Goal: Task Accomplishment & Management: Manage account settings

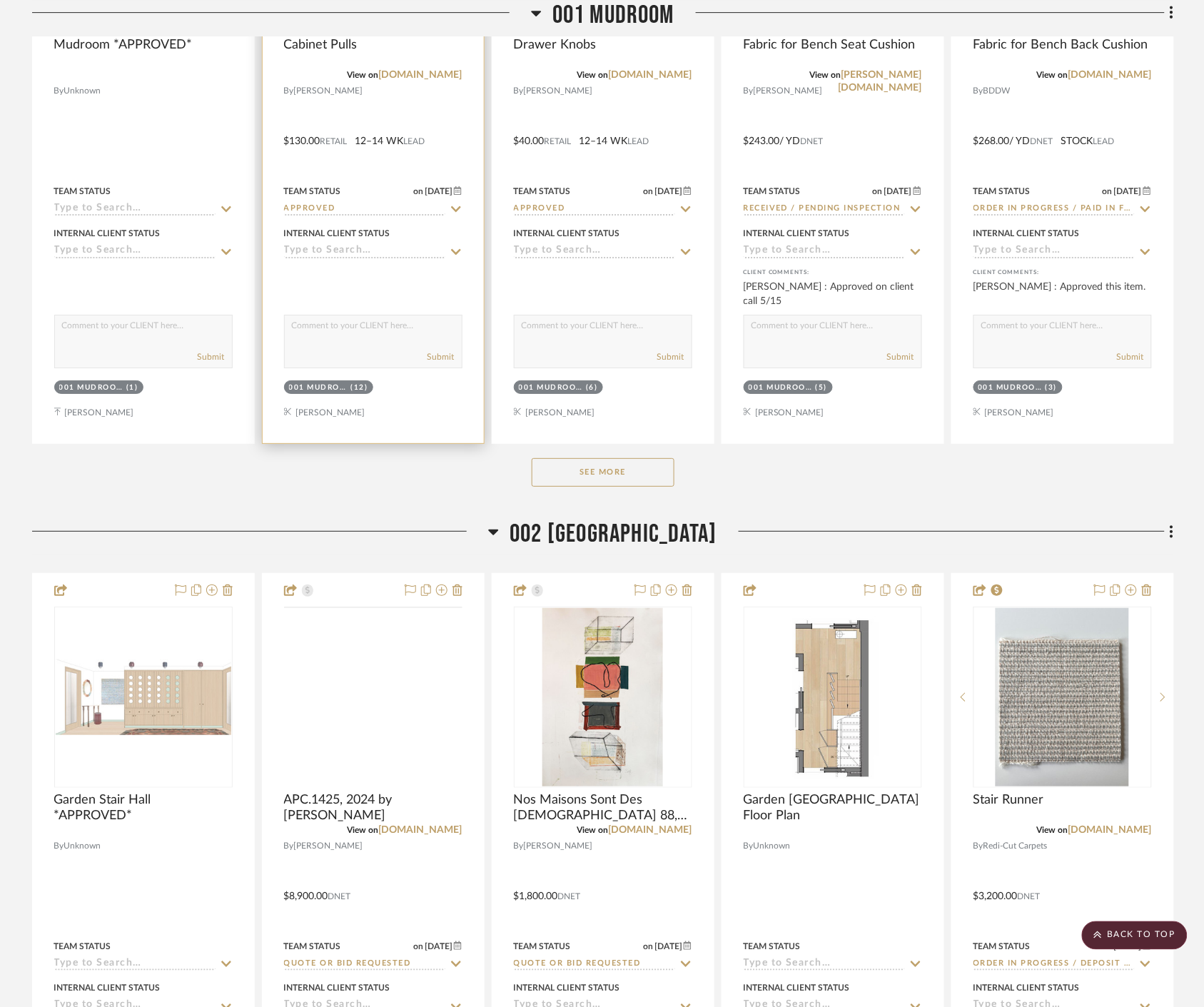
scroll to position [2934, 0]
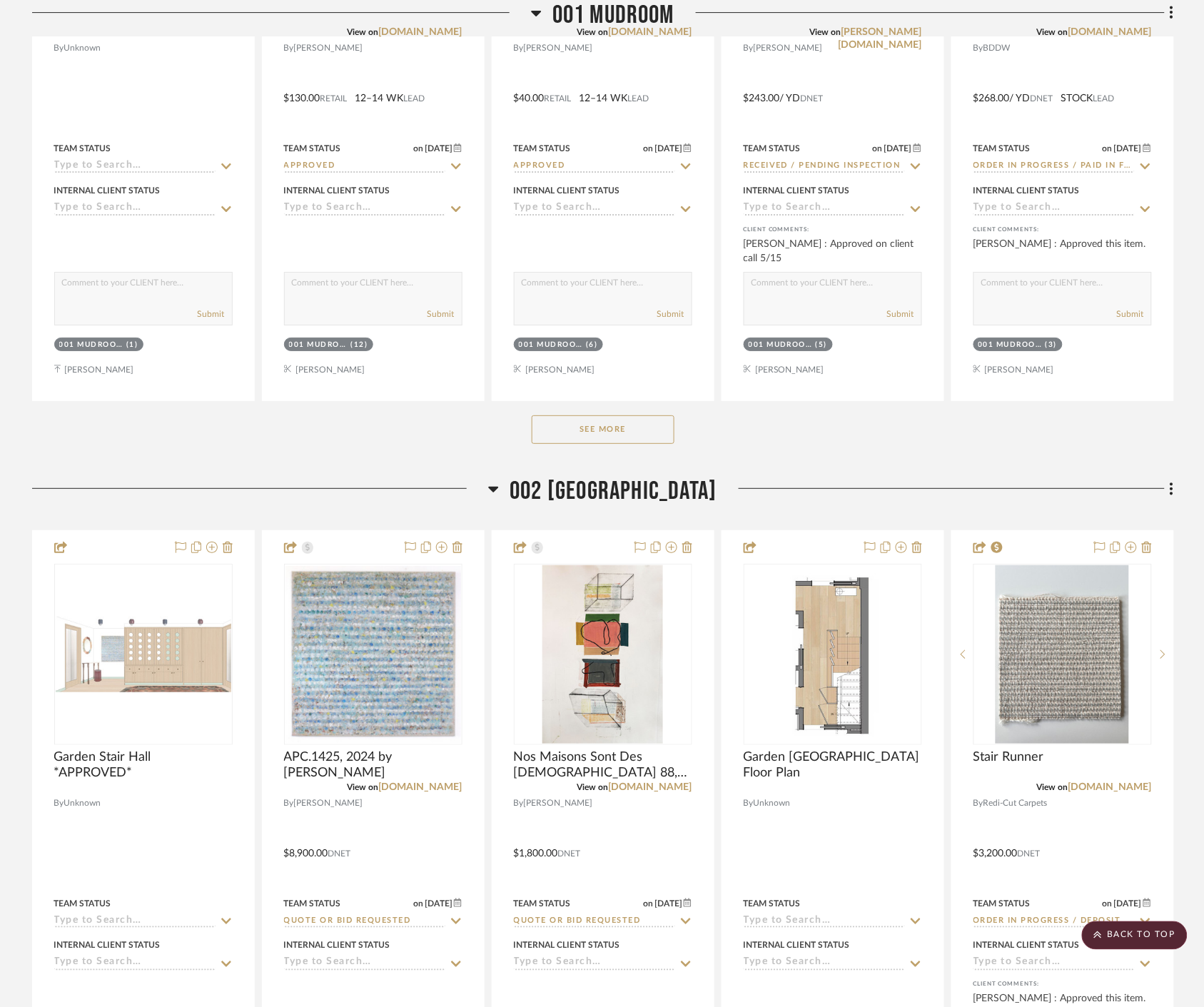
click at [611, 438] on button "See More" at bounding box center [602, 429] width 142 height 28
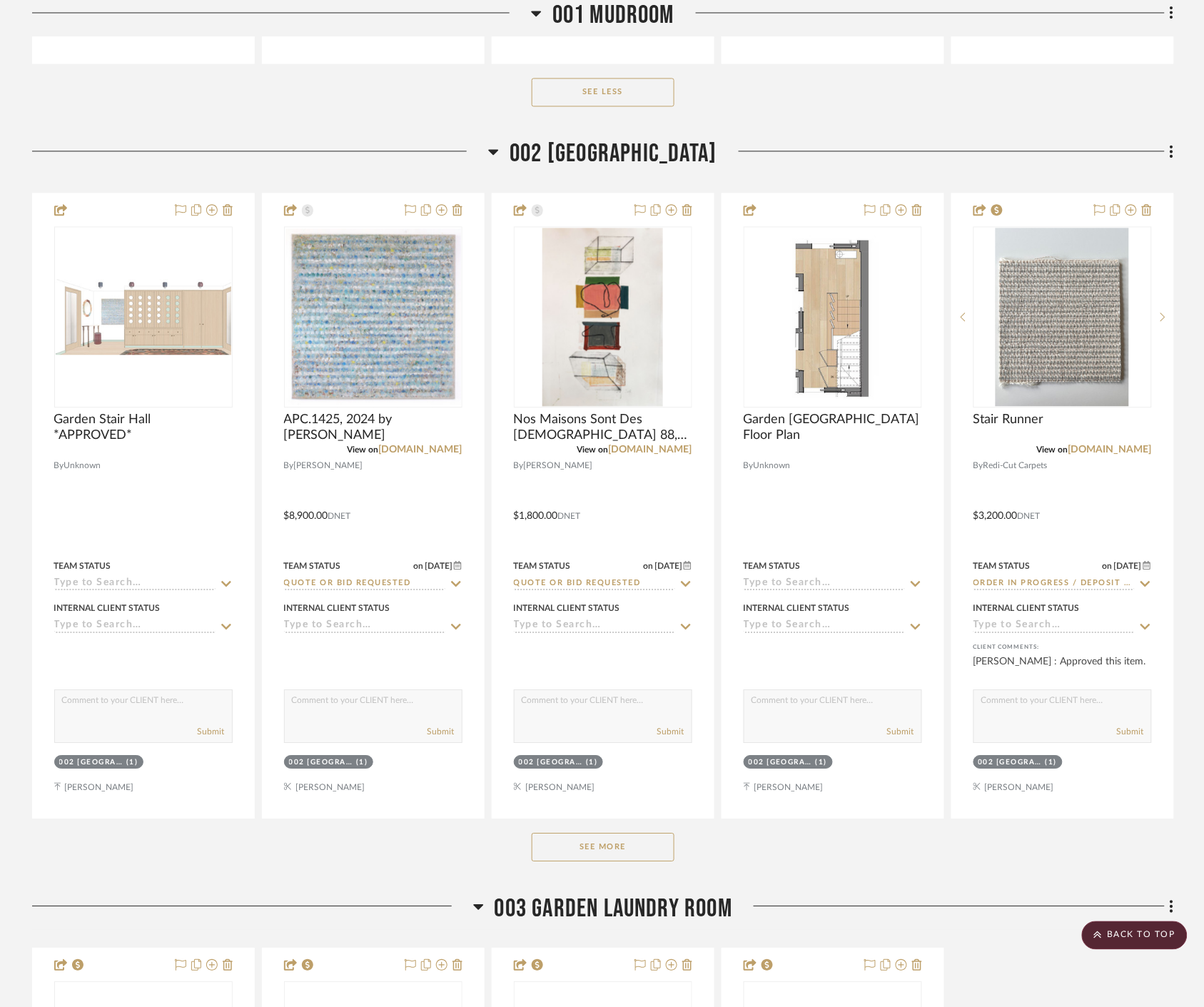
scroll to position [4044, 0]
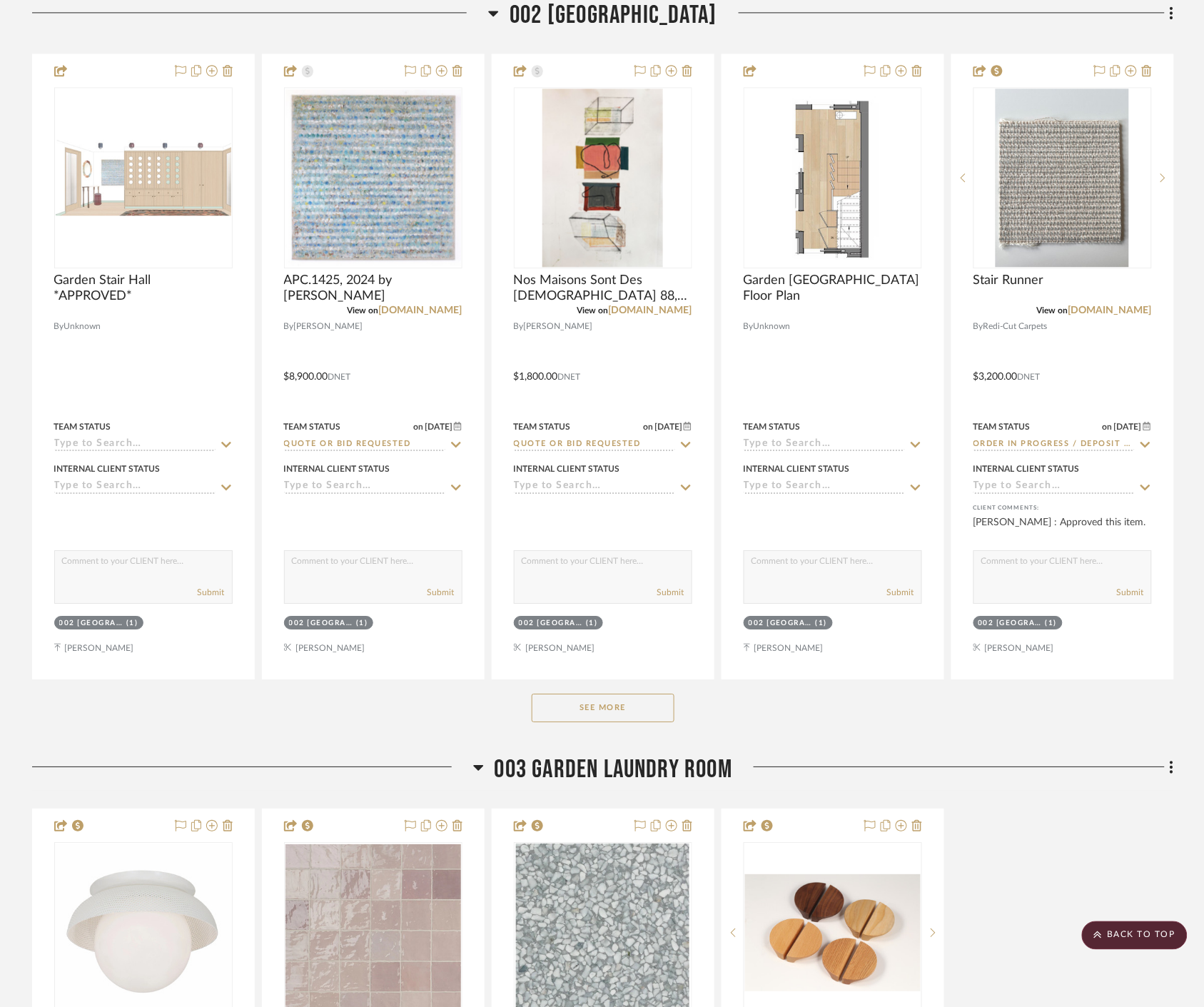
click at [575, 716] on button "See More" at bounding box center [602, 708] width 142 height 28
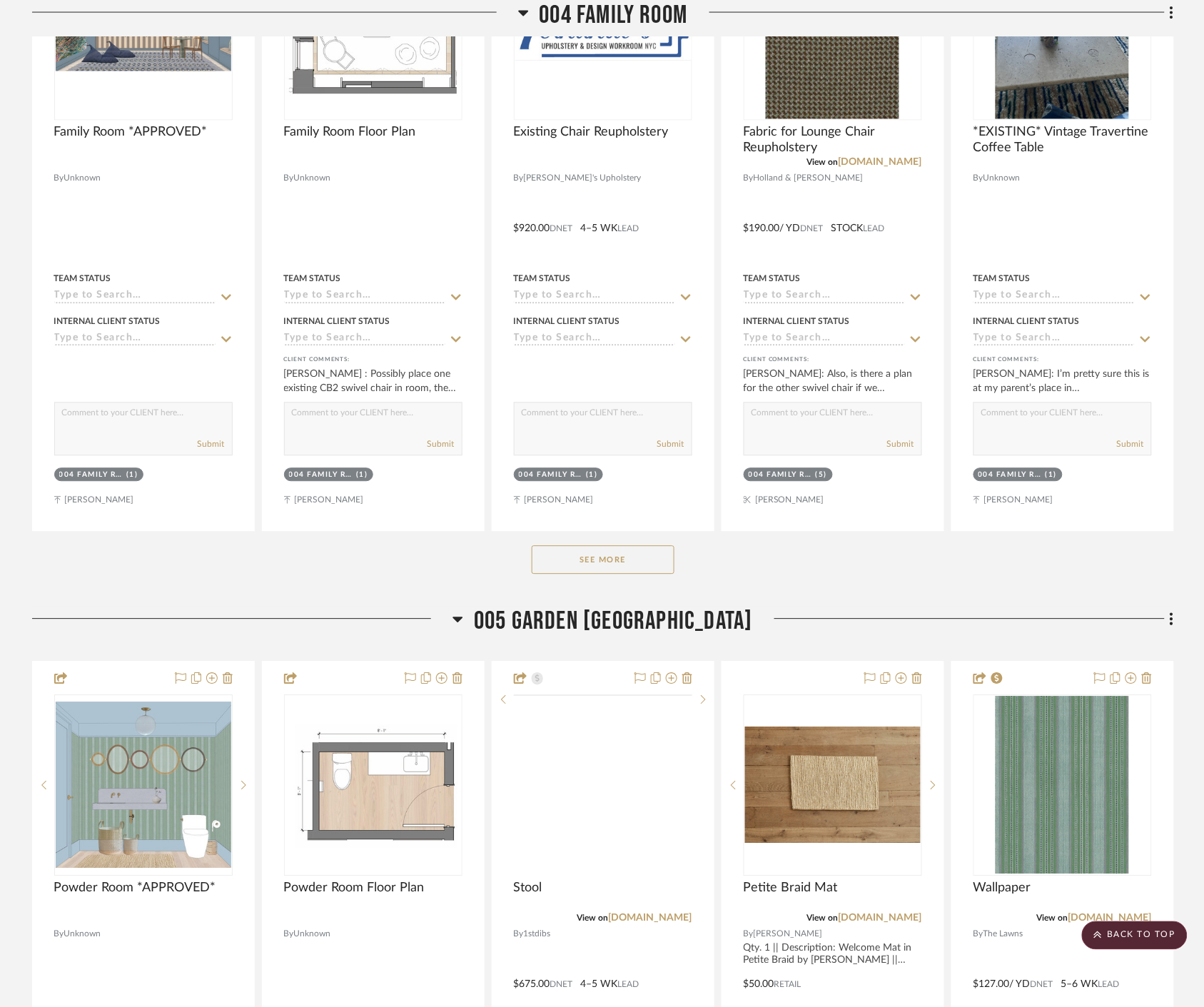
scroll to position [6977, 0]
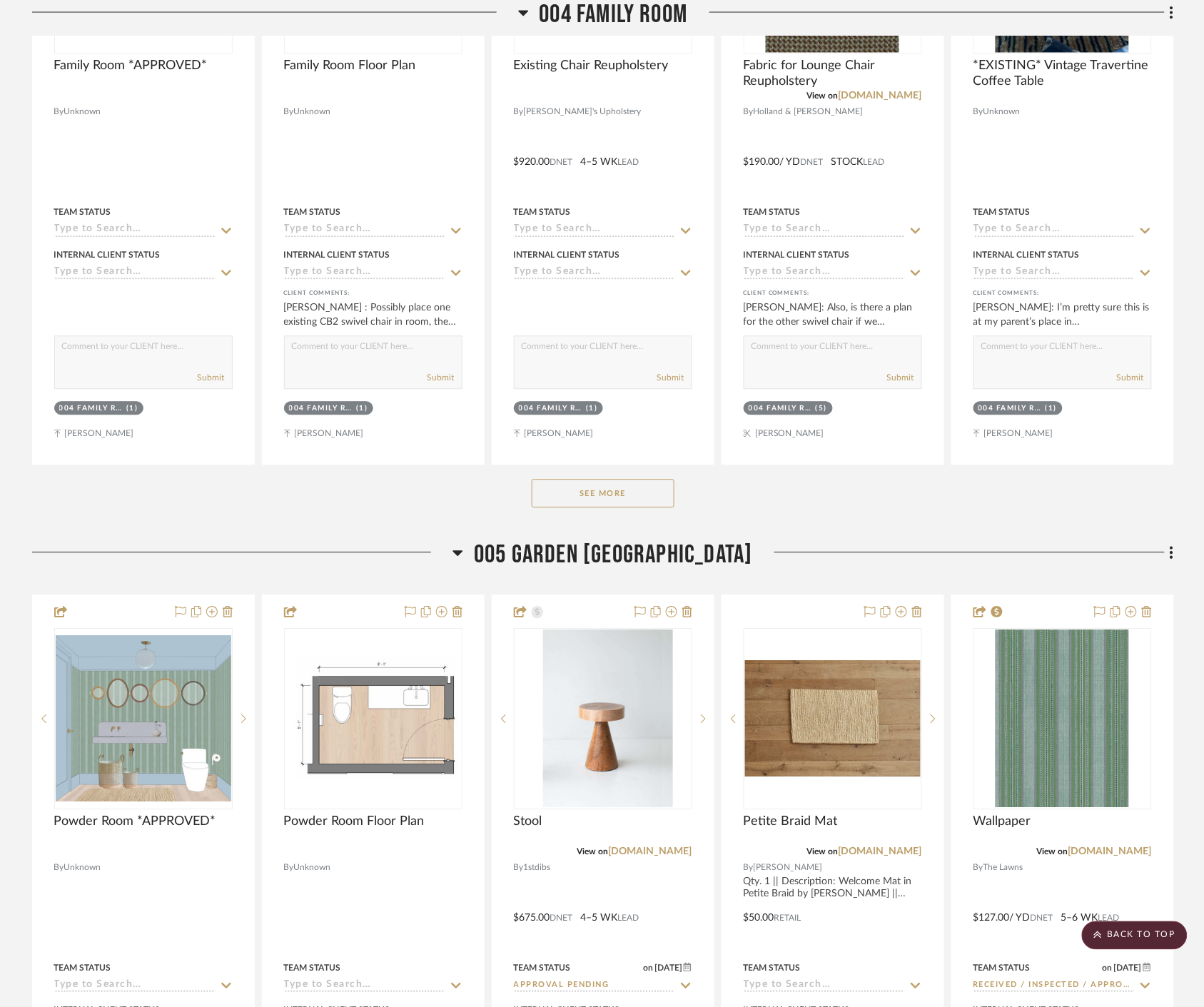
click at [618, 489] on button "See More" at bounding box center [602, 493] width 142 height 28
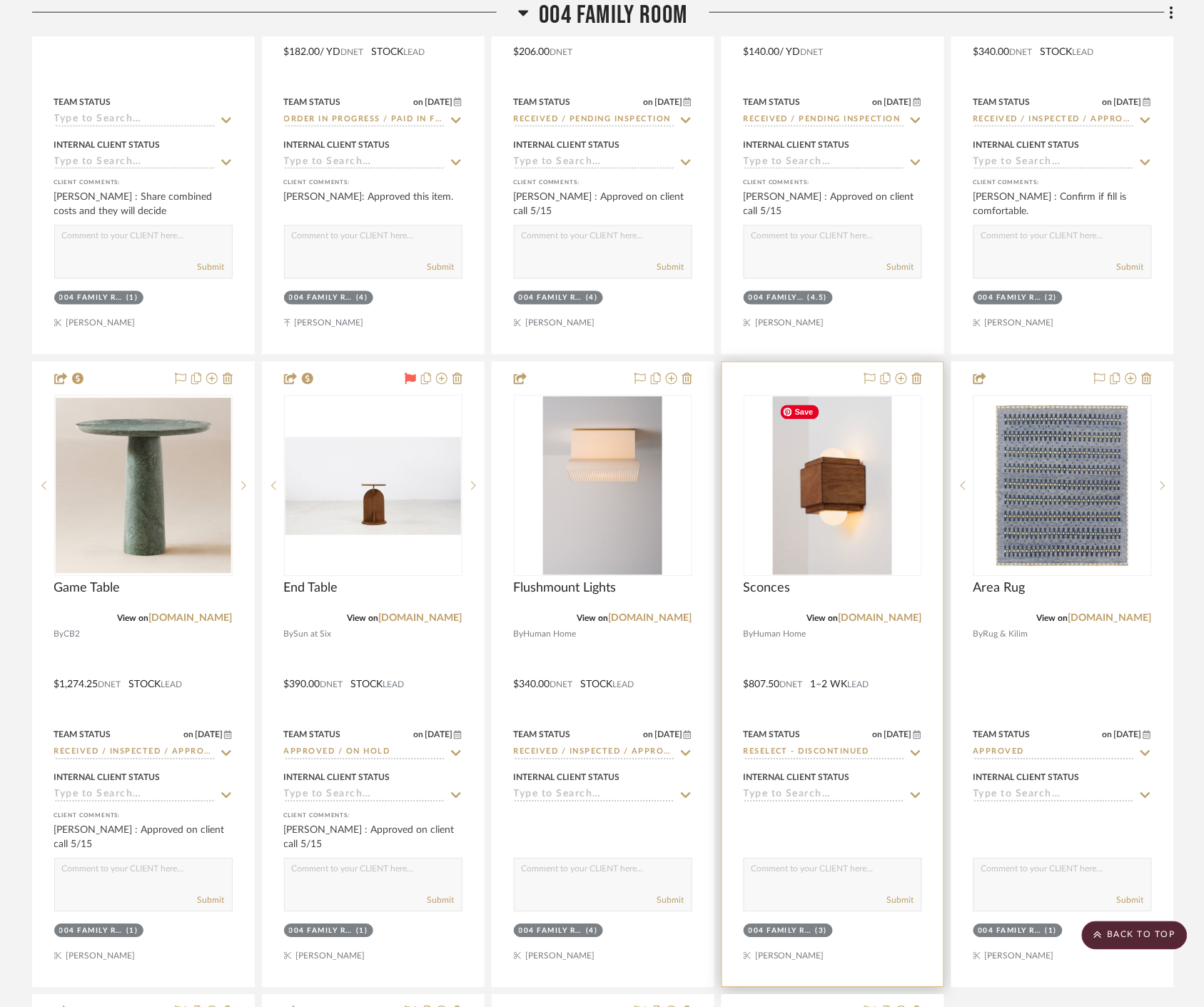
scroll to position [8485, 0]
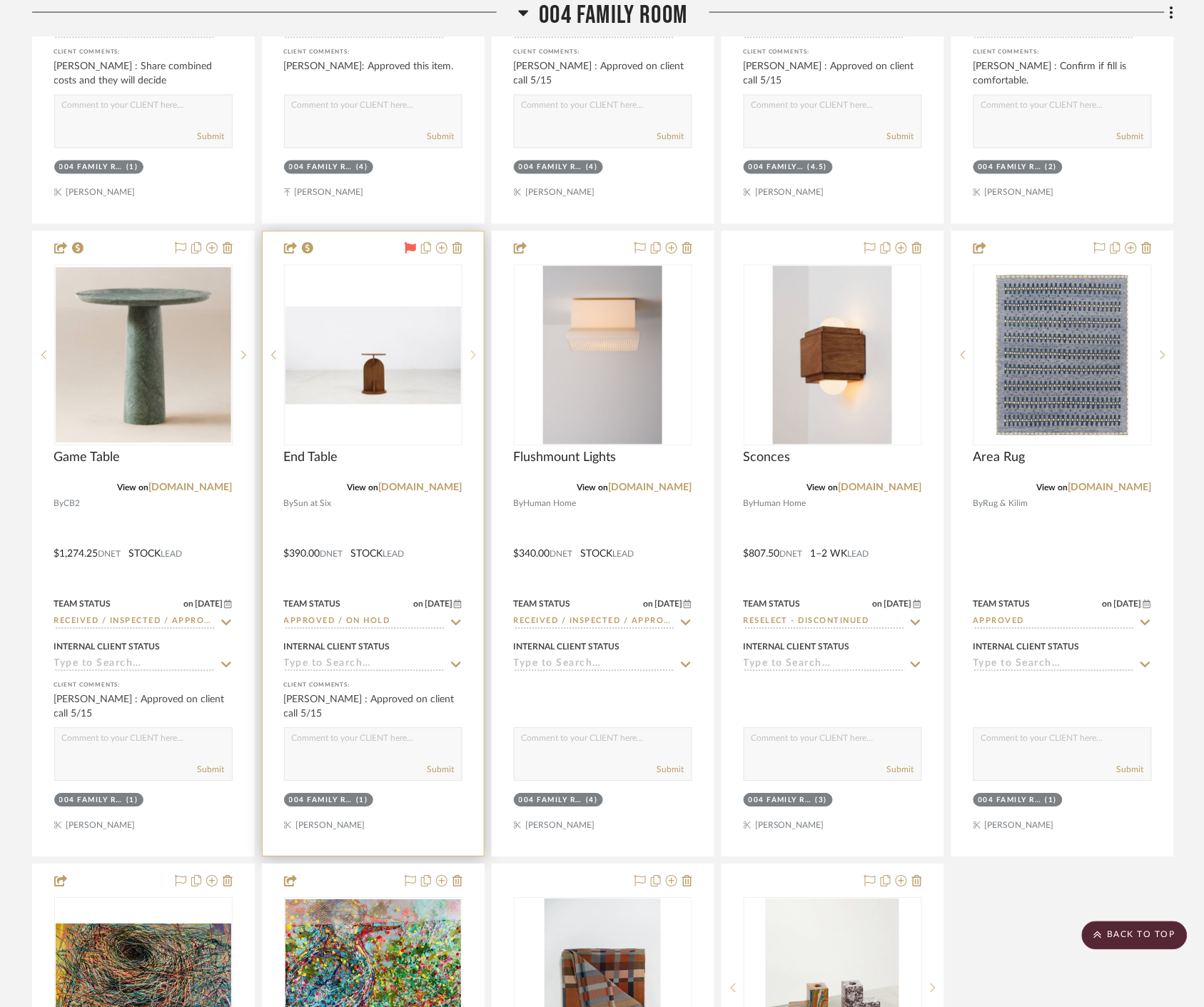
click at [474, 354] on icon at bounding box center [473, 355] width 5 height 10
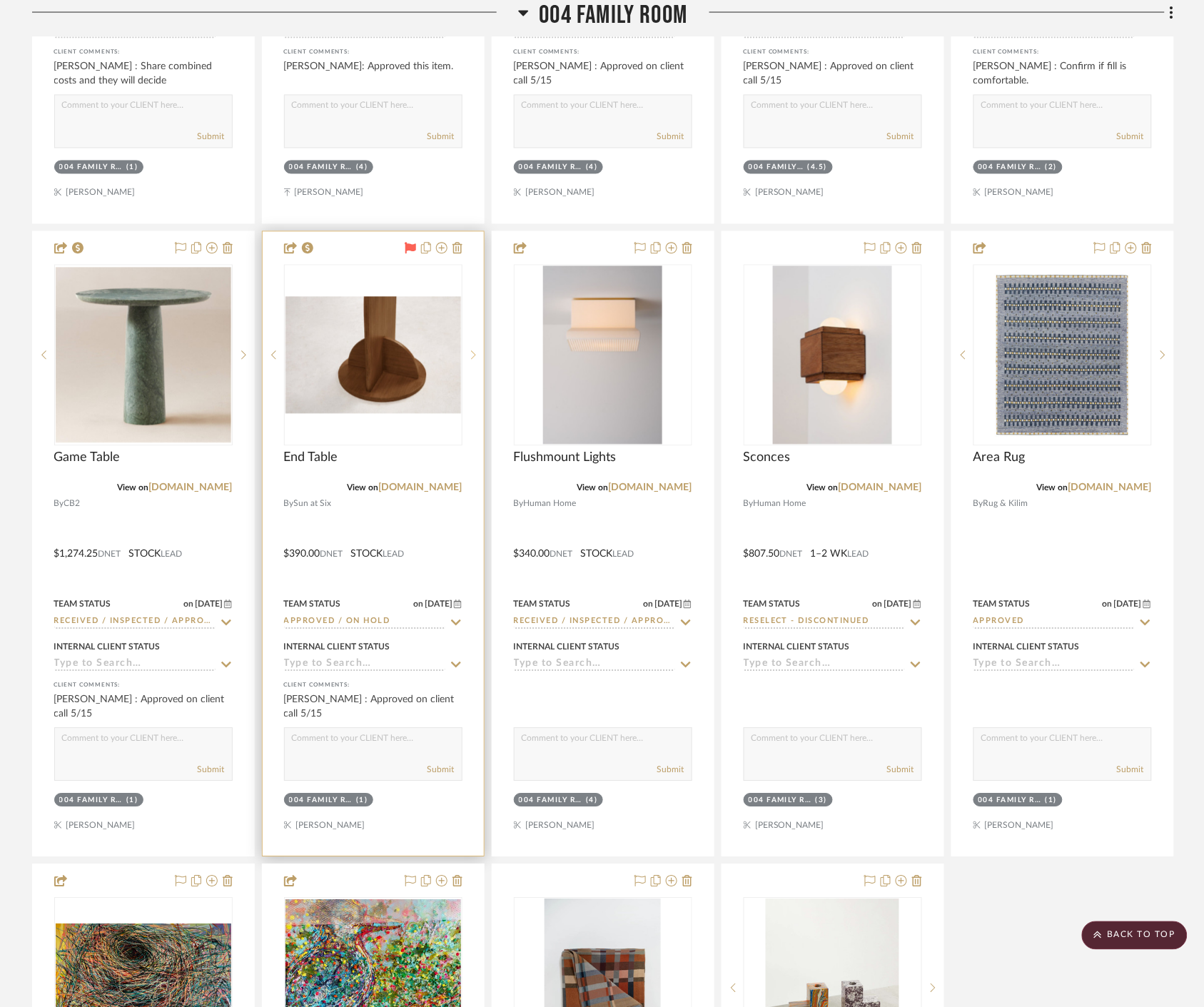
click at [474, 354] on icon at bounding box center [473, 355] width 5 height 10
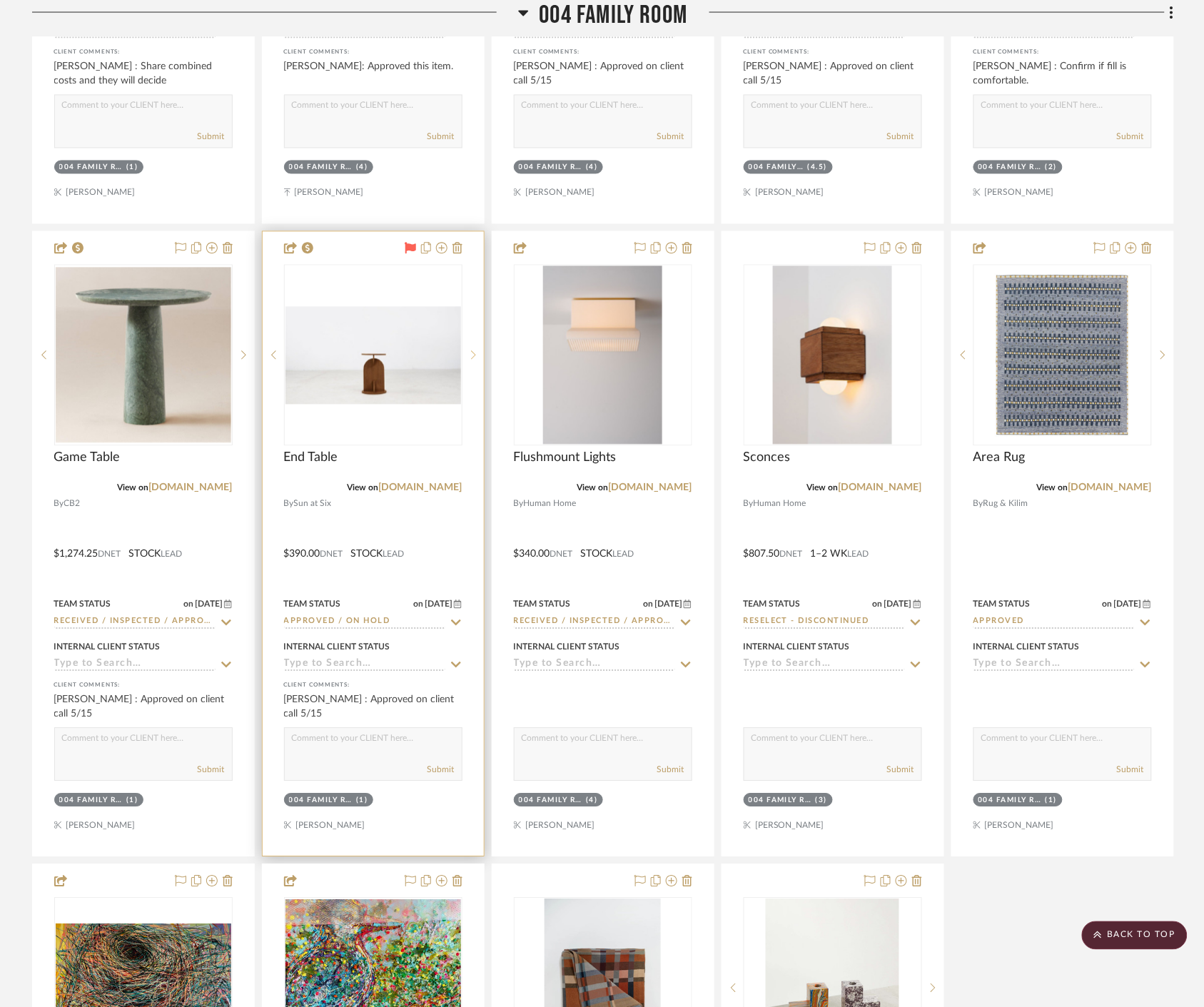
click at [474, 354] on icon at bounding box center [473, 355] width 5 height 10
click at [364, 380] on img "1" at bounding box center [373, 355] width 175 height 105
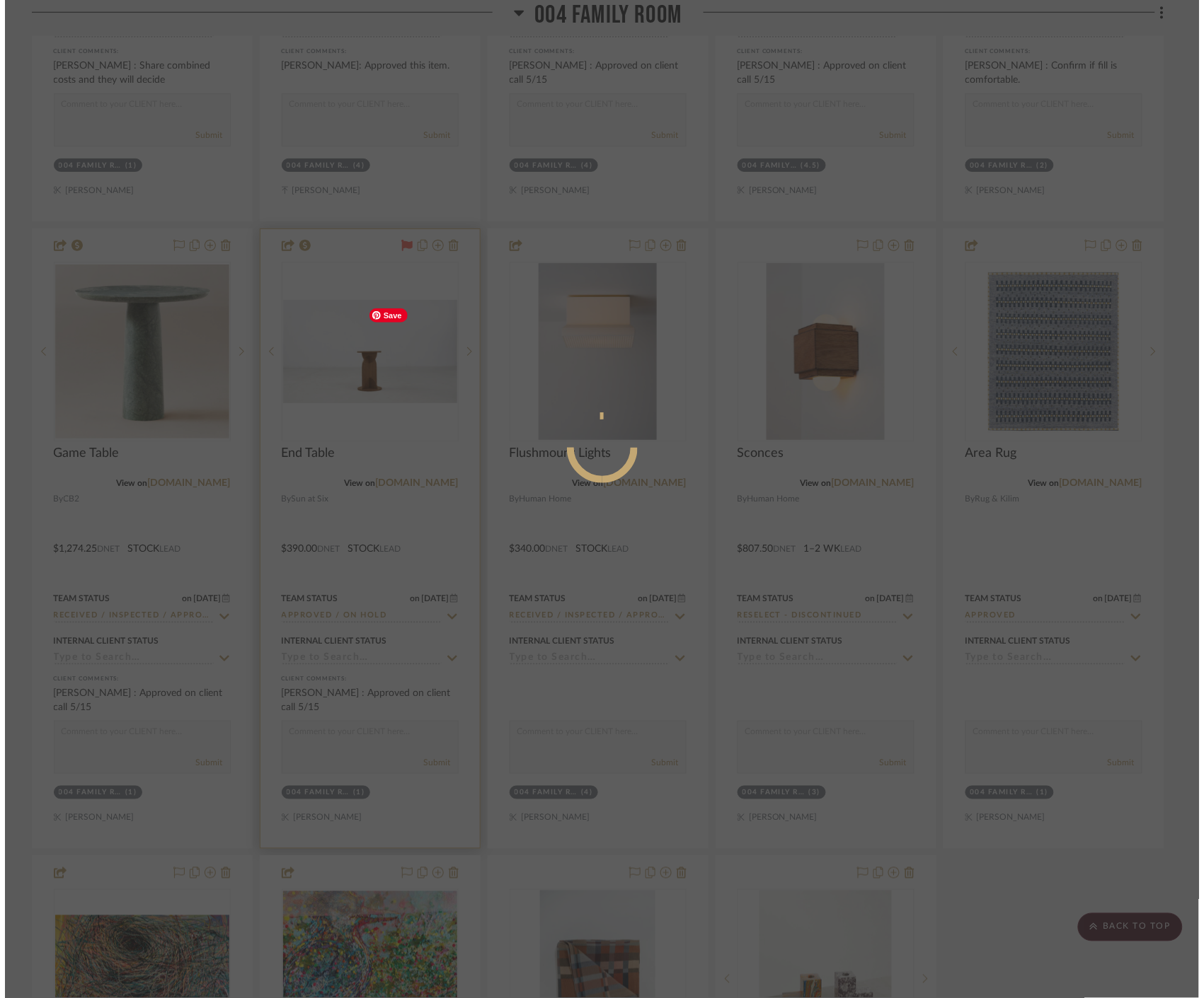
scroll to position [0, 0]
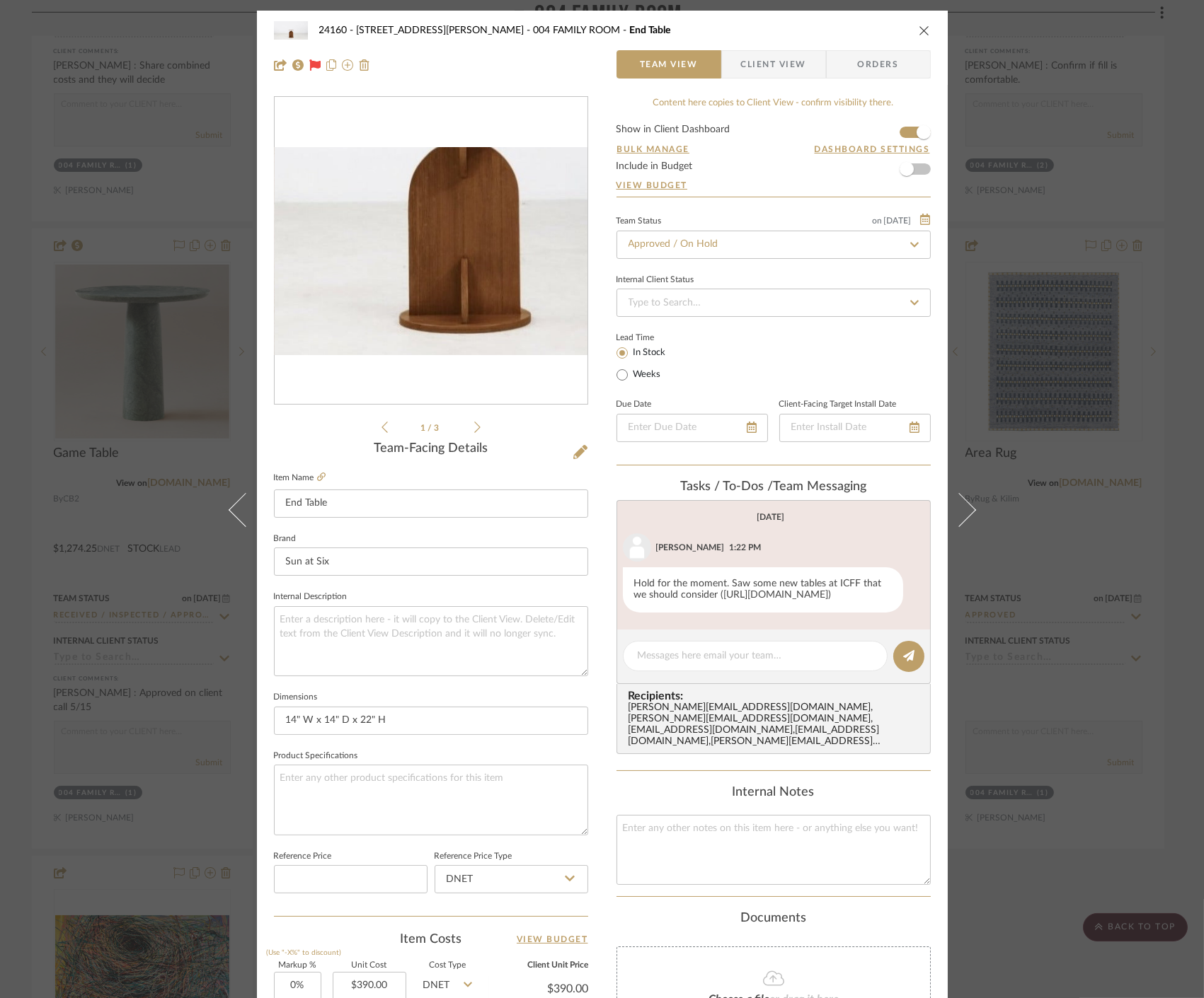
click at [416, 294] on img "0" at bounding box center [431, 251] width 313 height 175
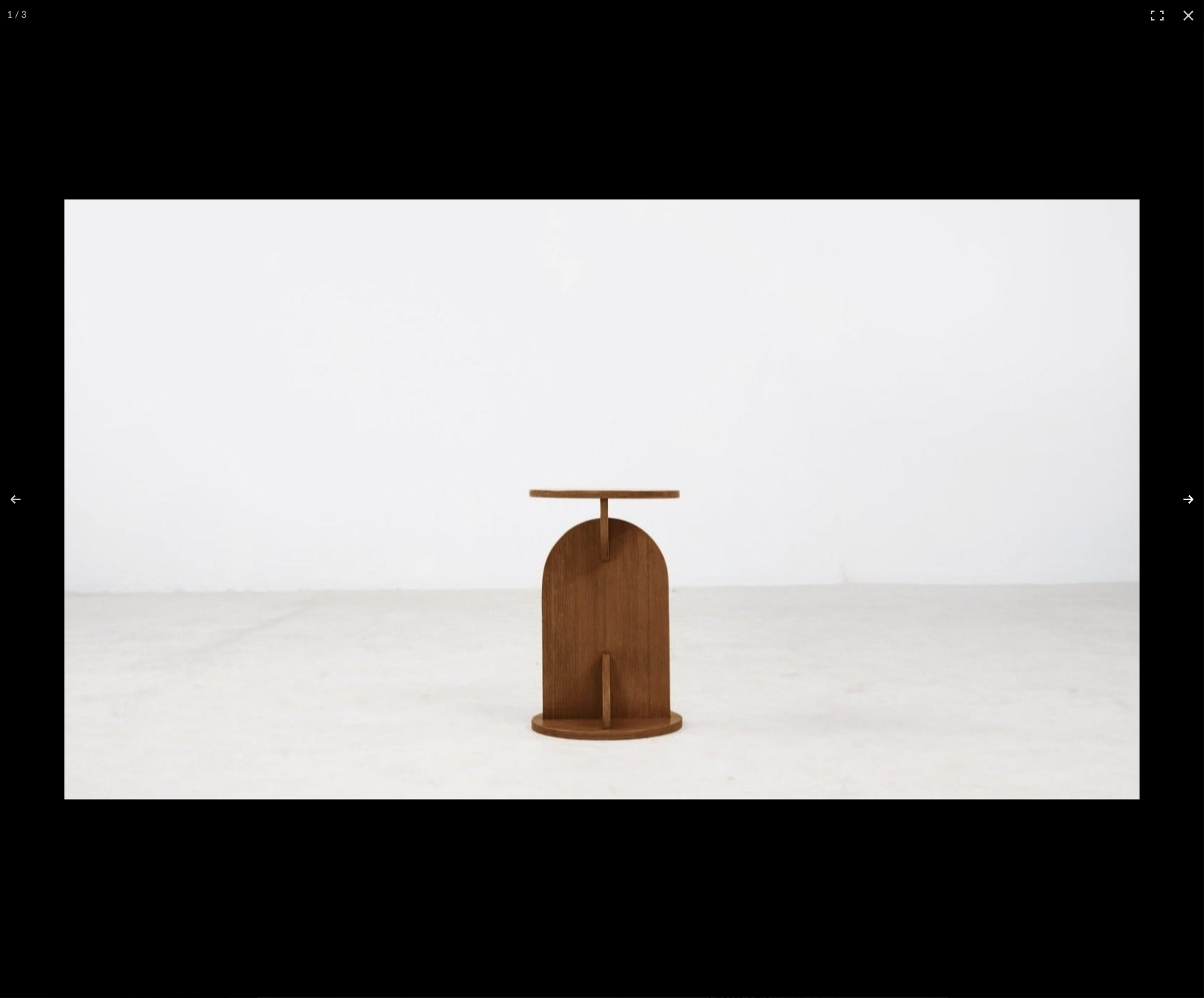
click at [1180, 498] on button at bounding box center [1179, 499] width 49 height 71
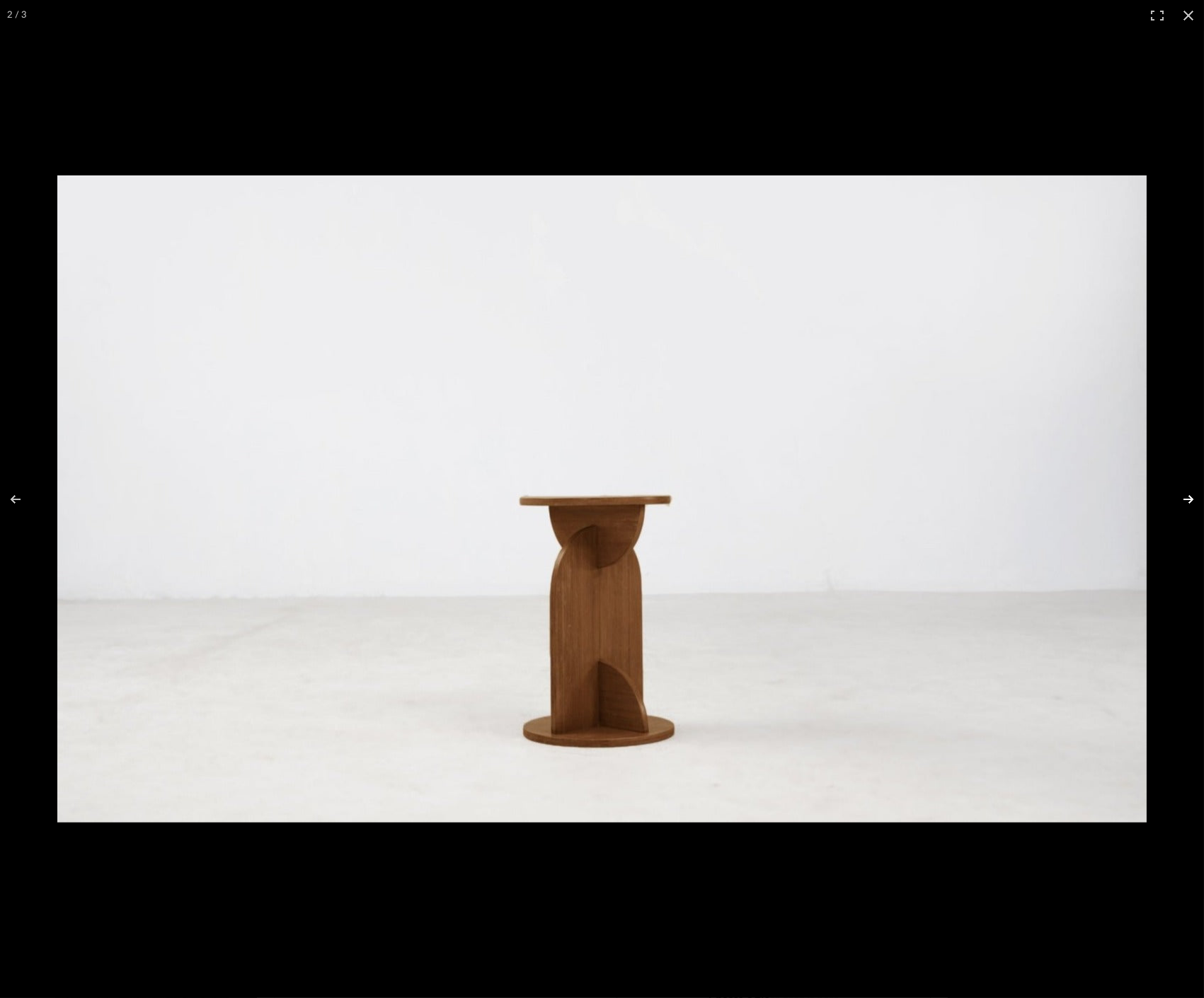
click at [1180, 498] on button at bounding box center [1179, 499] width 49 height 71
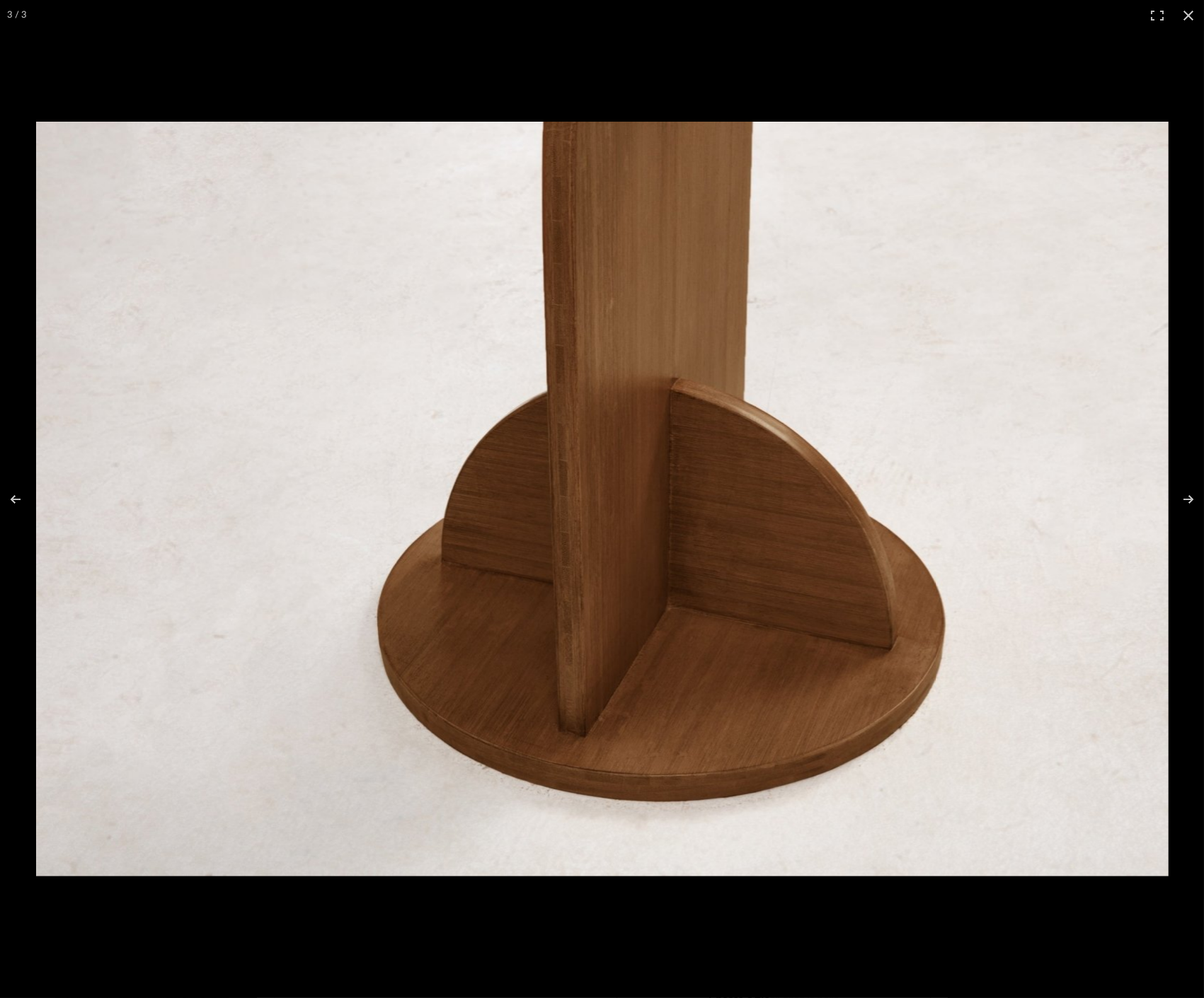
click at [151, 291] on img at bounding box center [602, 499] width 1132 height 755
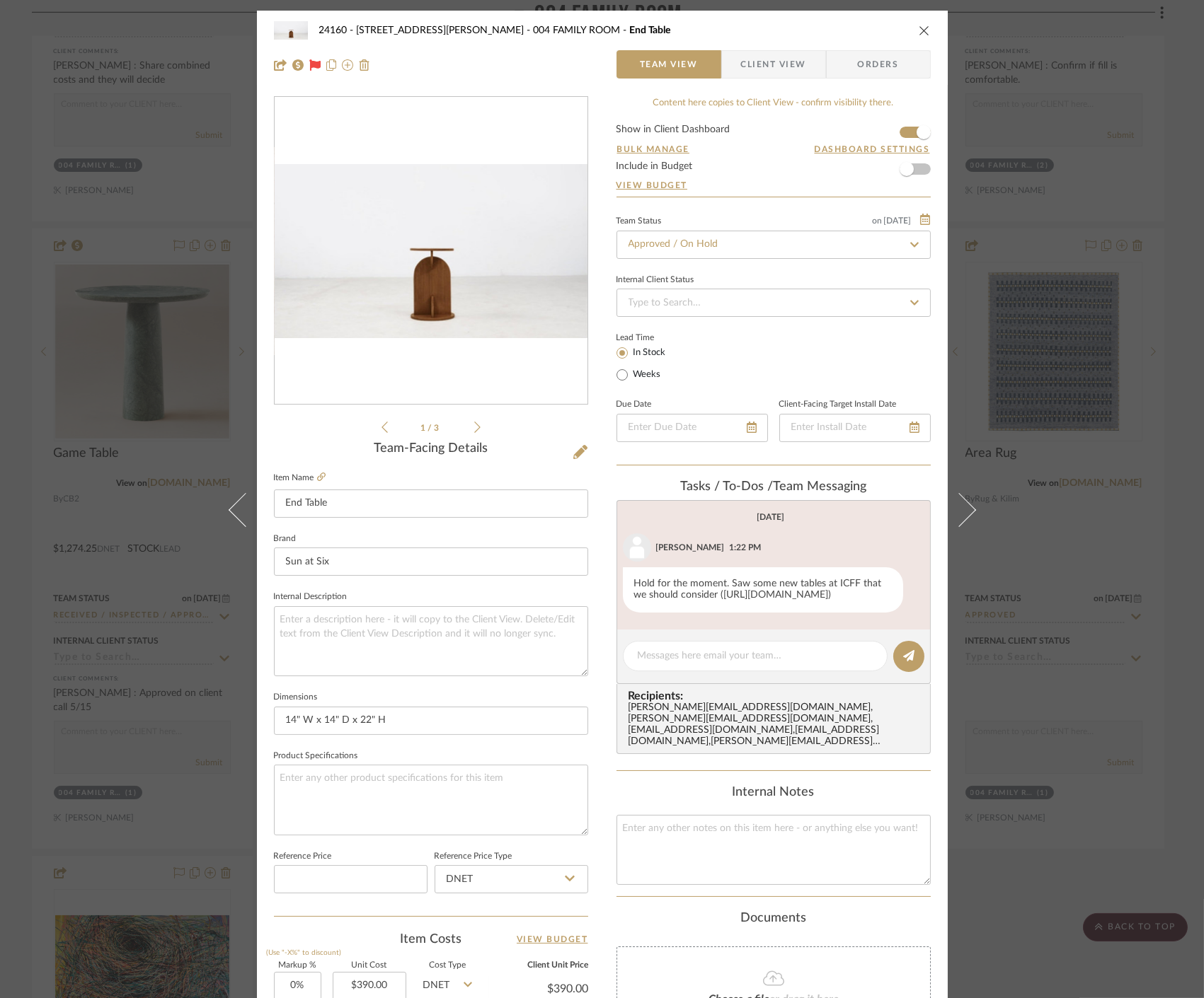
click at [165, 355] on div "24160 - 214 E 18th Street - Satow Elliot 004 FAMILY ROOM End Table Team View Cl…" at bounding box center [602, 499] width 1204 height 998
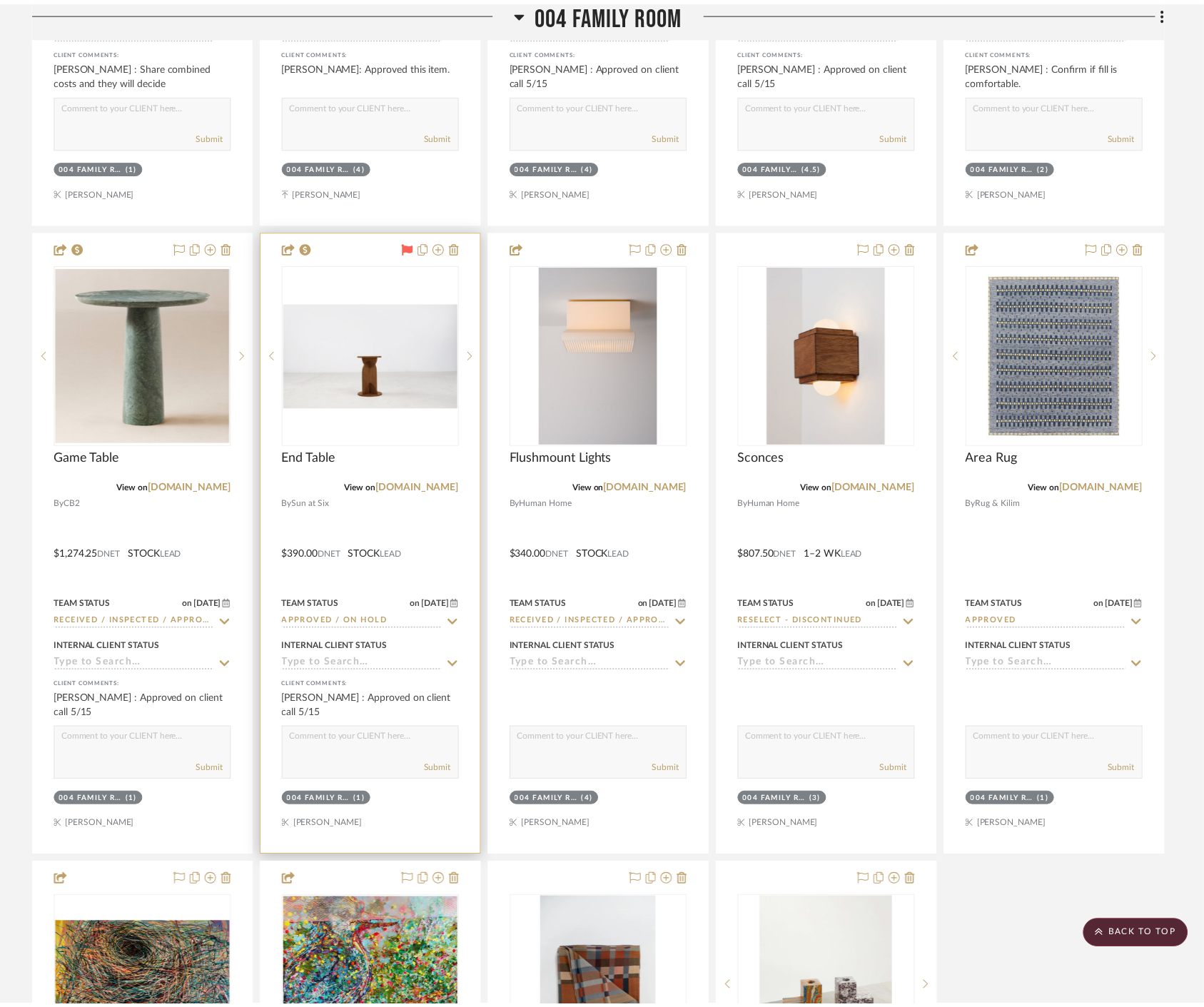
scroll to position [8485, 0]
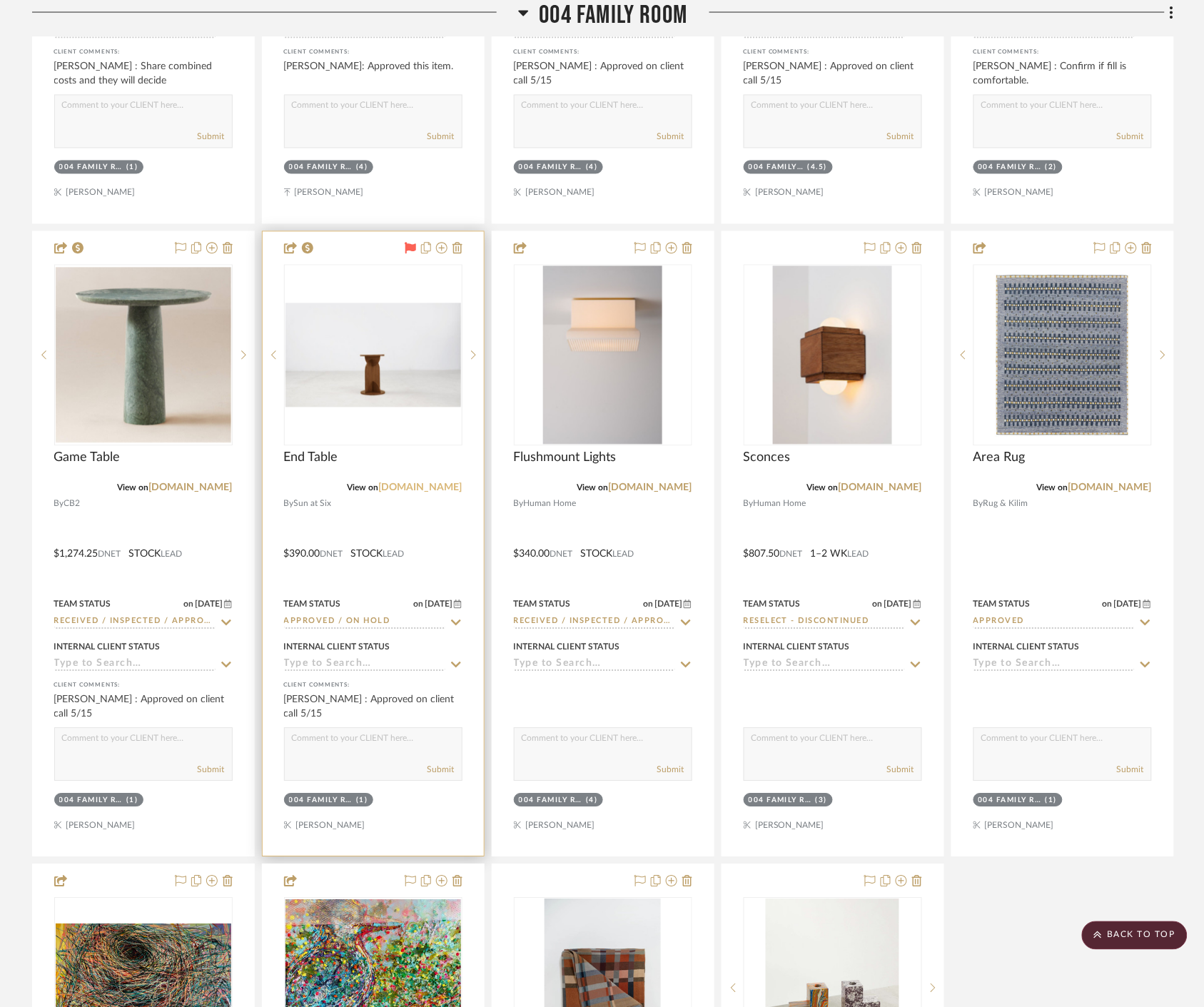
click at [440, 487] on link "sunatsix.com" at bounding box center [420, 487] width 84 height 10
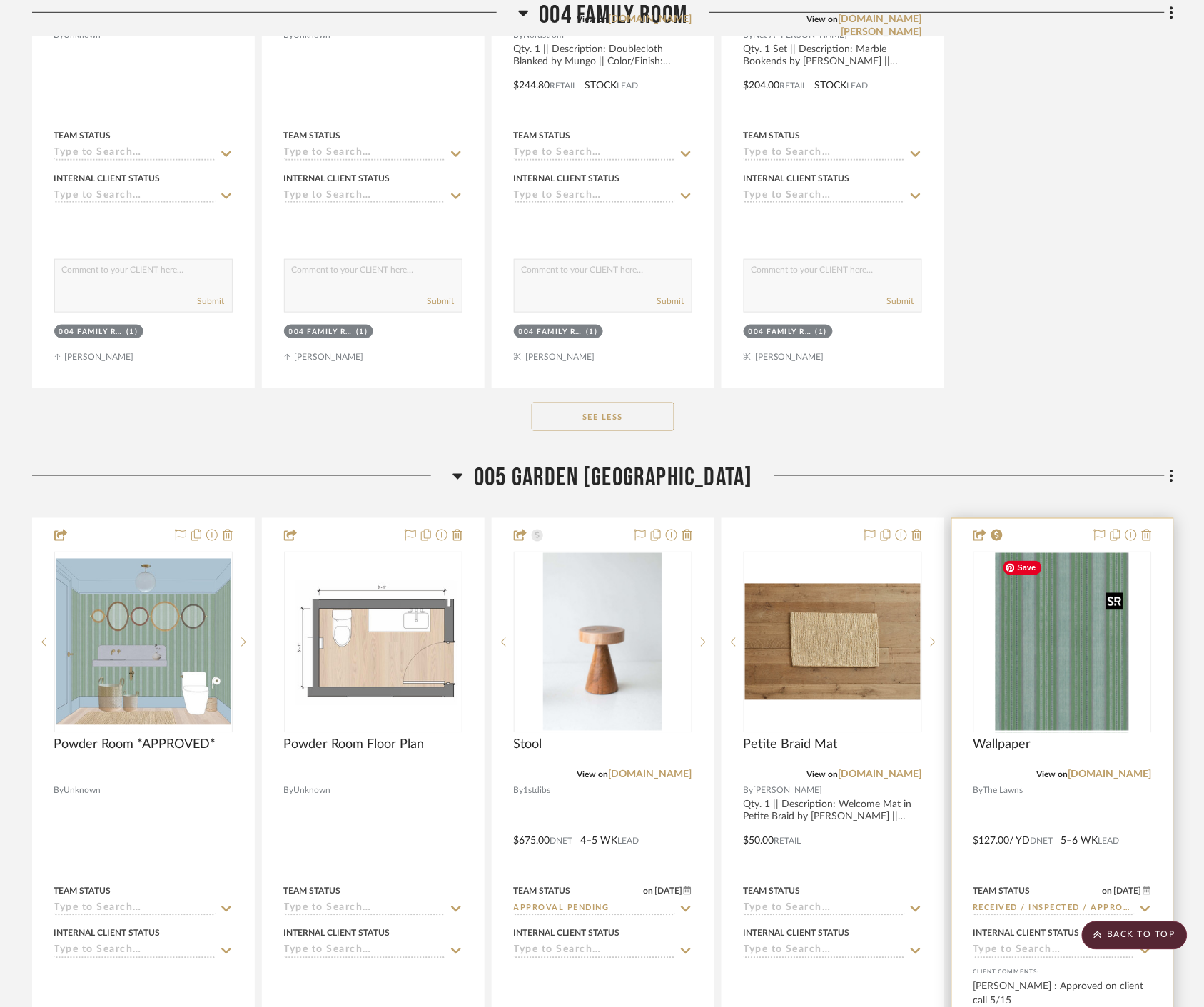
scroll to position [9992, 0]
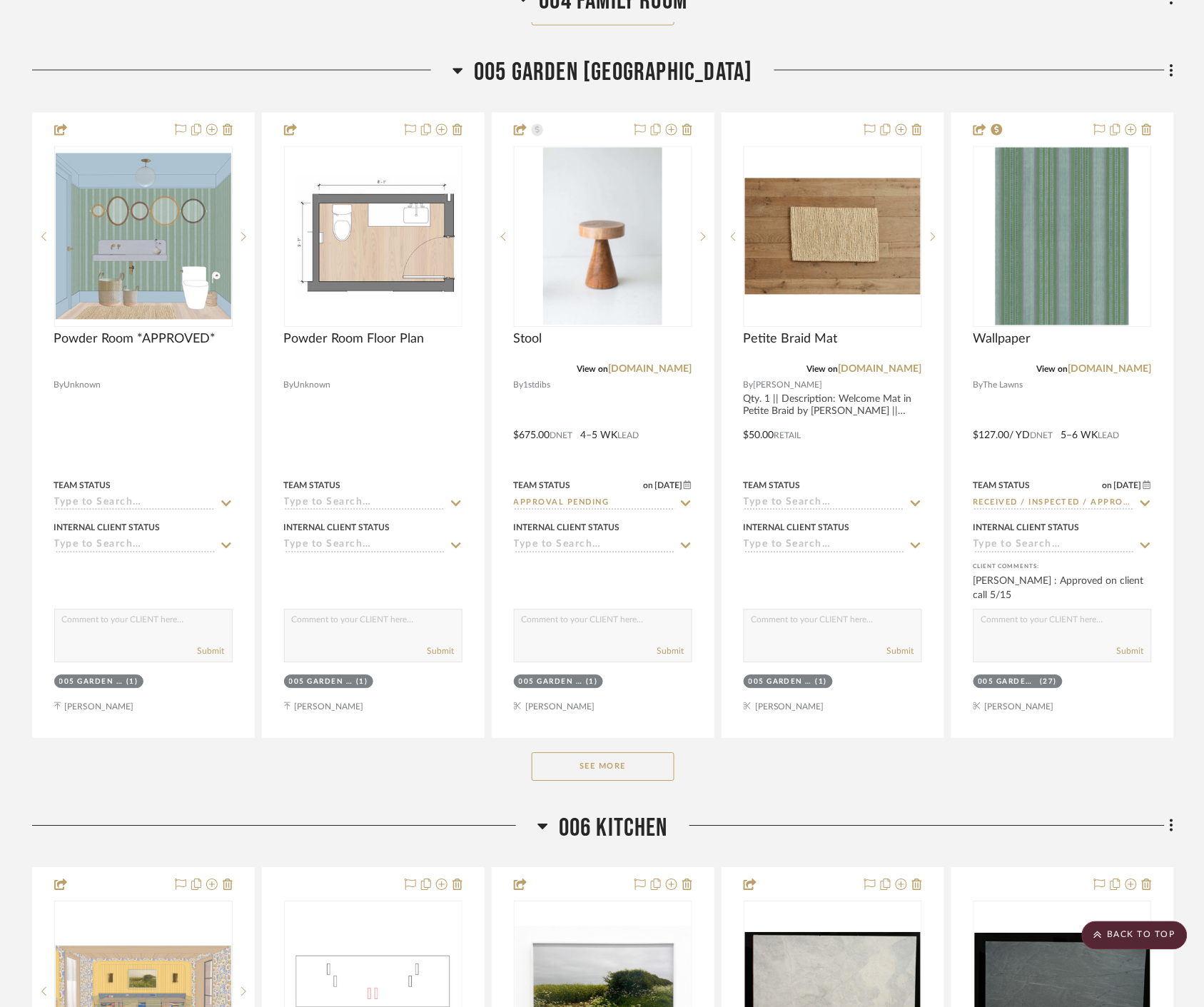
click at [655, 765] on button "See More" at bounding box center [602, 766] width 142 height 28
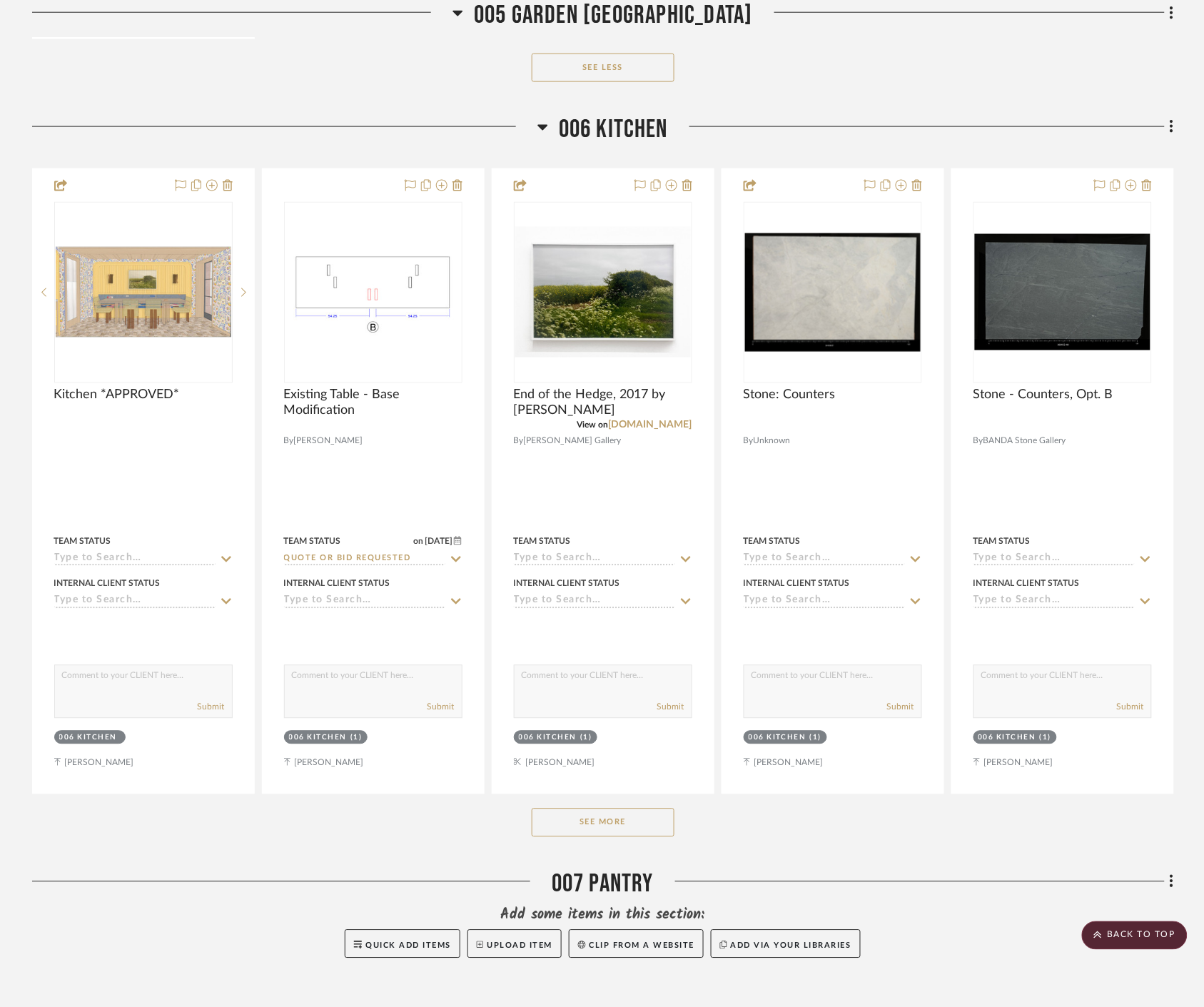
scroll to position [11498, 0]
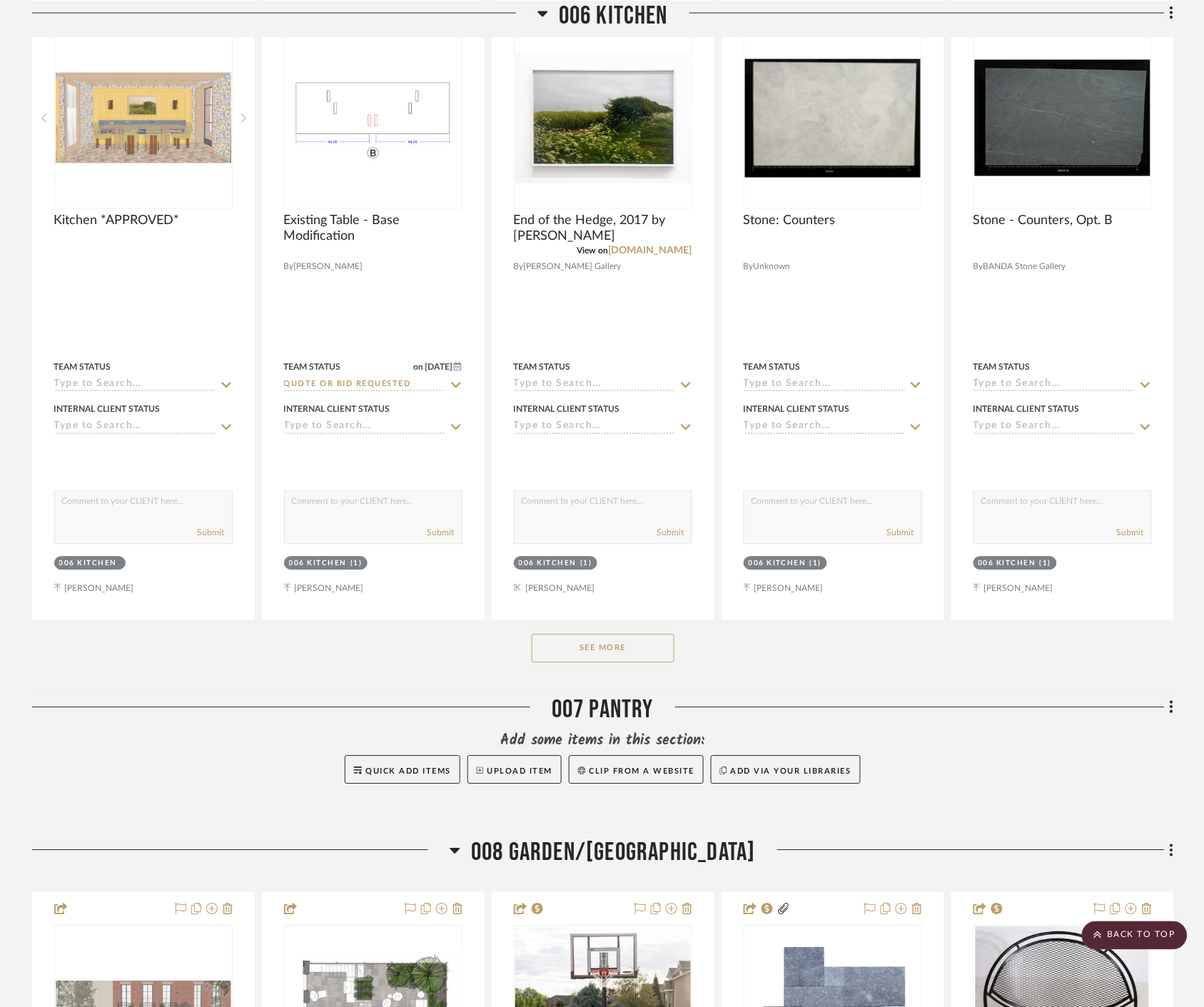
click at [658, 655] on button "See More" at bounding box center [602, 648] width 142 height 28
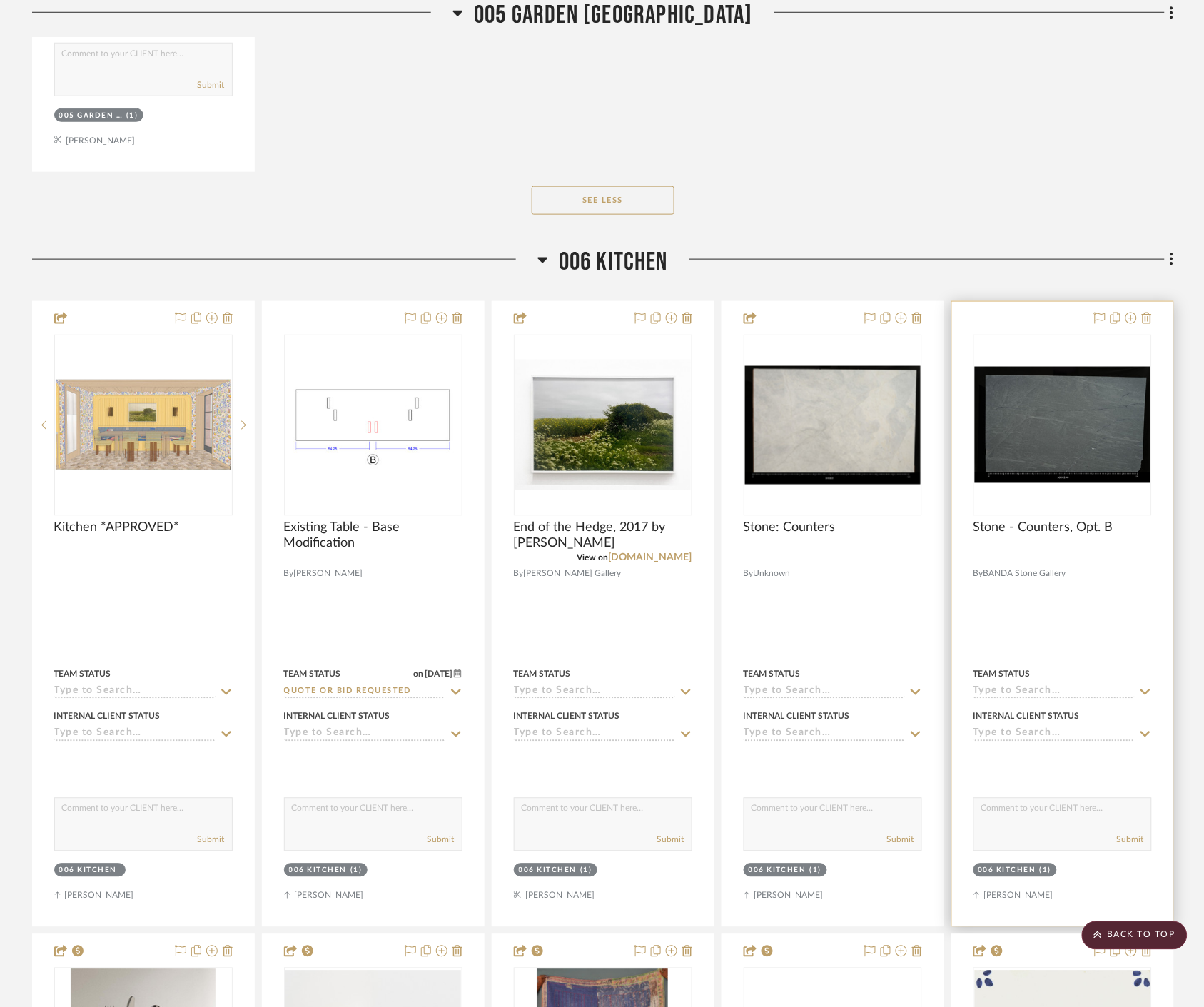
scroll to position [11181, 0]
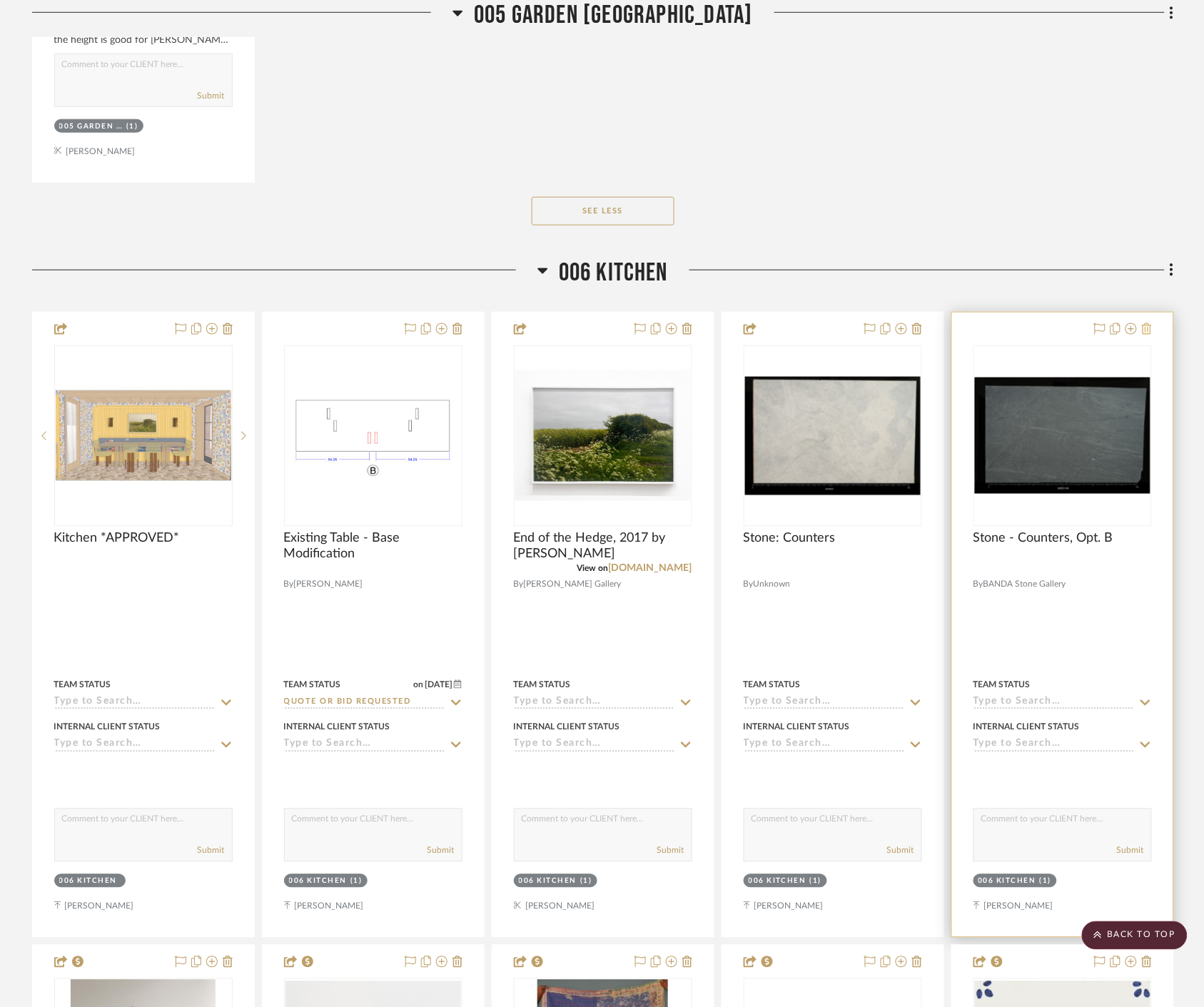
click at [1142, 329] on icon at bounding box center [1146, 329] width 10 height 11
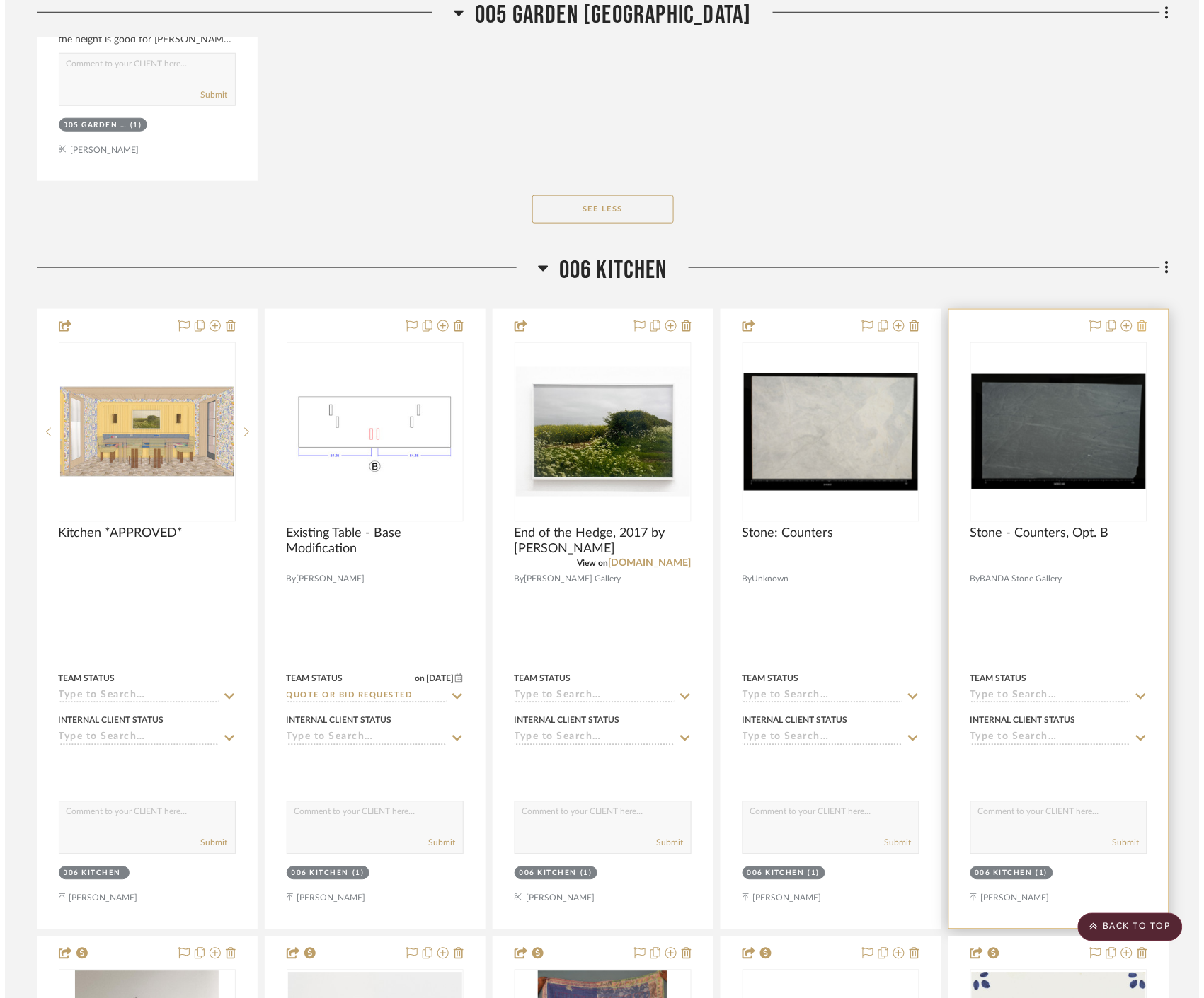
scroll to position [0, 0]
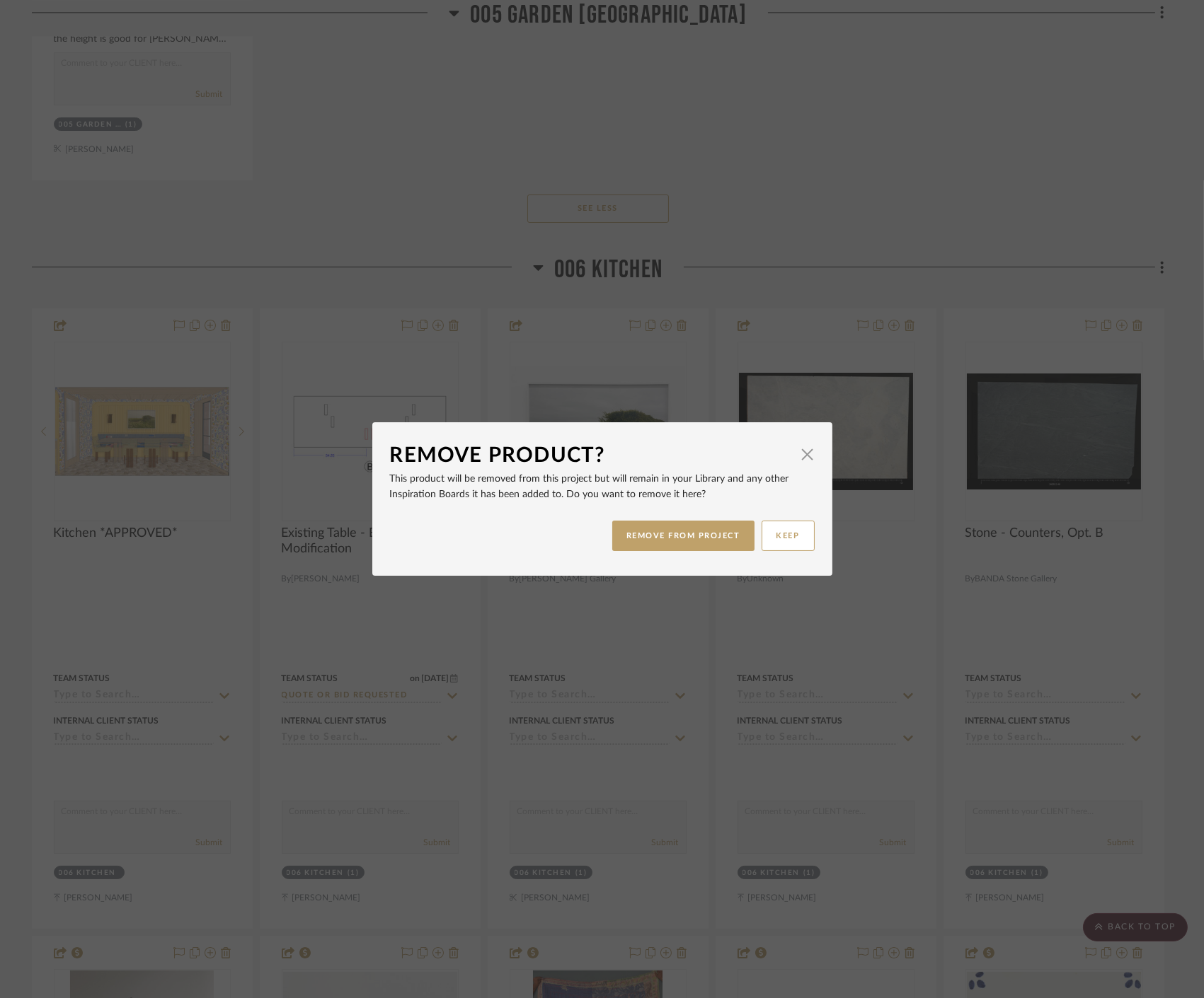
drag, startPoint x: 806, startPoint y: 453, endPoint x: 838, endPoint y: 481, distance: 42.5
click at [806, 453] on span "button" at bounding box center [807, 454] width 28 height 28
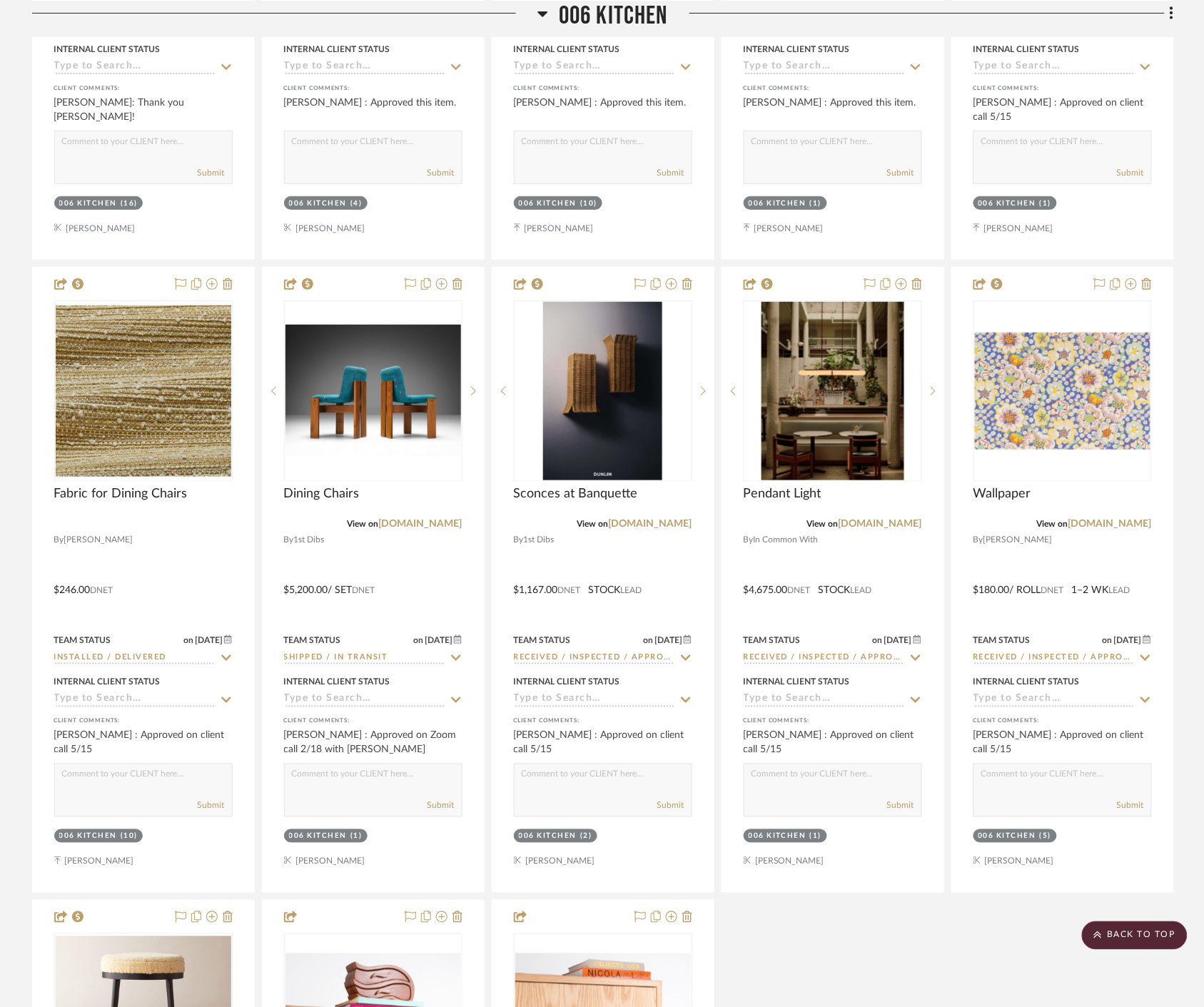
scroll to position [12370, 0]
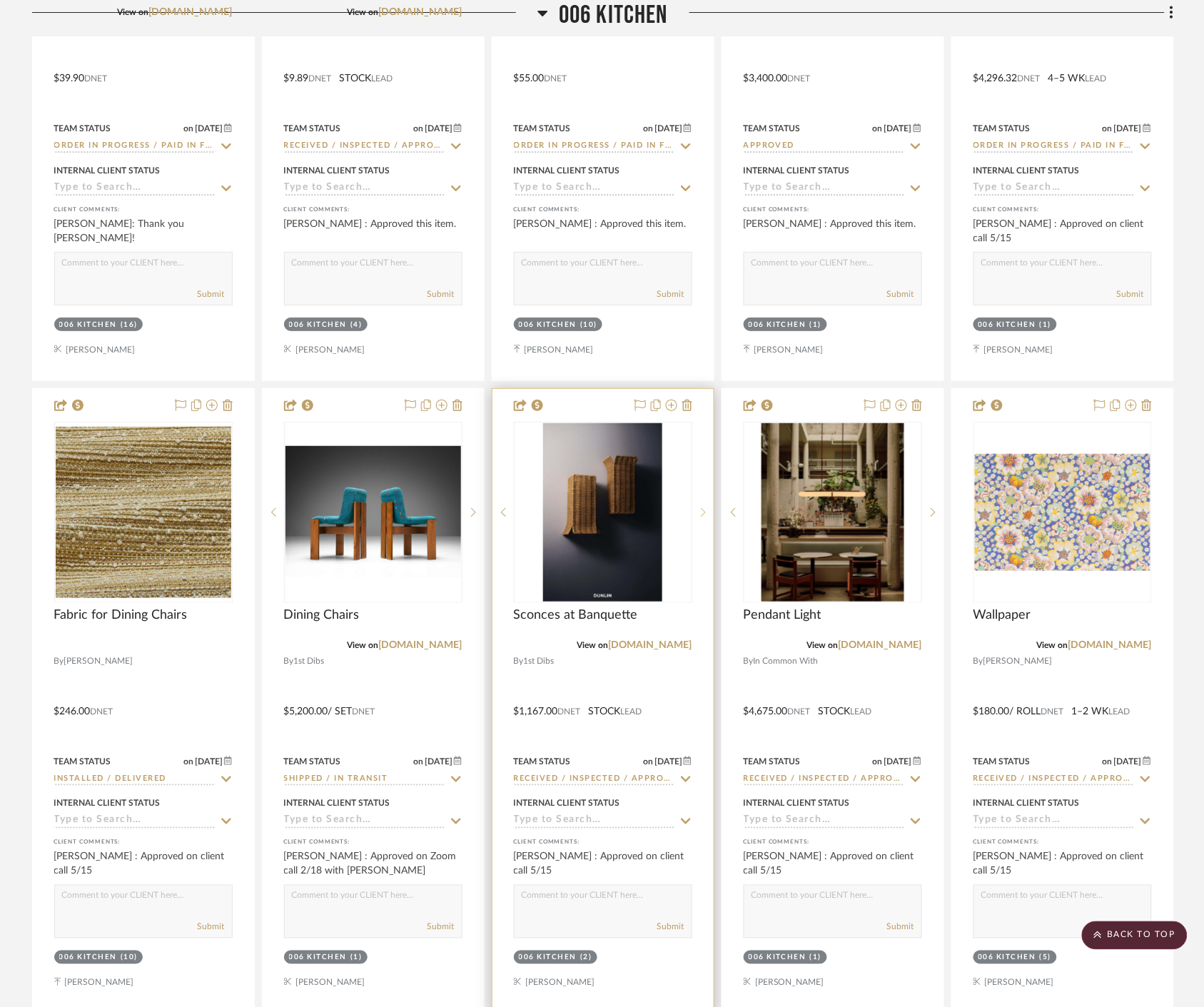
click at [704, 514] on icon at bounding box center [702, 512] width 5 height 8
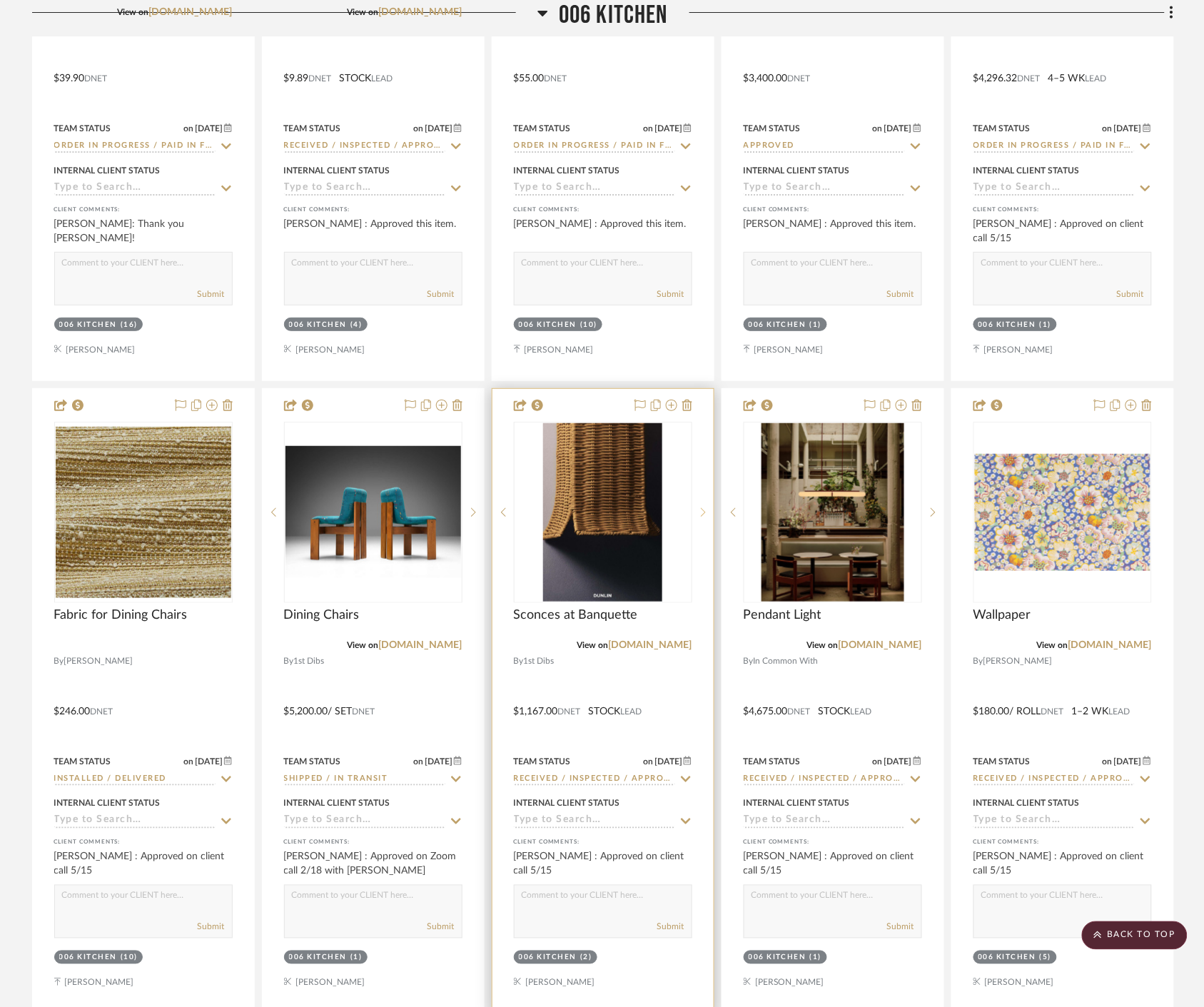
click at [704, 518] on div at bounding box center [702, 511] width 21 height 181
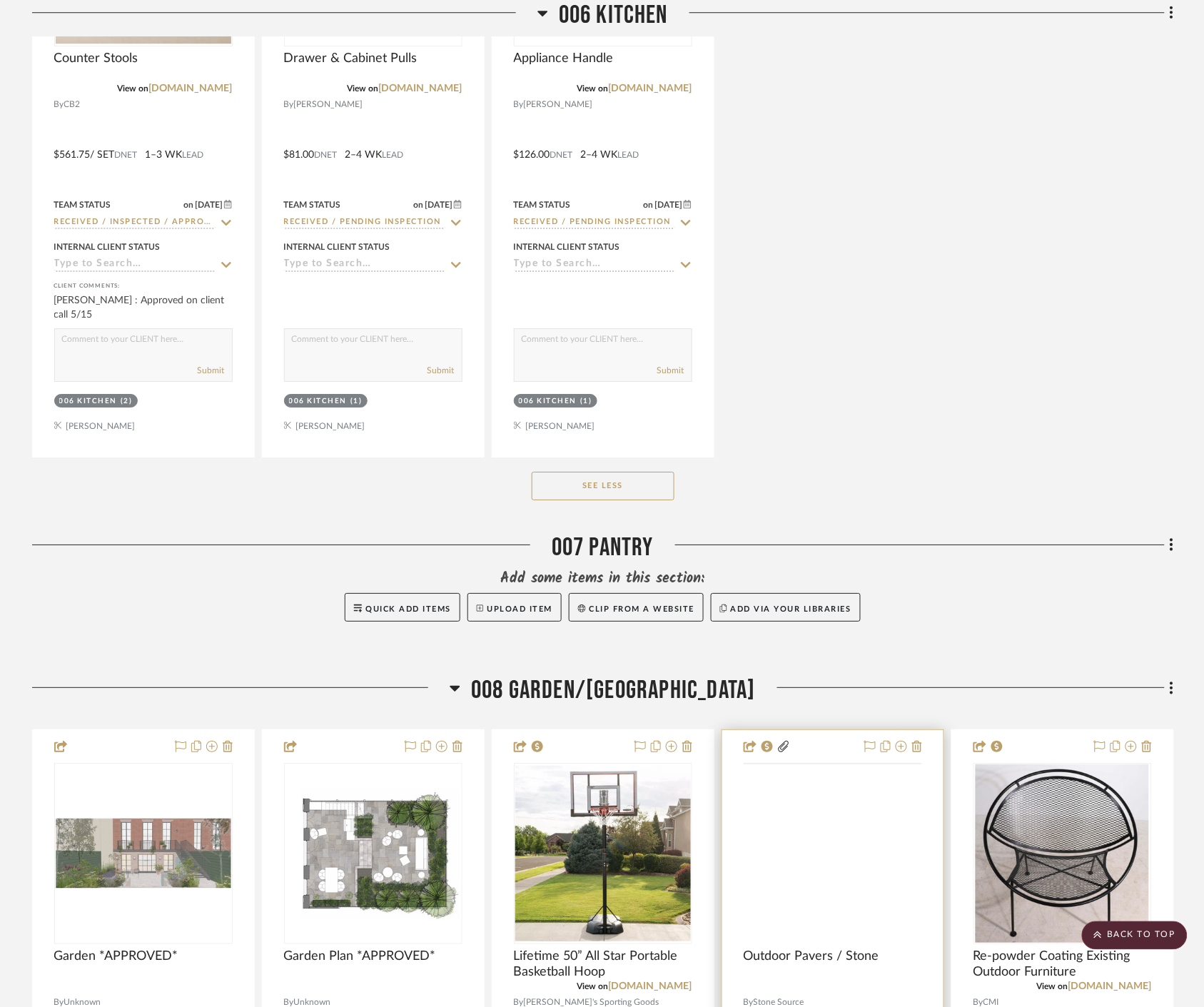
scroll to position [14036, 0]
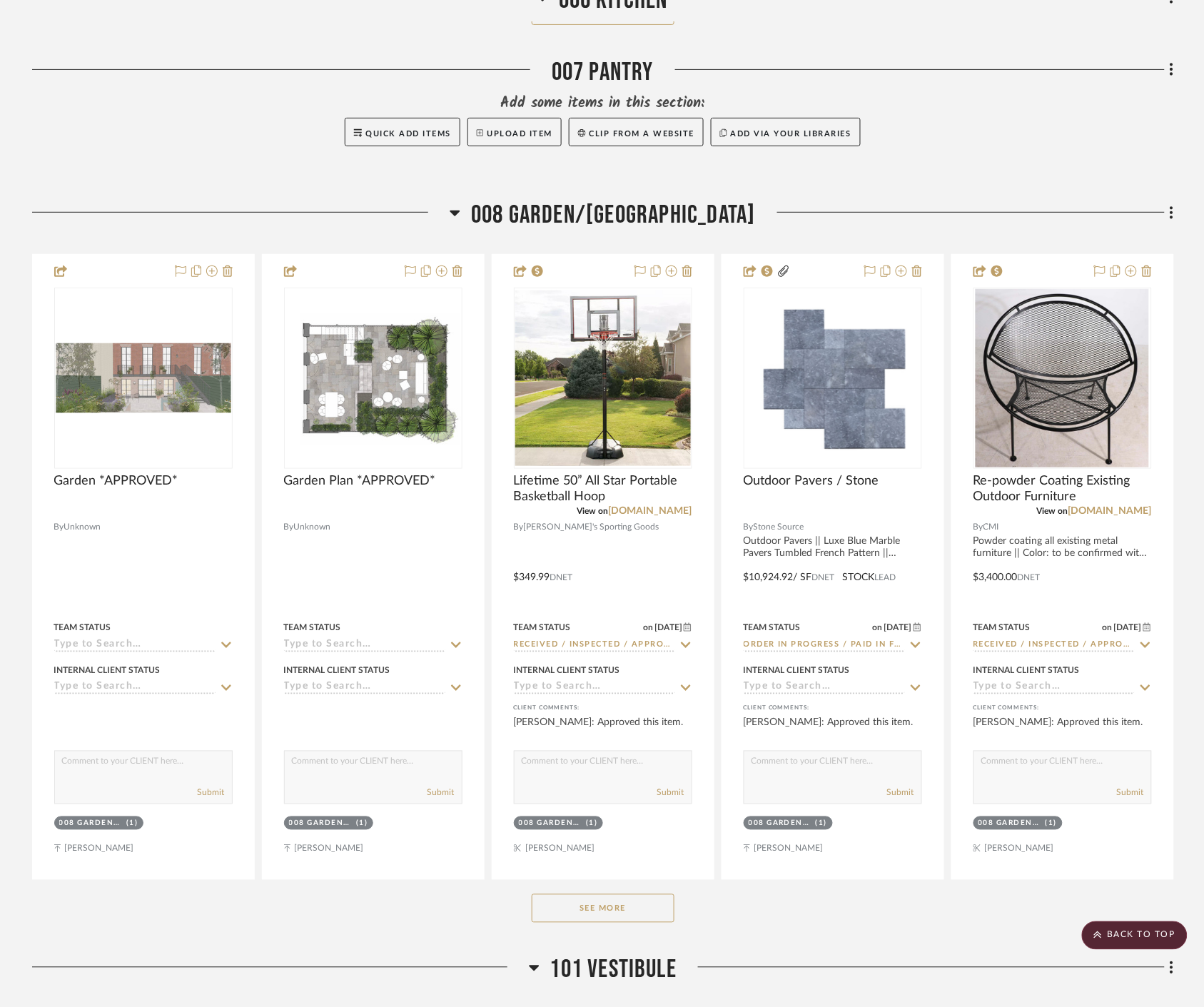
click at [621, 916] on button "See More" at bounding box center [602, 908] width 142 height 28
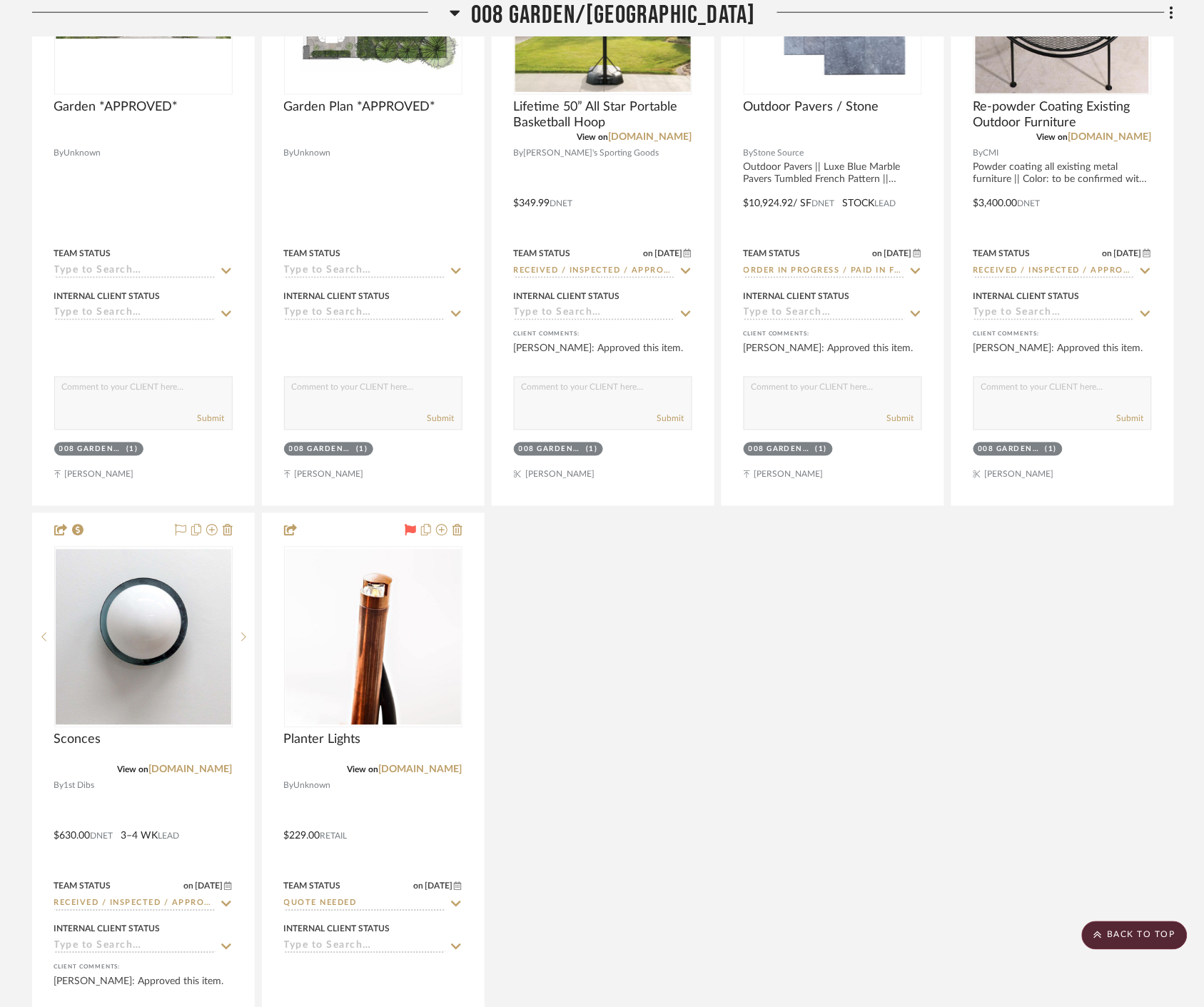
scroll to position [14432, 0]
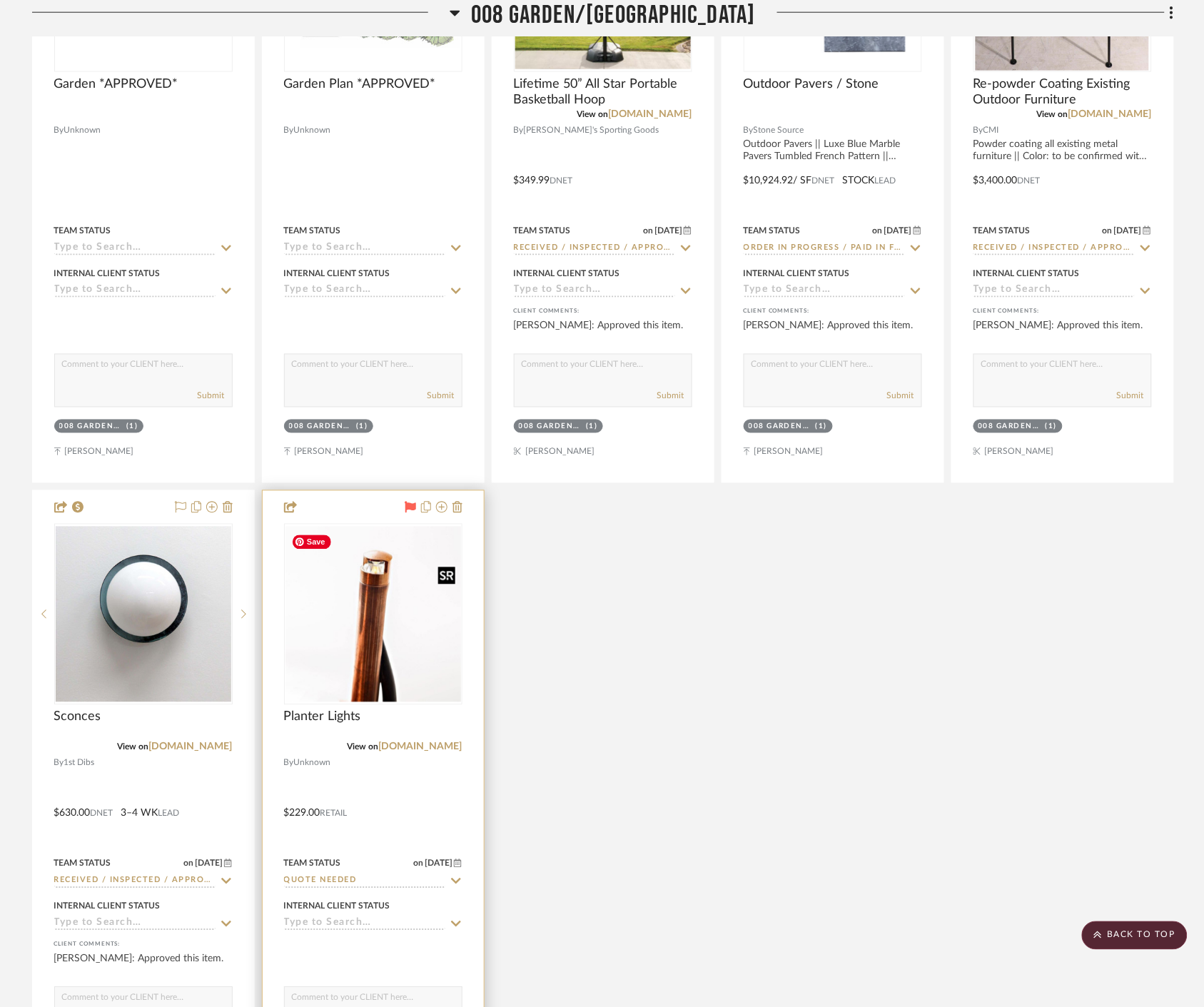
click at [390, 643] on img "0" at bounding box center [373, 614] width 175 height 175
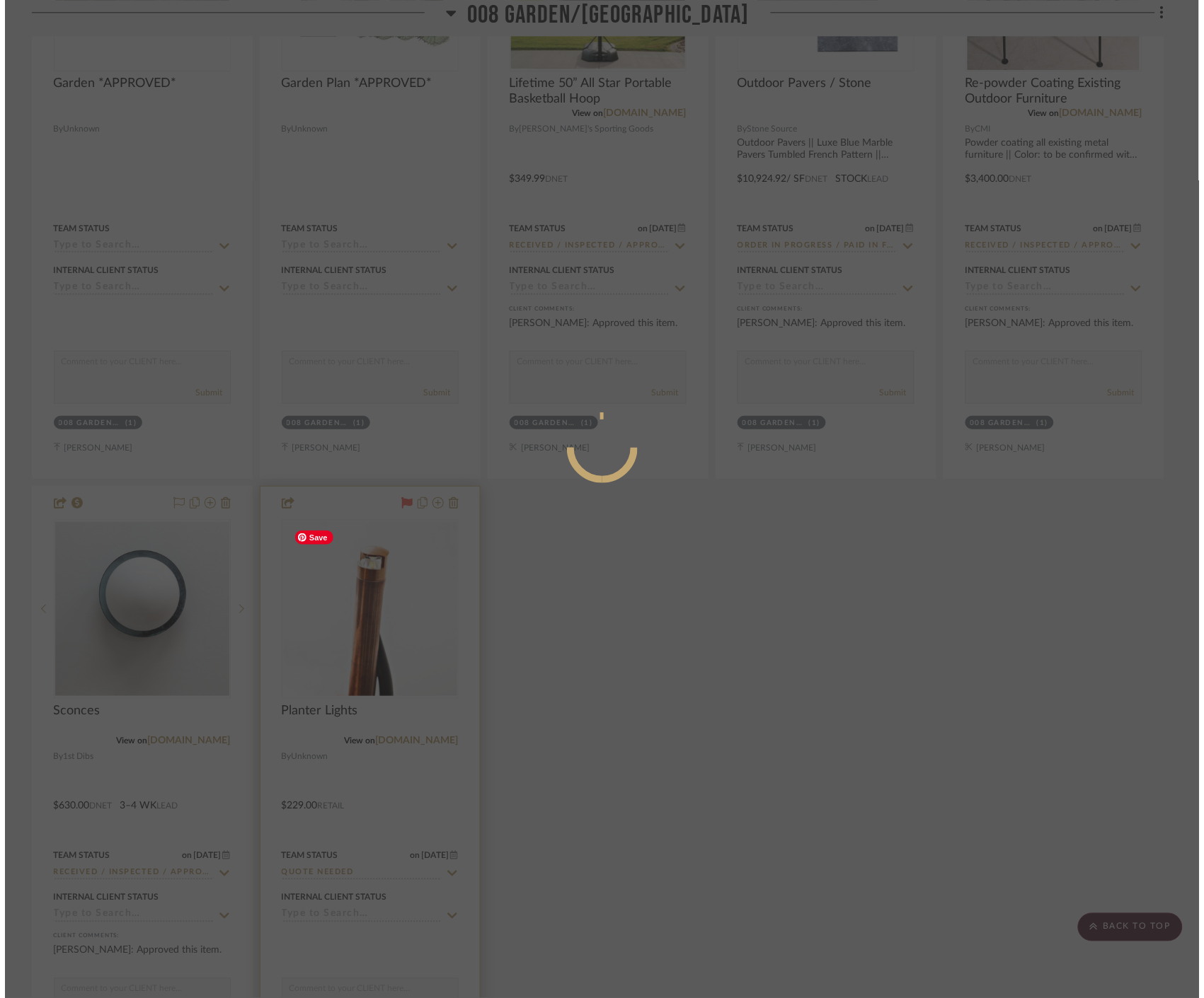
scroll to position [0, 0]
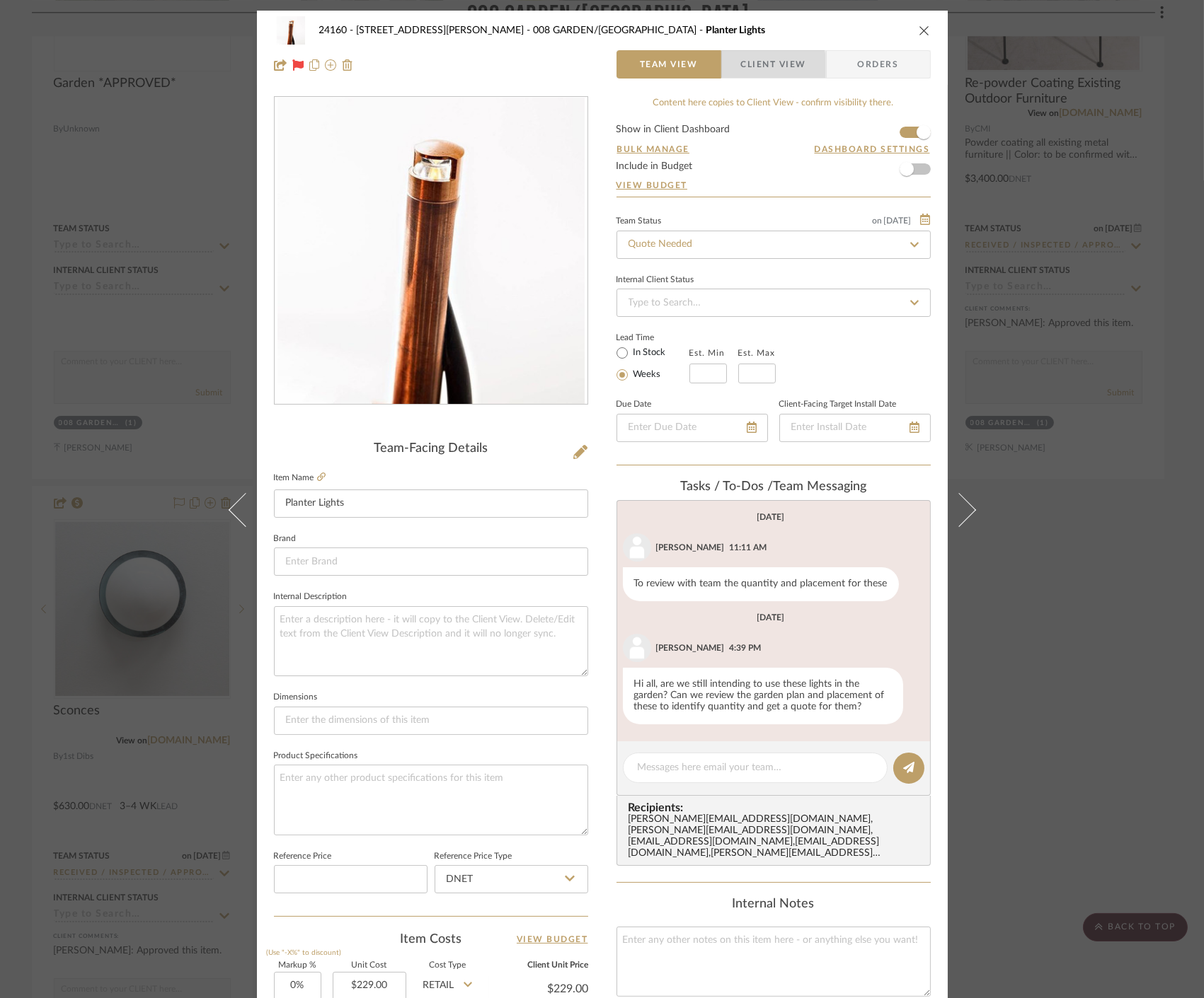
click at [748, 67] on span "Client View" at bounding box center [774, 64] width 66 height 28
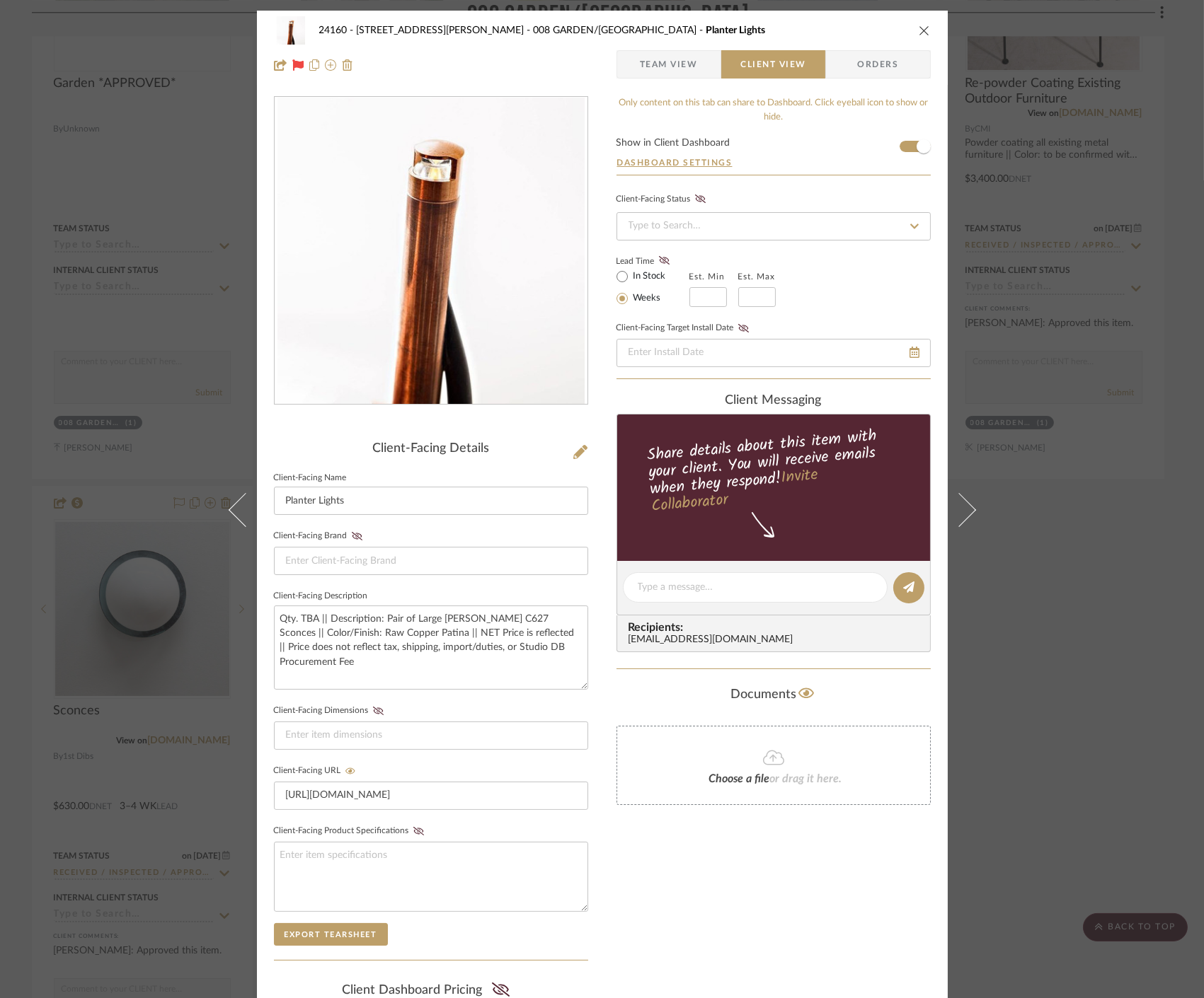
click at [671, 66] on span "Team View" at bounding box center [669, 64] width 58 height 28
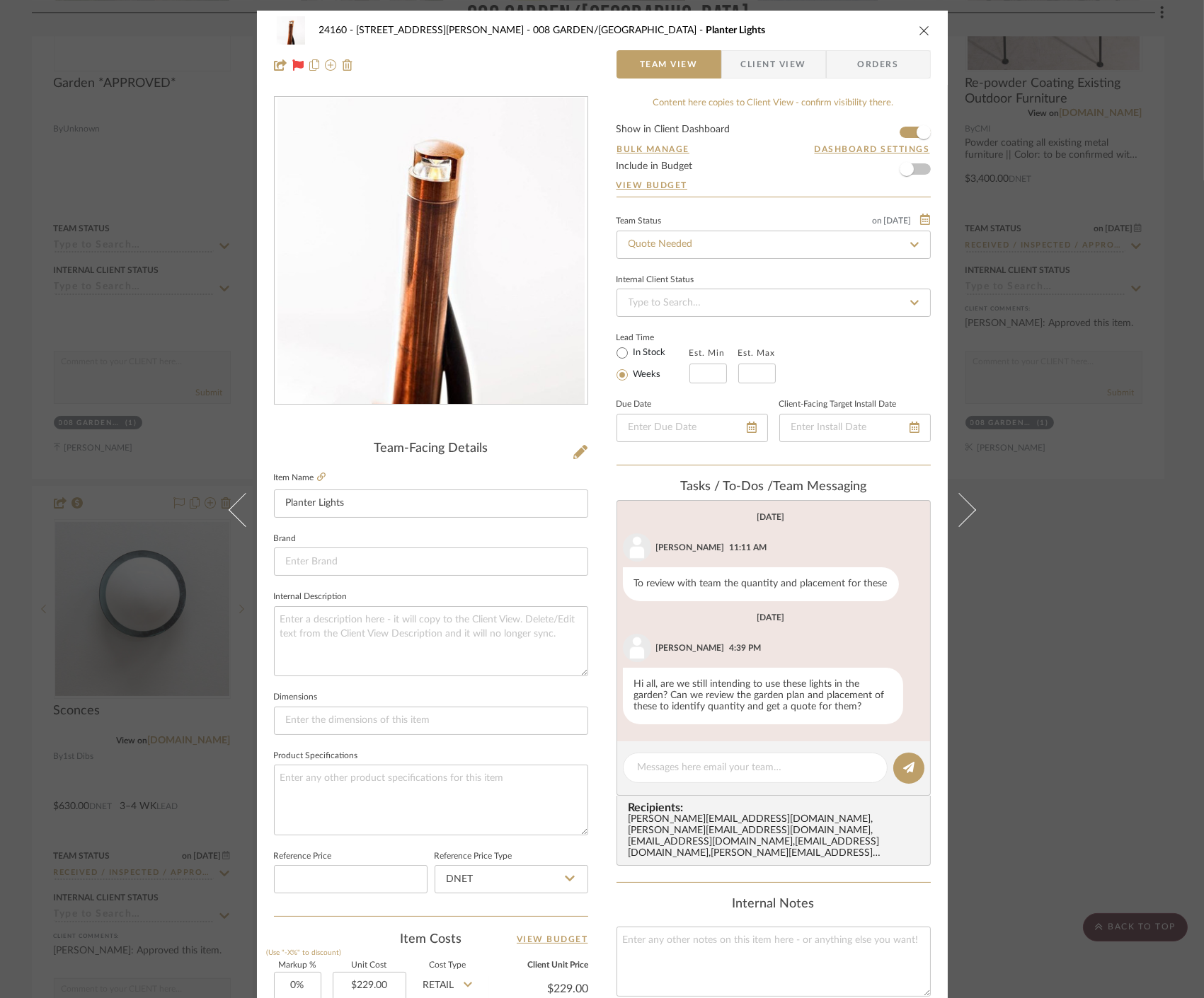
click at [1029, 508] on div "24160 - 214 E 18th Street - Satow Elliot 008 GARDEN/TERRACE Planter Lights Team…" at bounding box center [602, 499] width 1204 height 998
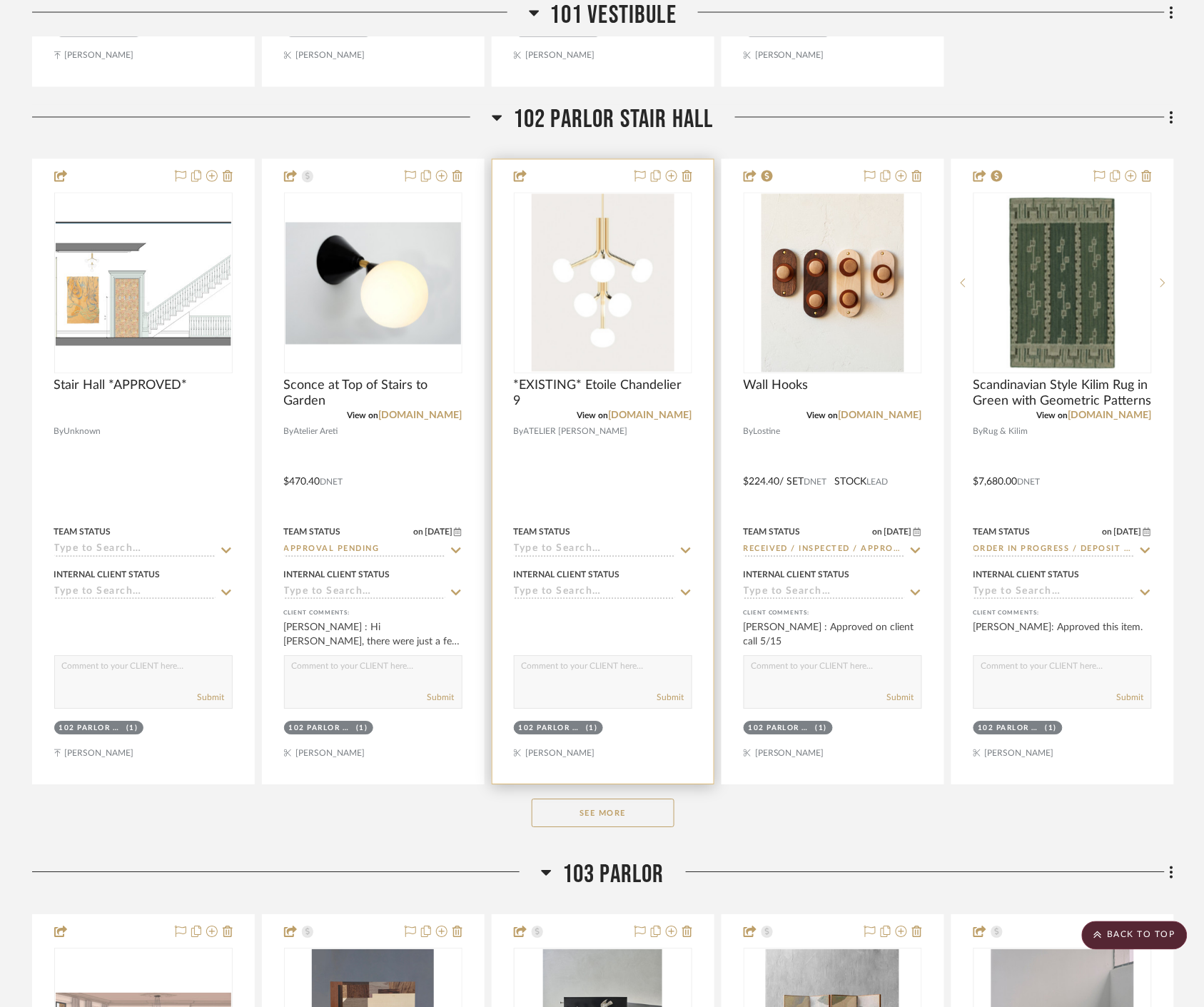
scroll to position [16256, 0]
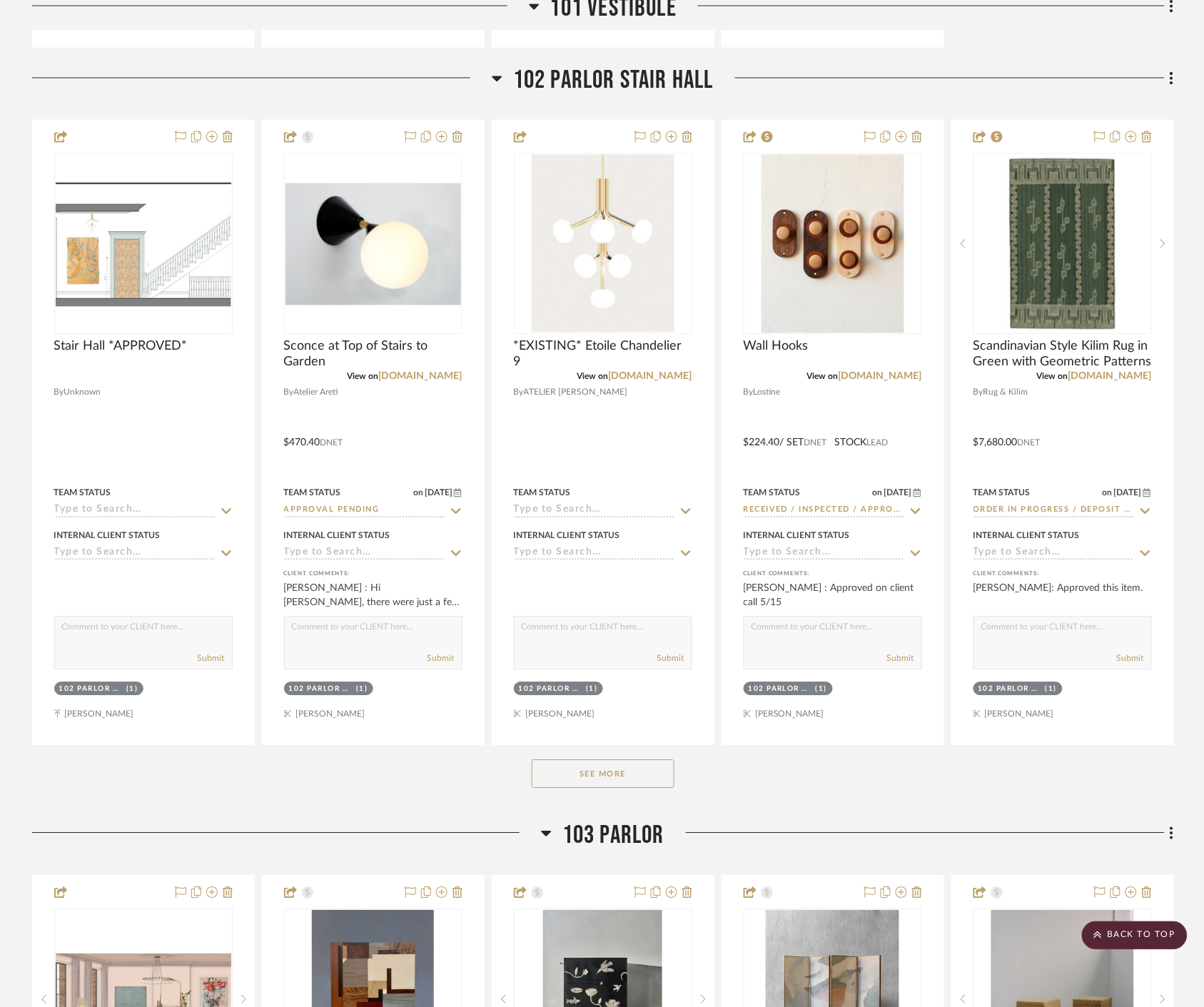
click at [650, 771] on button "See More" at bounding box center [602, 774] width 142 height 28
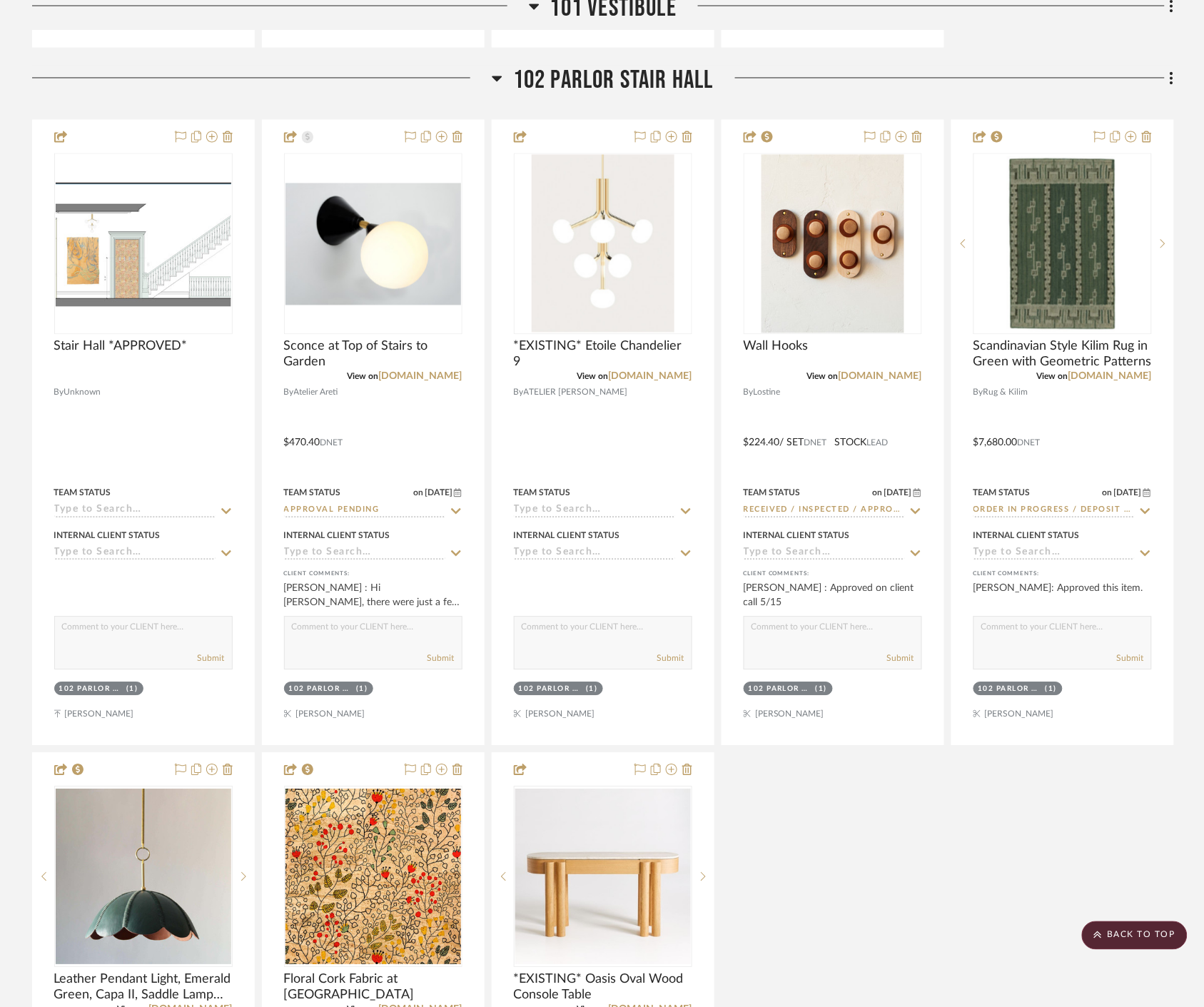
scroll to position [16574, 0]
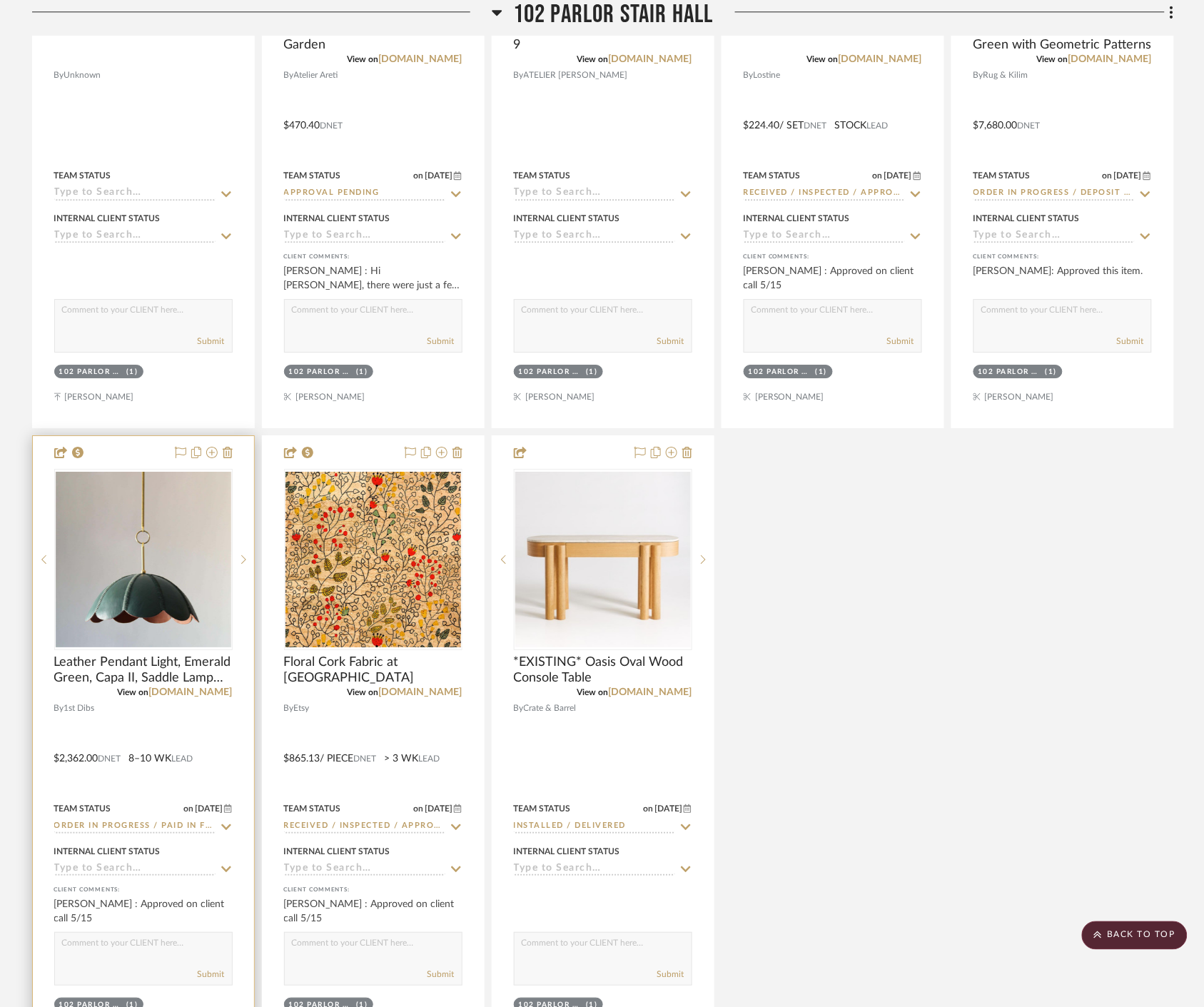
click at [226, 823] on icon at bounding box center [226, 827] width 13 height 11
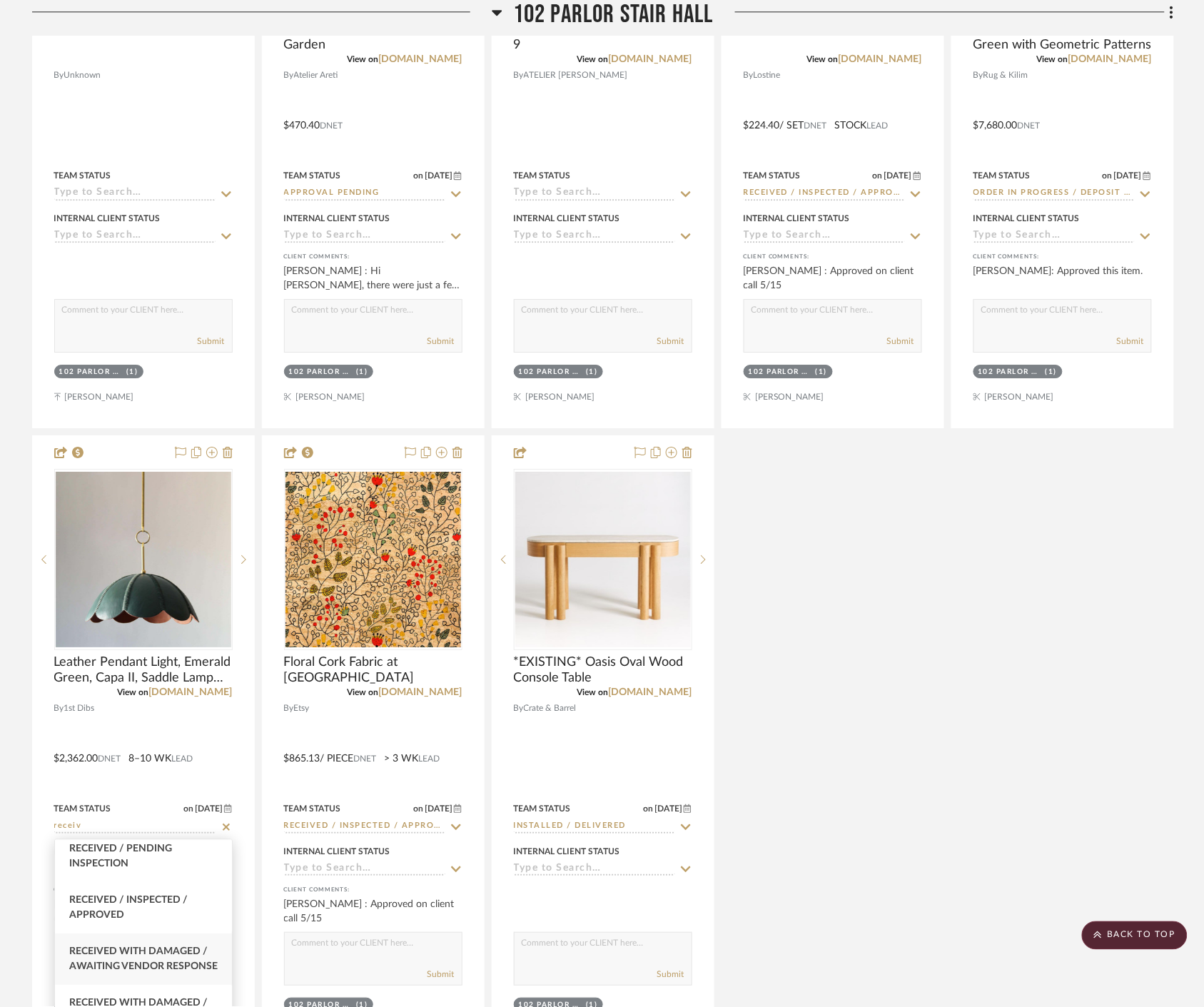
scroll to position [159, 0]
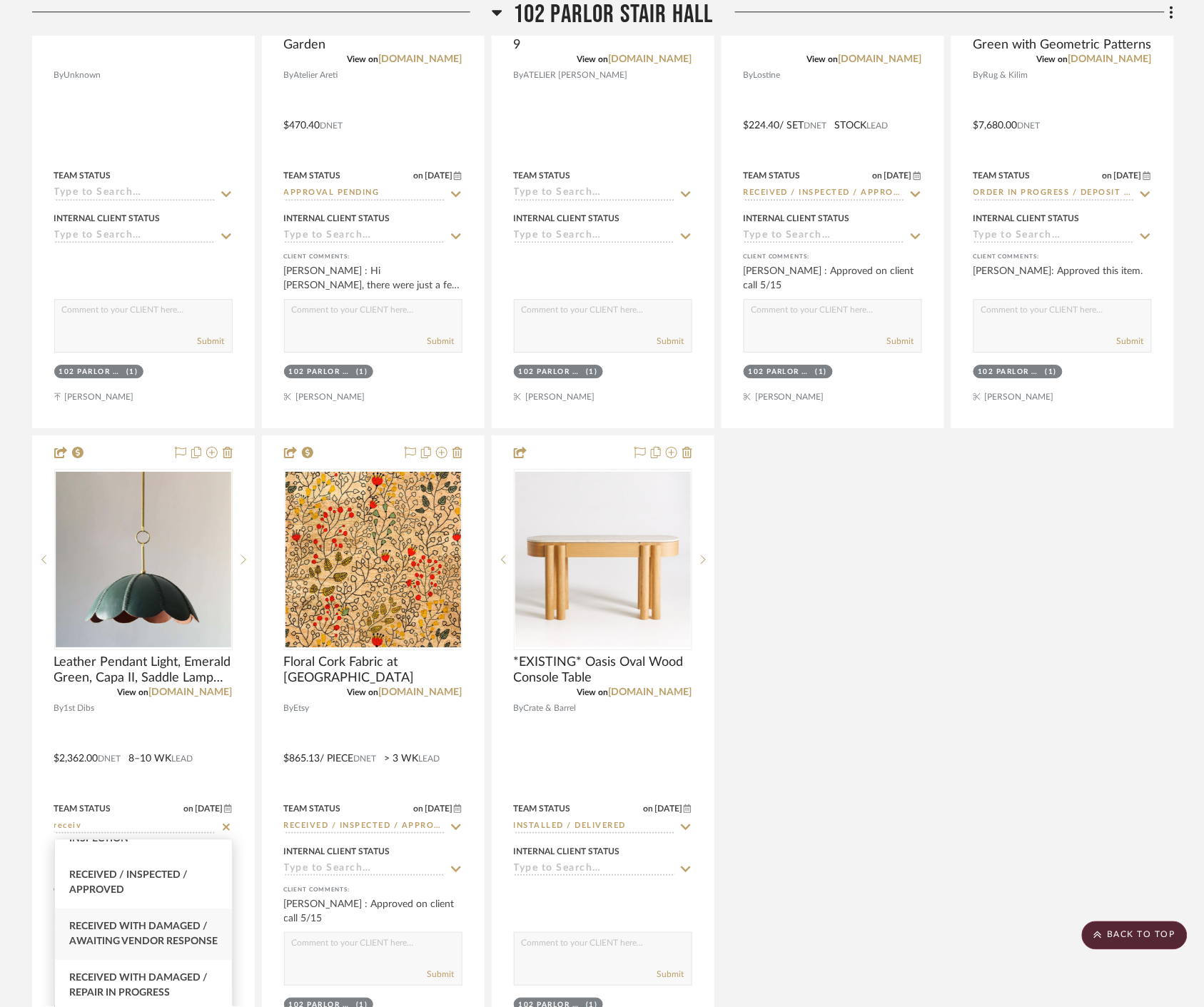
type input "receiv"
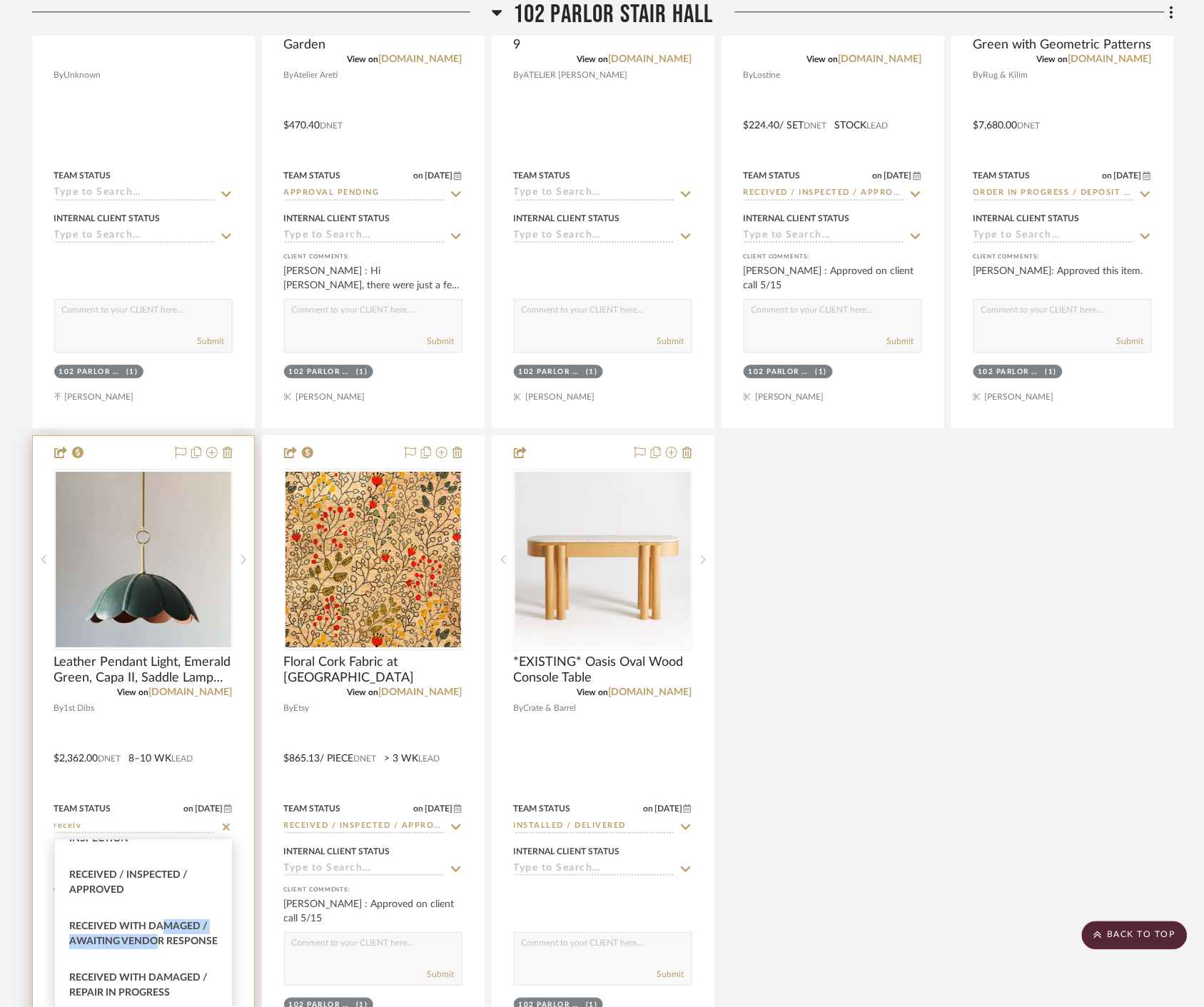
drag, startPoint x: 161, startPoint y: 934, endPoint x: 195, endPoint y: 926, distance: 34.9
click at [161, 933] on div "Received with Damaged / Awaiting Vendor Response" at bounding box center [143, 934] width 177 height 51
type input "8/15/2025"
type input "Received with Damaged / Awaiting Vendor Response"
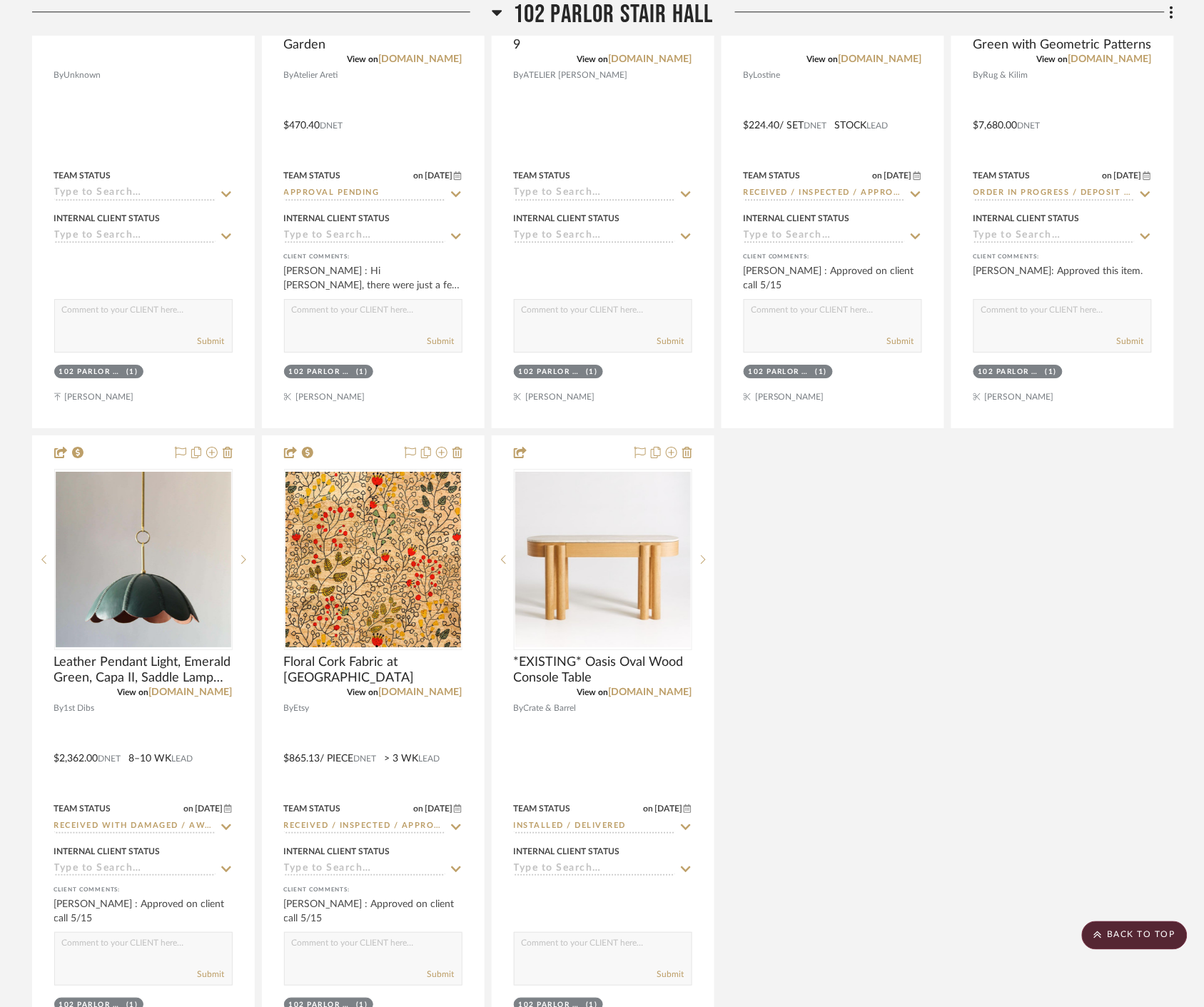
click at [850, 747] on div "Stair Hall *APPROVED* By Unknown Team Status Internal Client Status client Comm…" at bounding box center [603, 431] width 1142 height 1259
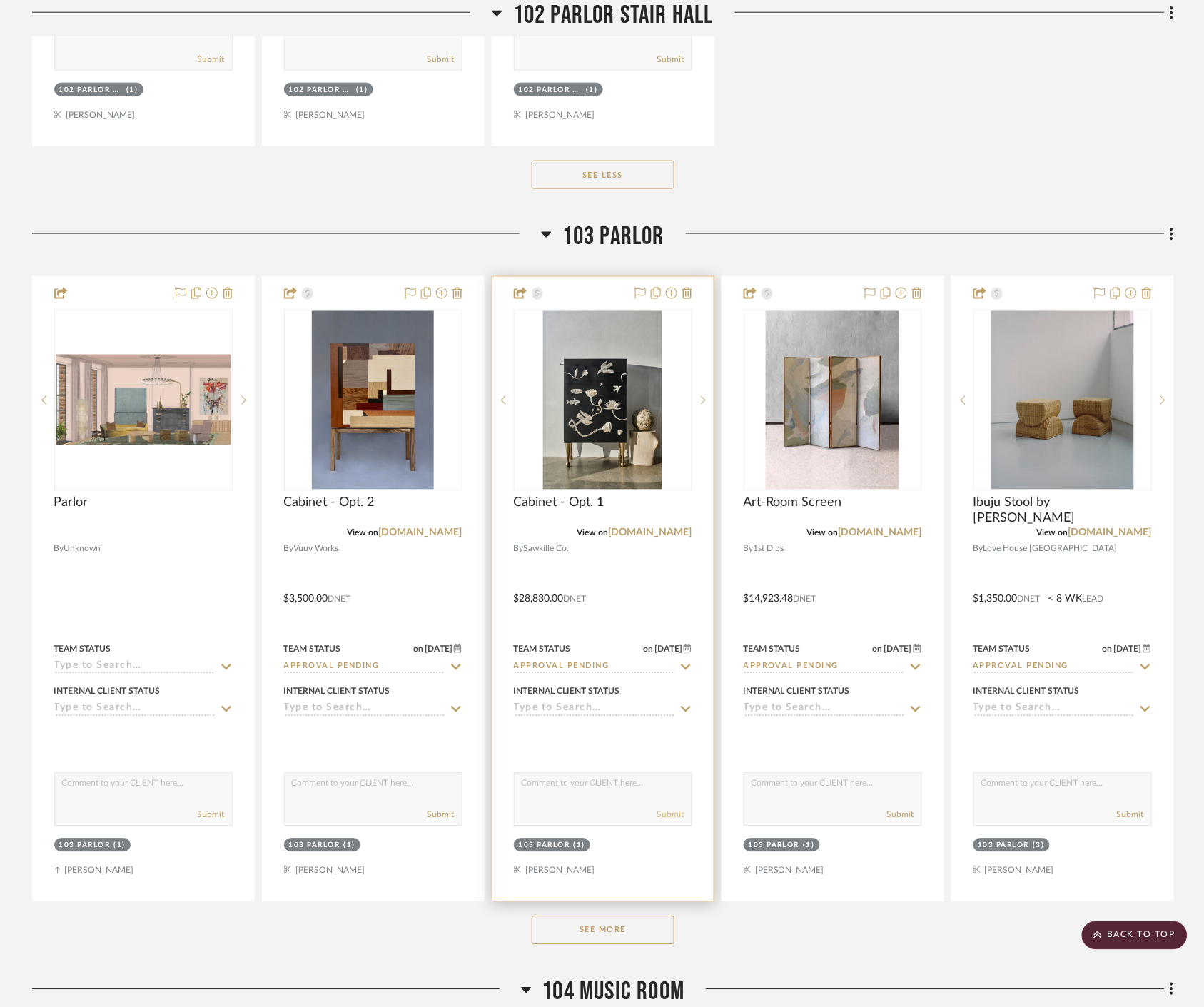
scroll to position [17604, 0]
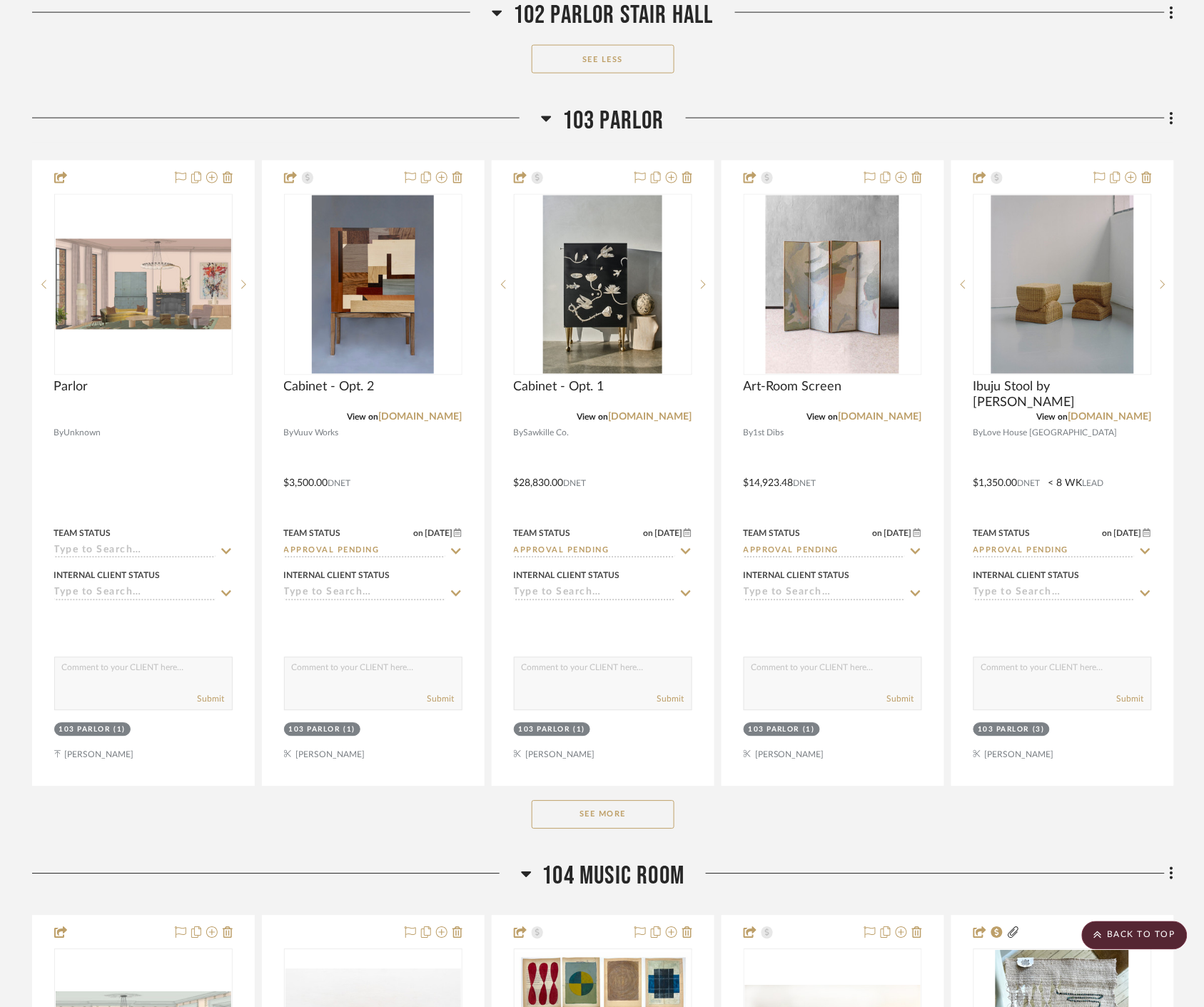
click at [618, 820] on button "See More" at bounding box center [602, 814] width 142 height 28
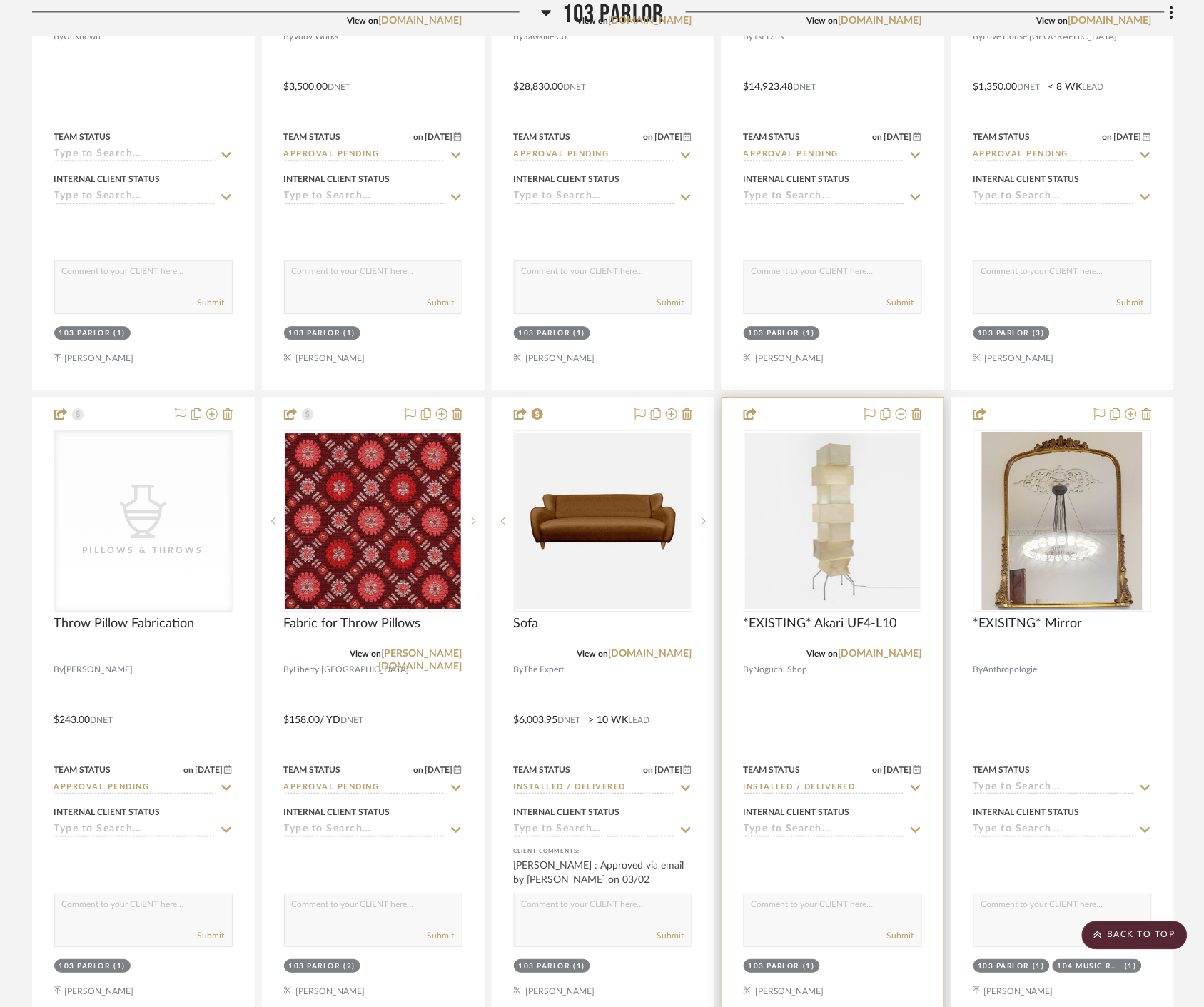
scroll to position [18159, 0]
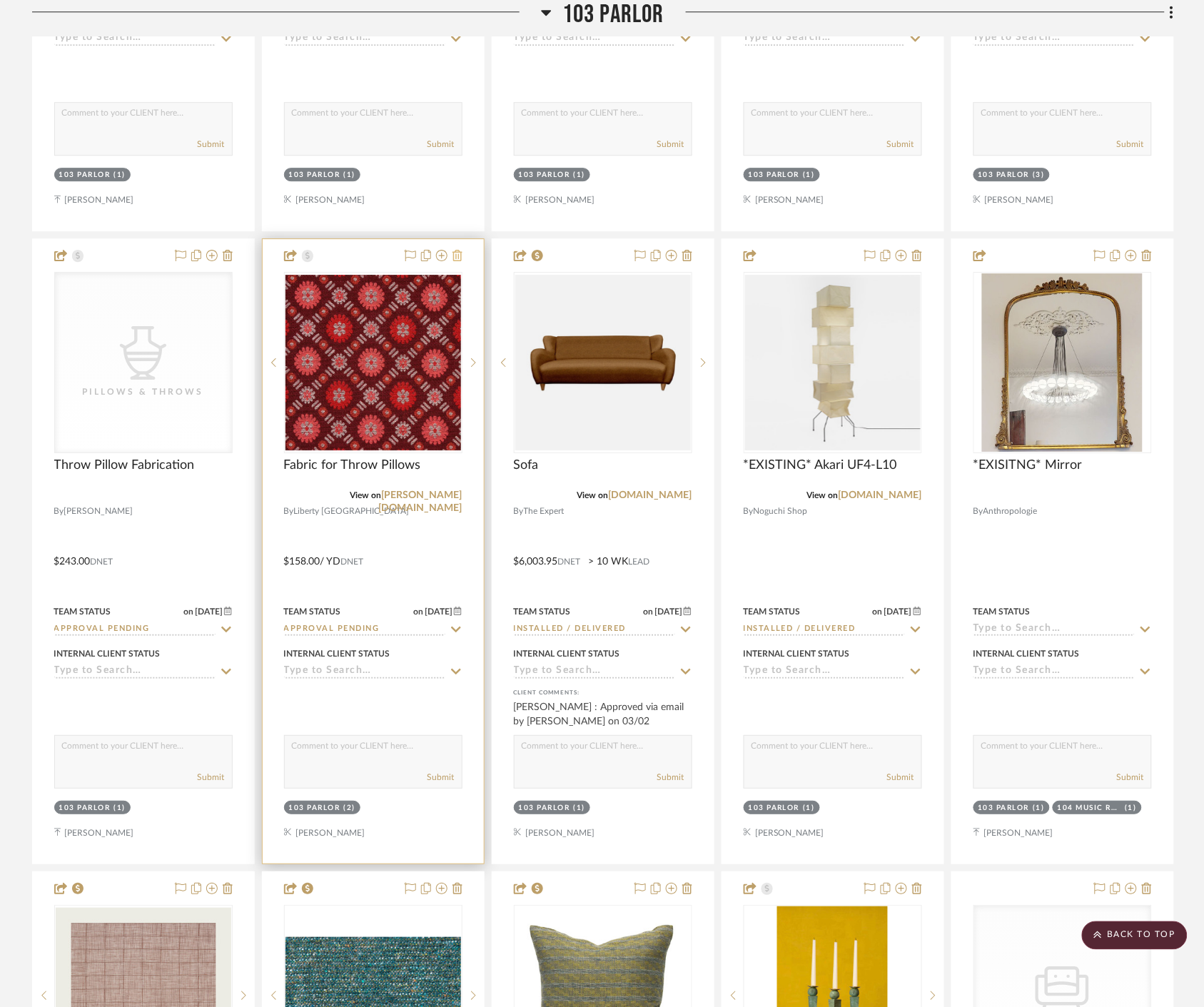
click at [457, 255] on icon at bounding box center [457, 255] width 10 height 11
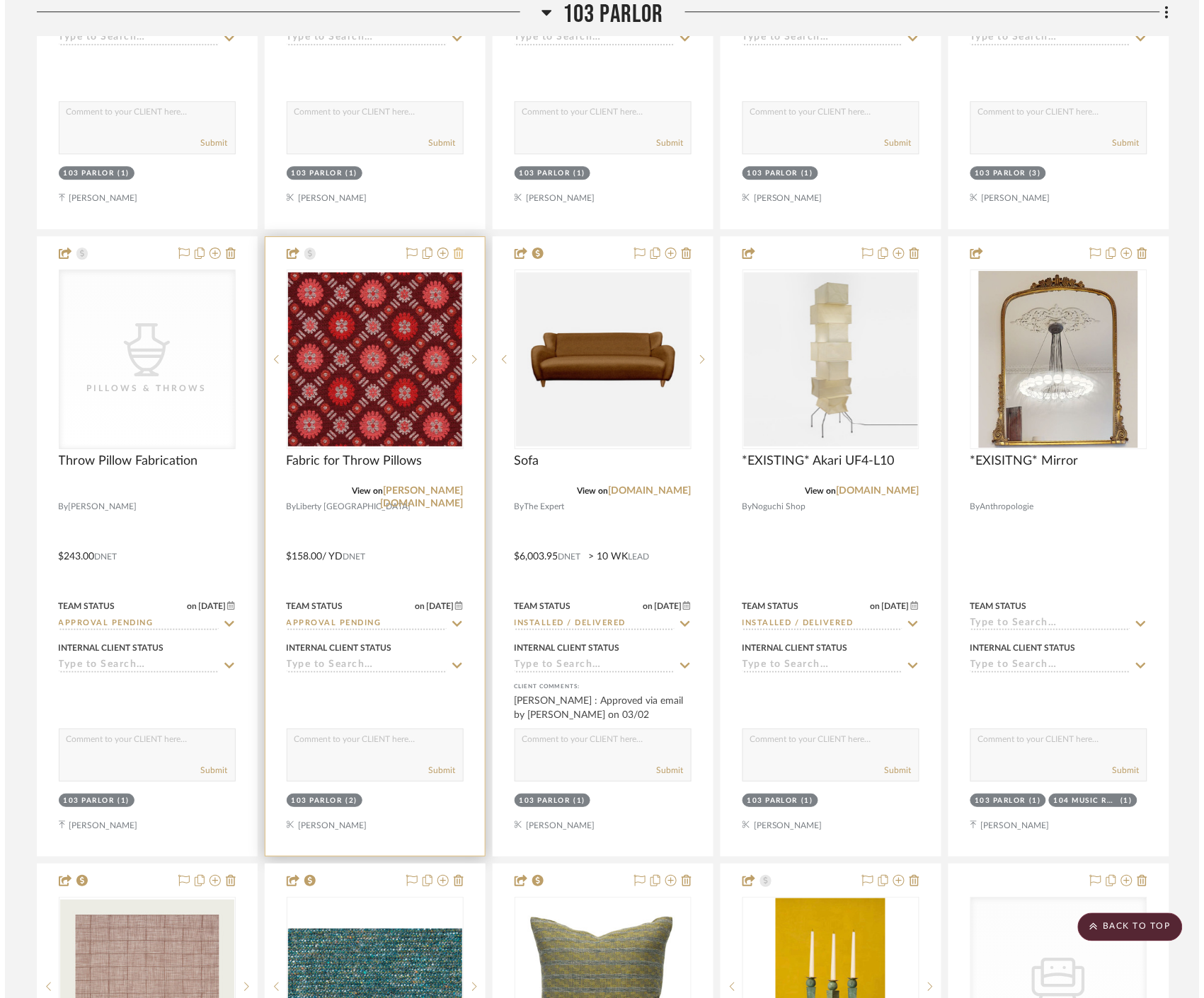
scroll to position [0, 0]
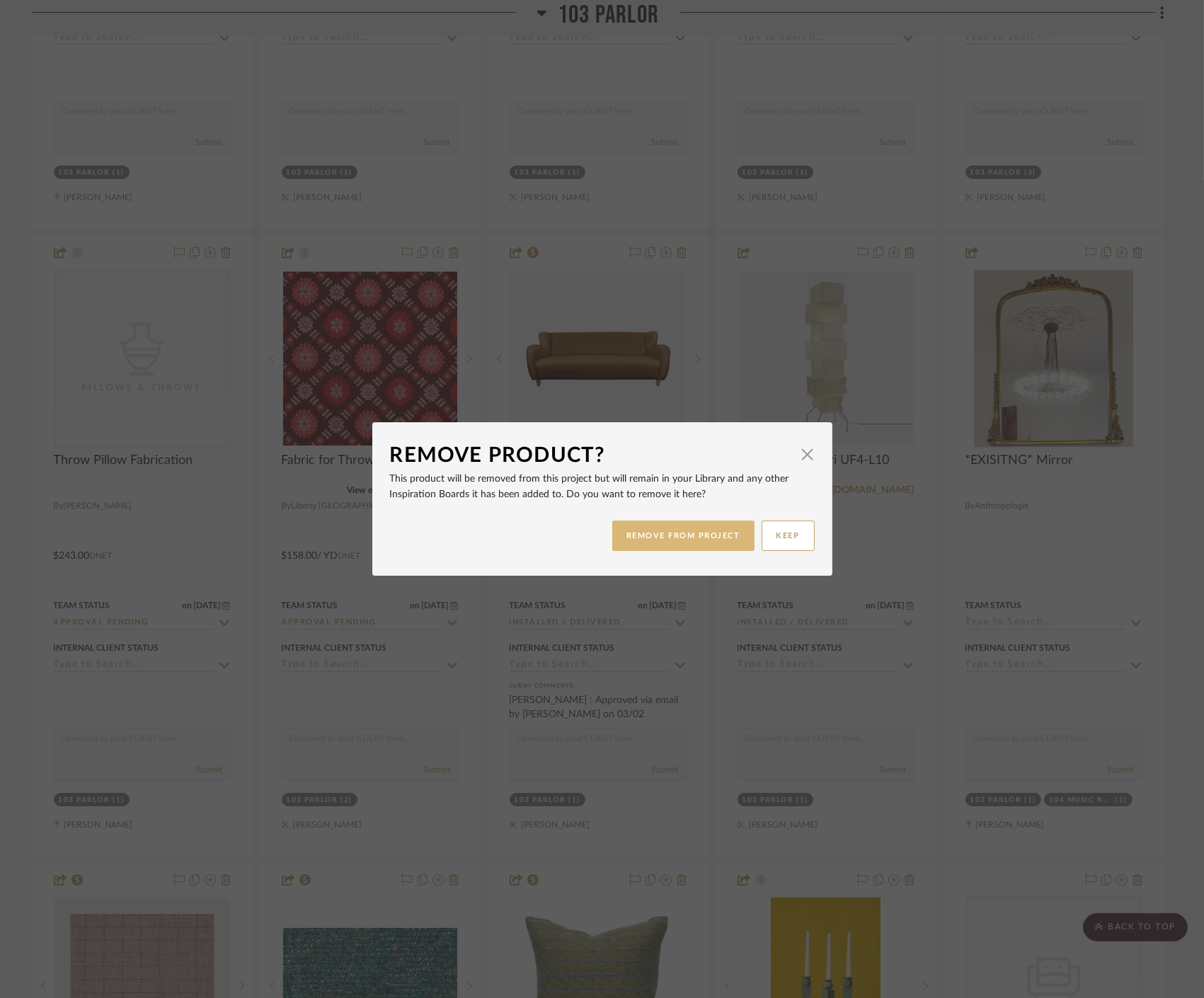
click at [638, 536] on button "REMOVE FROM PROJECT" at bounding box center [683, 535] width 142 height 30
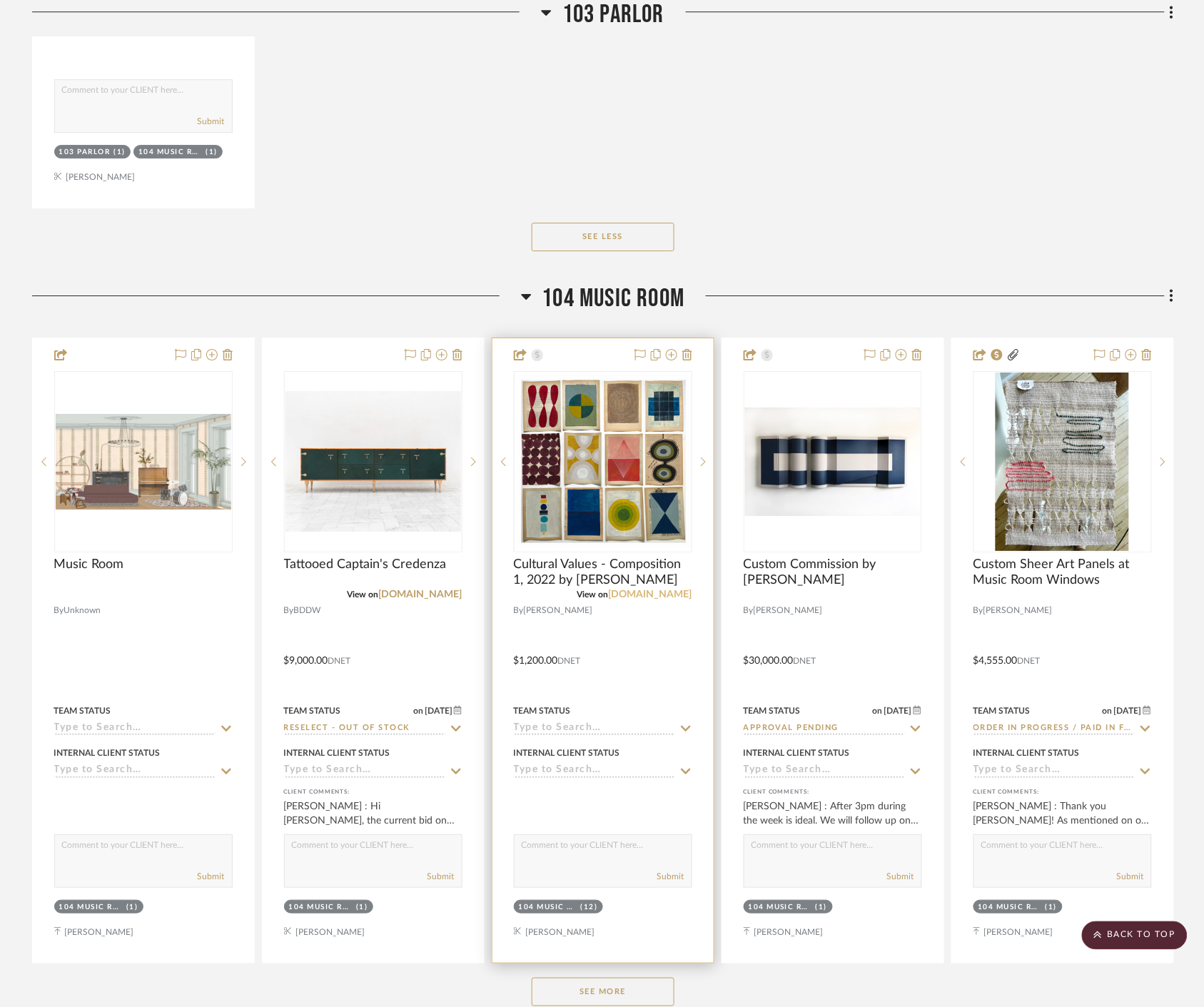
scroll to position [21490, 0]
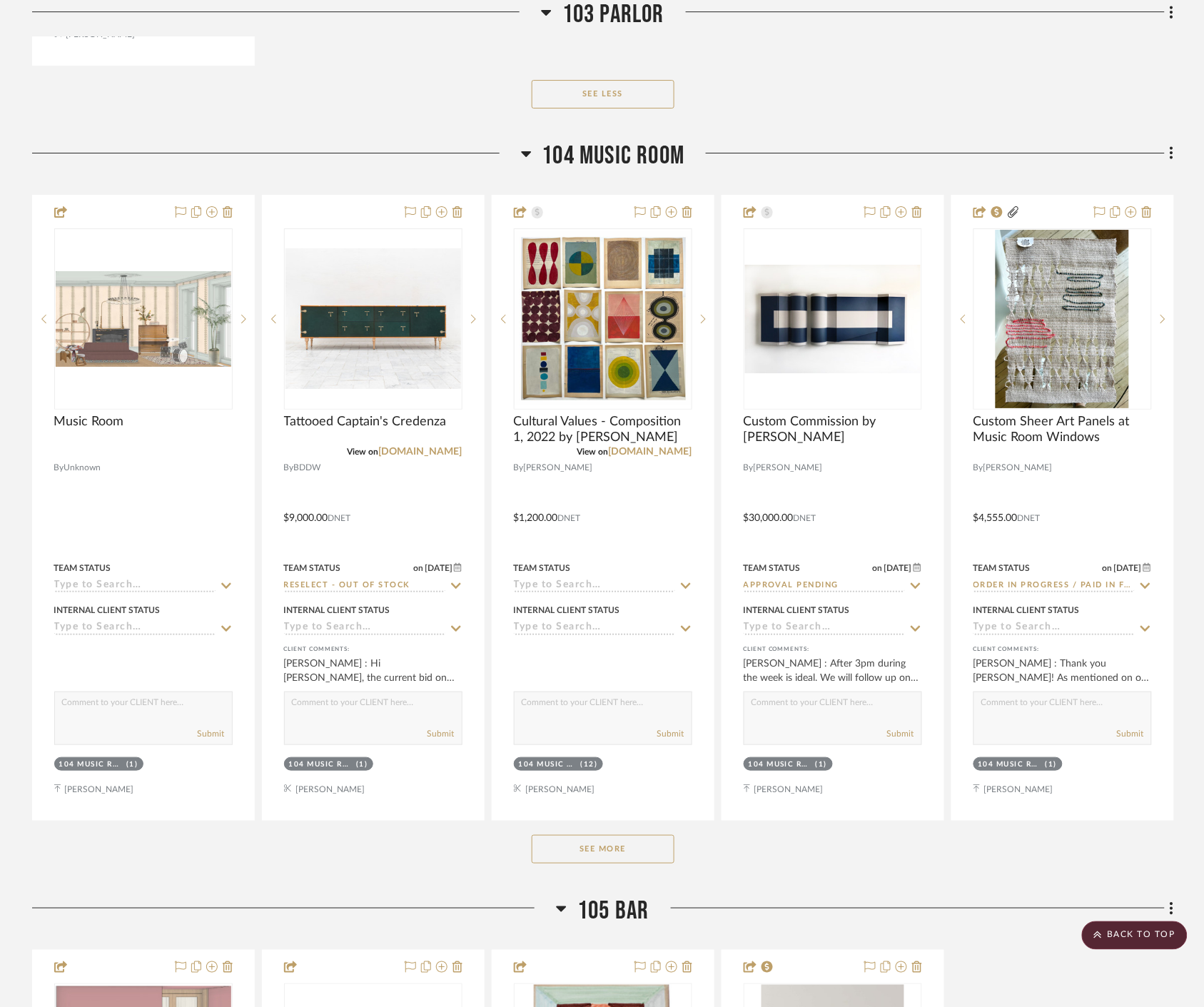
click at [614, 855] on button "See More" at bounding box center [602, 849] width 142 height 28
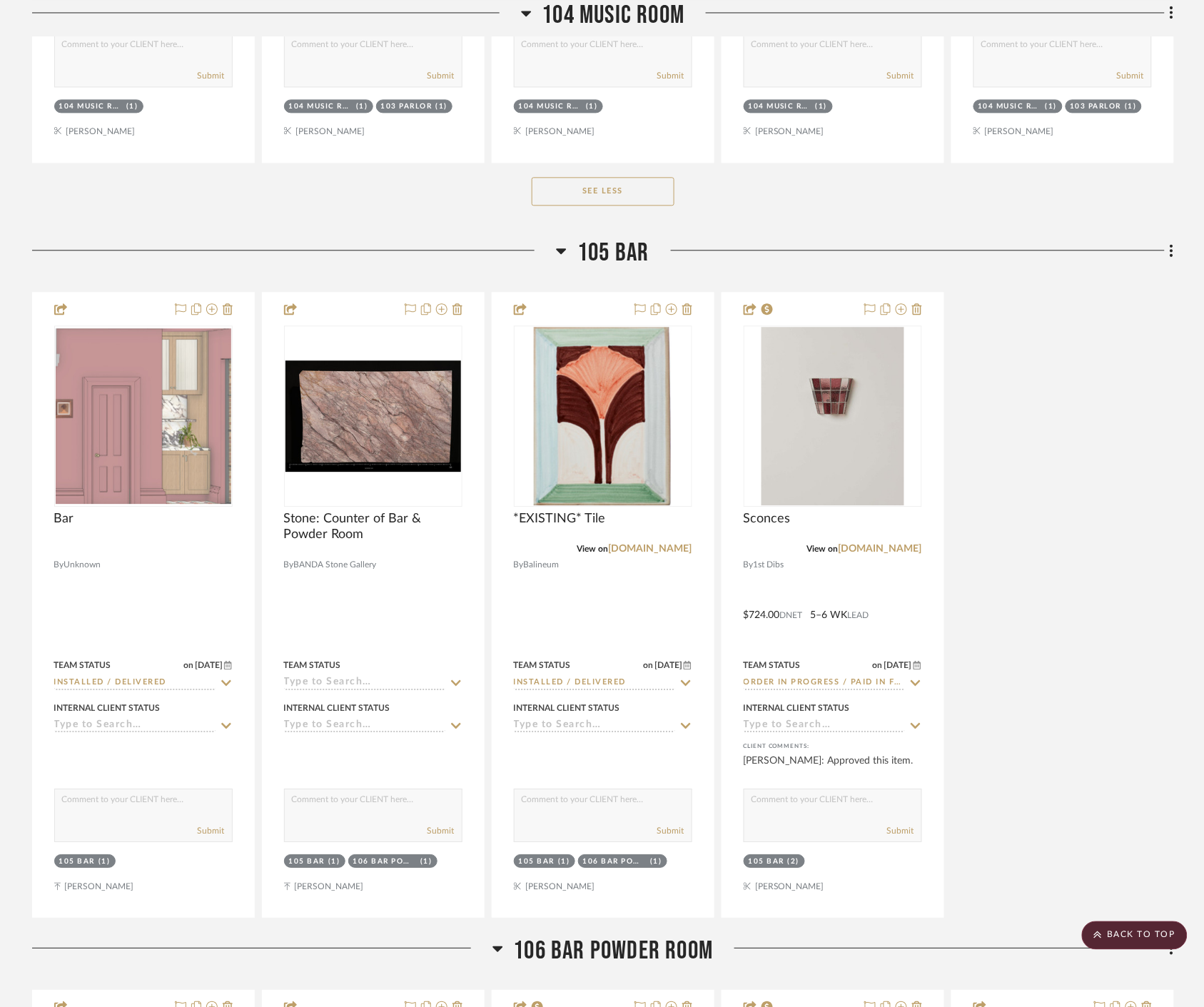
scroll to position [24106, 0]
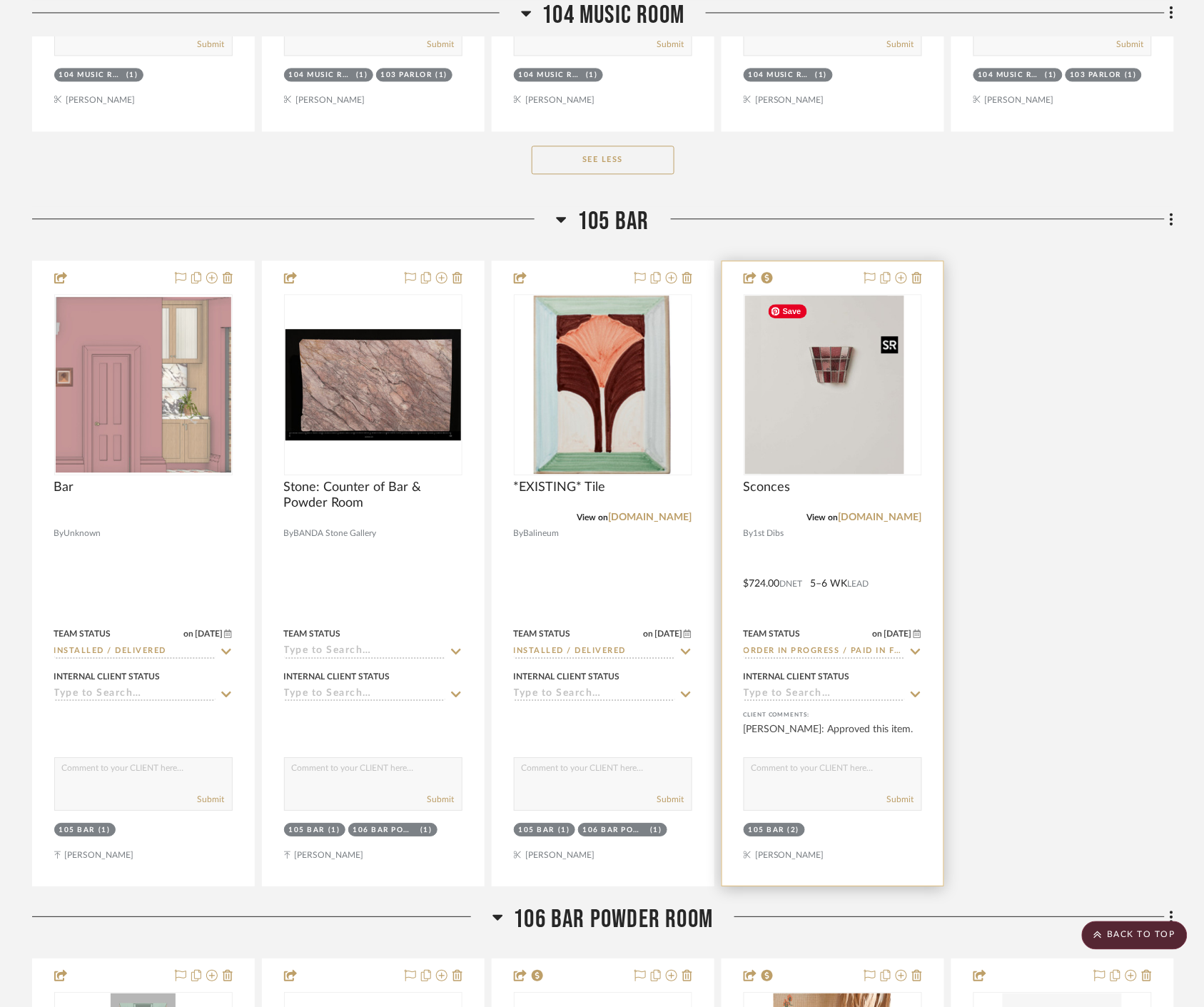
click at [814, 399] on div at bounding box center [832, 384] width 178 height 181
click at [850, 415] on img "0" at bounding box center [832, 385] width 142 height 178
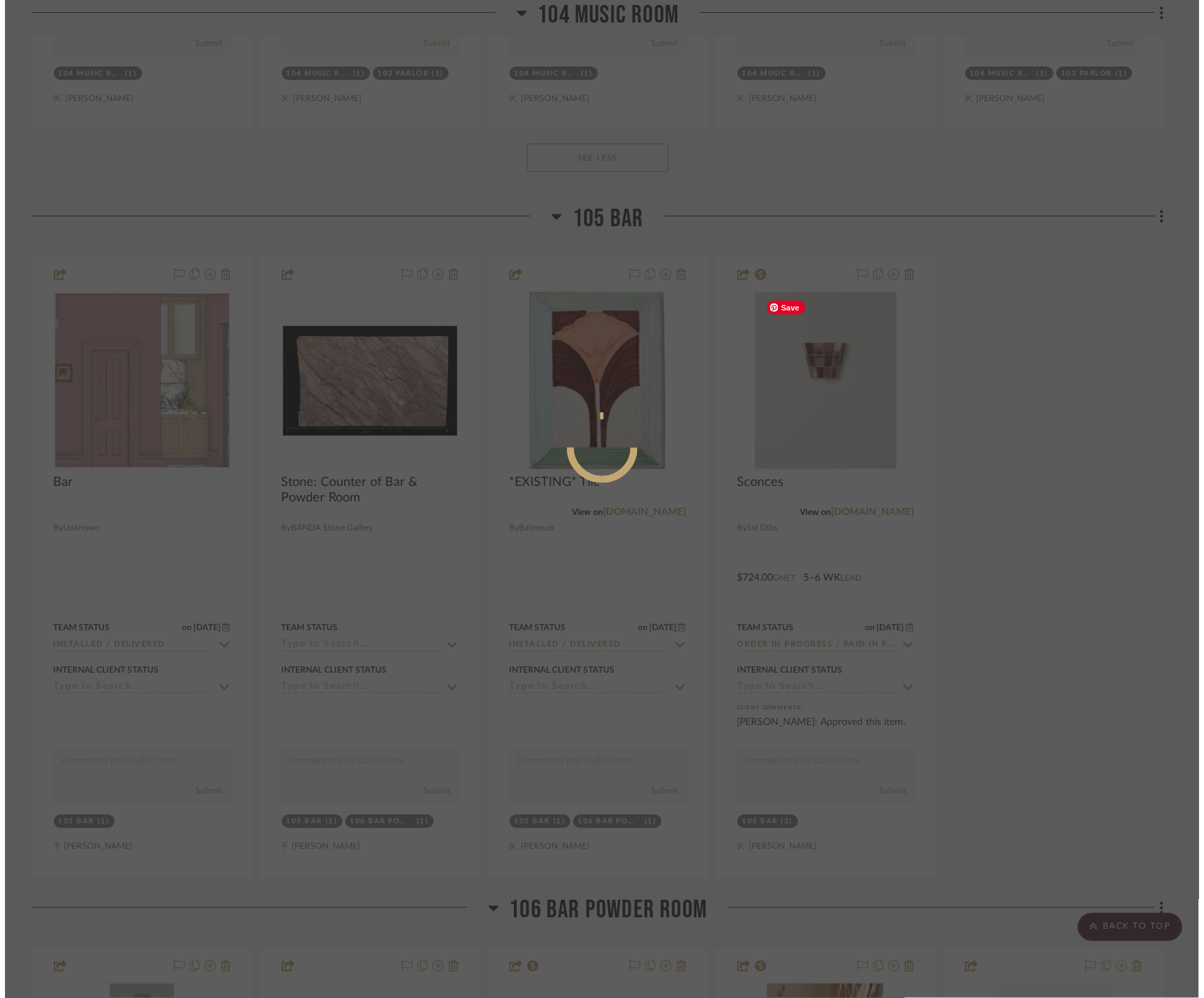
scroll to position [0, 0]
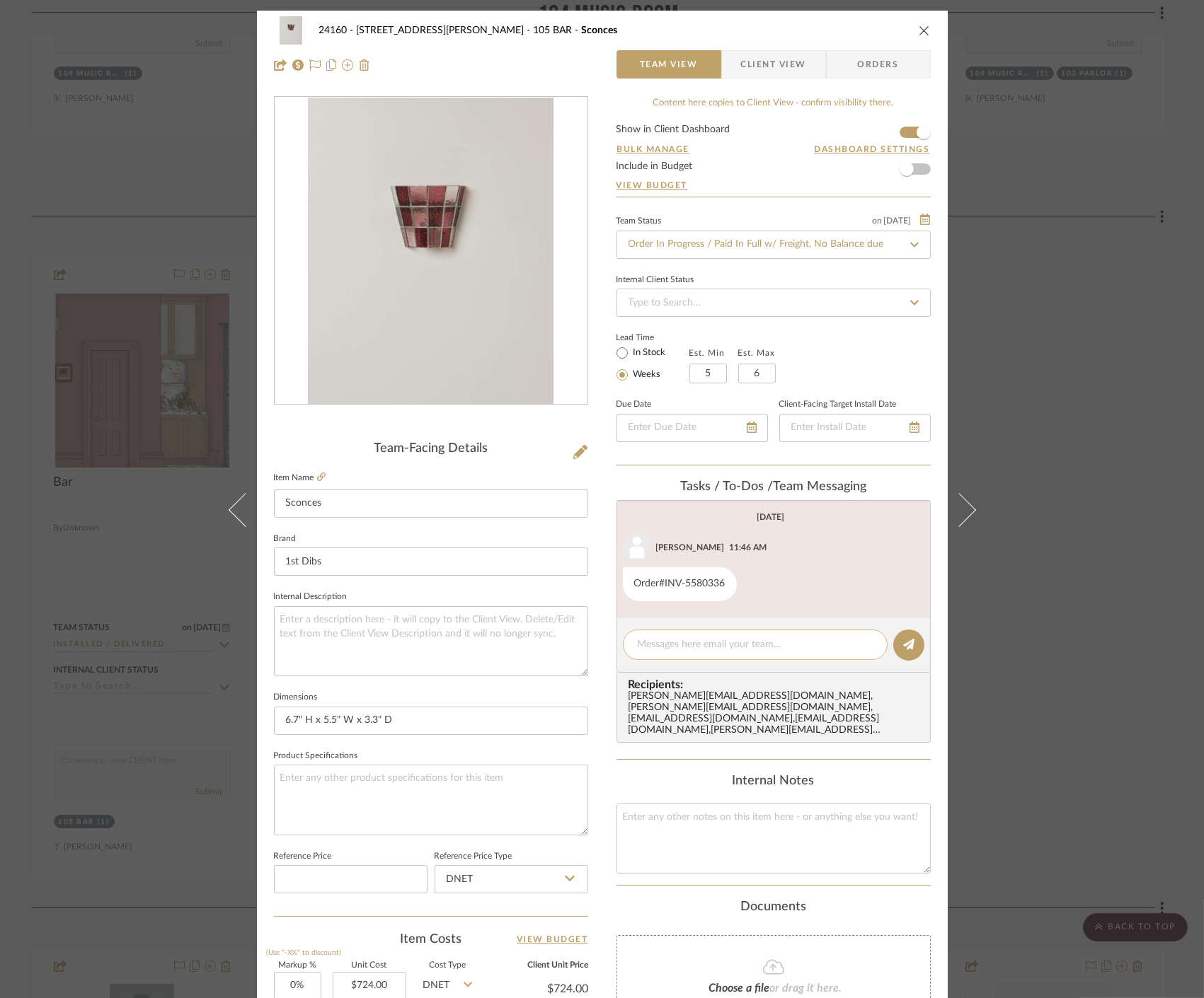
click at [744, 635] on div at bounding box center [754, 644] width 265 height 30
click at [757, 648] on textarea at bounding box center [755, 645] width 235 height 15
type textarea "Anela, could you check in on this order?"
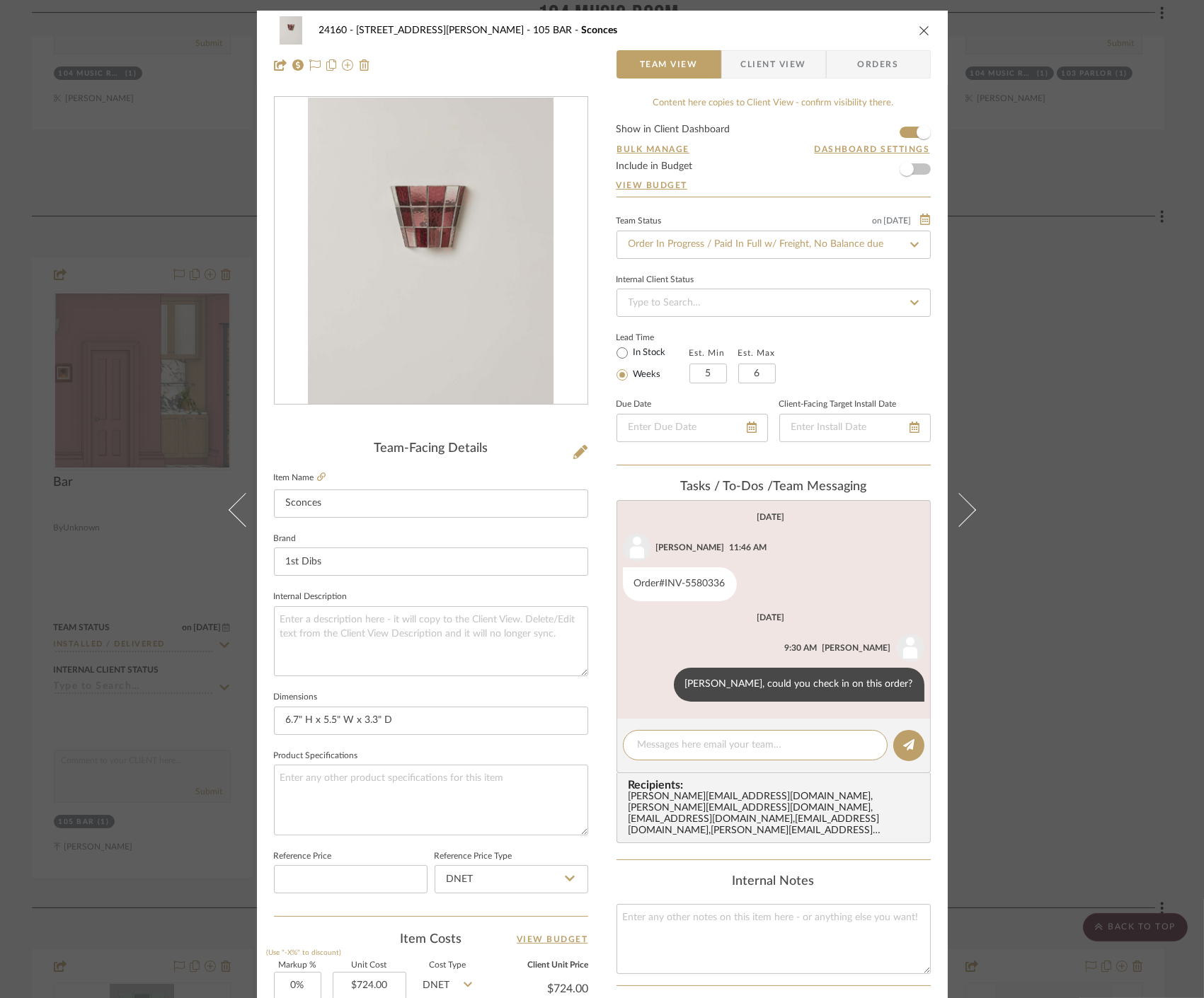
click at [1111, 272] on div "24160 - 214 E 18th Street - Satow Elliot 105 BAR Sconces Team View Client View …" at bounding box center [602, 499] width 1204 height 998
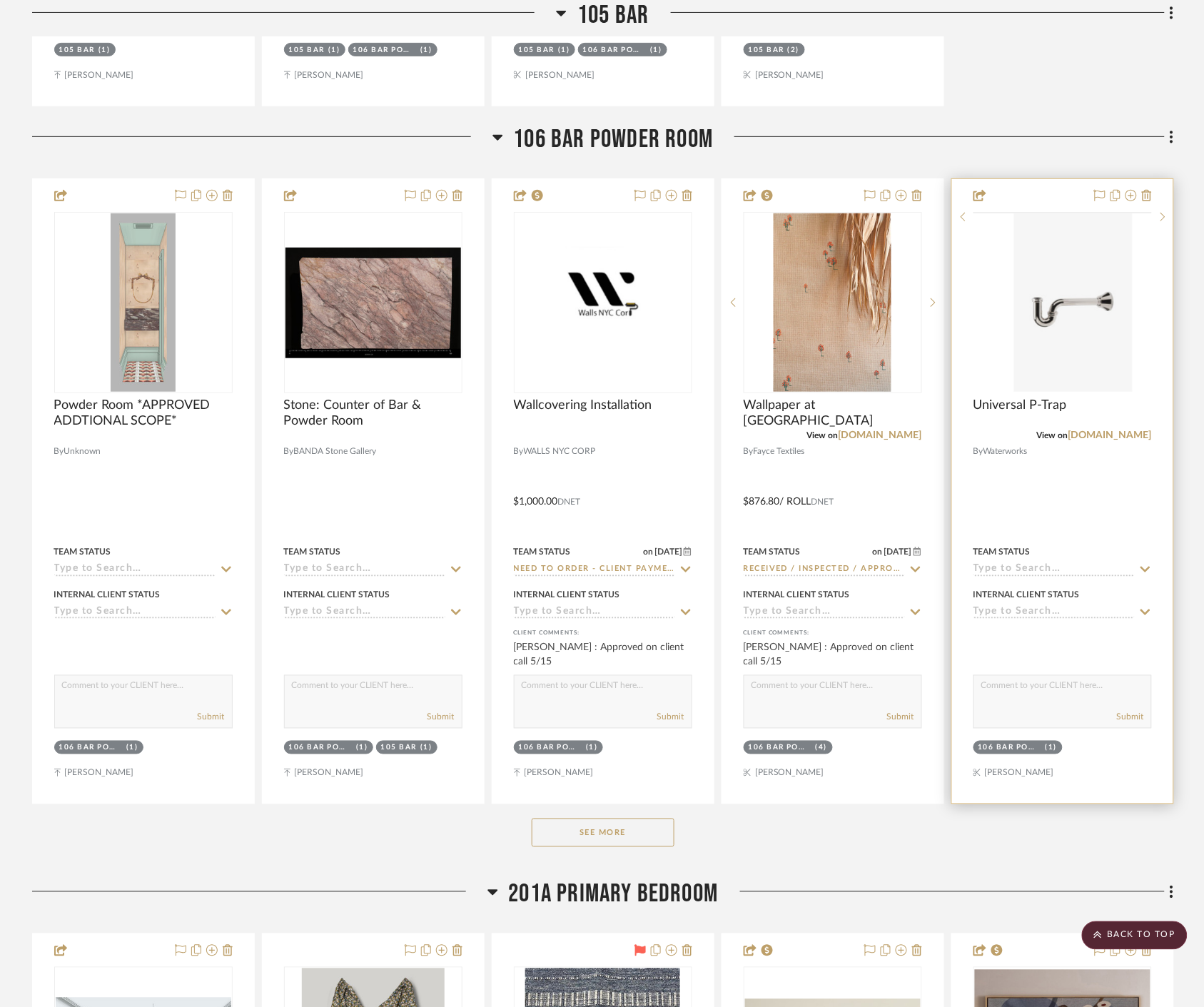
scroll to position [25058, 0]
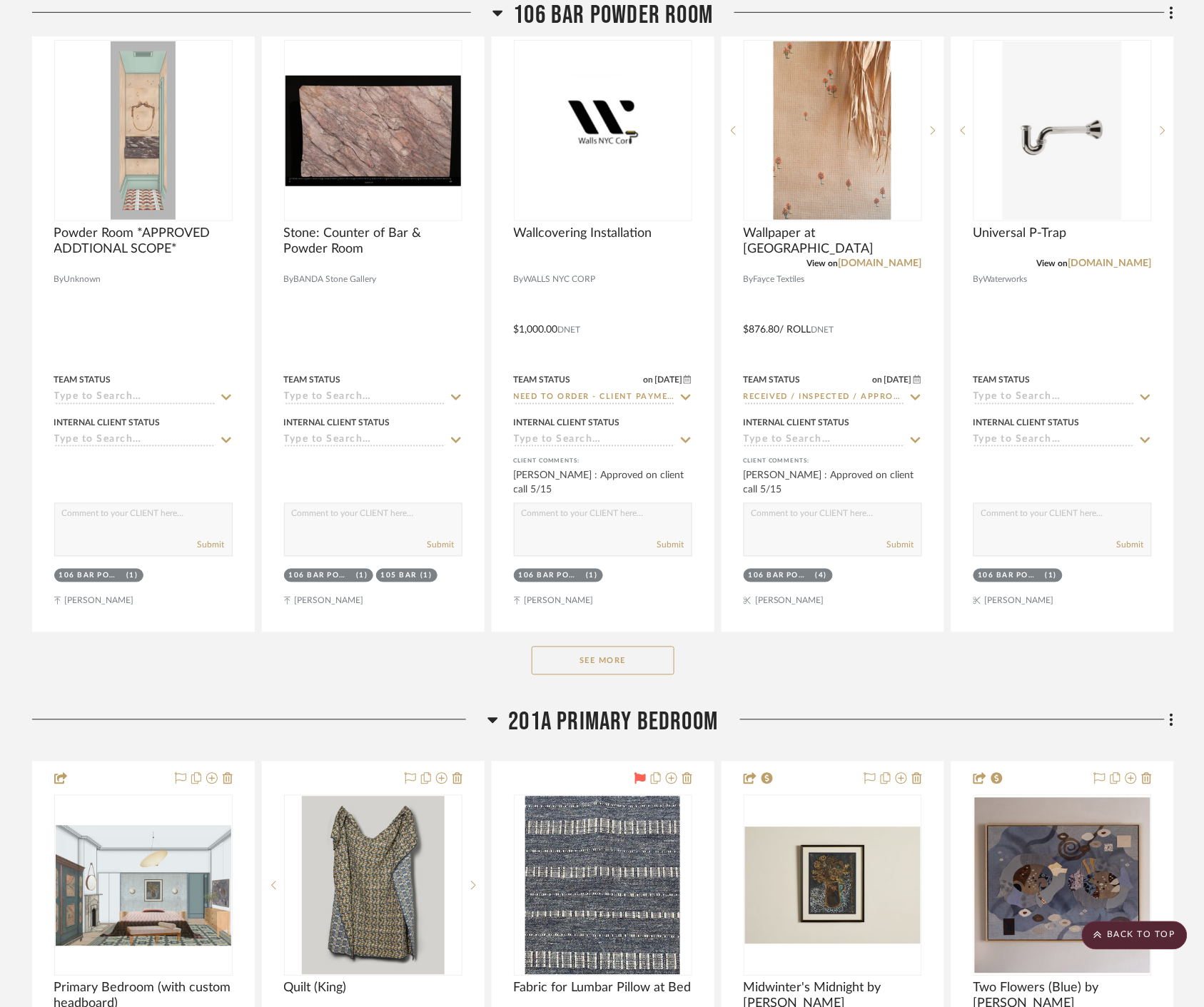
click at [661, 665] on button "See More" at bounding box center [602, 660] width 142 height 28
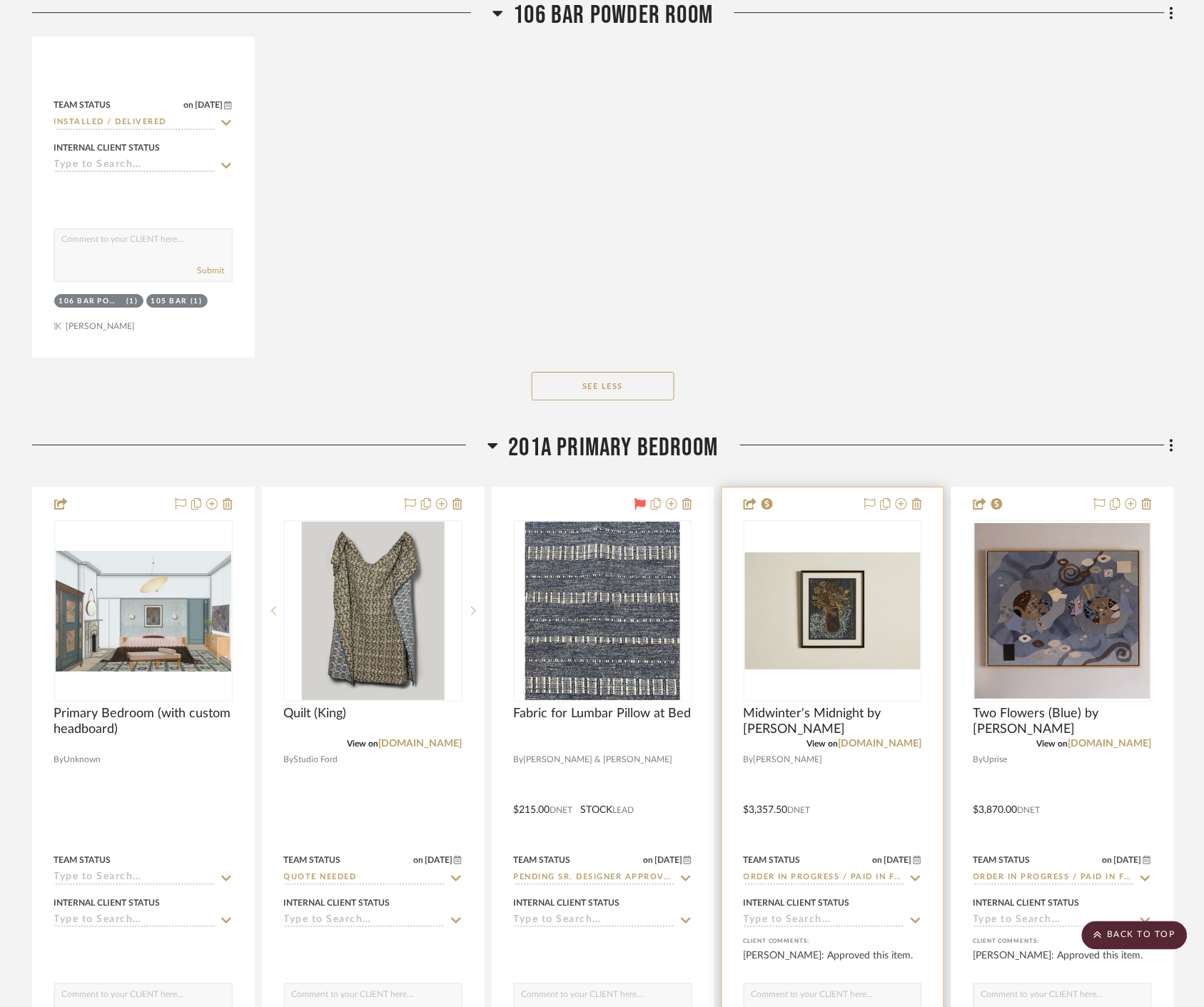
scroll to position [26168, 0]
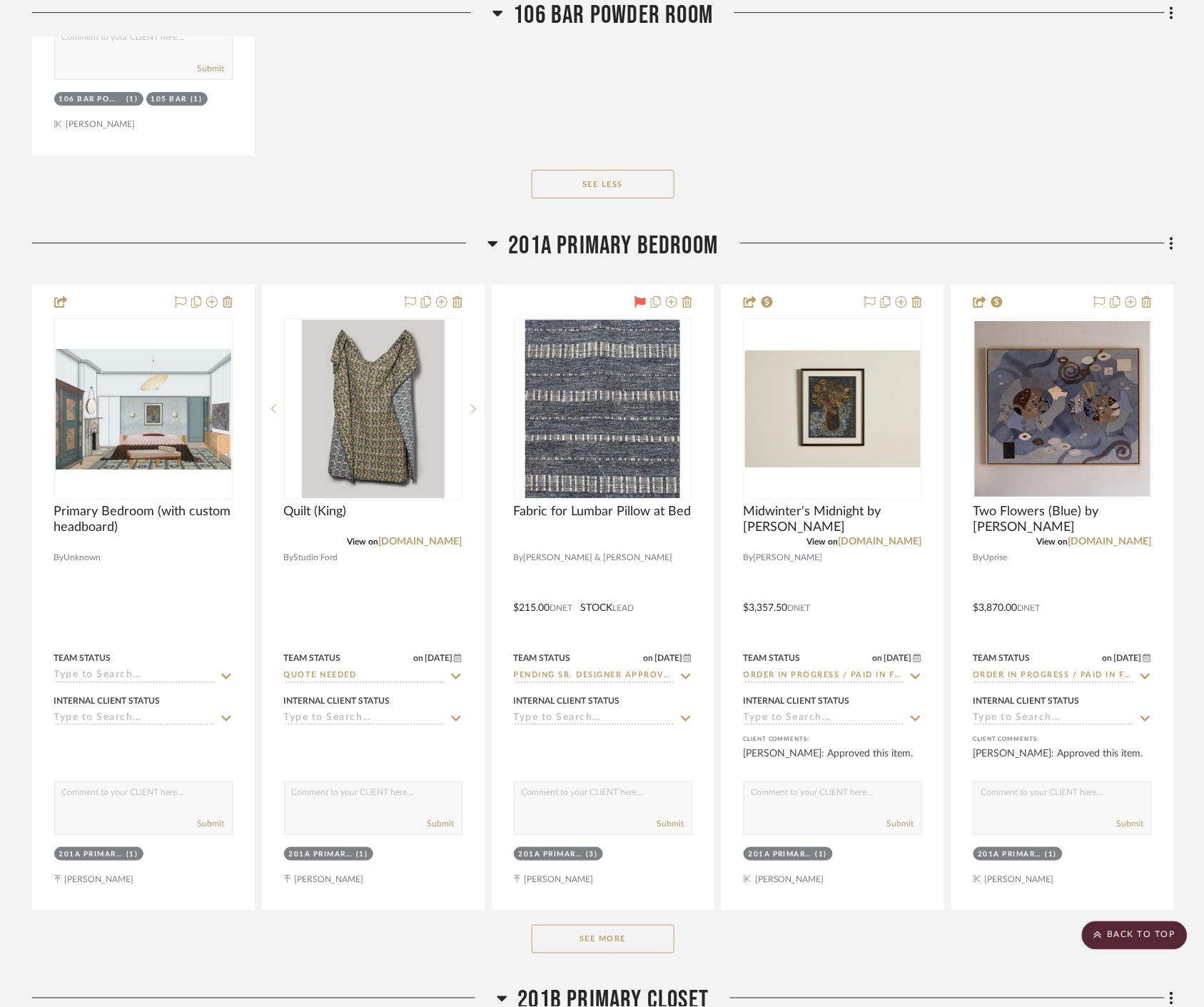
click at [614, 926] on button "See More" at bounding box center [602, 939] width 142 height 28
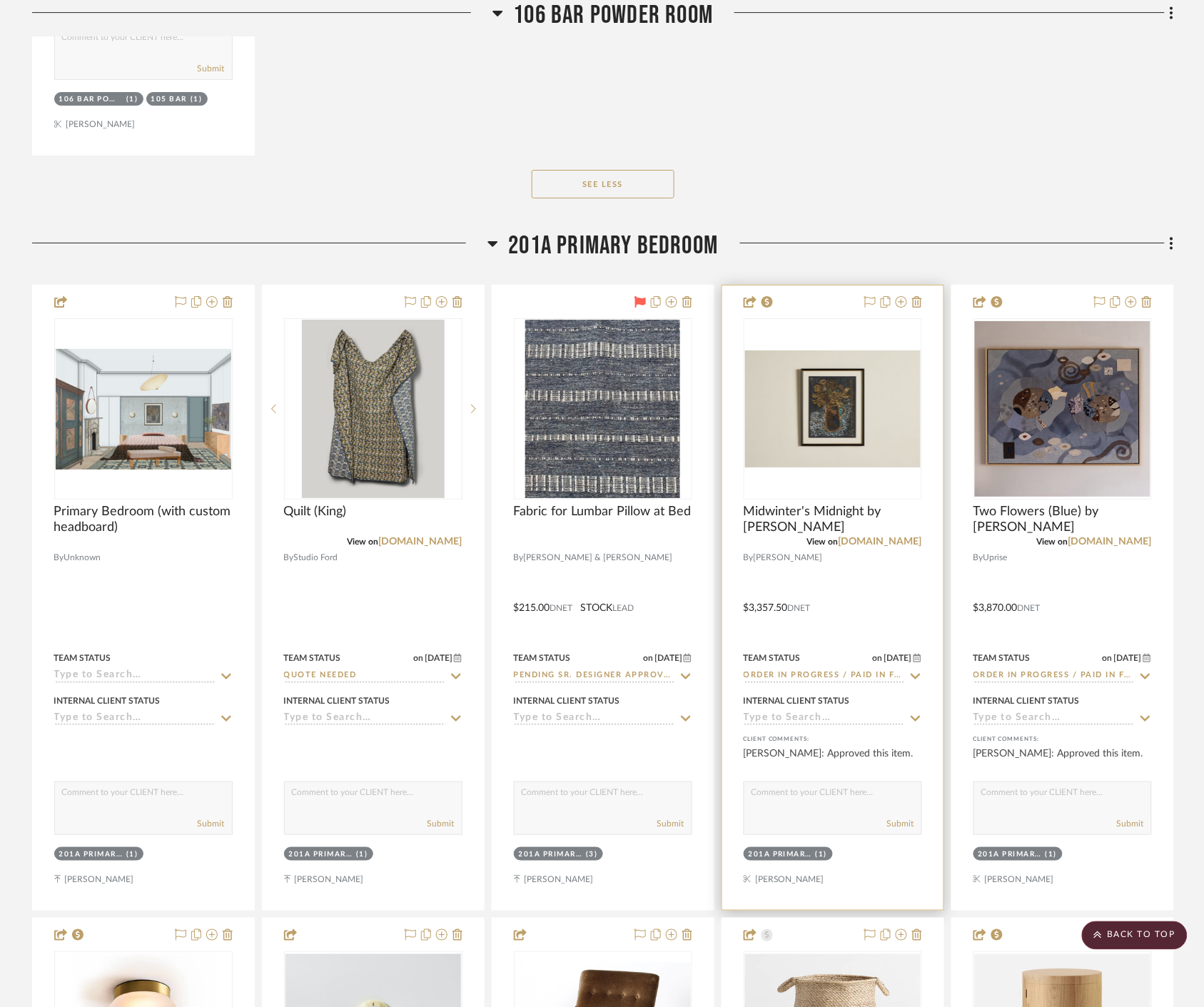
click at [912, 676] on icon at bounding box center [915, 676] width 10 height 6
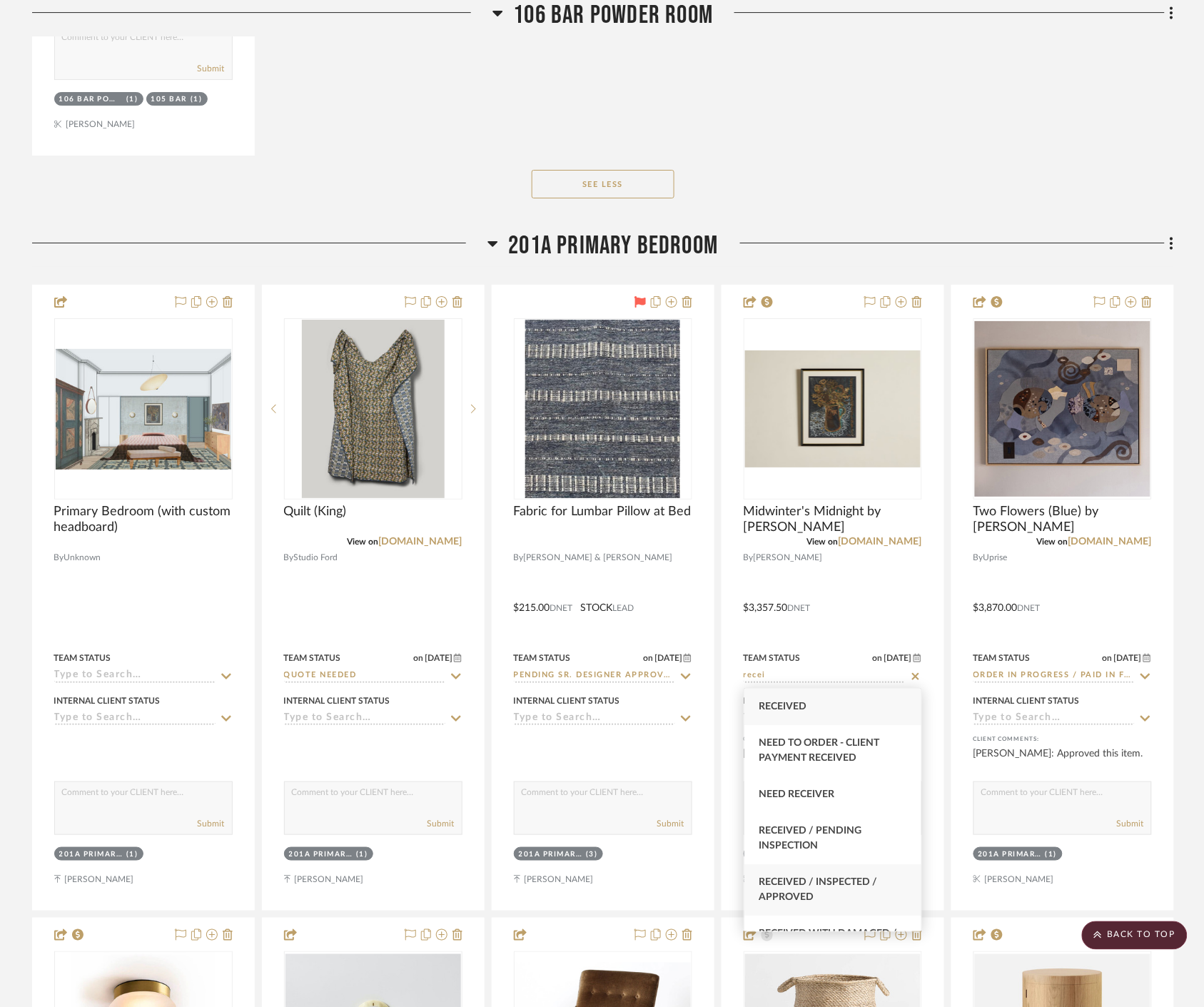
type input "recei"
click at [853, 878] on span "Received / Inspected / Approved" at bounding box center [817, 890] width 118 height 25
type input "8/15/2025"
type input "Received / Inspected / Approved"
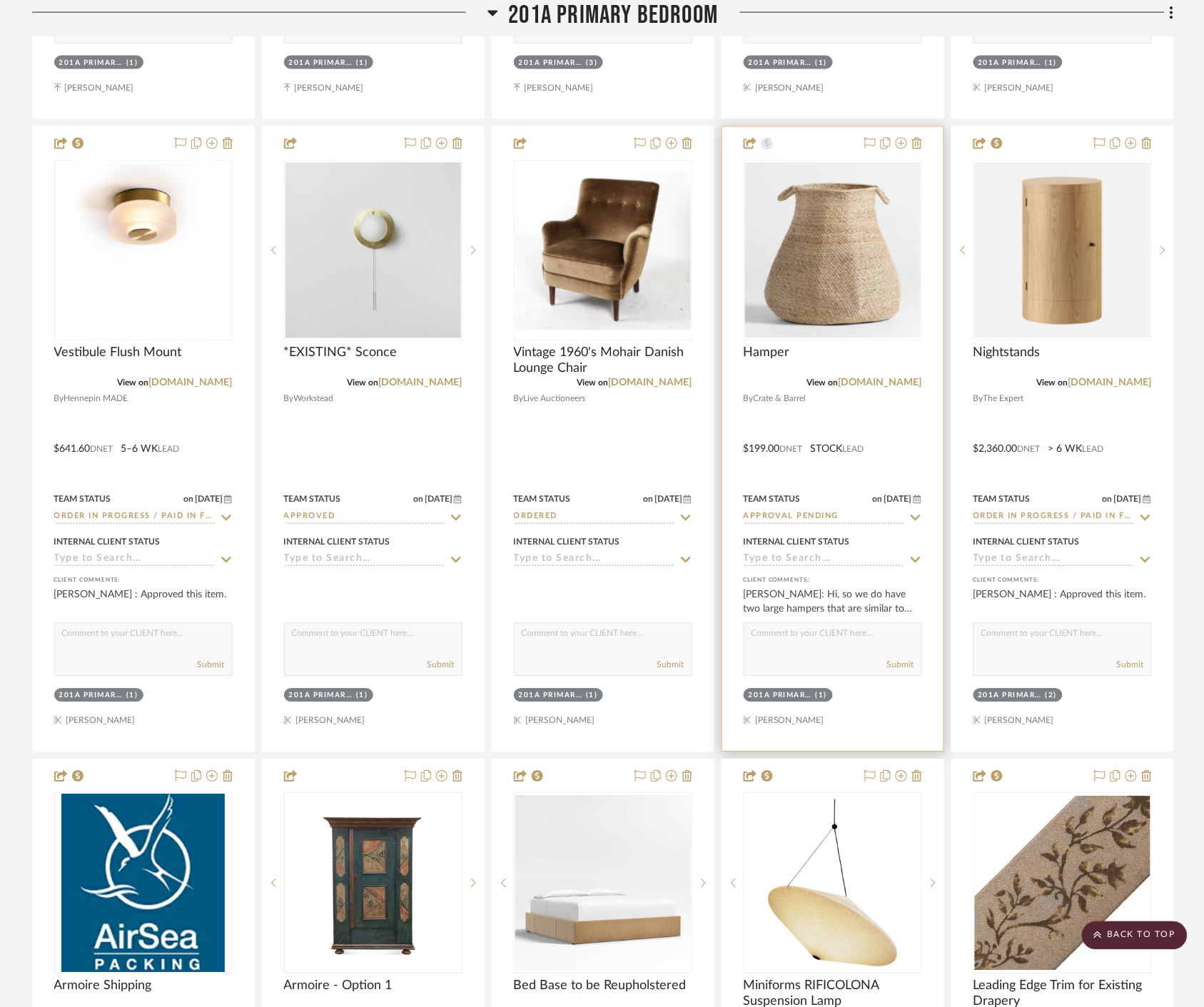
scroll to position [26961, 0]
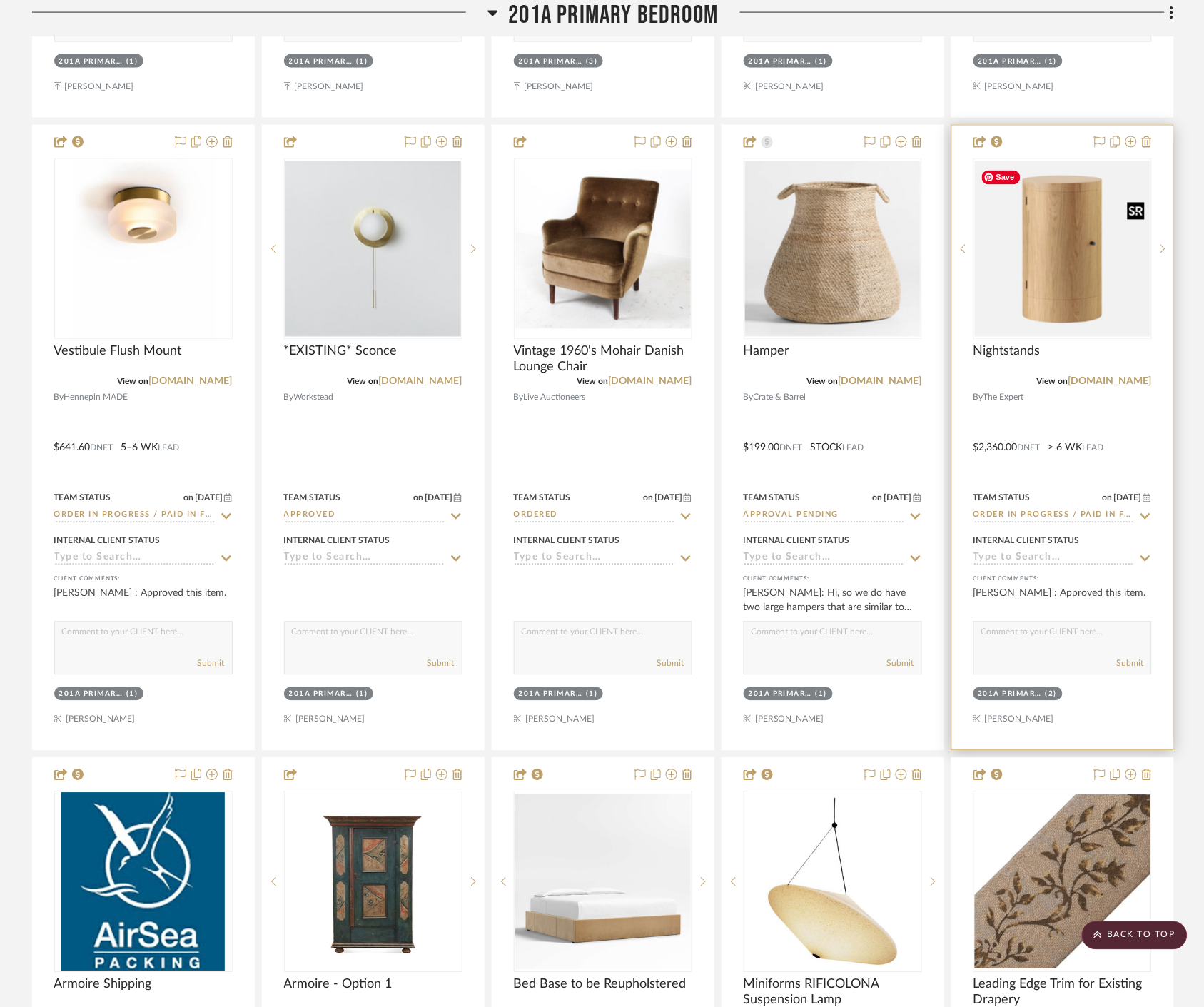
click at [1077, 272] on img "0" at bounding box center [1062, 249] width 175 height 175
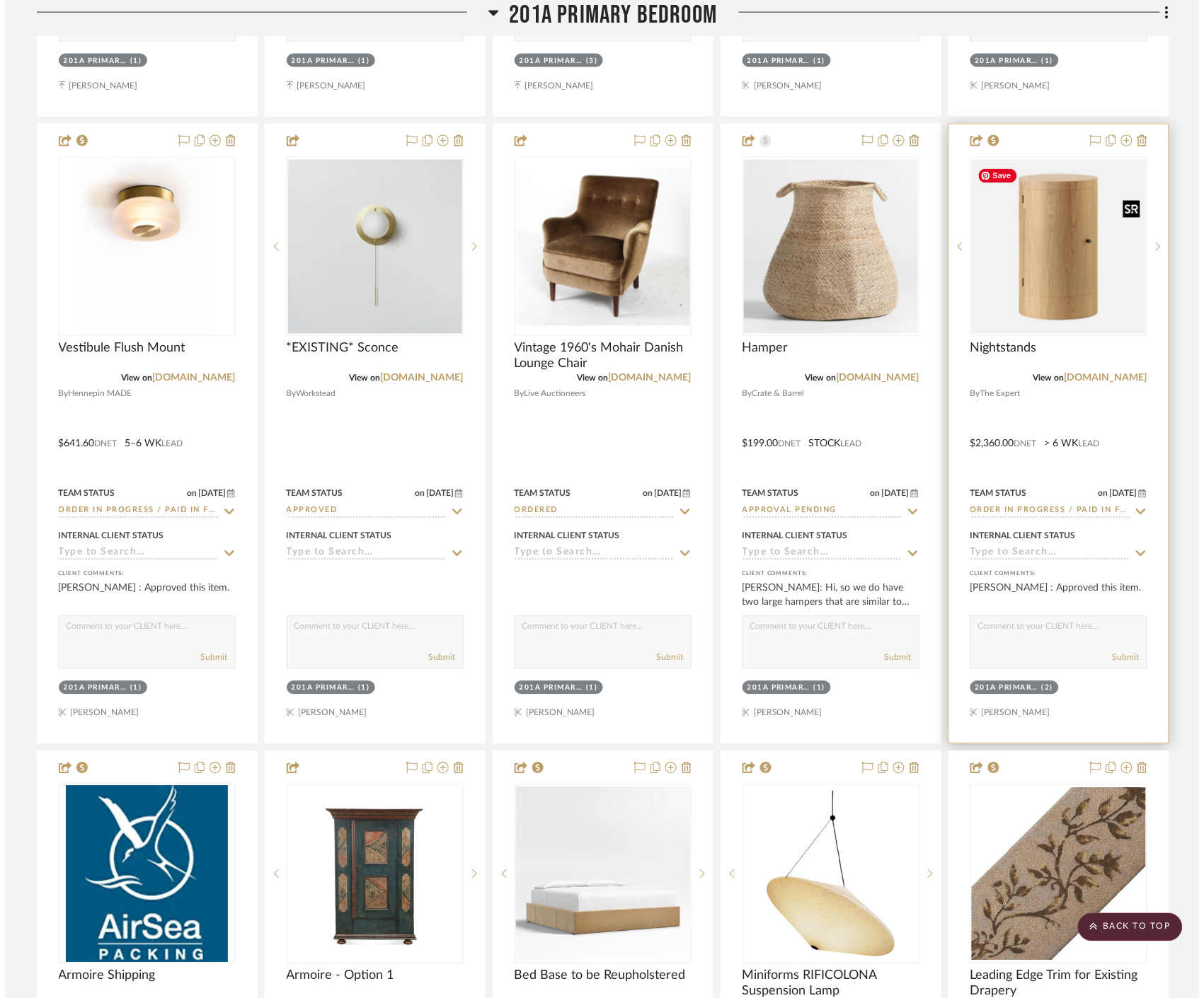
scroll to position [0, 0]
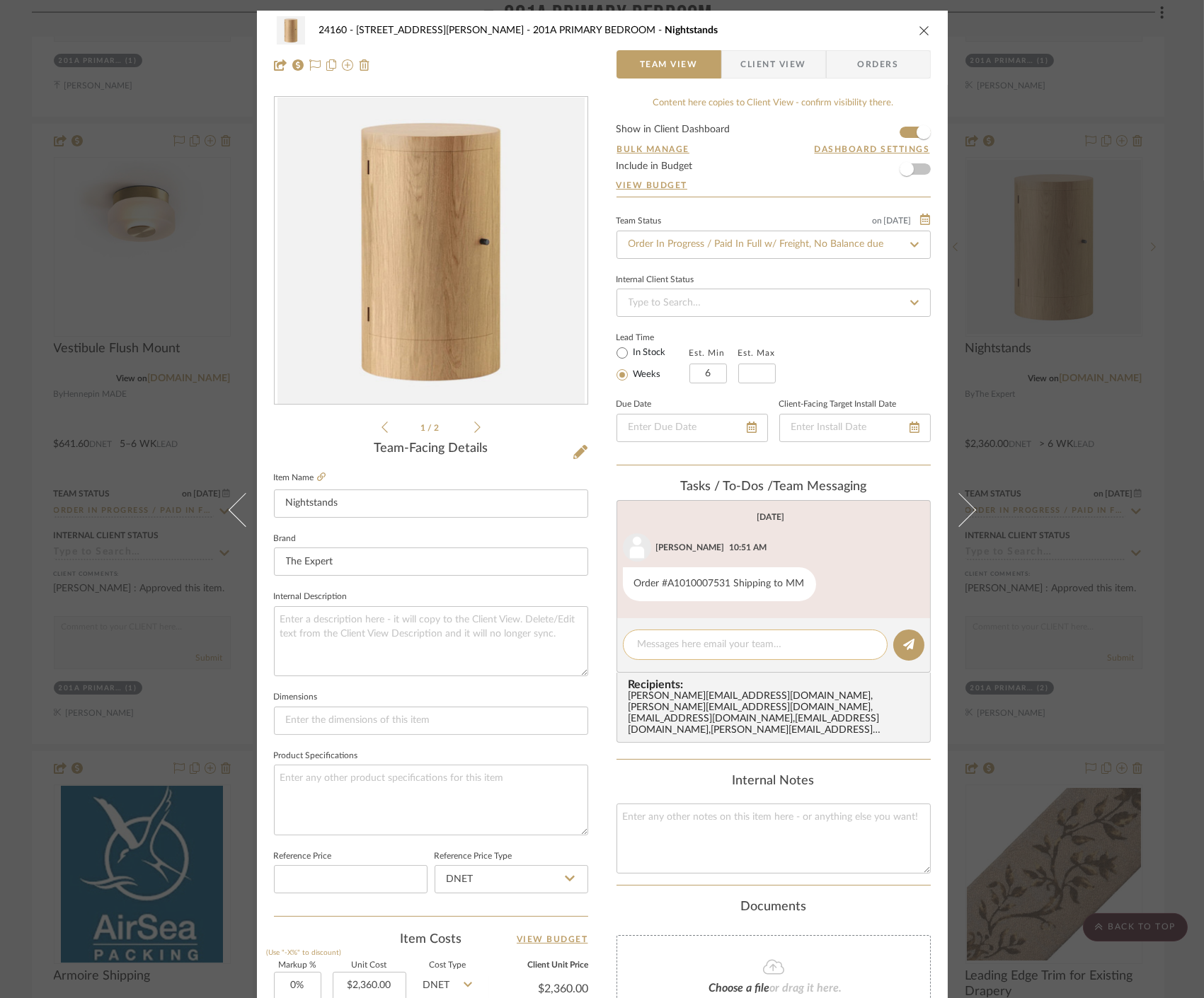
click at [793, 648] on textarea at bounding box center [755, 645] width 235 height 15
type textarea "Anela, coudl you chekc in on this ordeR?"
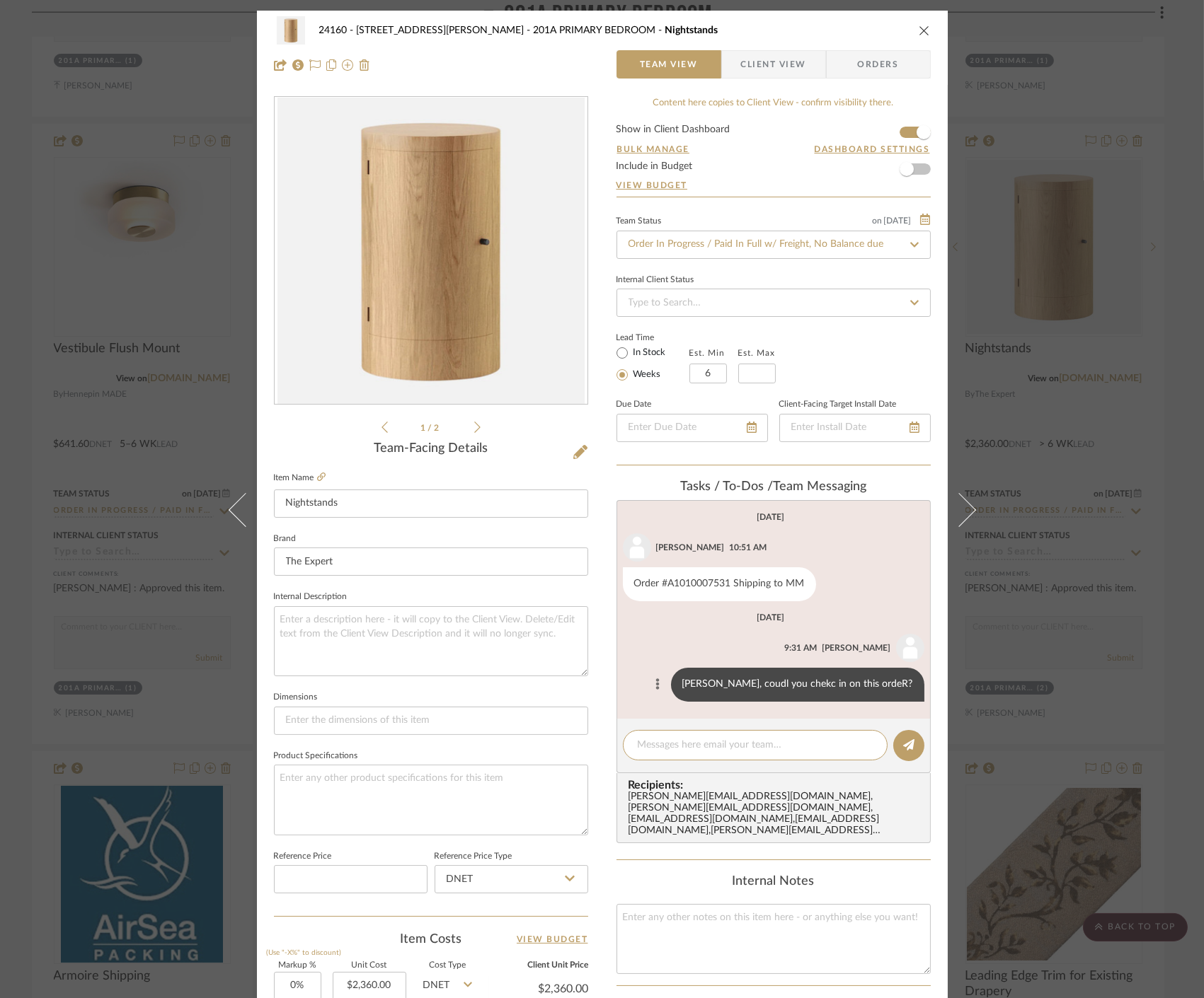
click at [666, 686] on button at bounding box center [657, 684] width 17 height 17
click at [659, 679] on button "Edit Message" at bounding box center [651, 668] width 97 height 34
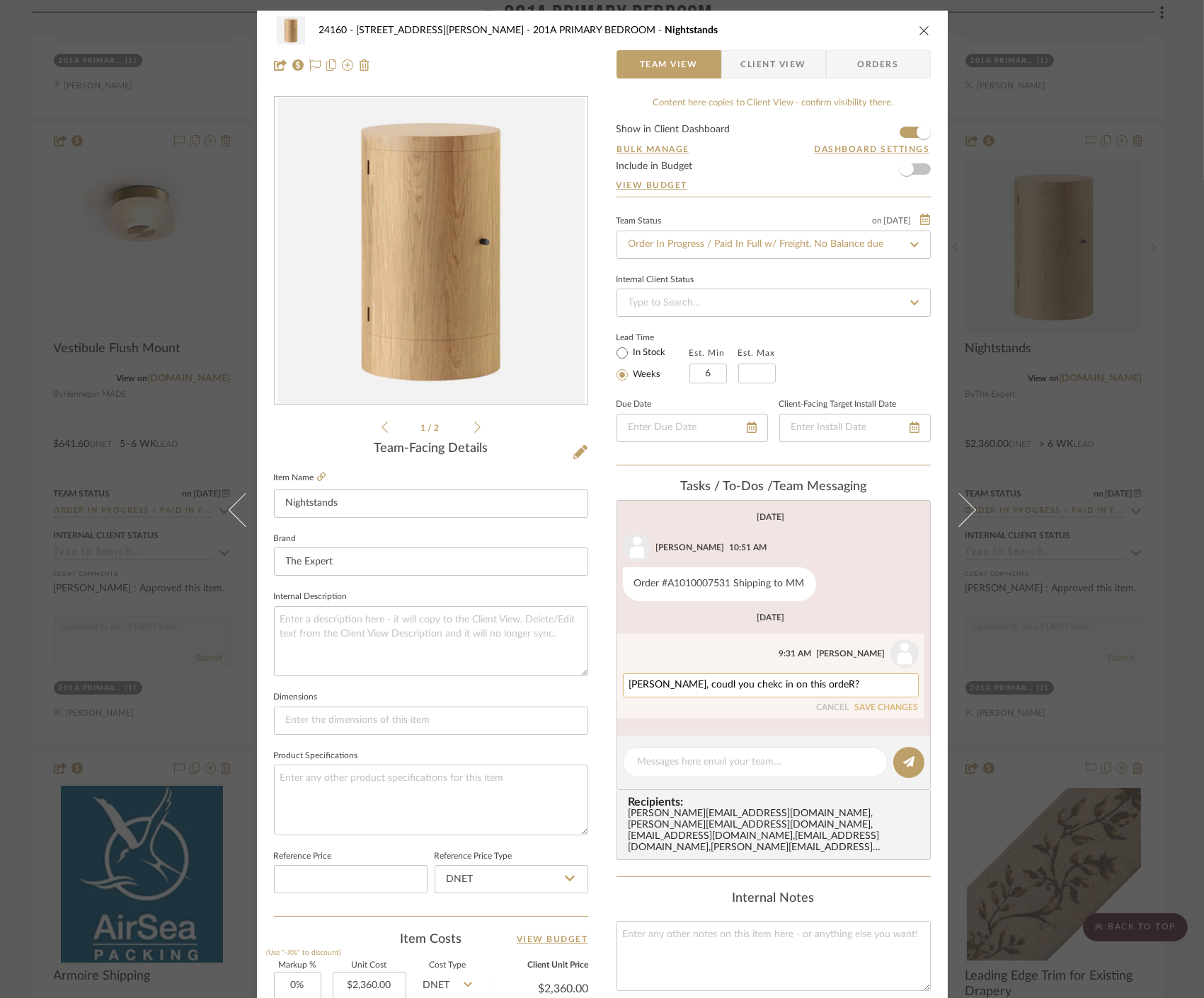
drag, startPoint x: 679, startPoint y: 685, endPoint x: 653, endPoint y: 688, distance: 26.2
click at [653, 688] on textarea "Anela, coudl you chekc in on this ordeR?" at bounding box center [770, 685] width 283 height 11
click at [791, 681] on textarea "Anela, could you check in on this ordeR?" at bounding box center [770, 685] width 283 height 11
type textarea "Anela, could you check in on this order?"
click at [875, 703] on div "Anela, could you check in on this order? CANCEL SAVE CHANGES" at bounding box center [770, 693] width 296 height 40
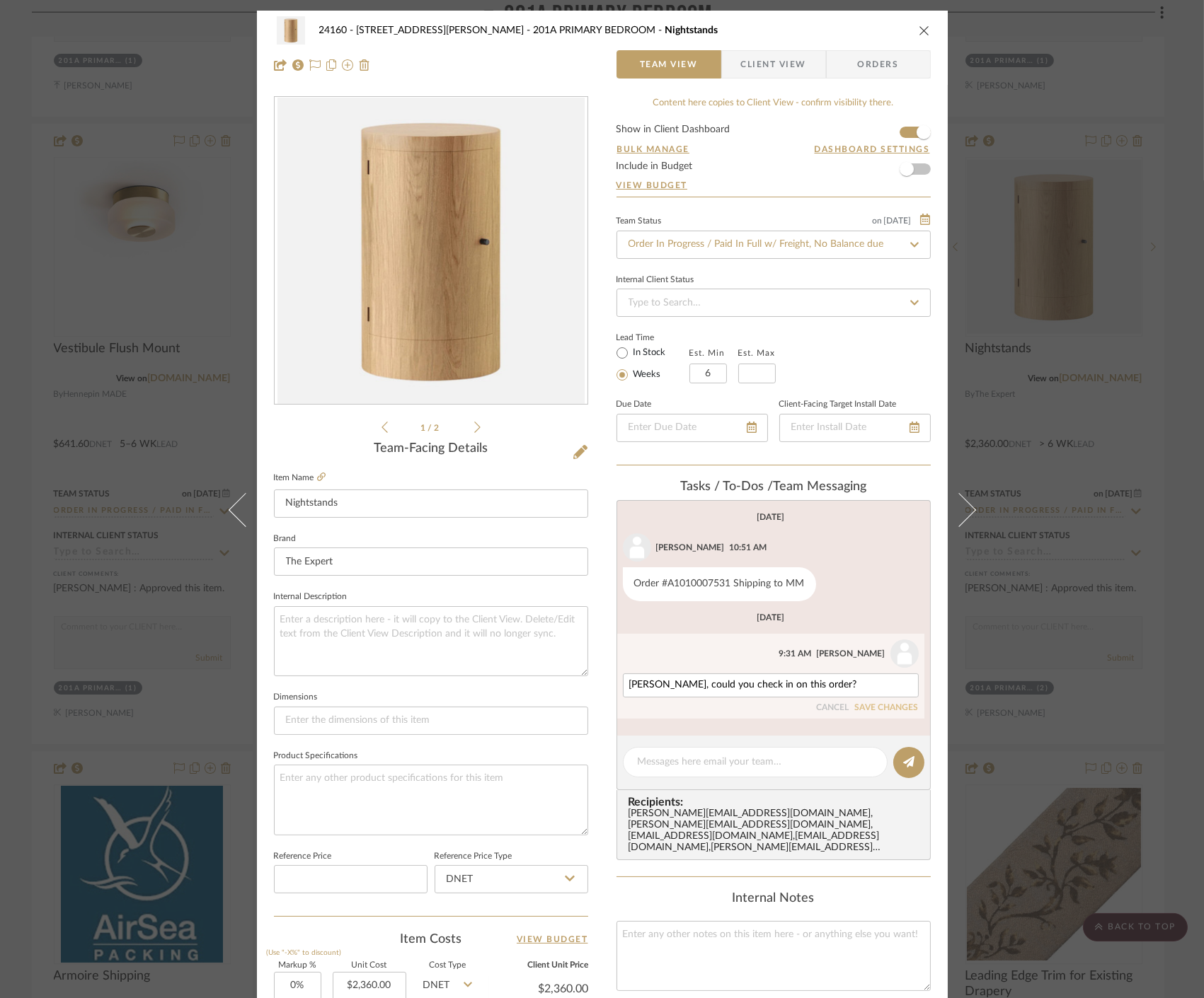
click at [878, 710] on button "SAVE CHANGES" at bounding box center [886, 708] width 64 height 10
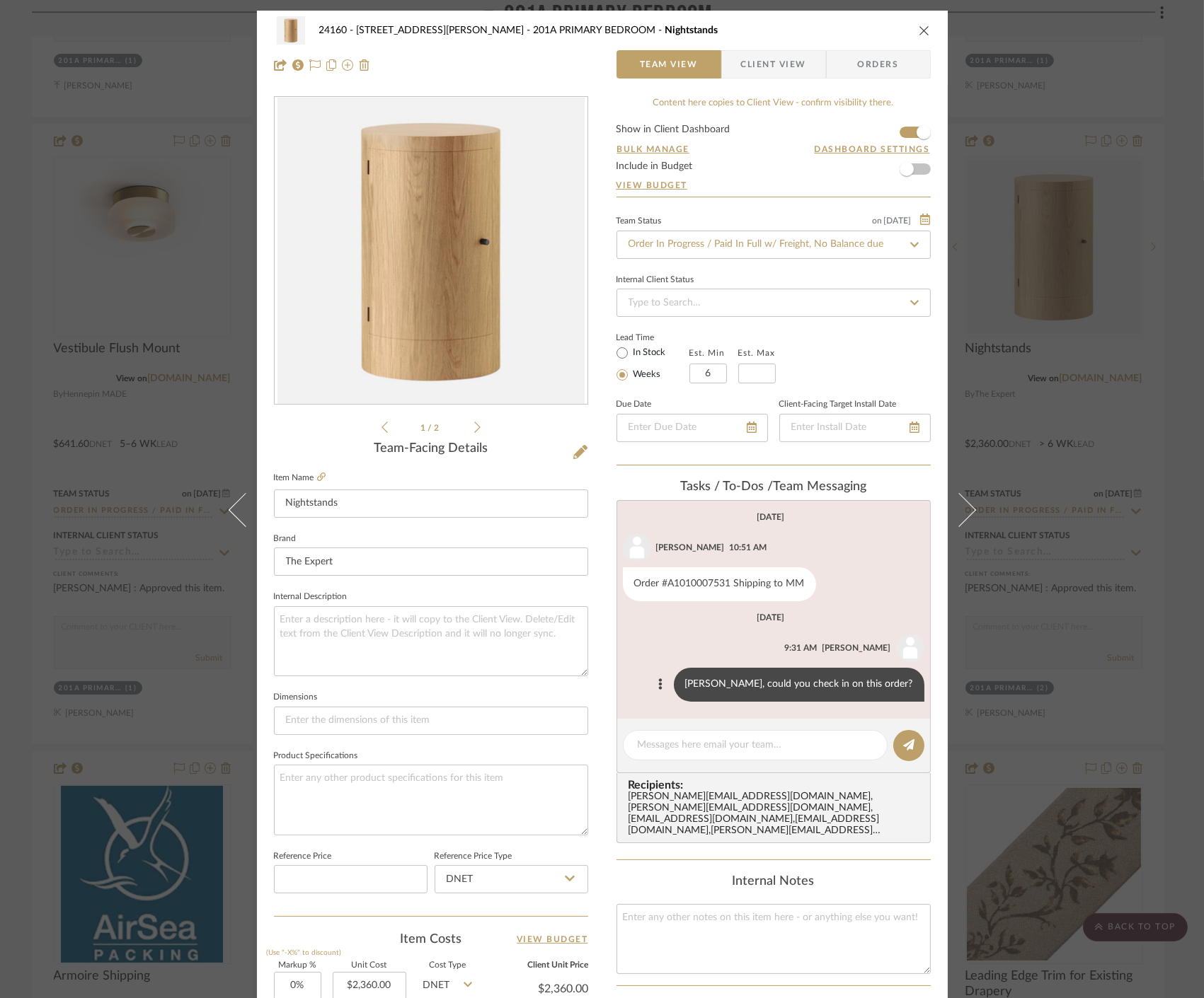
click at [1092, 538] on div "24160 - 214 E 18th Street - Satow Elliot 201A PRIMARY BEDROOM Nightstands Team …" at bounding box center [602, 499] width 1204 height 998
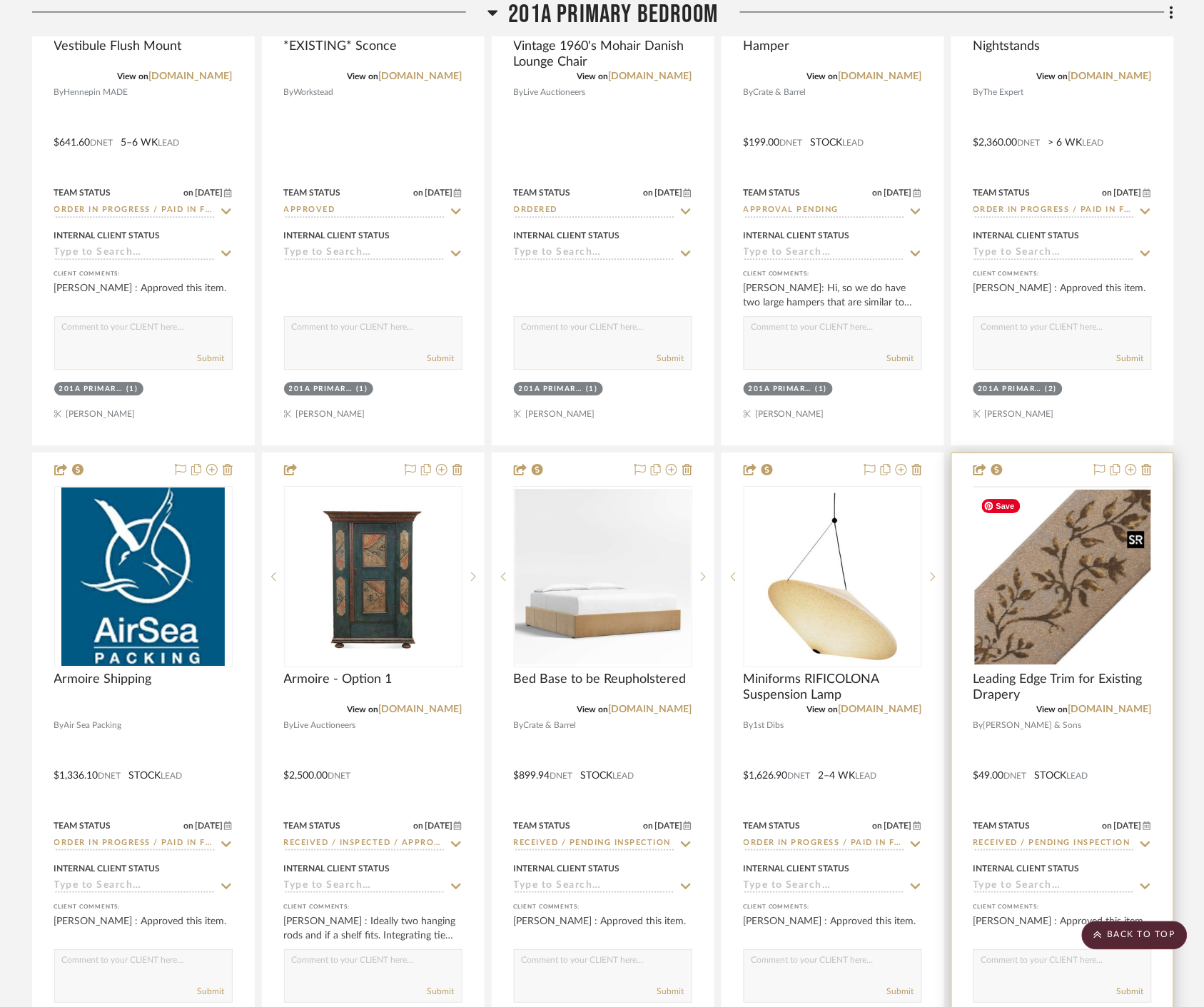
scroll to position [27279, 0]
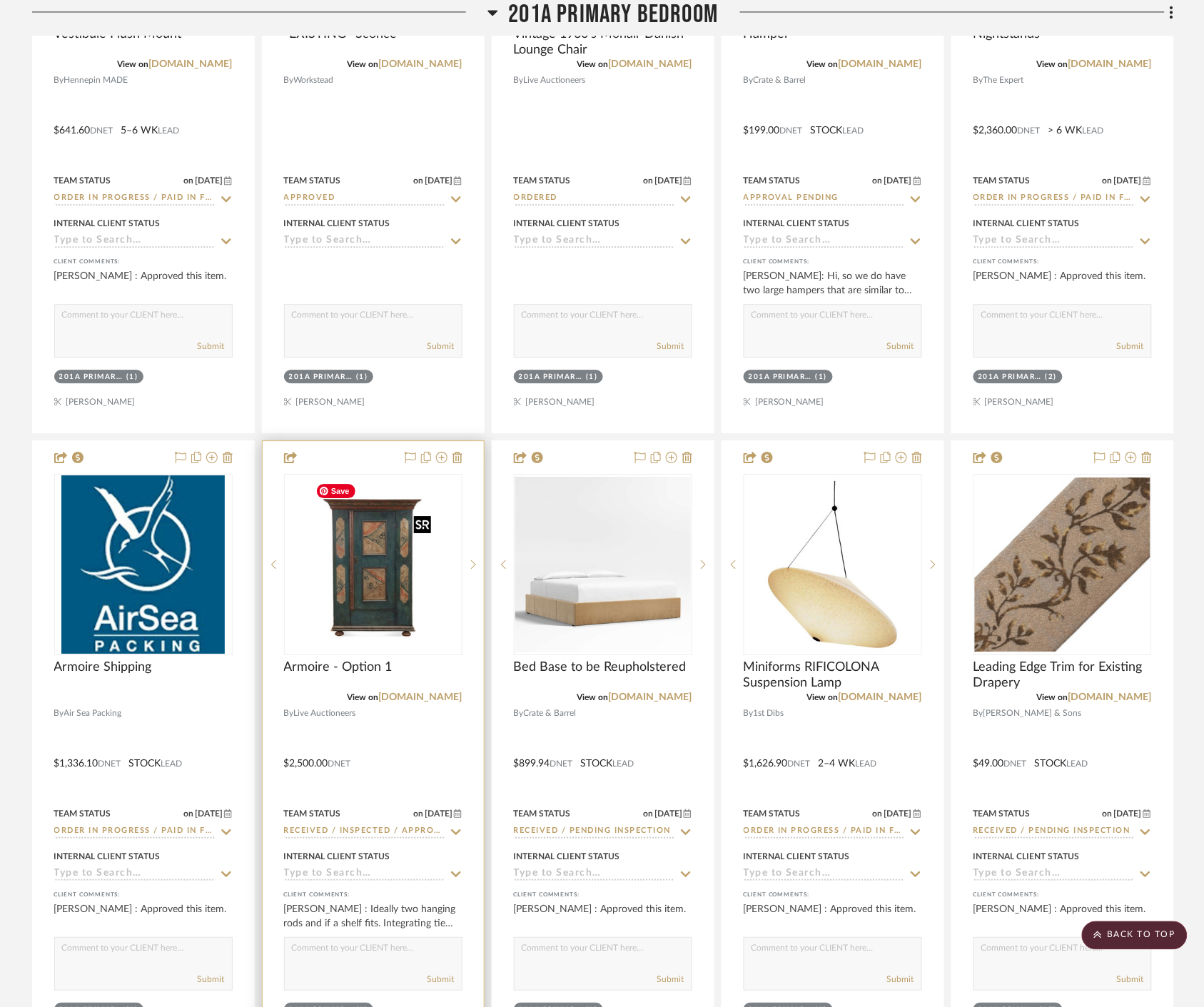
click at [418, 625] on img "0" at bounding box center [373, 565] width 128 height 178
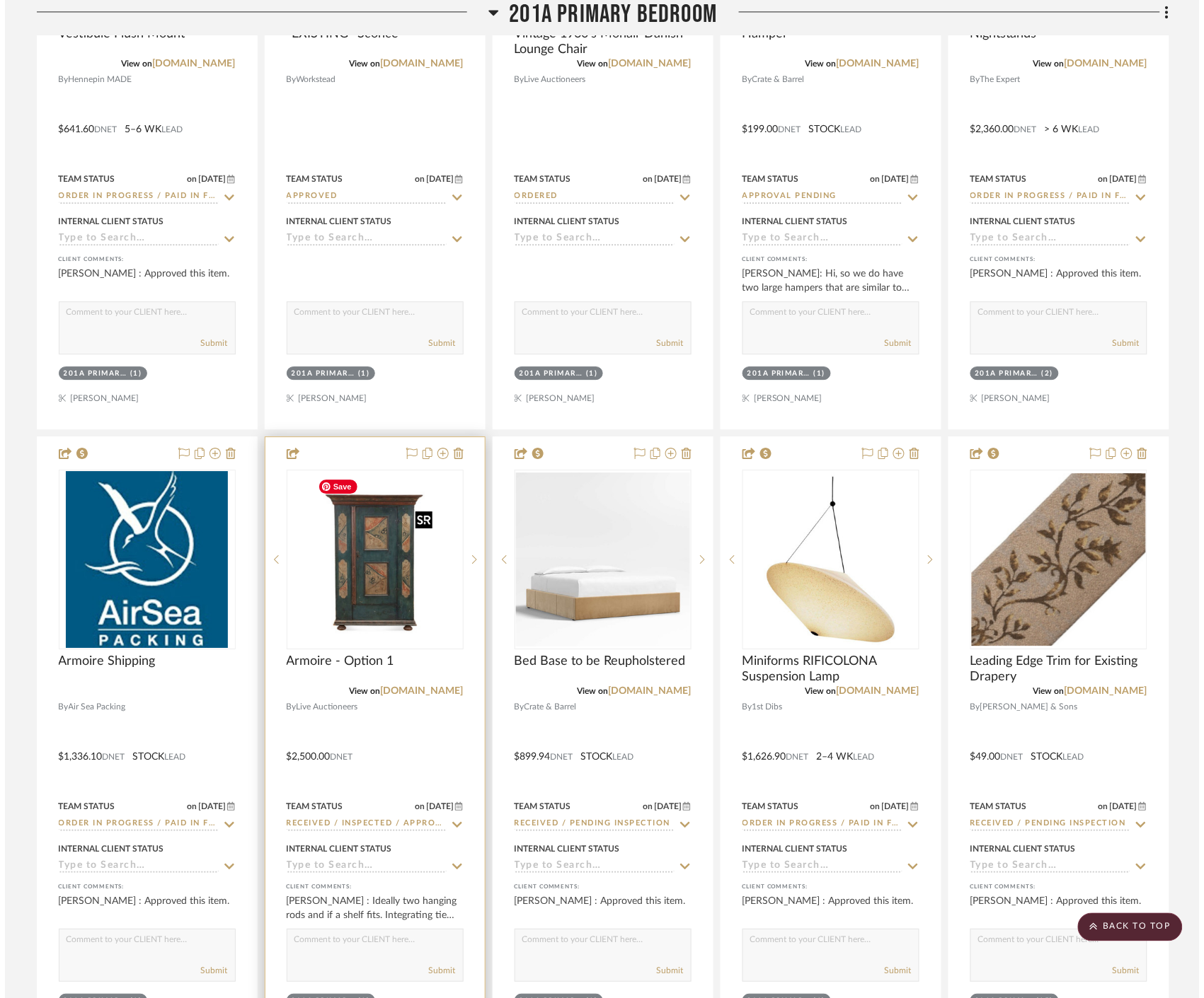
scroll to position [0, 0]
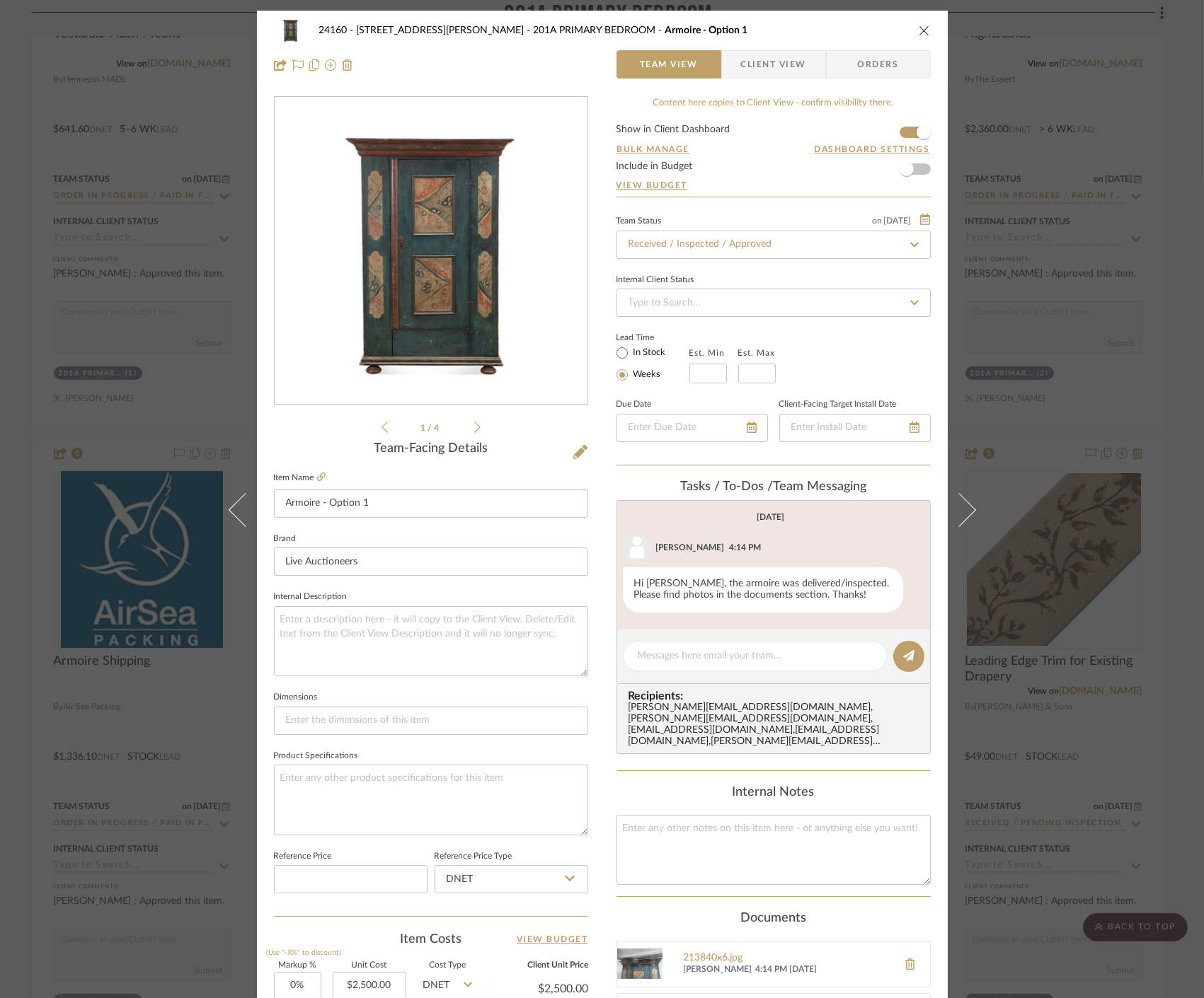
click at [1068, 203] on div "24160 - 214 E 18th Street - Satow Elliot 201A PRIMARY BEDROOM Armoire - Option …" at bounding box center [602, 499] width 1204 height 998
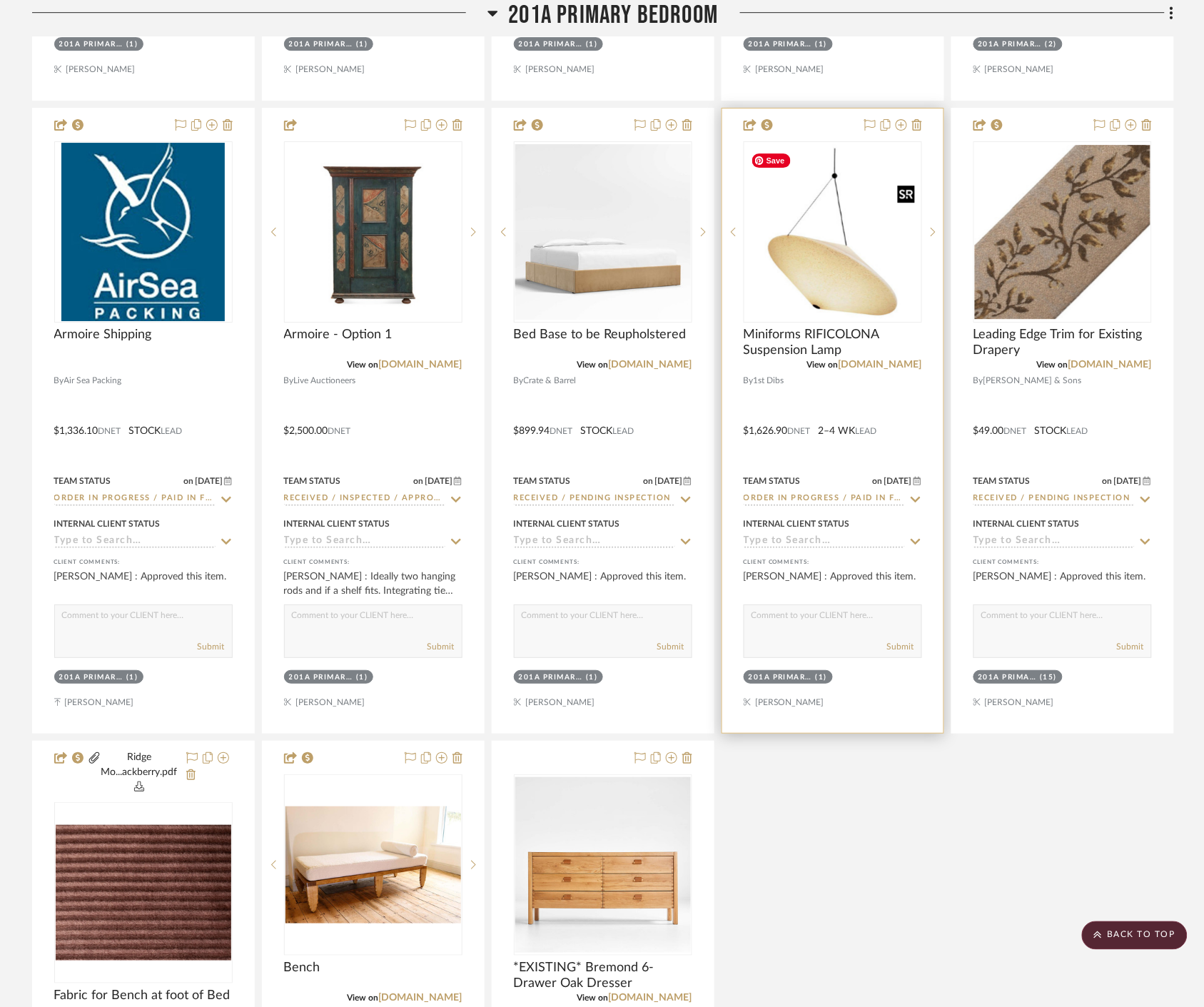
scroll to position [27596, 0]
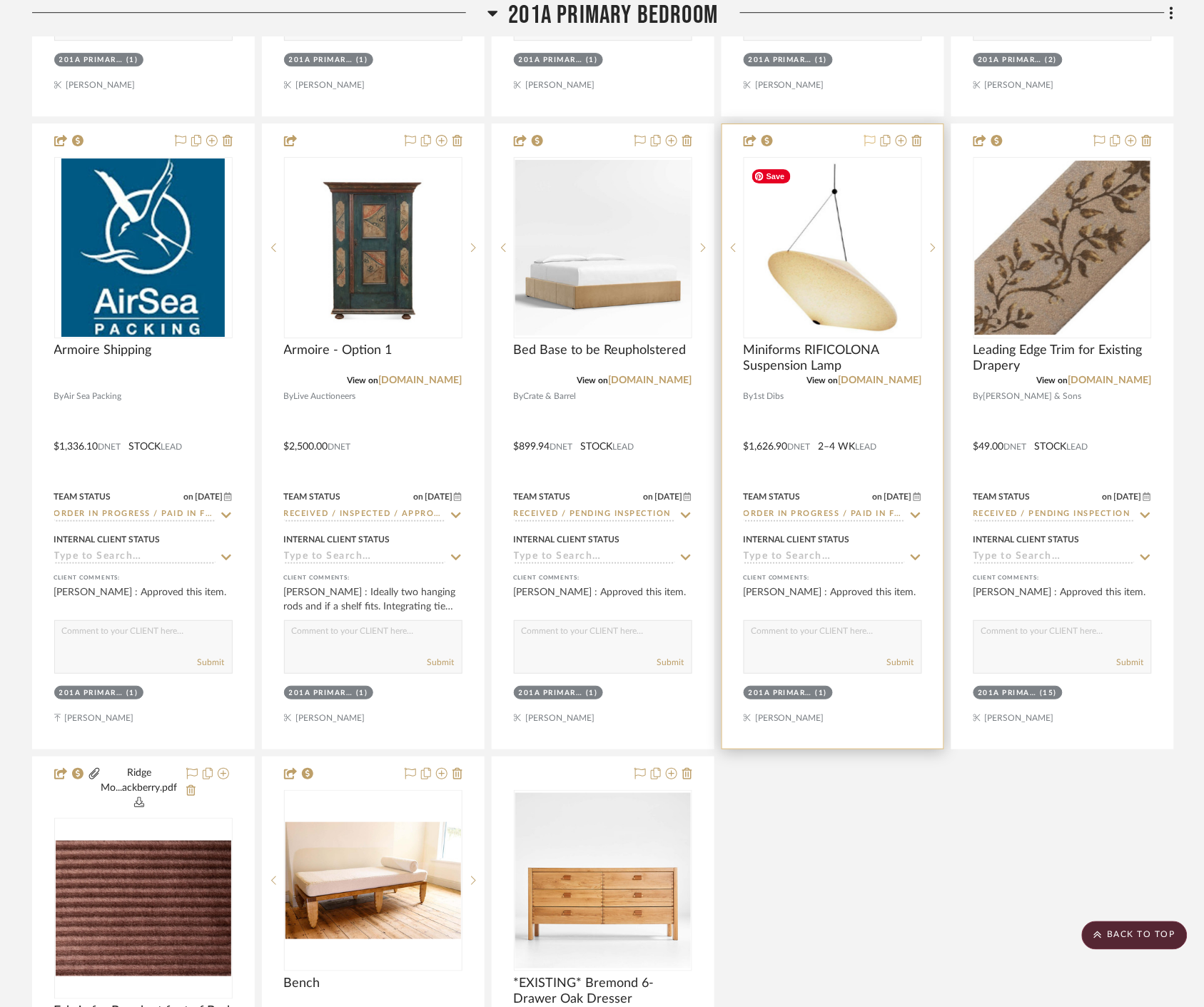
click at [866, 136] on icon at bounding box center [870, 140] width 11 height 11
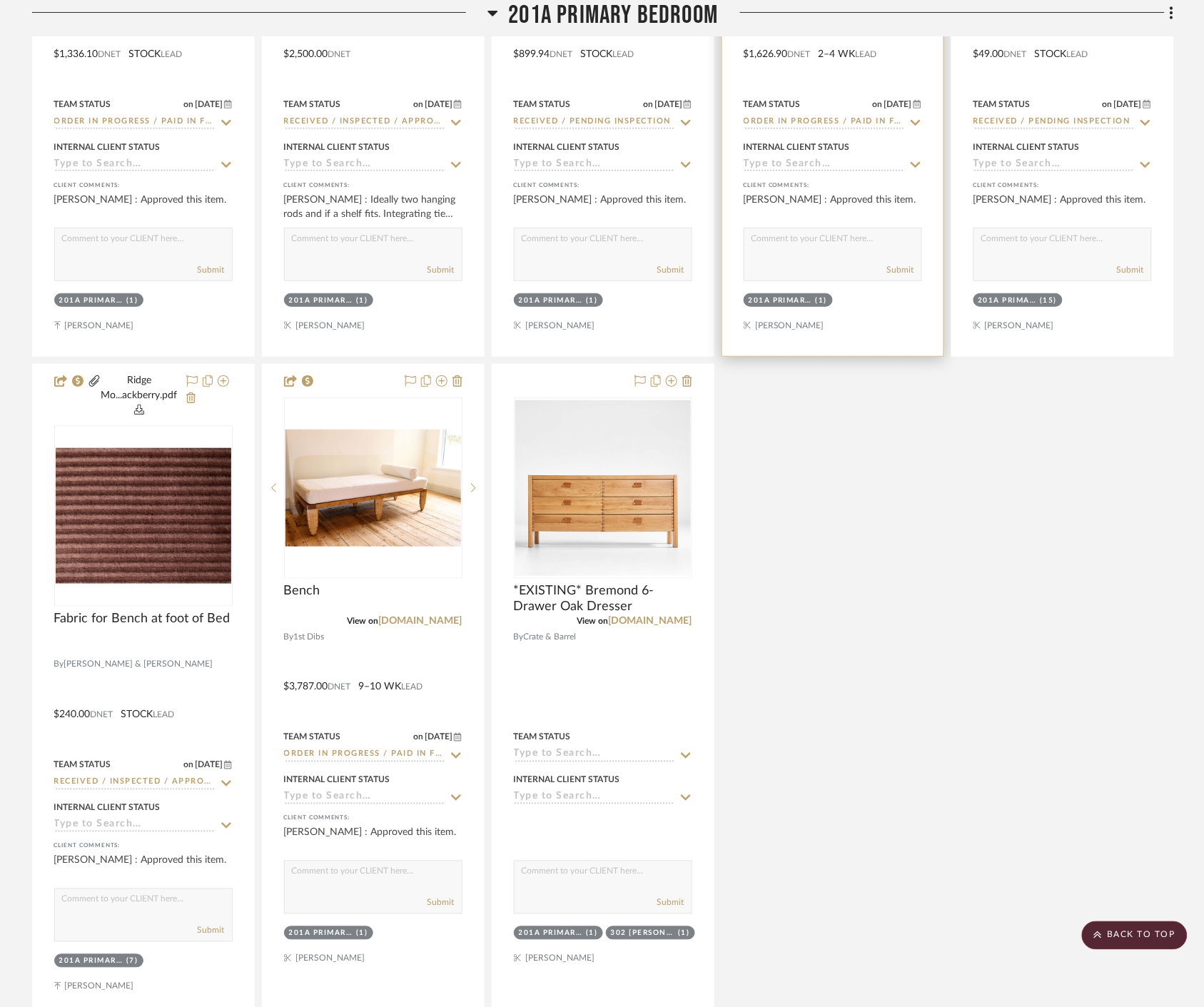
scroll to position [28151, 0]
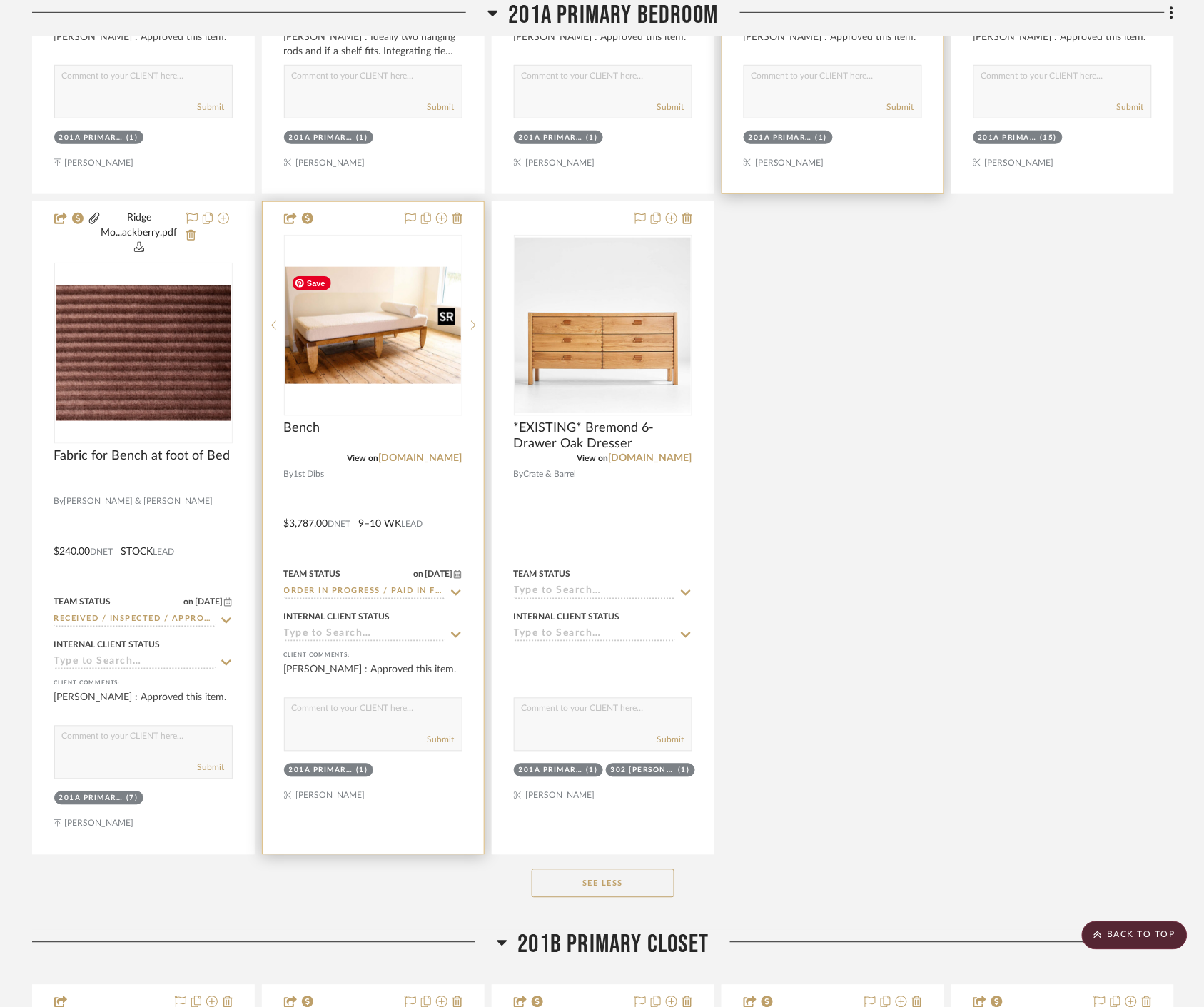
click at [383, 330] on img "0" at bounding box center [373, 326] width 175 height 117
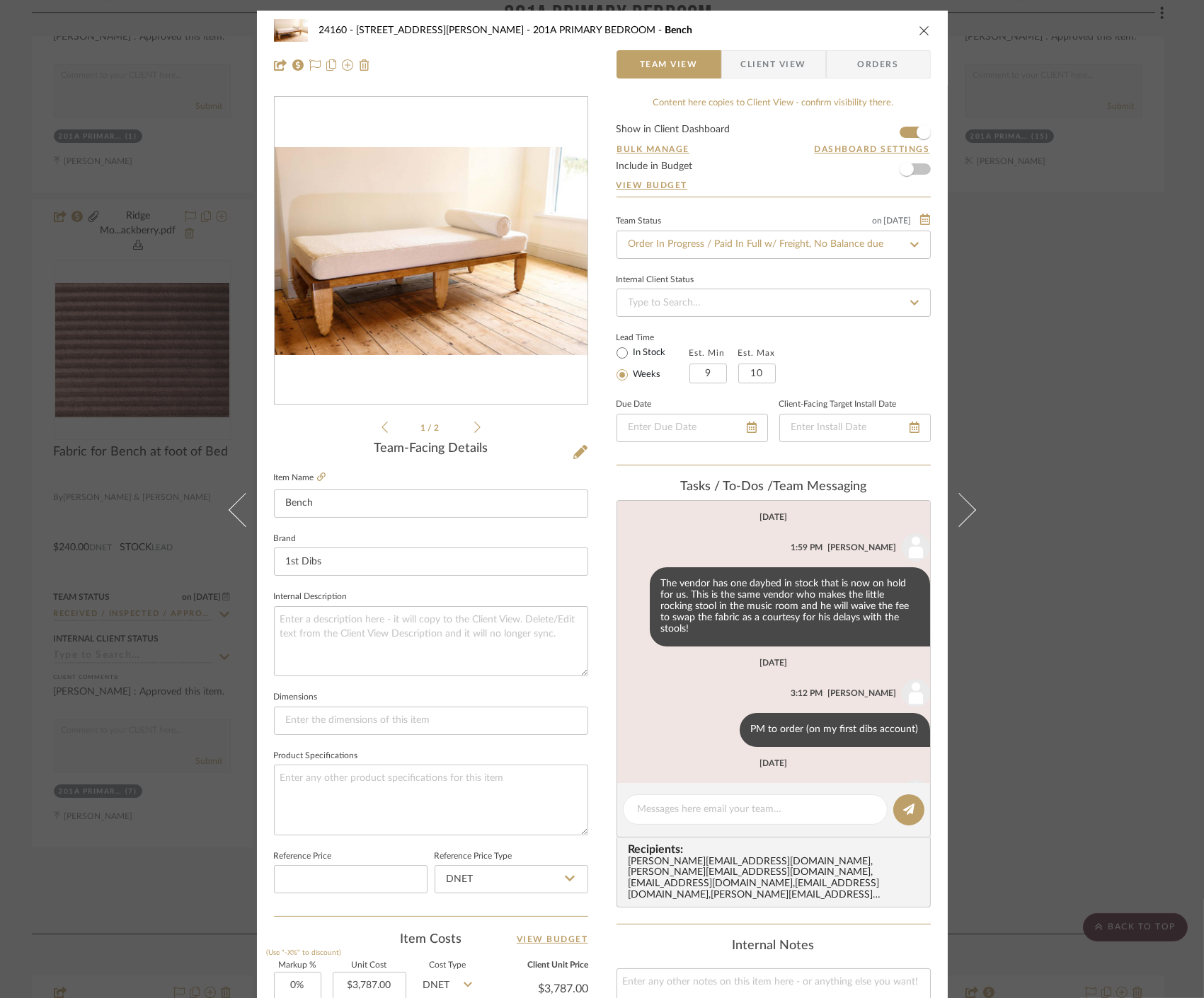
scroll to position [71, 0]
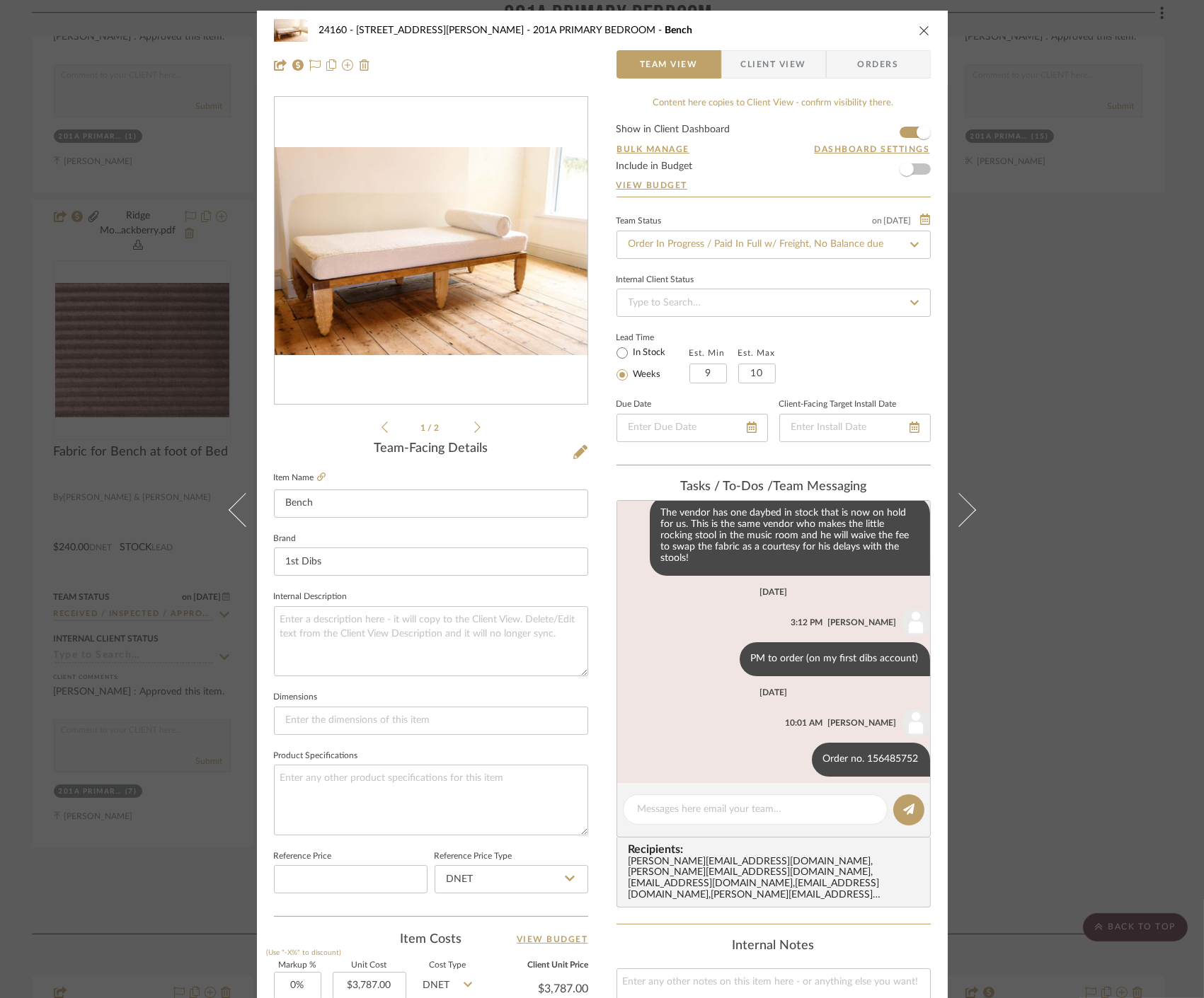
click at [993, 331] on div "24160 - 214 E 18th Street - Satow Elliot 201A PRIMARY BEDROOM Bench Team View C…" at bounding box center [602, 499] width 1204 height 998
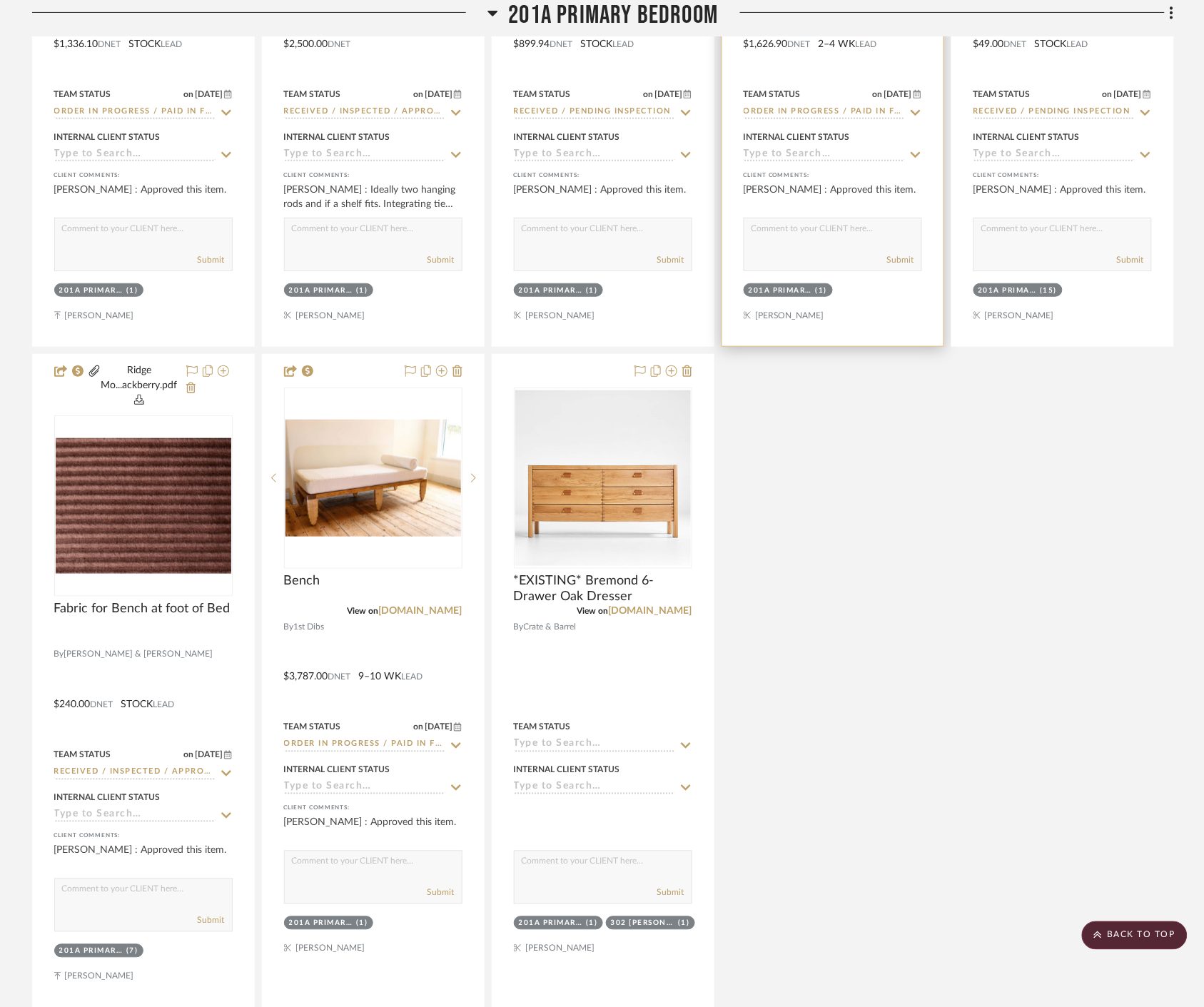
scroll to position [27754, 0]
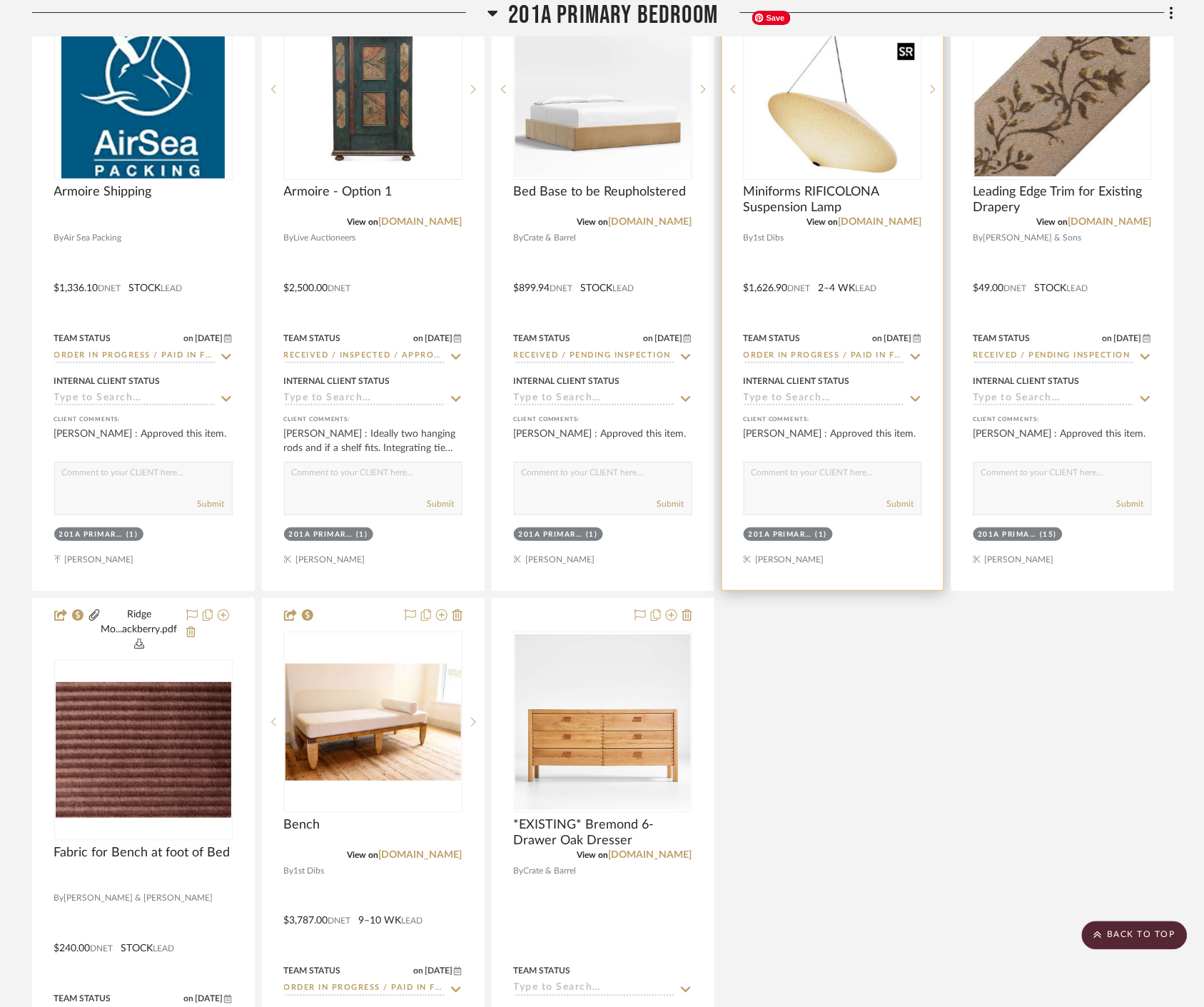
click at [842, 139] on img "0" at bounding box center [832, 89] width 175 height 175
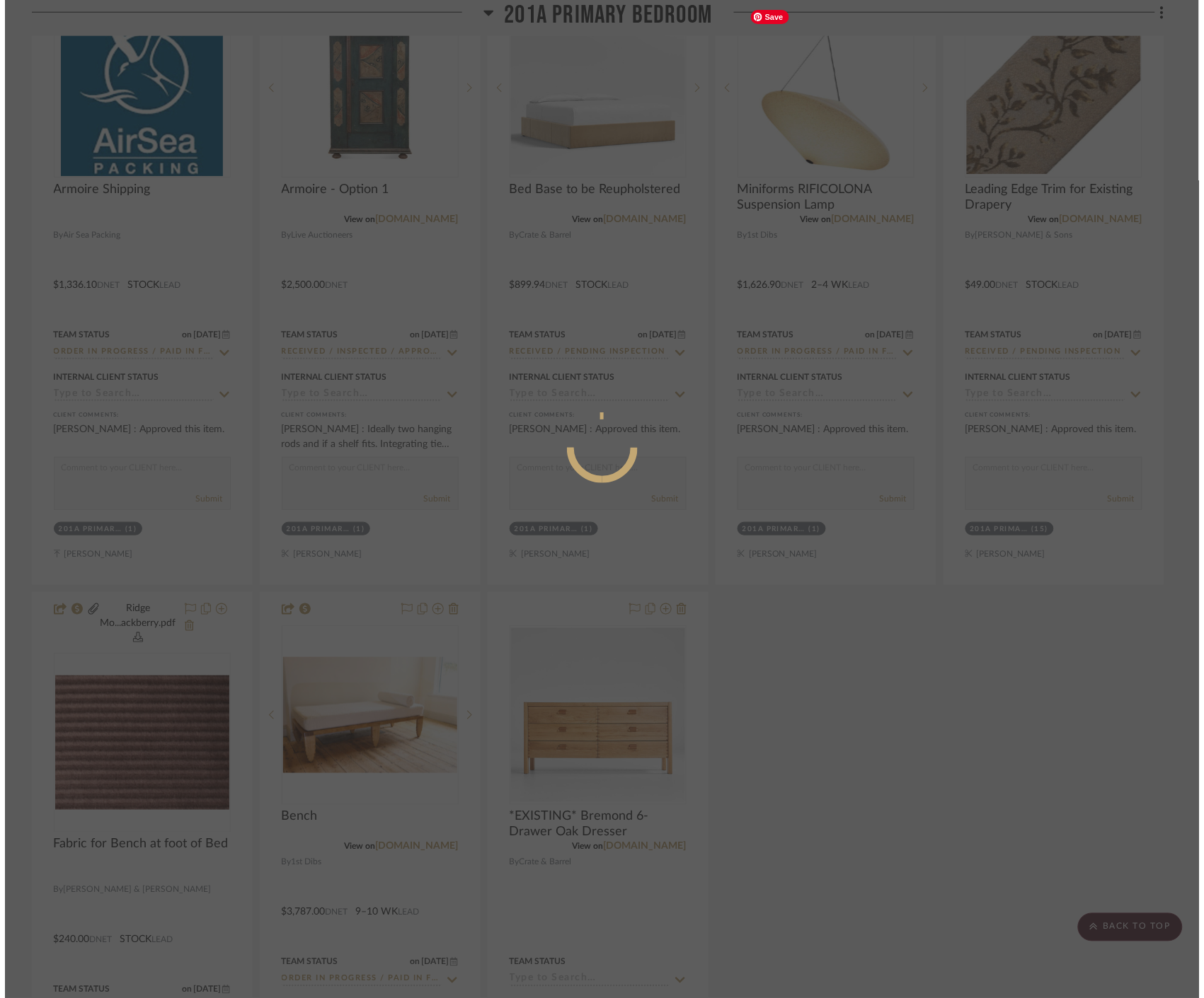
scroll to position [0, 0]
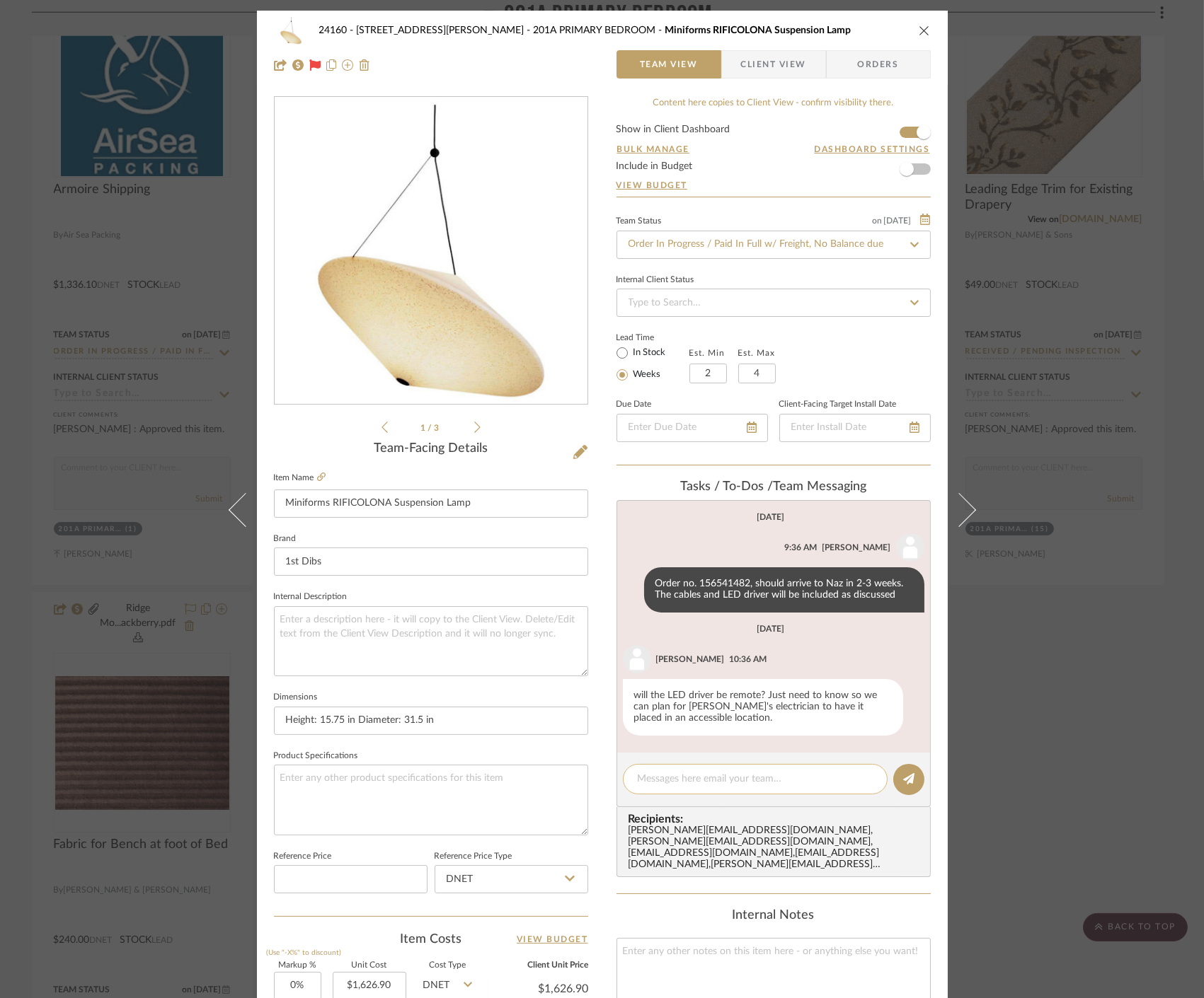
click at [699, 781] on textarea at bounding box center [755, 779] width 235 height 15
type textarea "Follow up in 2 weeks once workroom reopens"
click at [1071, 652] on div "24160 - 214 E 18th Street - Satow Elliot 201A PRIMARY BEDROOM Miniforms RIFICOL…" at bounding box center [602, 499] width 1204 height 998
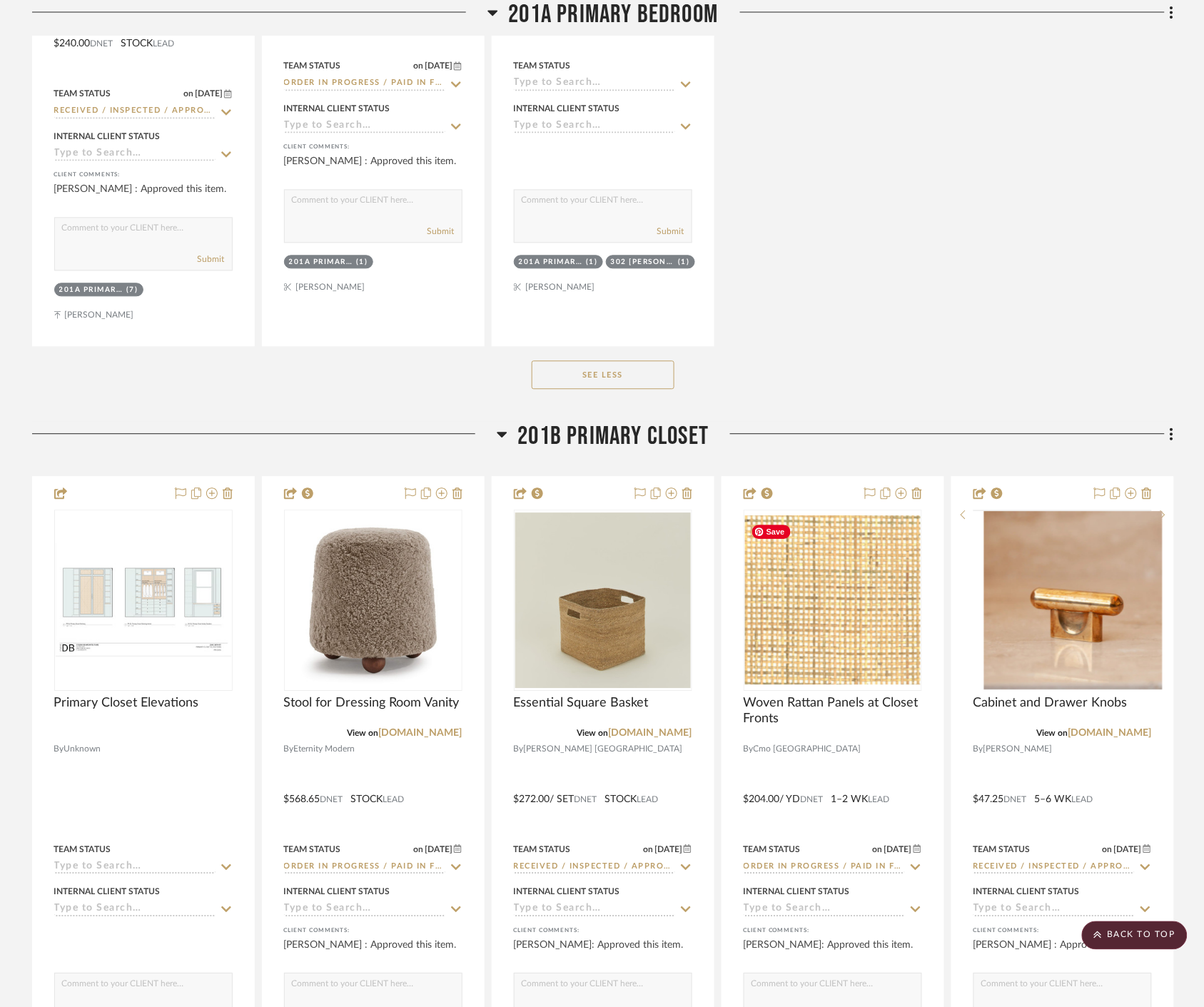
scroll to position [28785, 0]
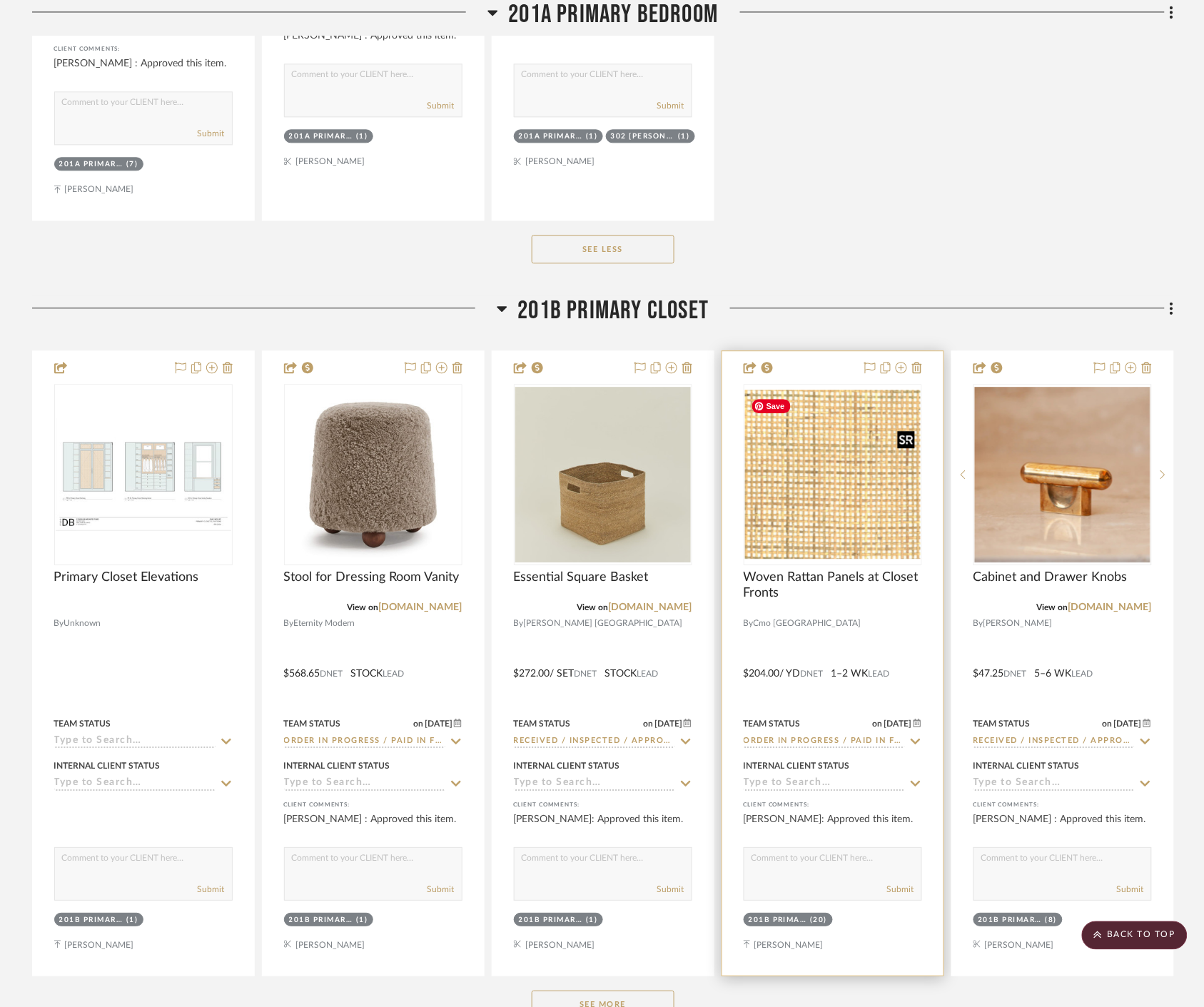
click at [867, 498] on img "0" at bounding box center [832, 474] width 175 height 168
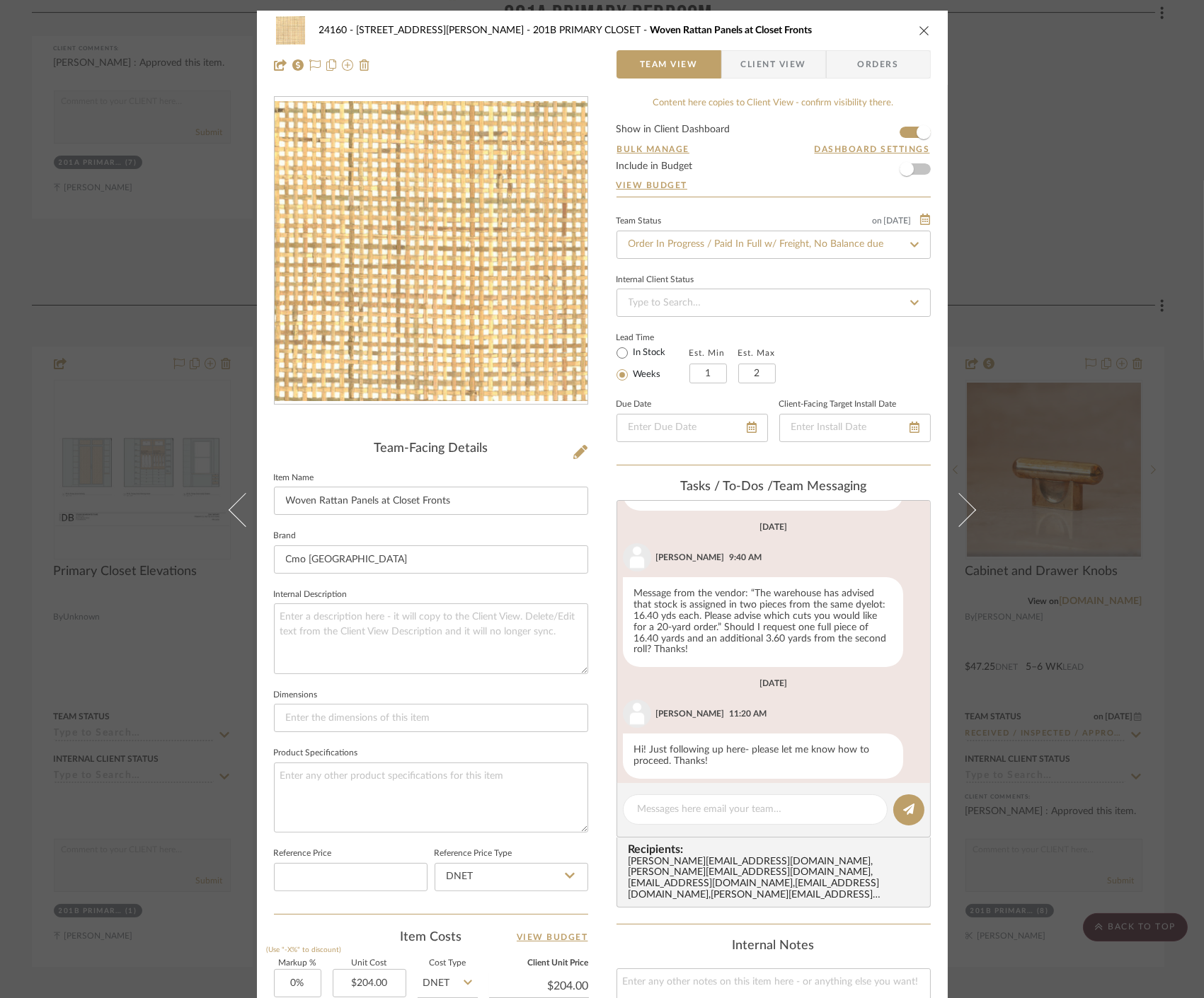
scroll to position [559, 0]
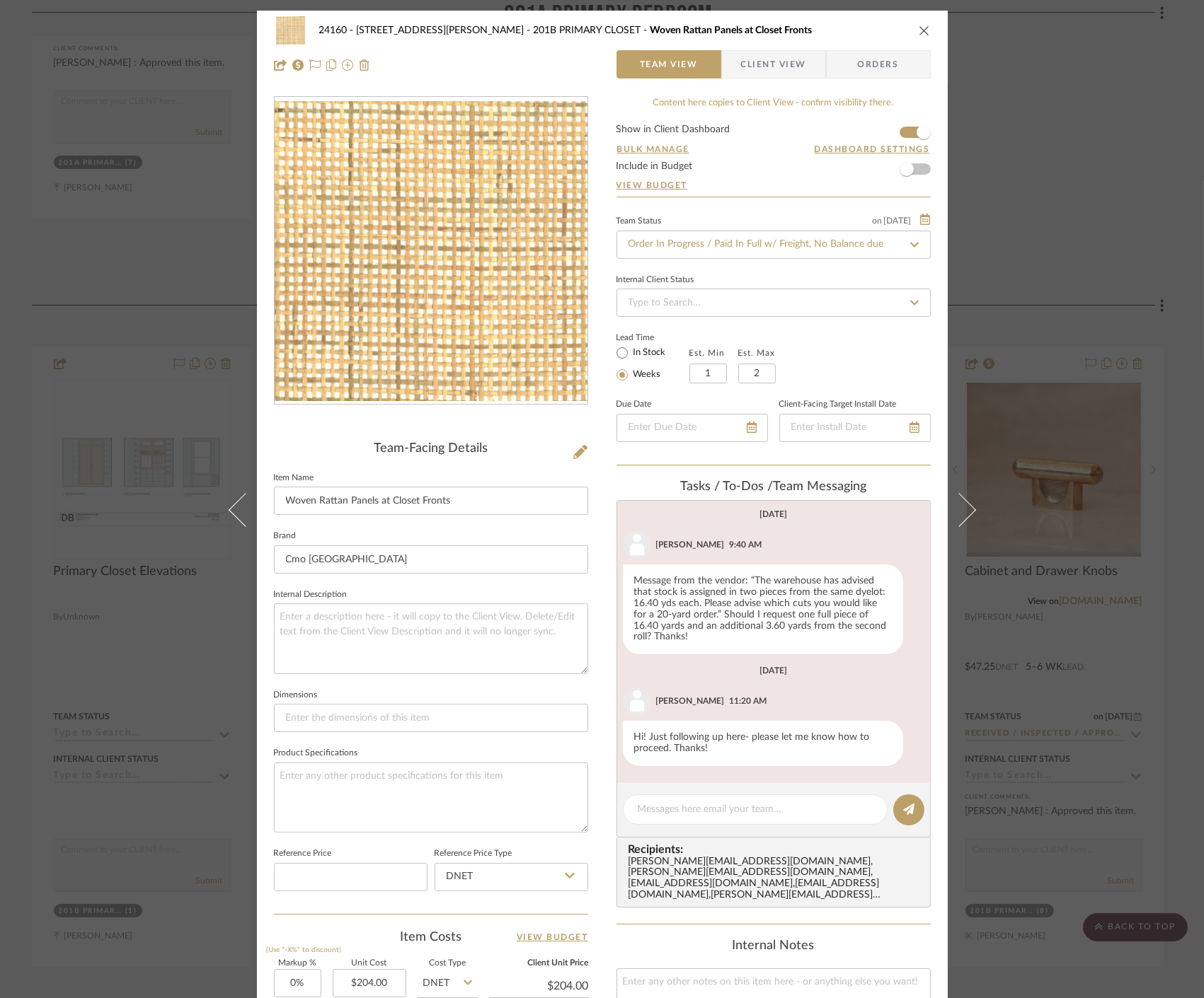
click at [1084, 202] on div "24160 - 214 E 18th Street - Satow Elliot 201B PRIMARY CLOSET Woven Rattan Panel…" at bounding box center [602, 499] width 1204 height 998
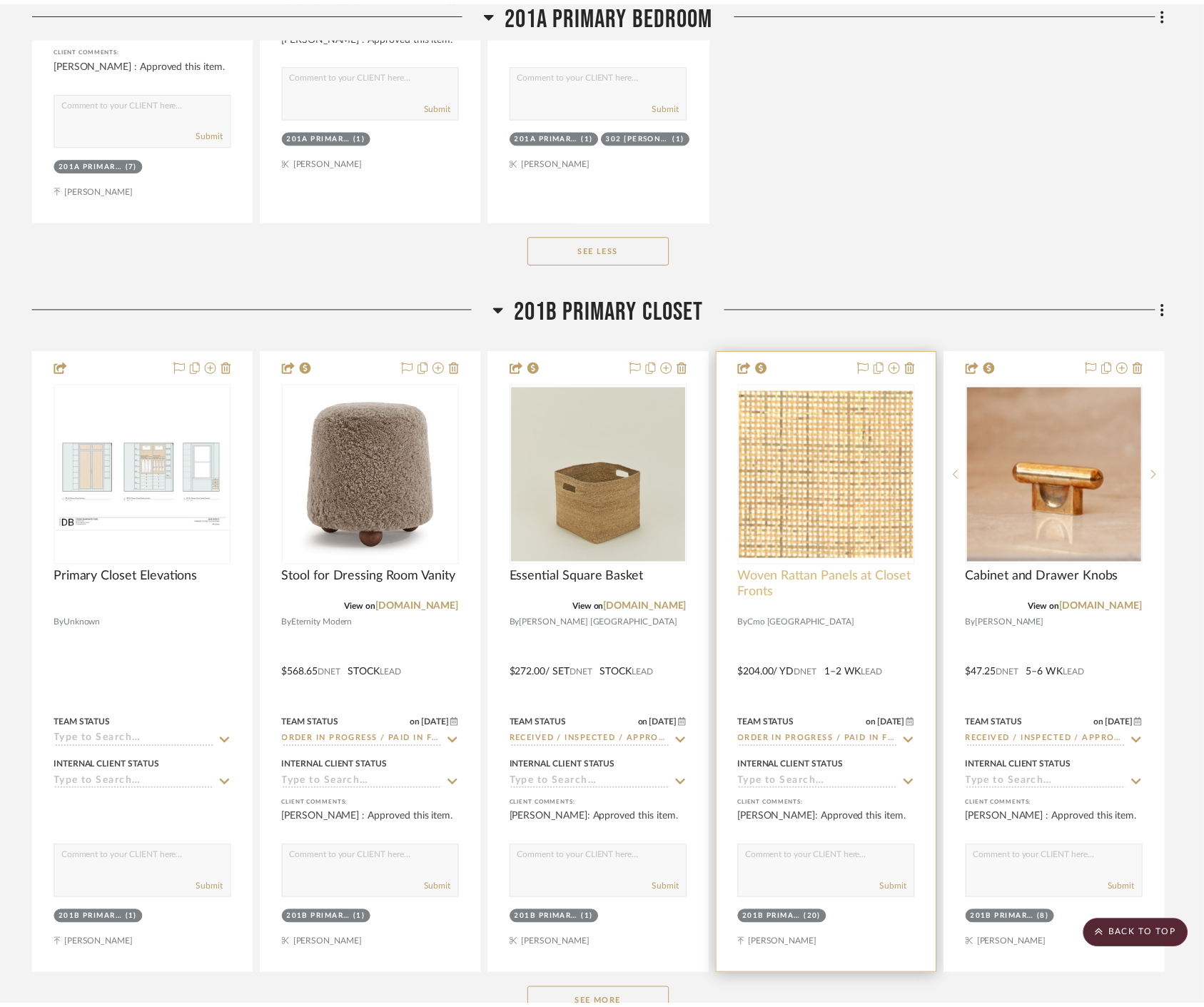
scroll to position [28785, 0]
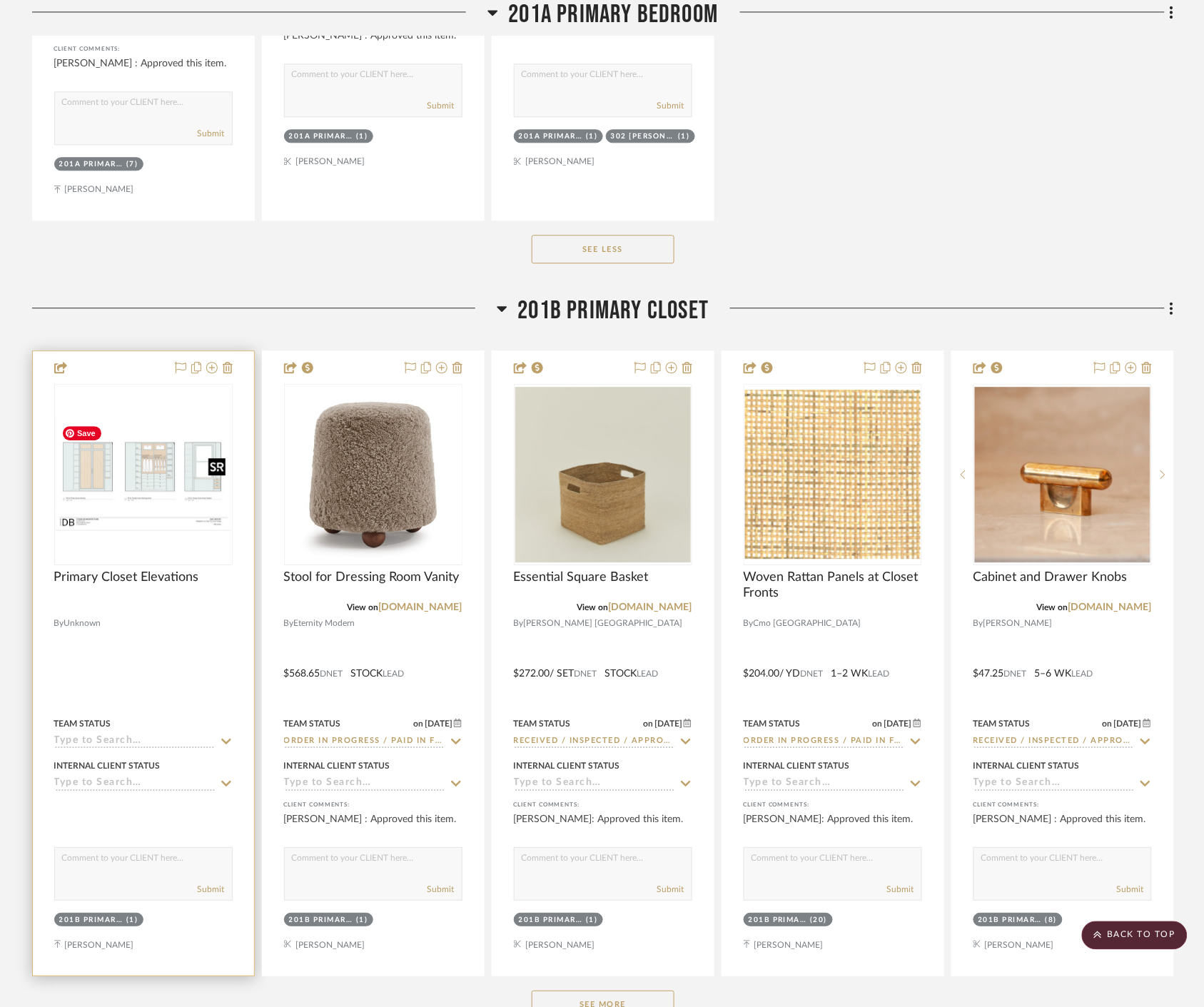
click at [0, 0] on img at bounding box center [0, 0] width 0 height 0
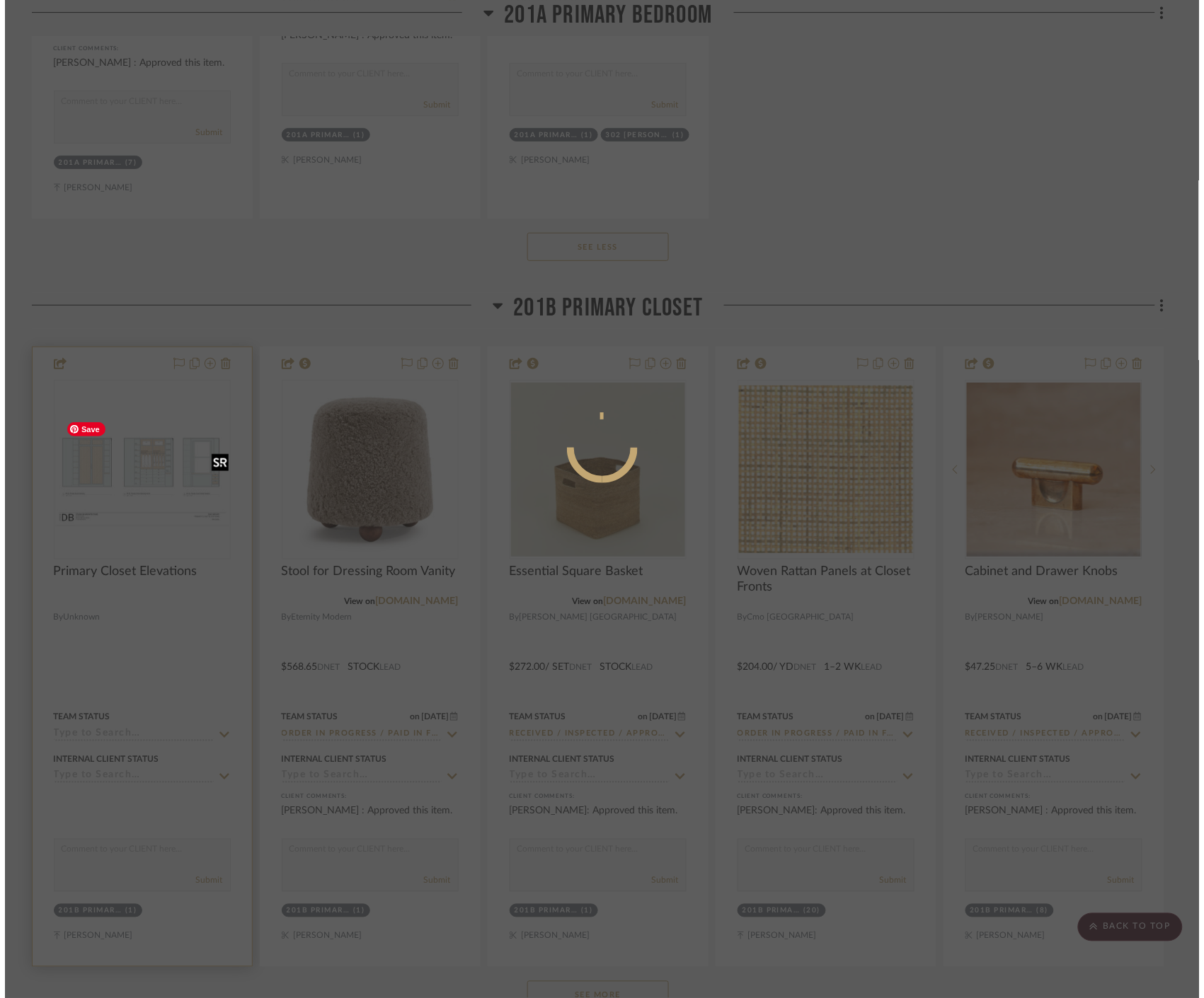
scroll to position [0, 0]
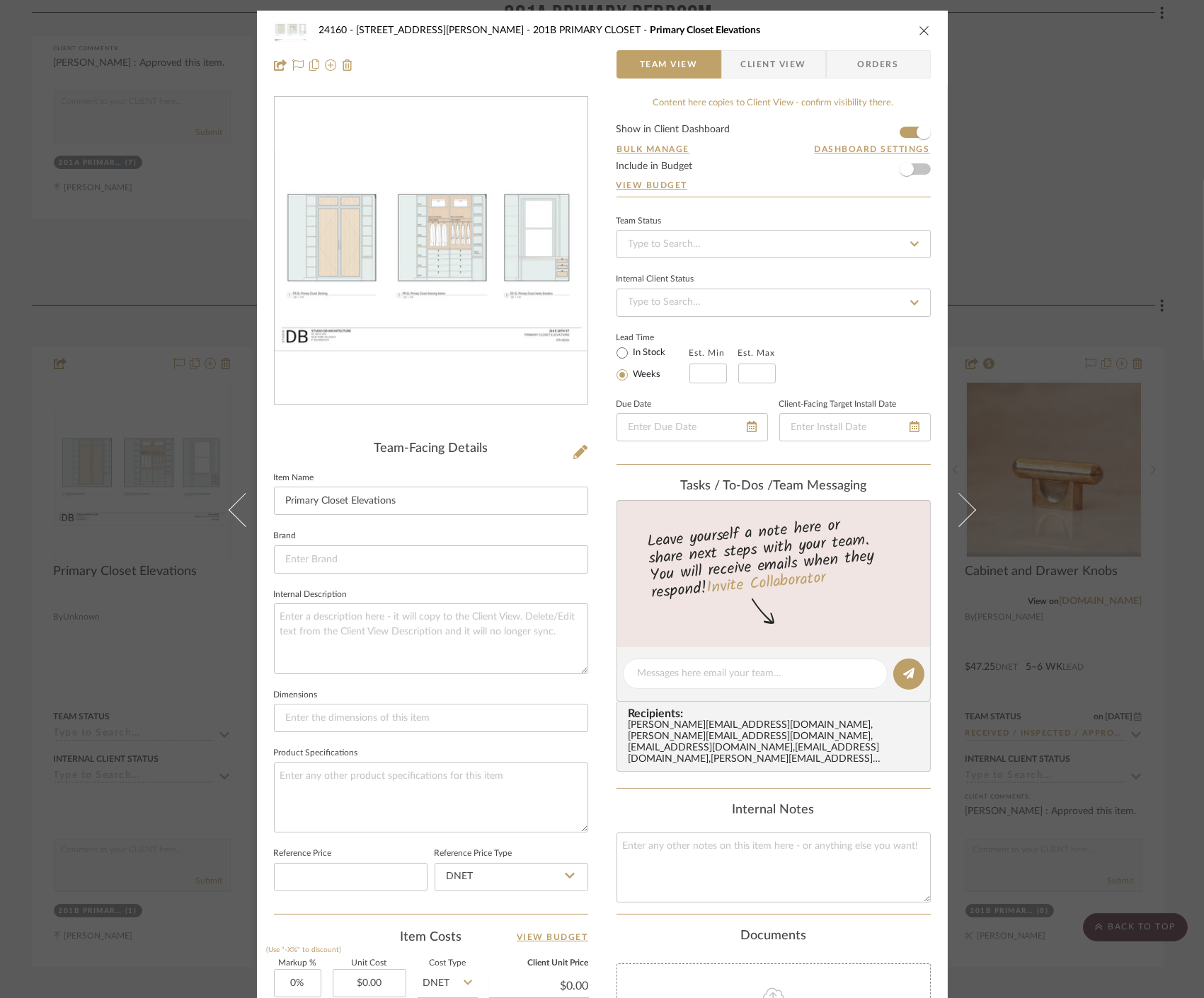
click at [379, 229] on img "0" at bounding box center [431, 251] width 313 height 202
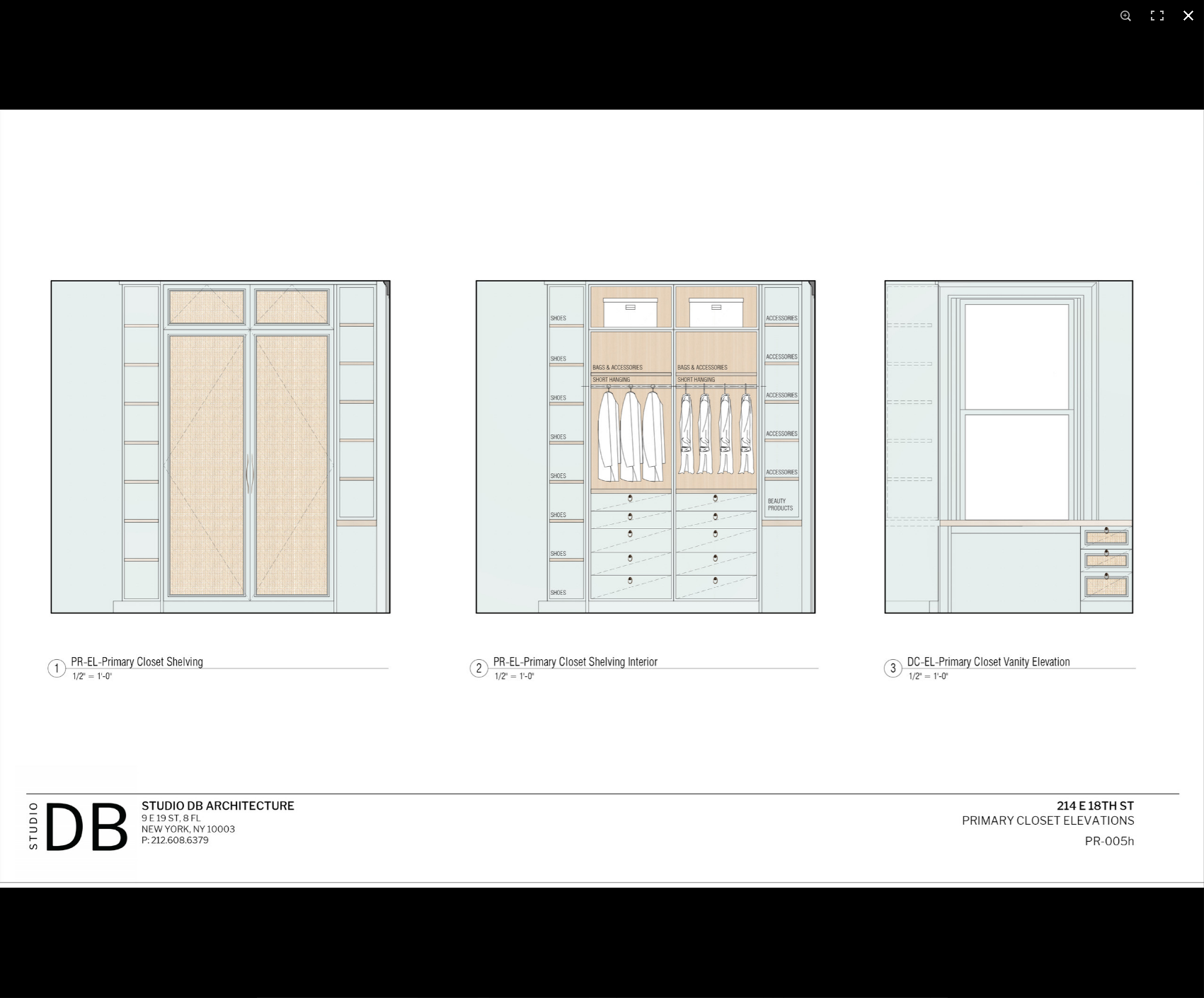
click at [1186, 19] on button at bounding box center [1188, 15] width 31 height 31
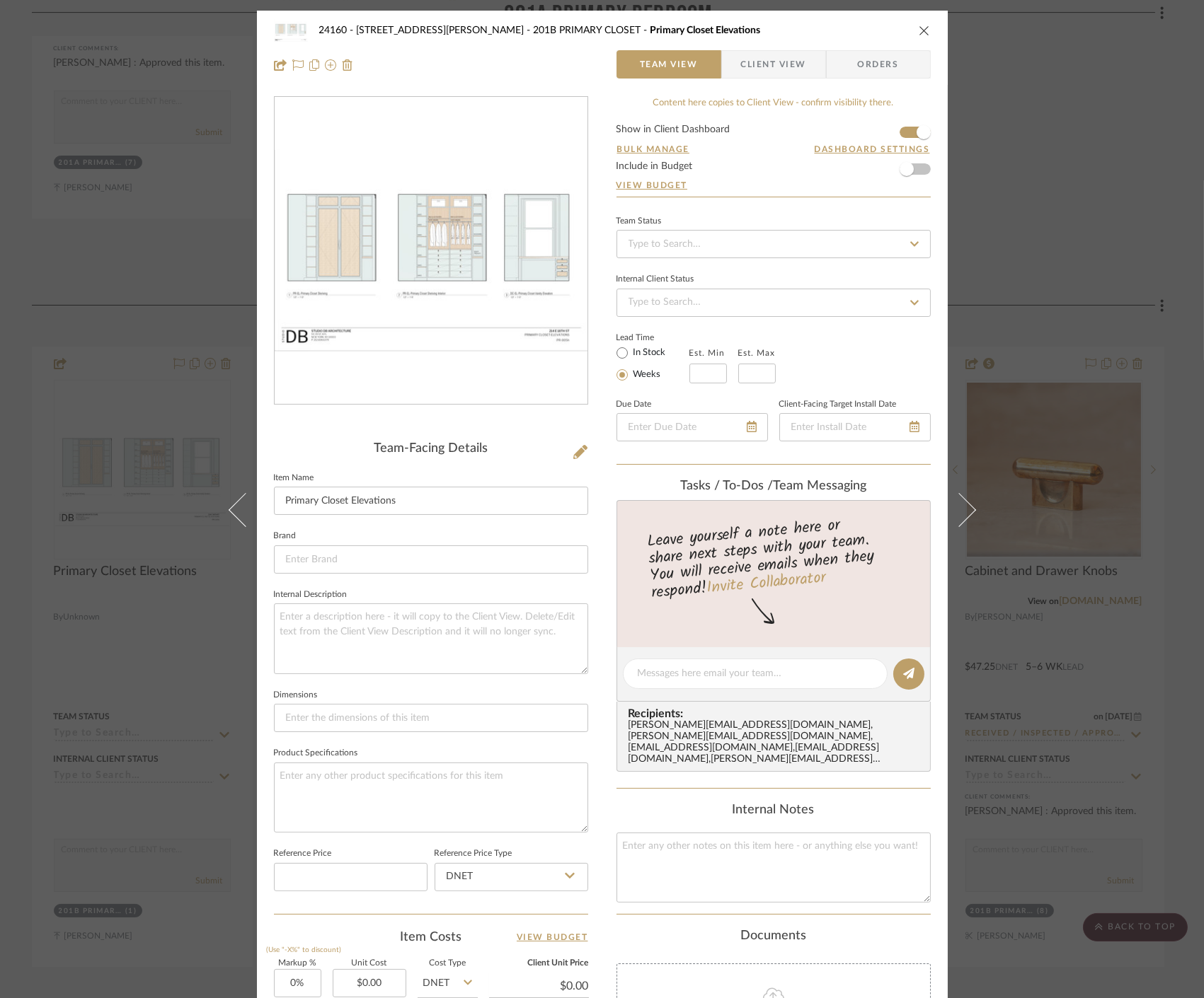
click at [1083, 237] on div "24160 - 214 E 18th Street - Satow Elliot 201B PRIMARY CLOSET Primary Closet Ele…" at bounding box center [602, 499] width 1204 height 998
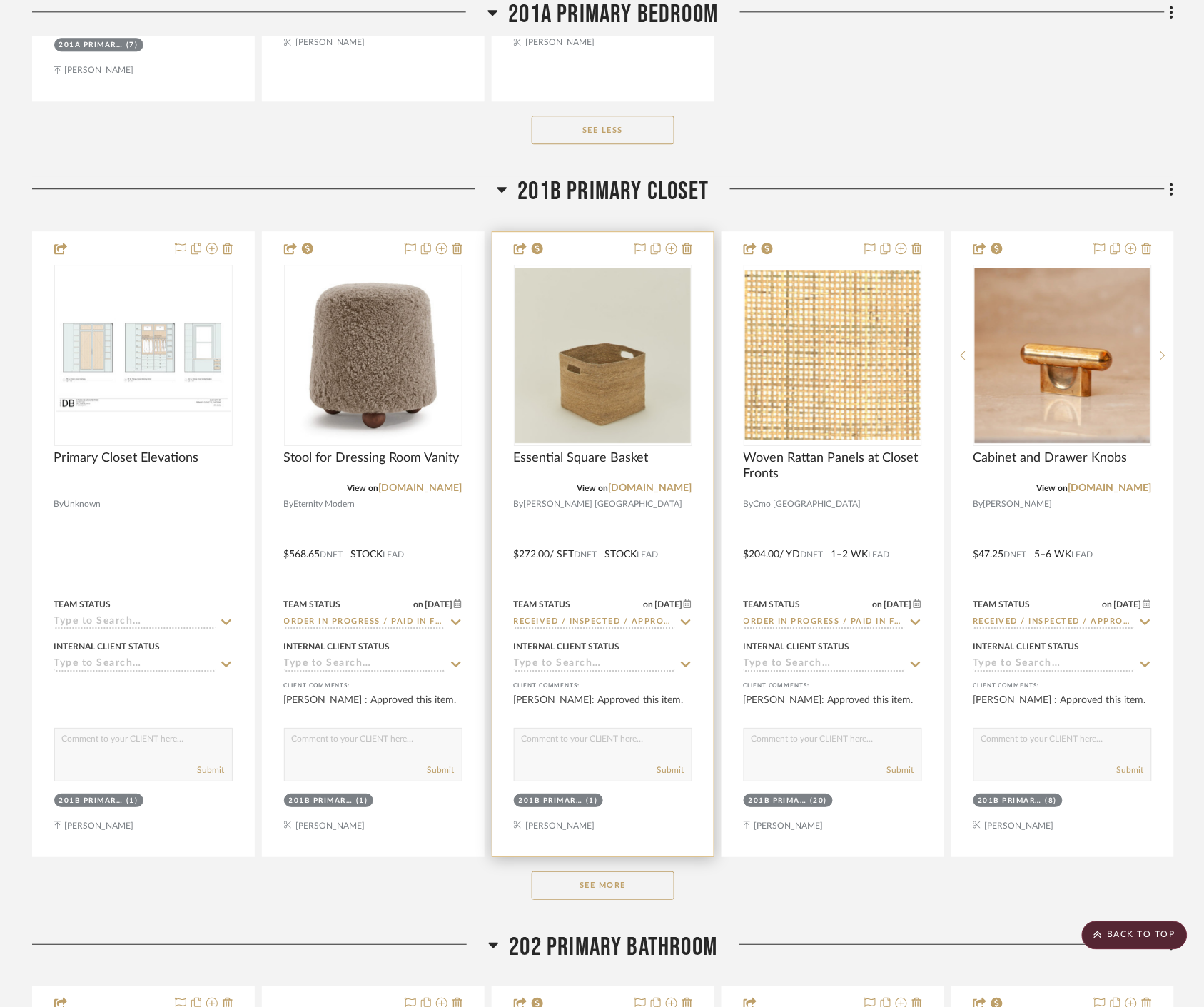
scroll to position [28944, 0]
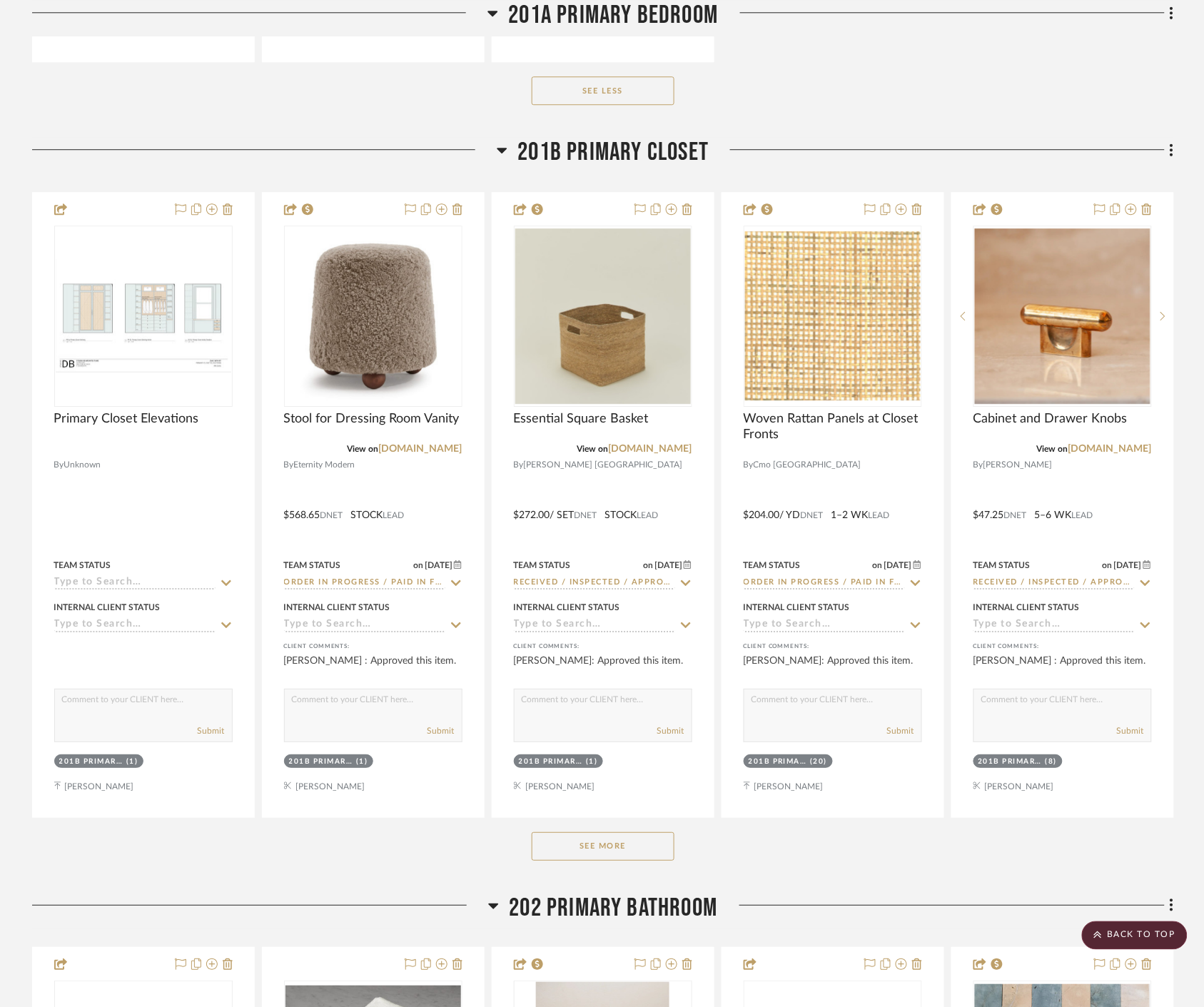
click at [659, 852] on button "See More" at bounding box center [602, 846] width 142 height 28
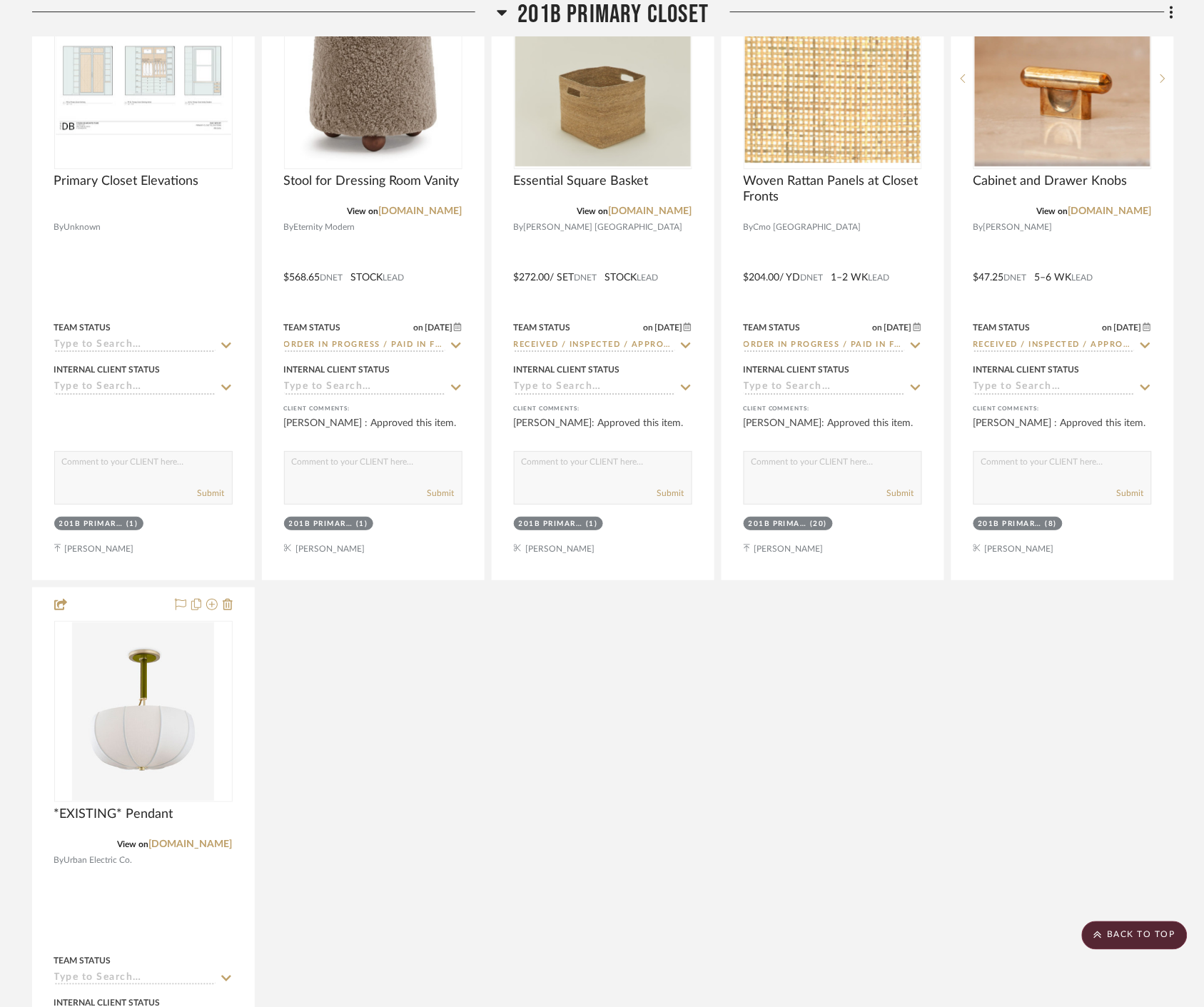
scroll to position [29023, 0]
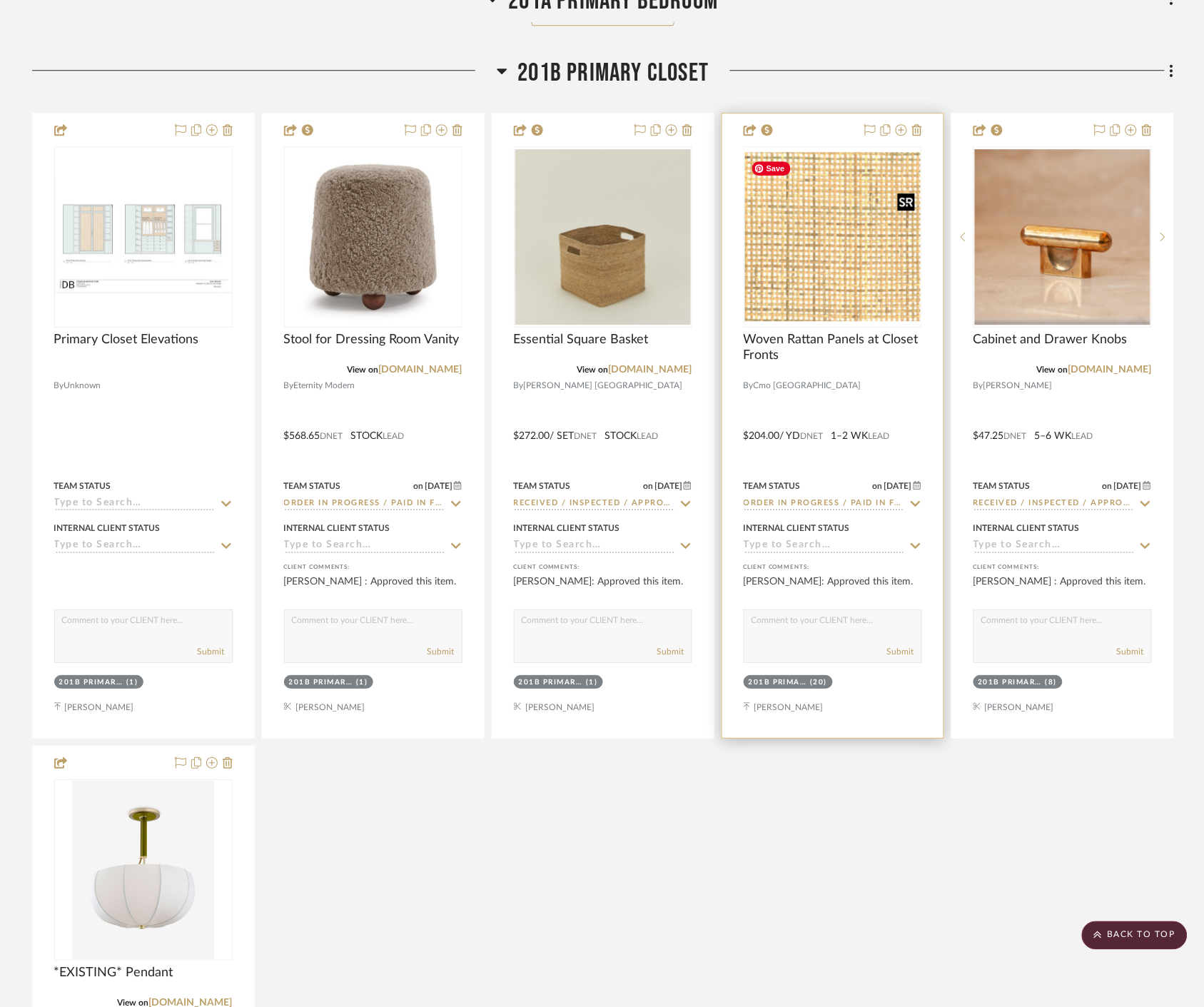
click at [858, 285] on img "0" at bounding box center [832, 236] width 175 height 168
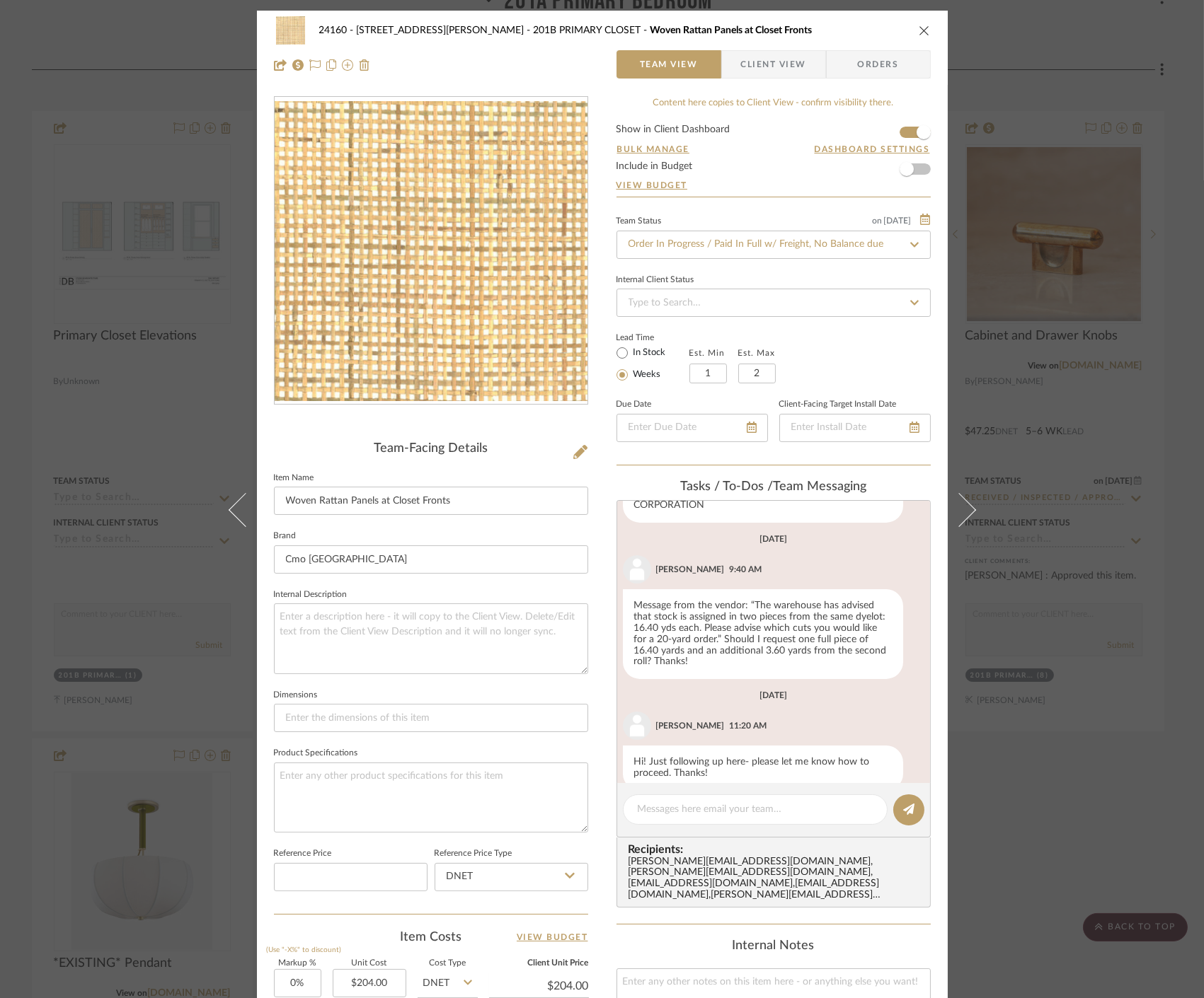
scroll to position [559, 0]
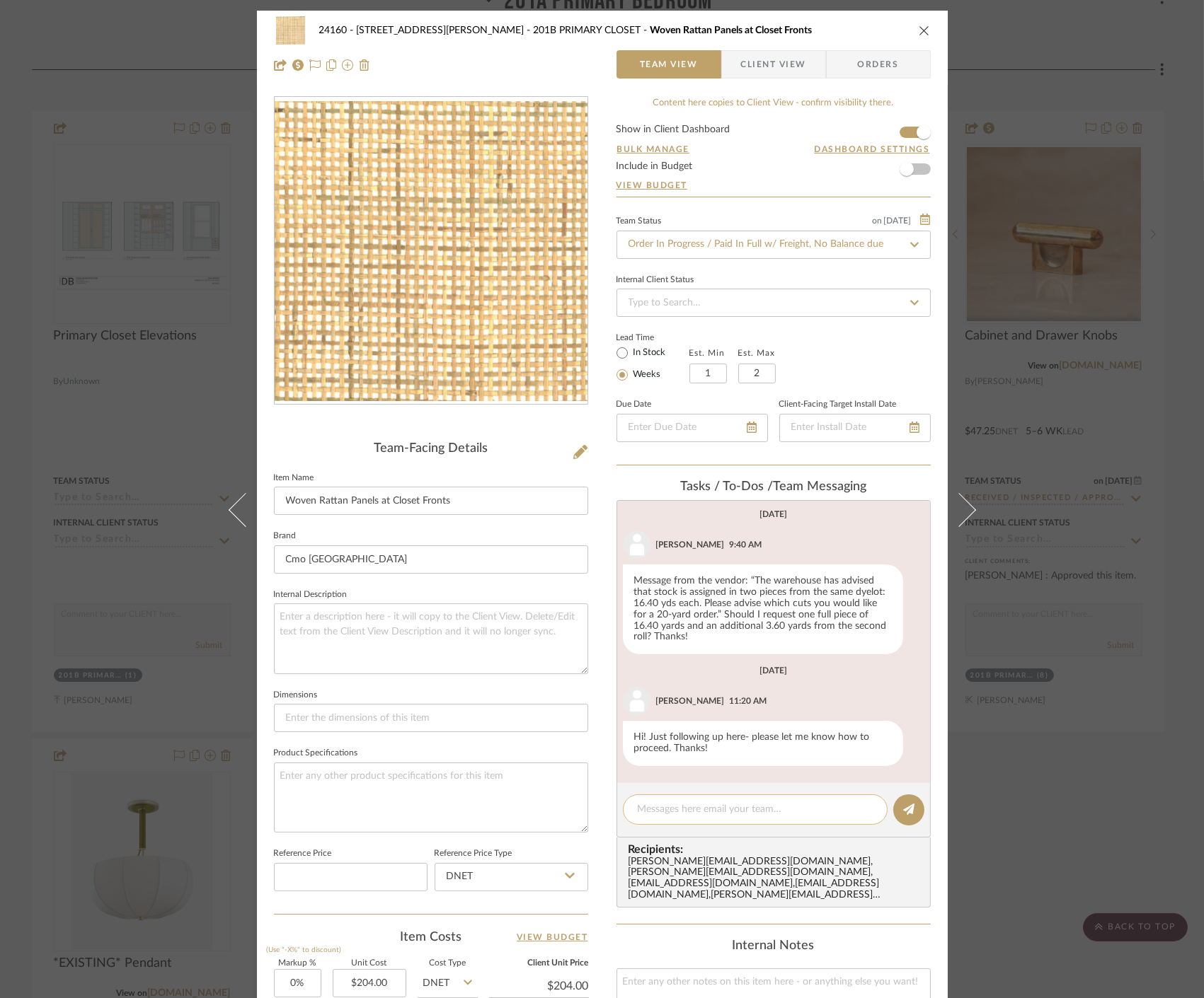
click at [659, 816] on textarea at bounding box center [755, 810] width 235 height 15
type textarea "Confirm increased qty with Damian"
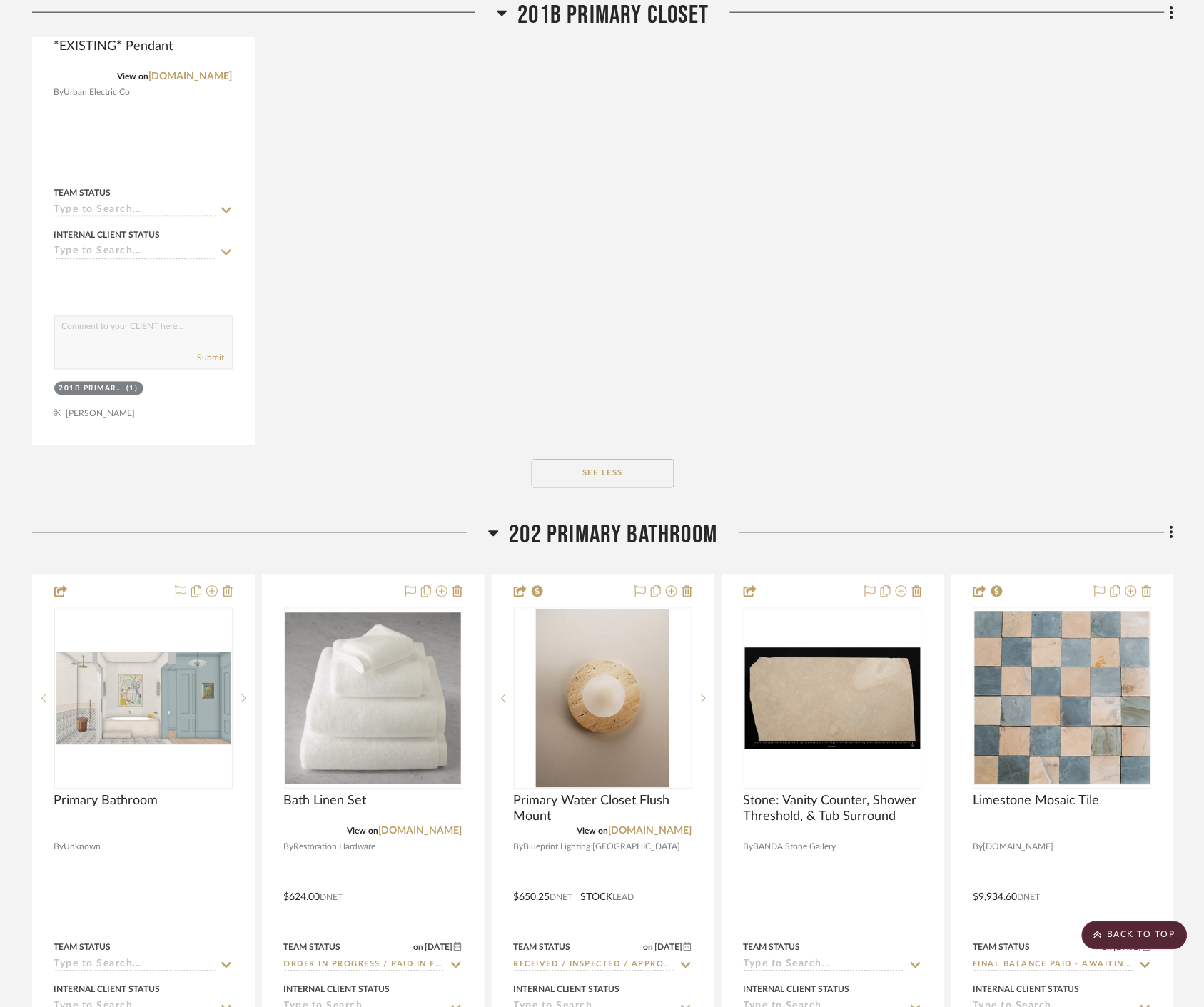
scroll to position [30134, 0]
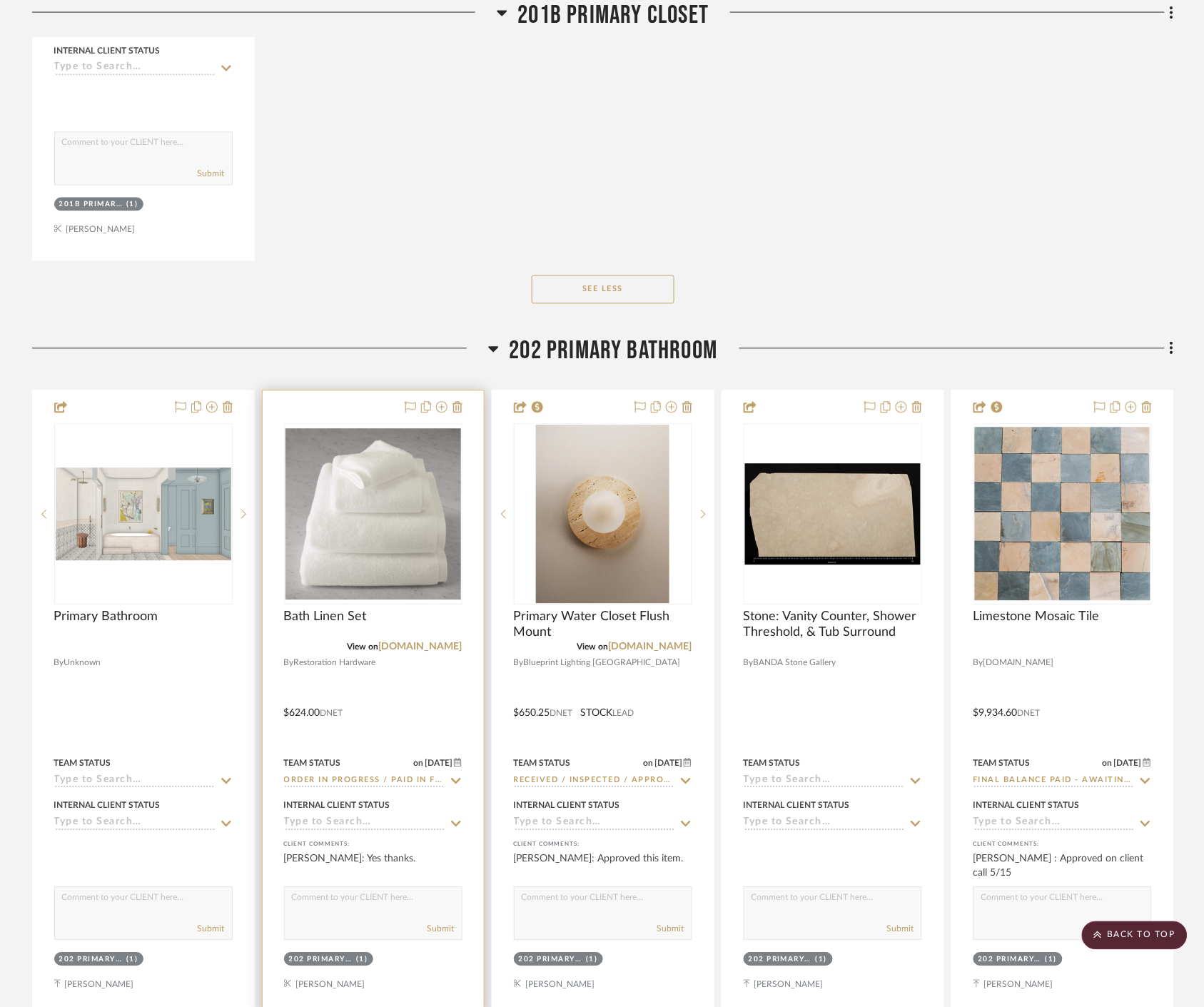
click at [453, 778] on icon at bounding box center [456, 781] width 13 height 11
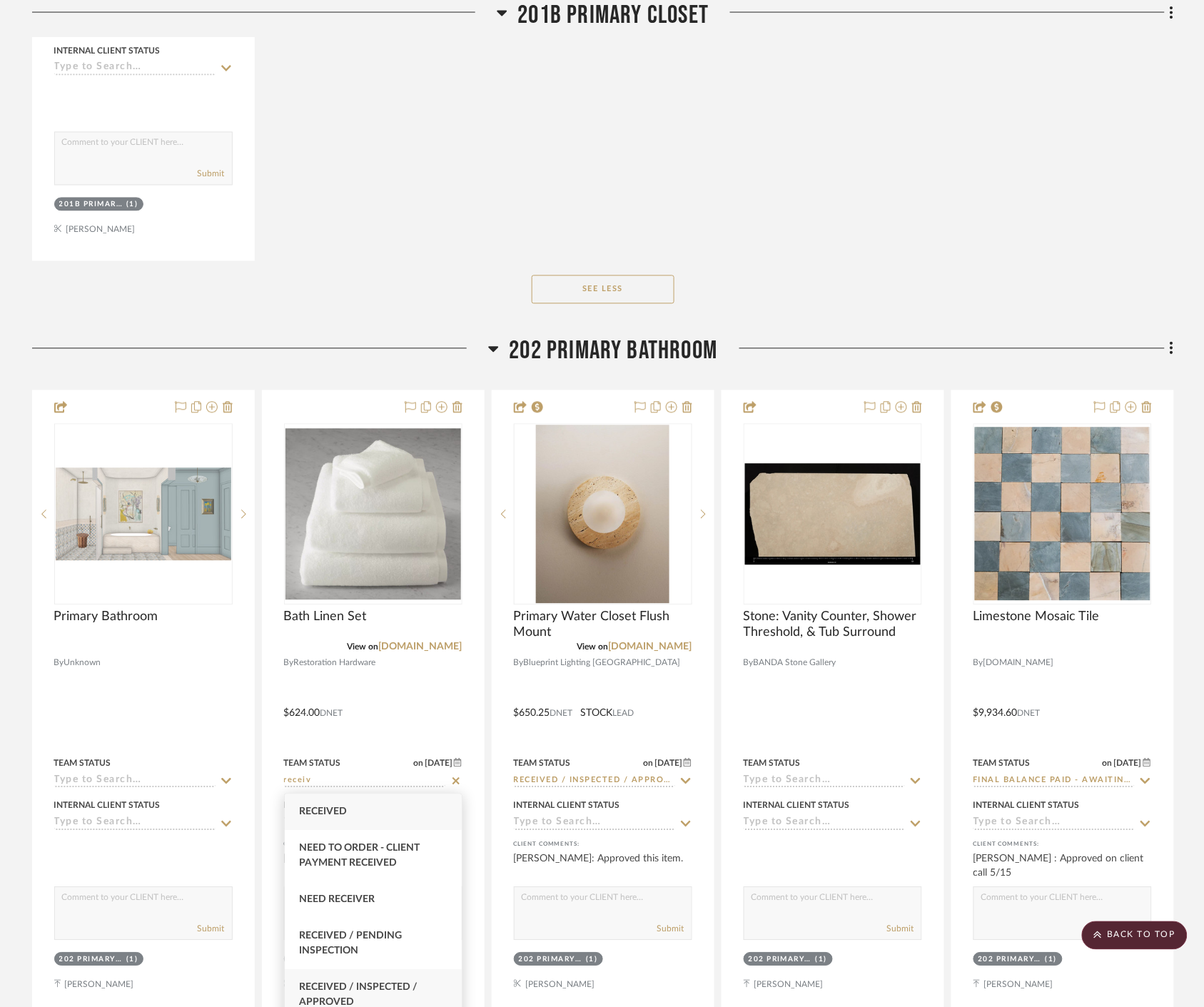
type input "receiv"
click at [387, 985] on span "Received / Inspected / Approved" at bounding box center [358, 995] width 118 height 25
type input "8/15/2025"
type input "Received / Inspected / Approved"
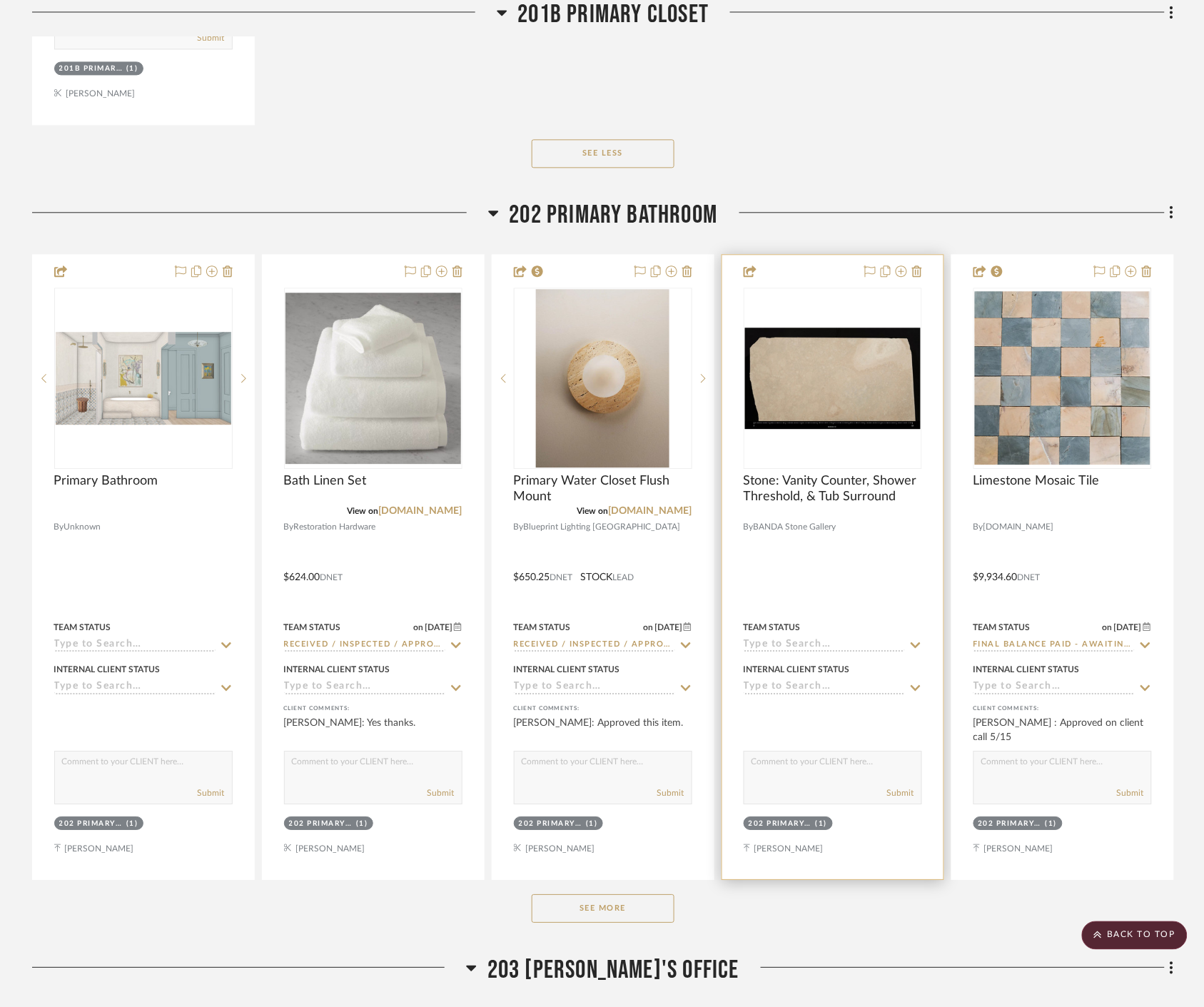
scroll to position [30451, 0]
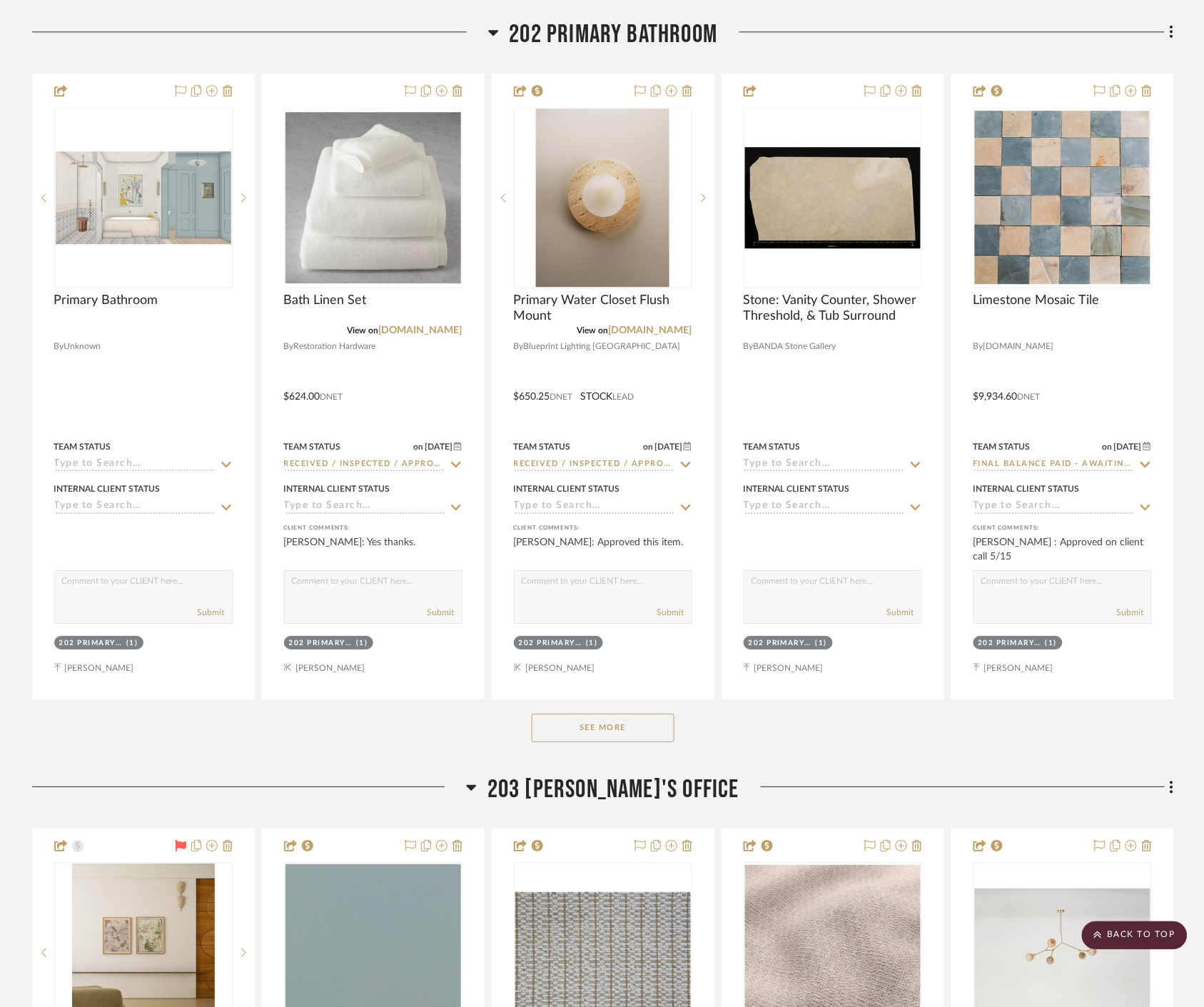
click at [631, 733] on button "See More" at bounding box center [602, 727] width 142 height 28
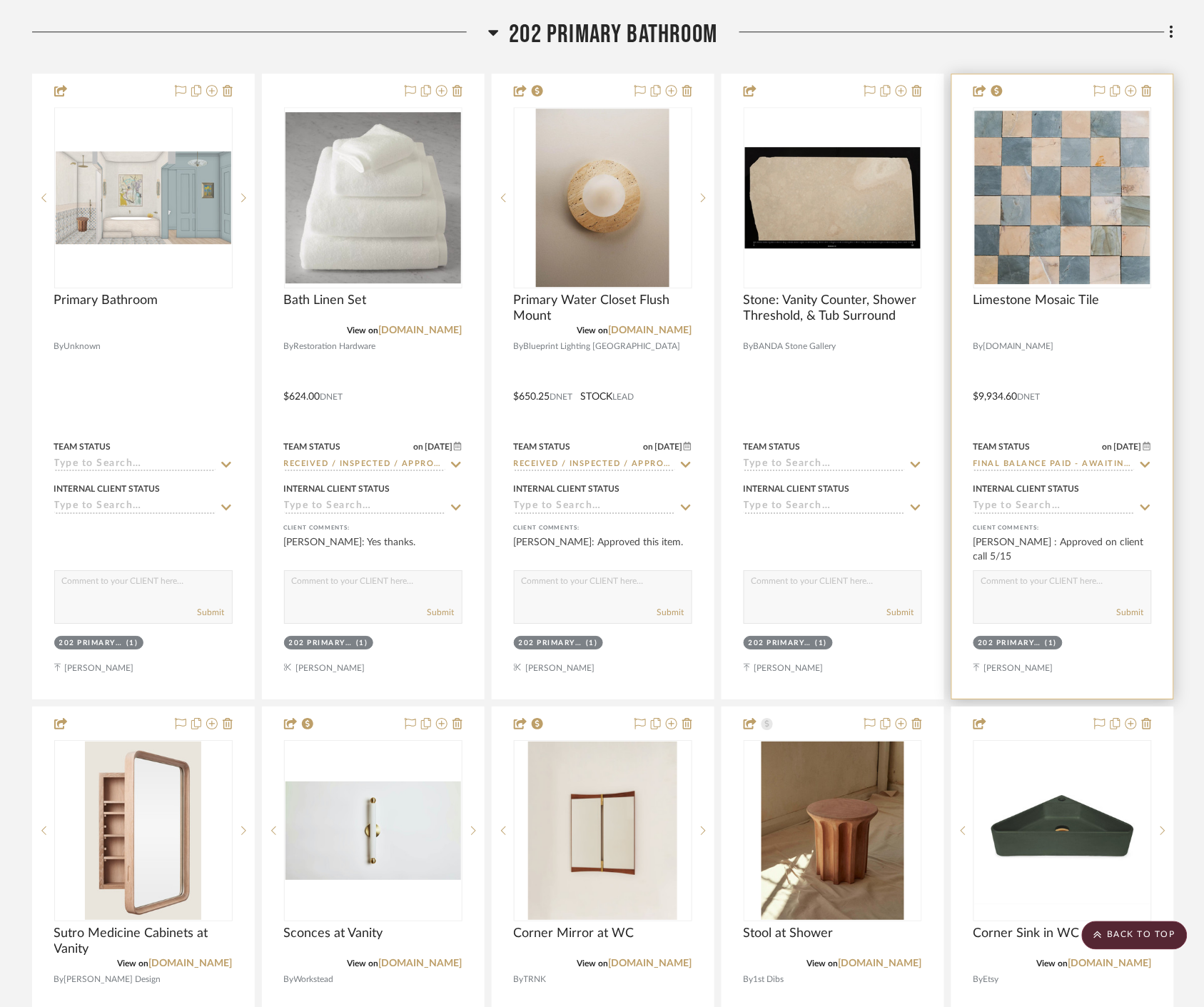
click at [1143, 460] on icon at bounding box center [1145, 464] width 13 height 11
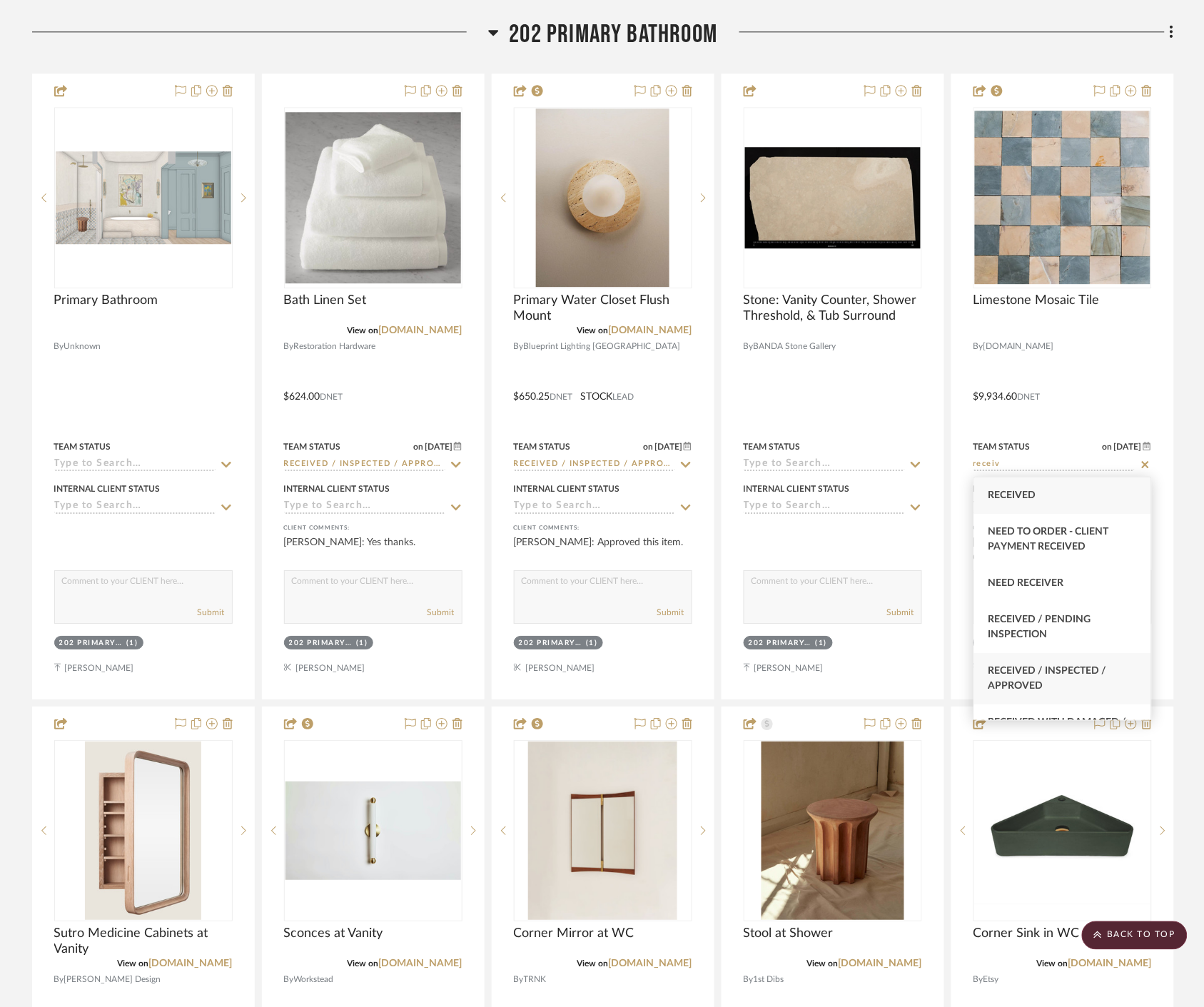
type input "receiv"
click at [1079, 666] on div "Received / Inspected / Approved" at bounding box center [1062, 678] width 177 height 51
type input "8/15/2025"
type input "Received / Inspected / Approved"
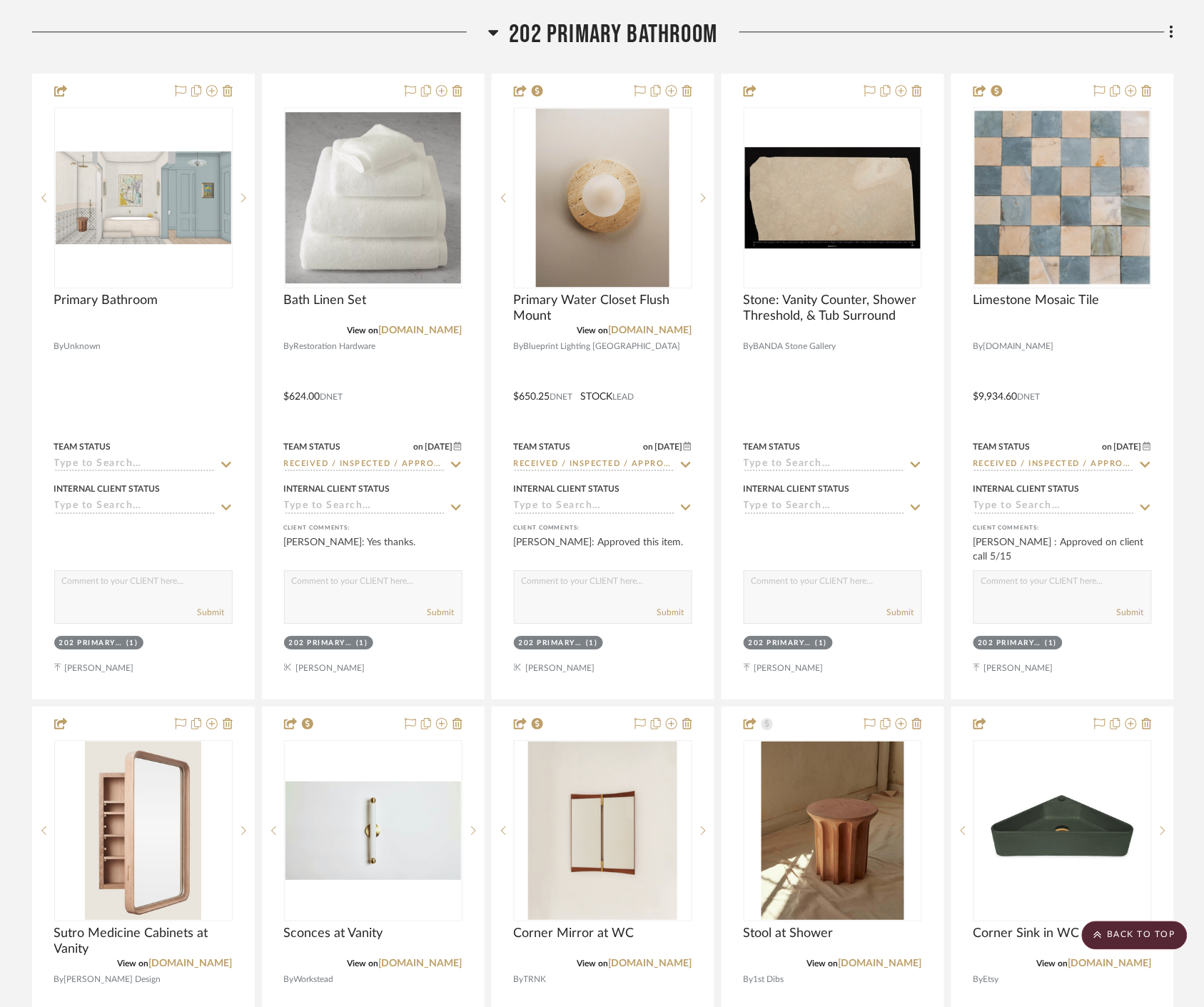
click at [1024, 40] on div at bounding box center [945, 38] width 456 height 37
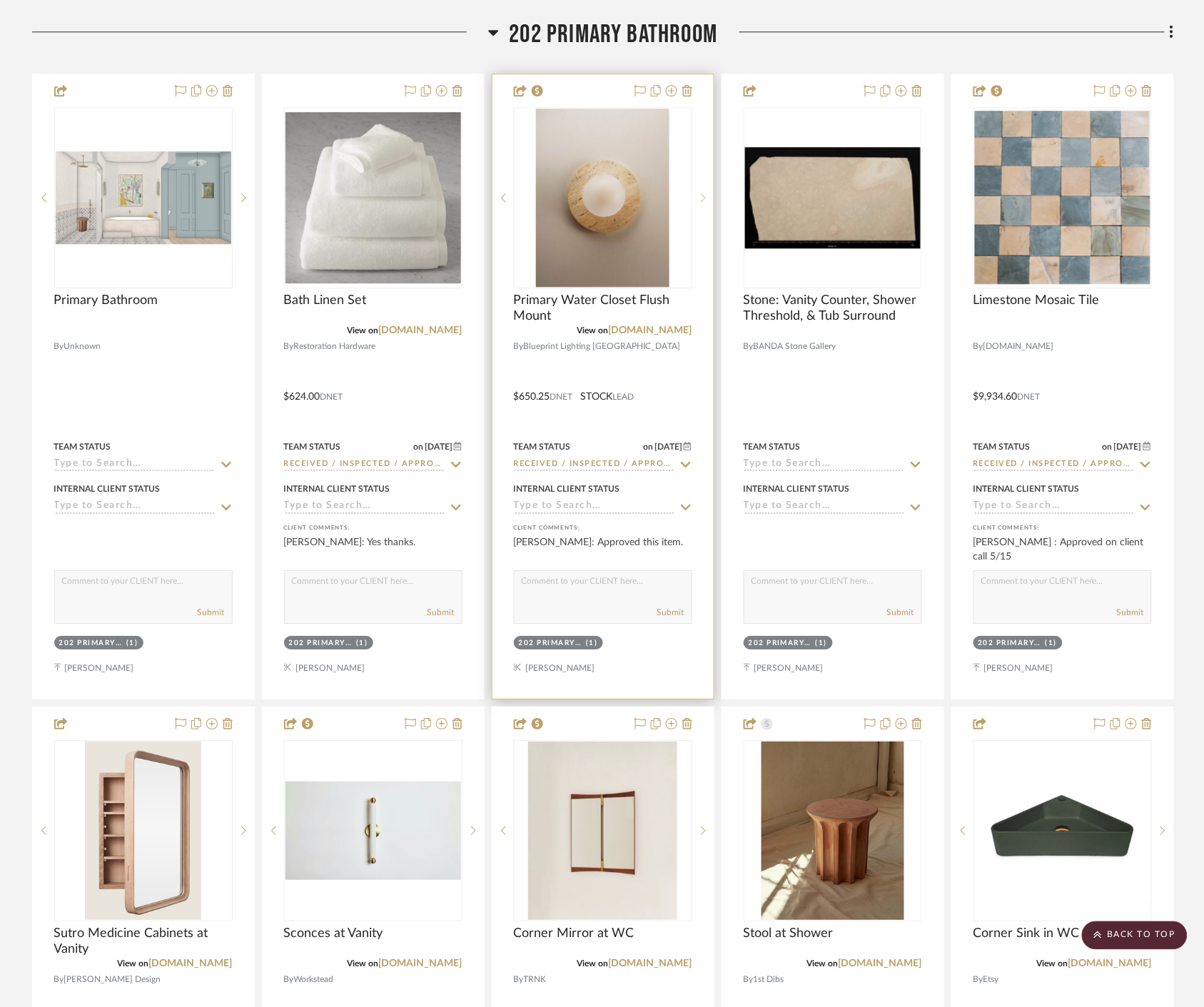
click at [700, 195] on icon at bounding box center [702, 197] width 5 height 10
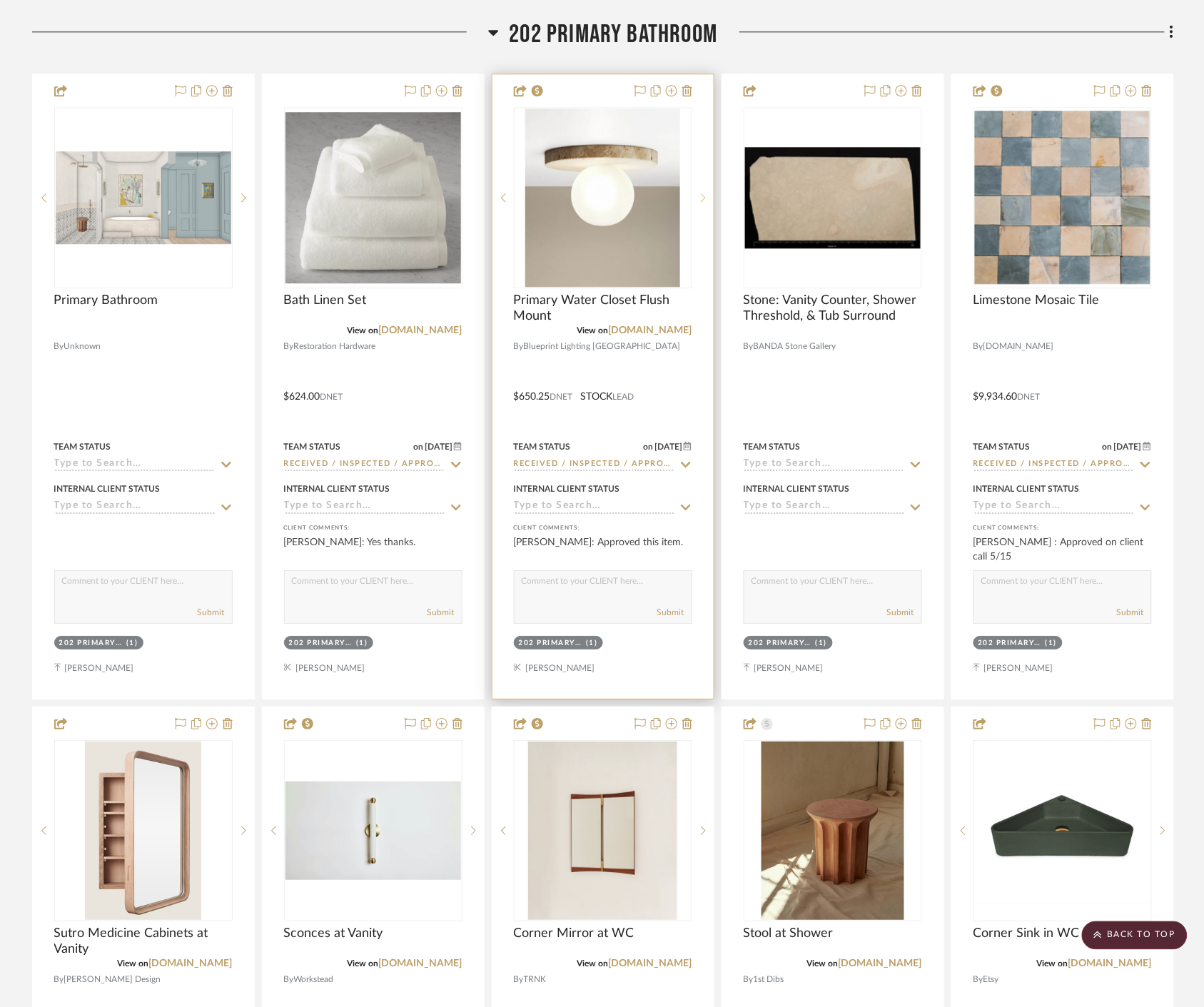
click at [700, 195] on icon at bounding box center [702, 197] width 5 height 10
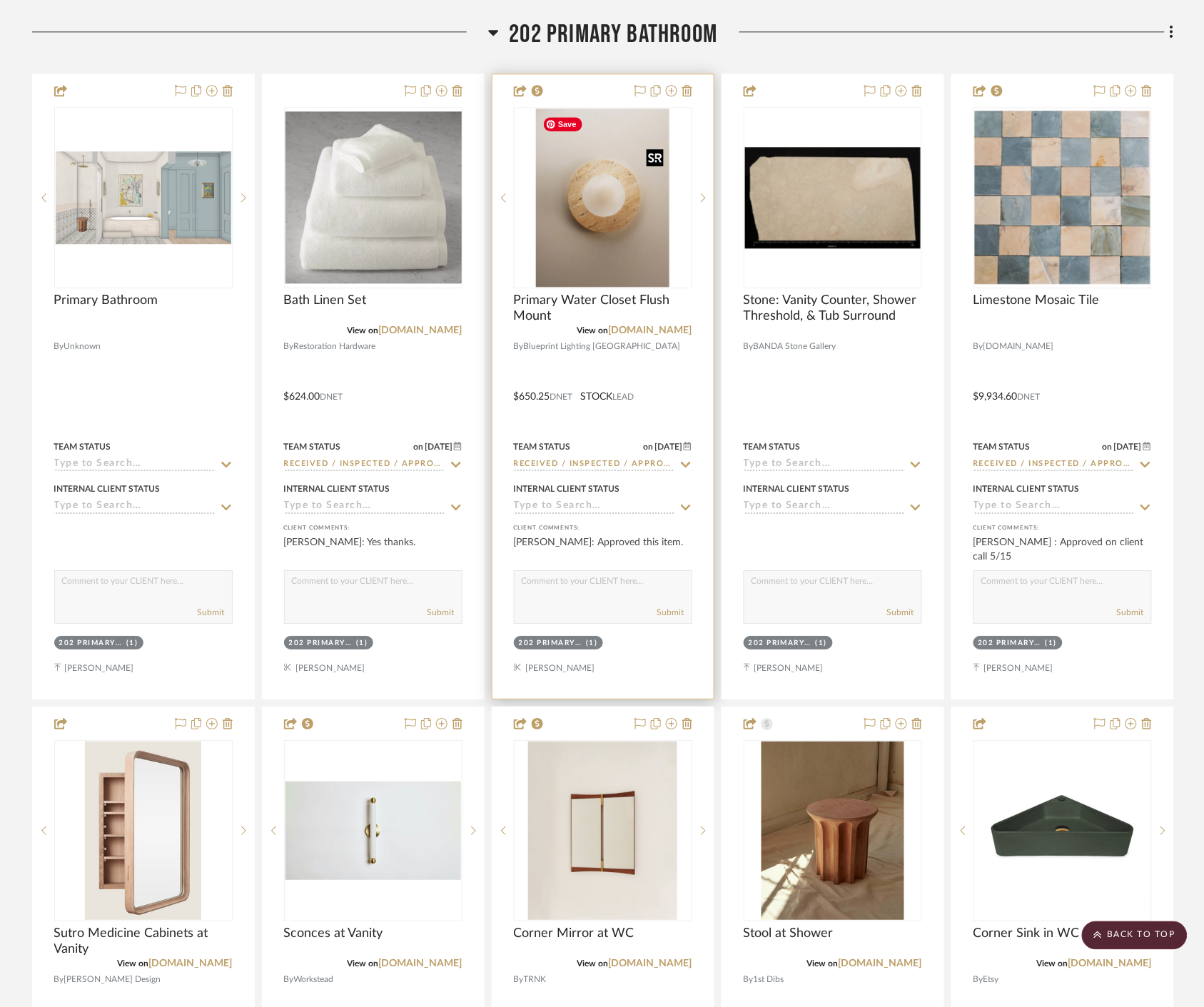
click at [631, 227] on img "0" at bounding box center [602, 197] width 133 height 178
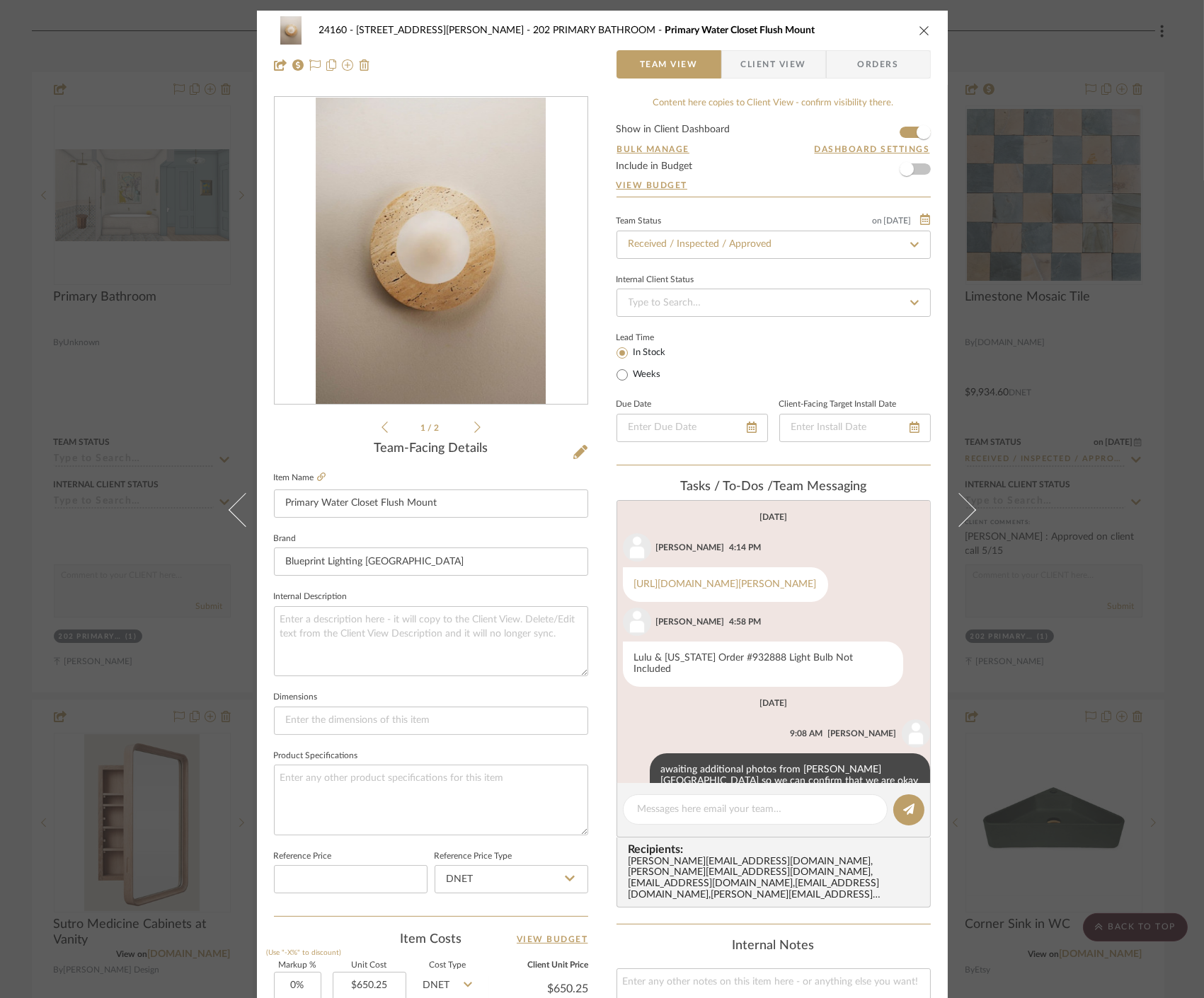
scroll to position [34, 0]
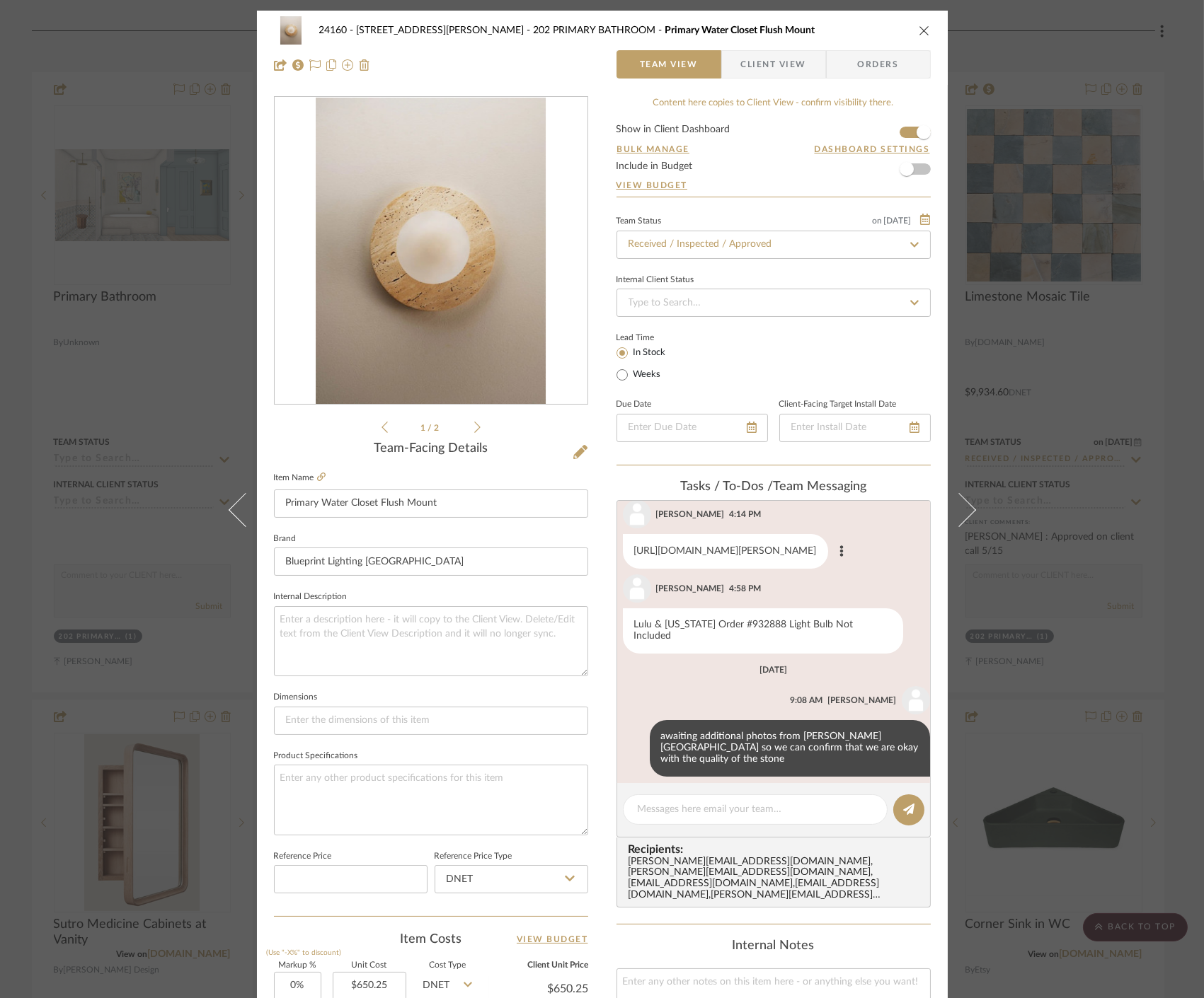
click at [723, 553] on link "https://www.luluandgeorgia.com/products/lamphere-sconce" at bounding box center [725, 550] width 183 height 10
click at [1061, 370] on div "24160 - 214 E 18th Street - Satow Elliot 202 PRIMARY BATHROOM Primary Water Clo…" at bounding box center [602, 499] width 1204 height 998
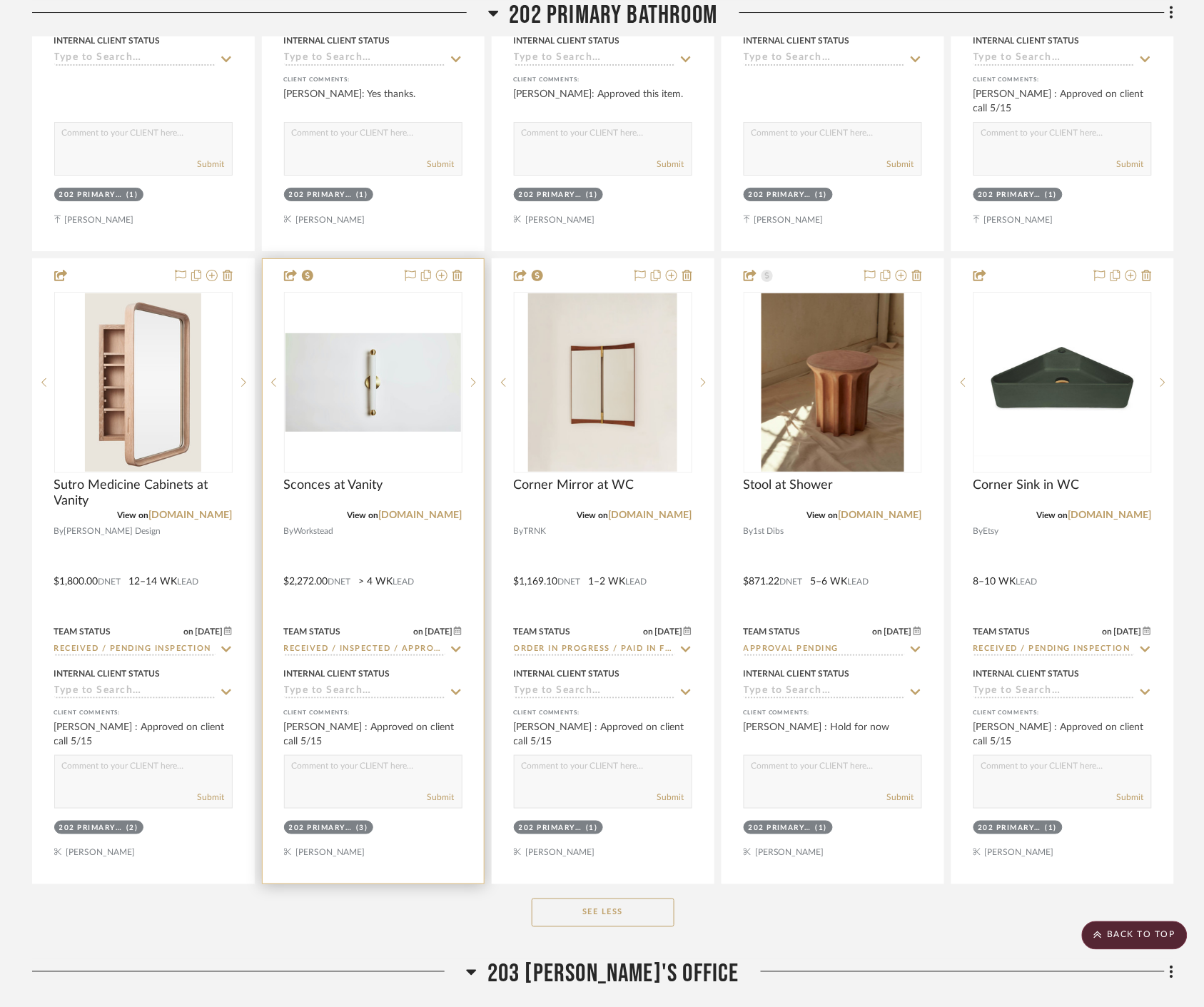
scroll to position [30927, 0]
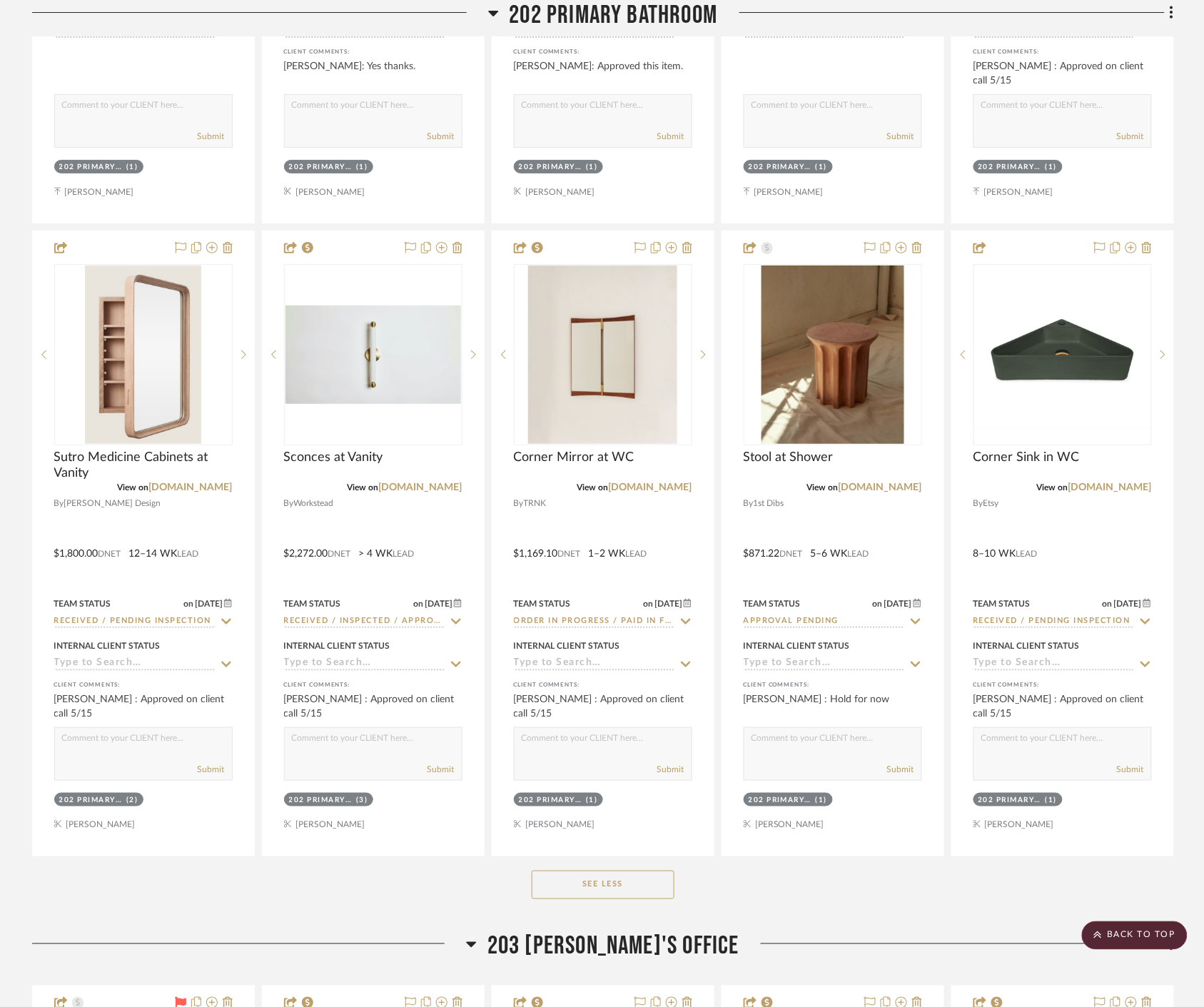
click at [641, 895] on button "See Less" at bounding box center [602, 885] width 142 height 28
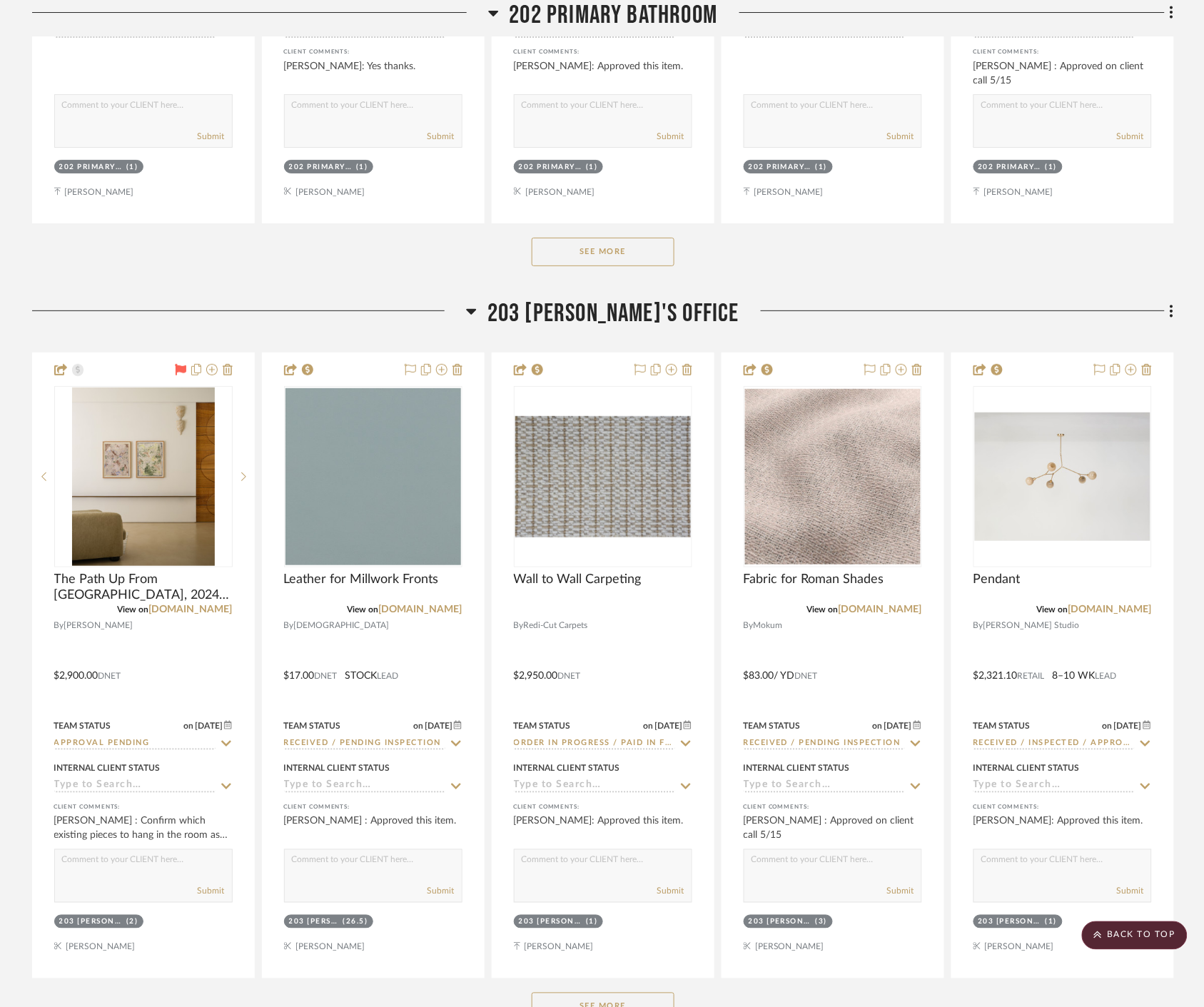
click at [629, 252] on button "See More" at bounding box center [602, 252] width 142 height 28
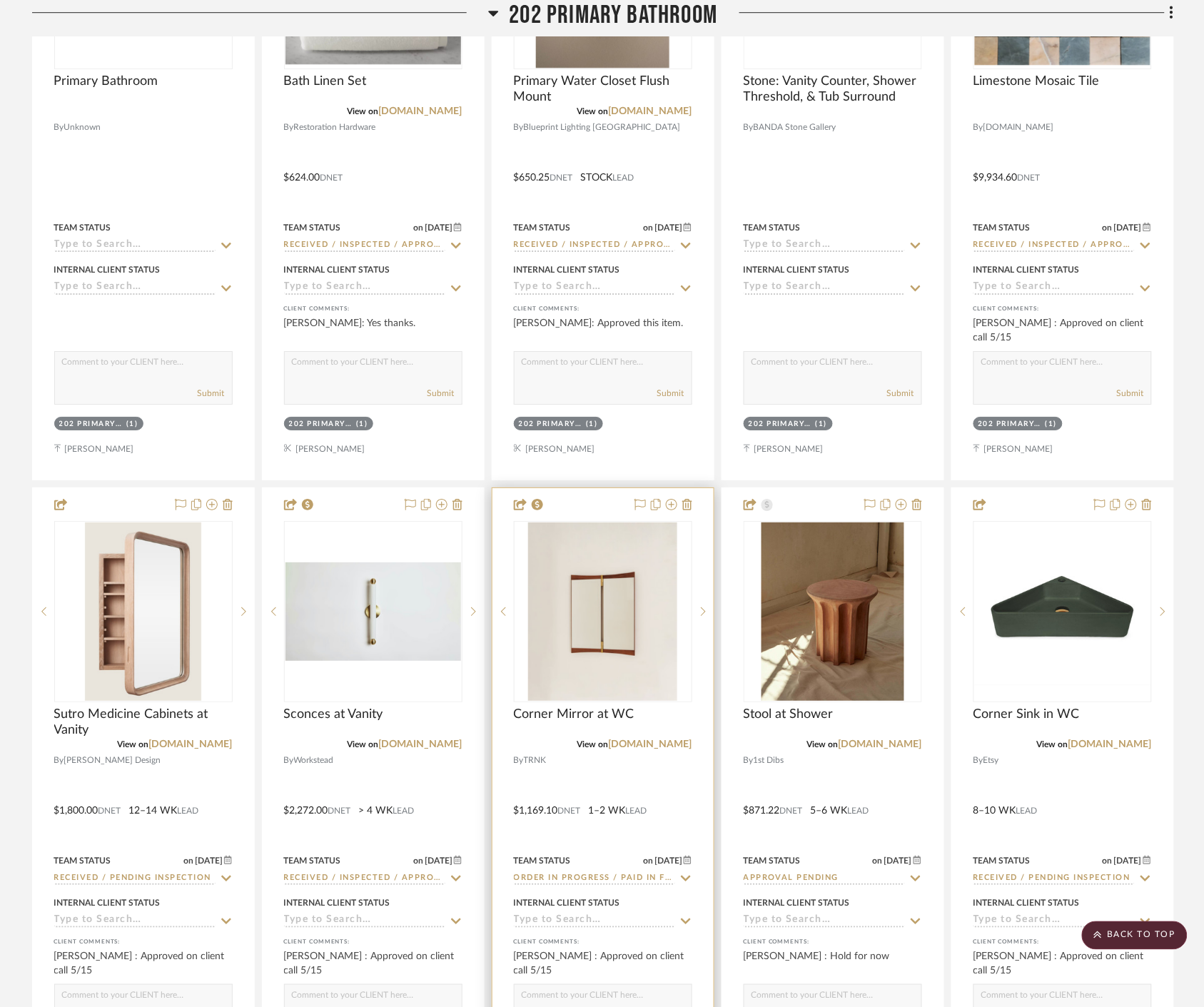
scroll to position [30530, 0]
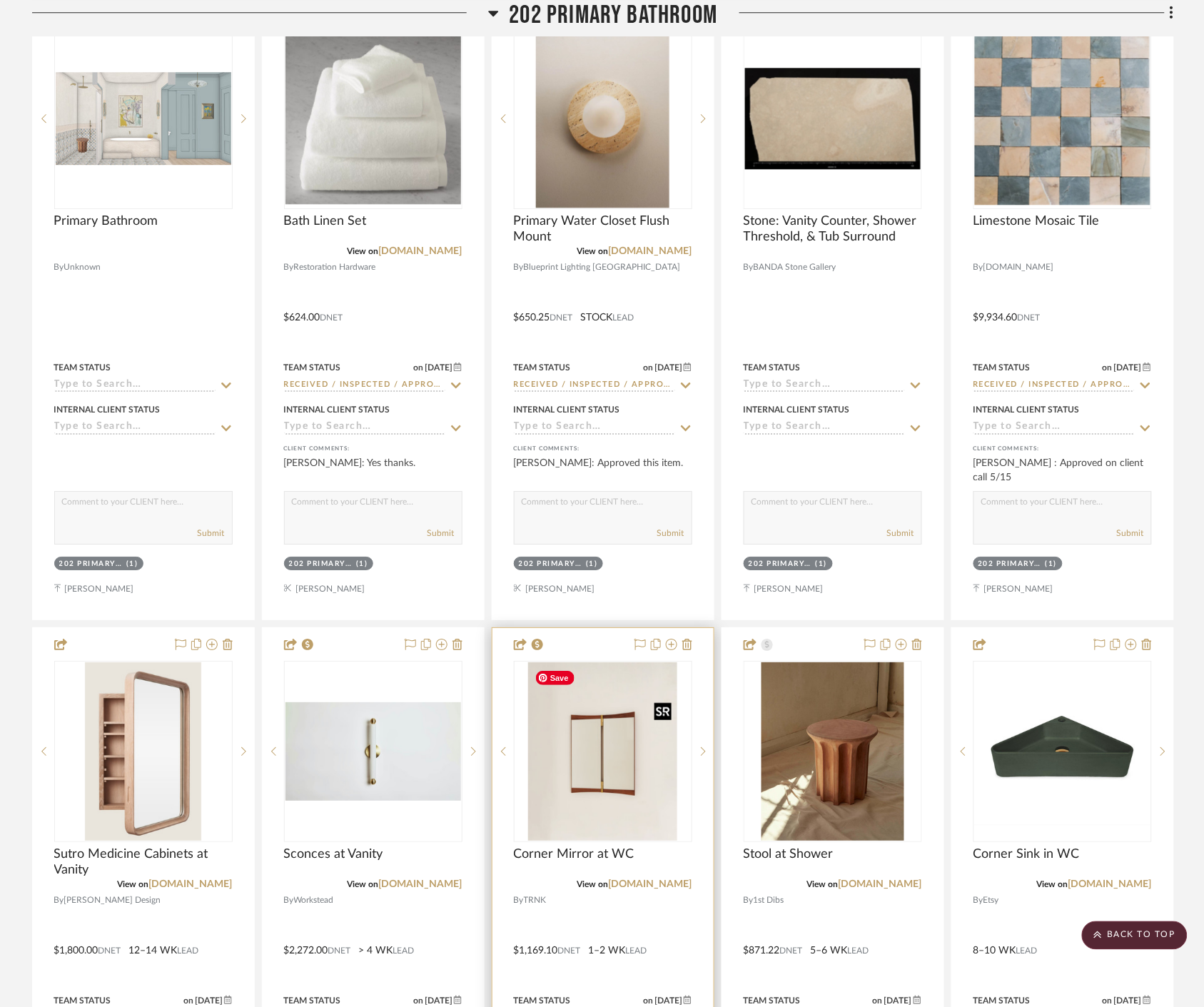
click at [608, 825] on img "0" at bounding box center [602, 752] width 149 height 178
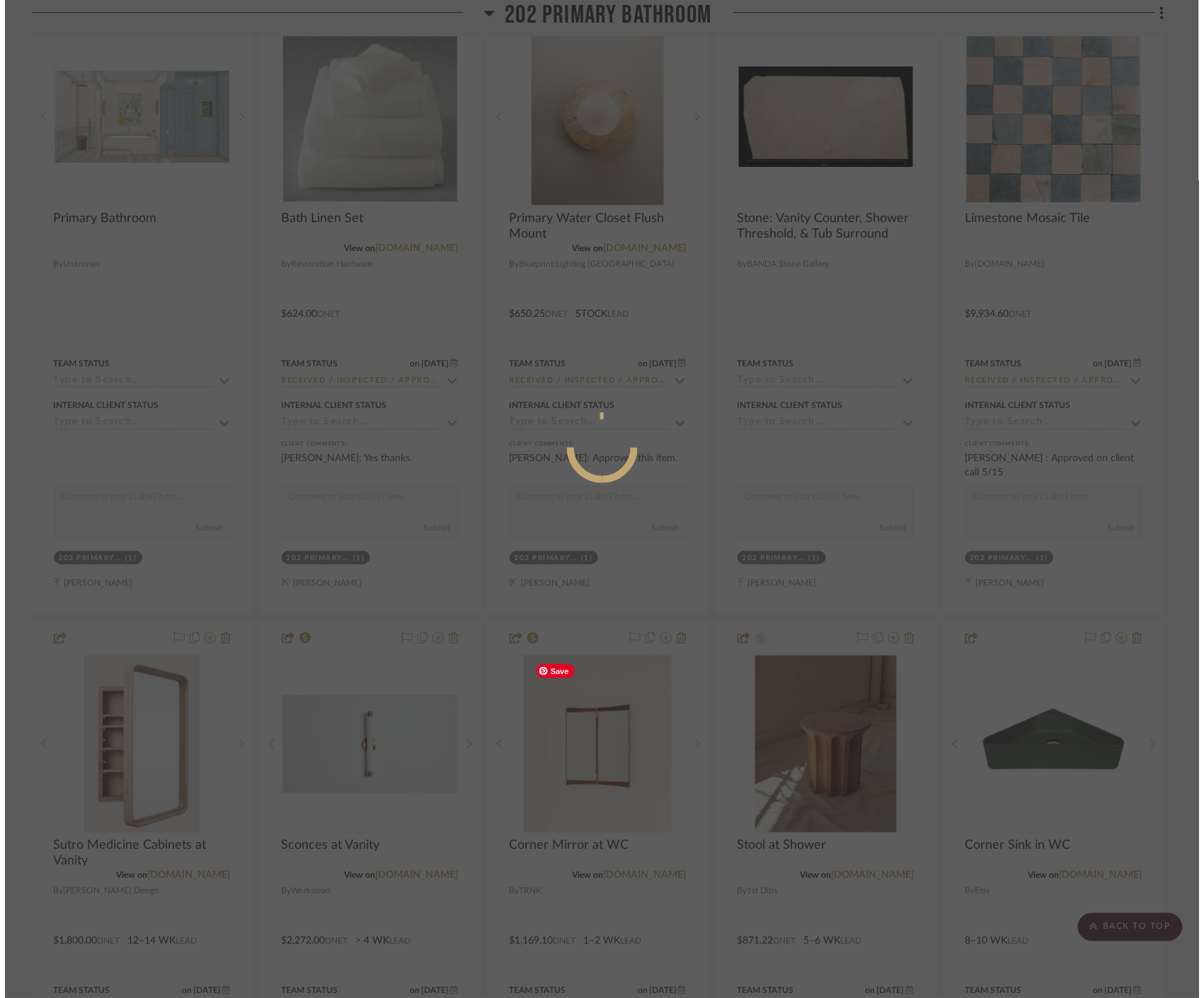
scroll to position [0, 0]
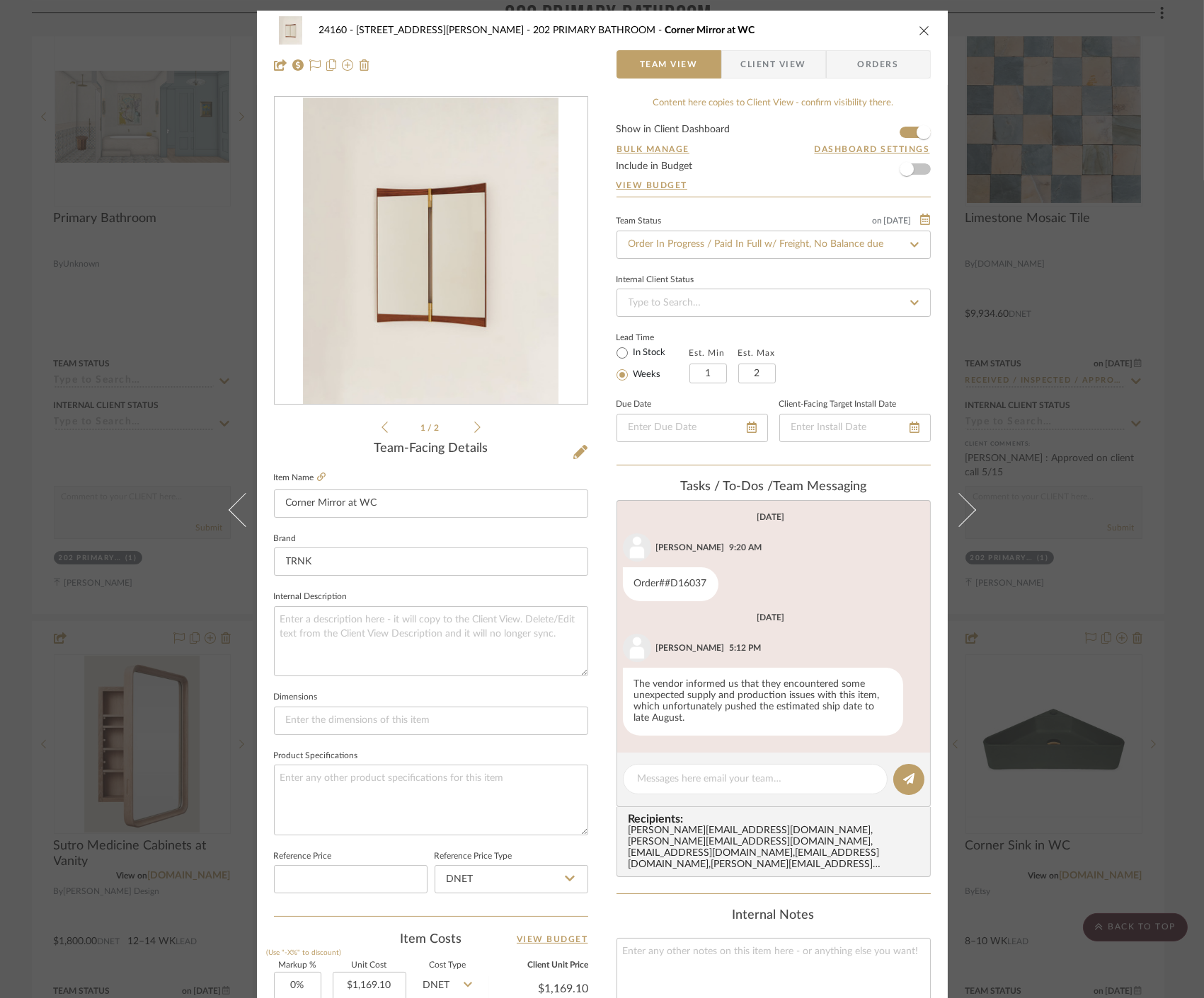
click at [1084, 443] on div "24160 - 214 E 18th Street - Satow Elliot 202 PRIMARY BATHROOM Corner Mirror at …" at bounding box center [602, 499] width 1204 height 998
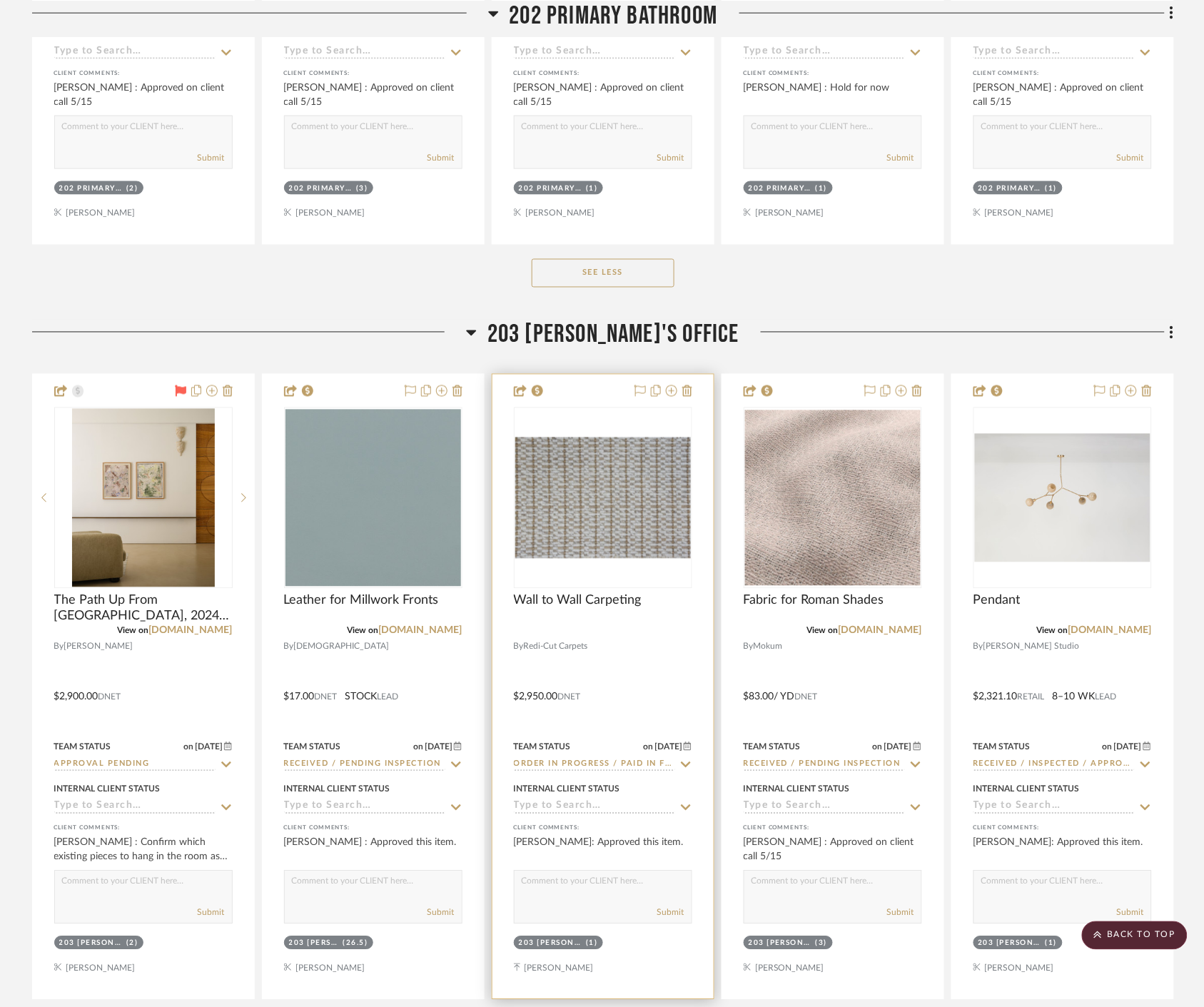
scroll to position [31640, 0]
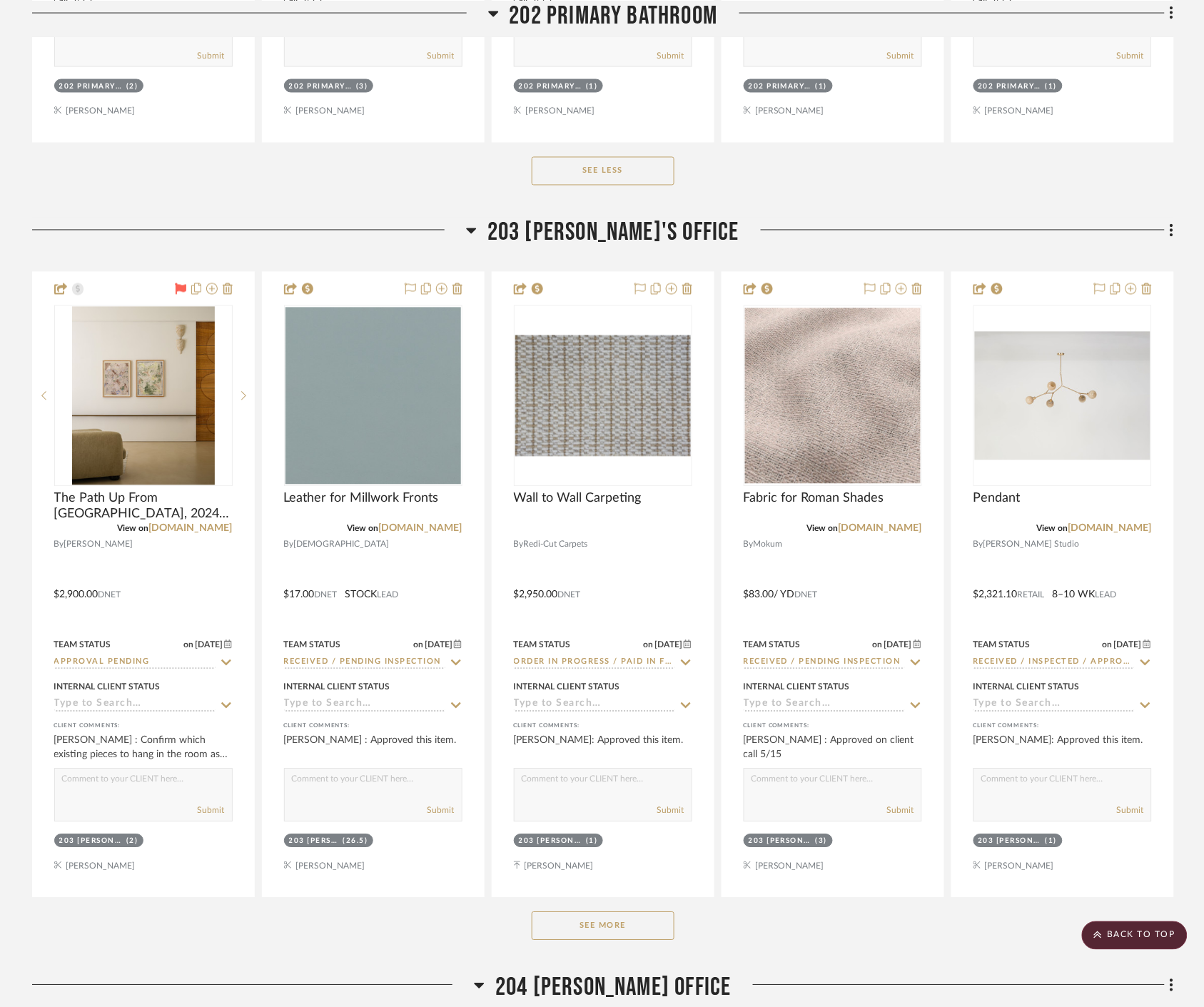
click at [596, 929] on button "See More" at bounding box center [602, 926] width 142 height 28
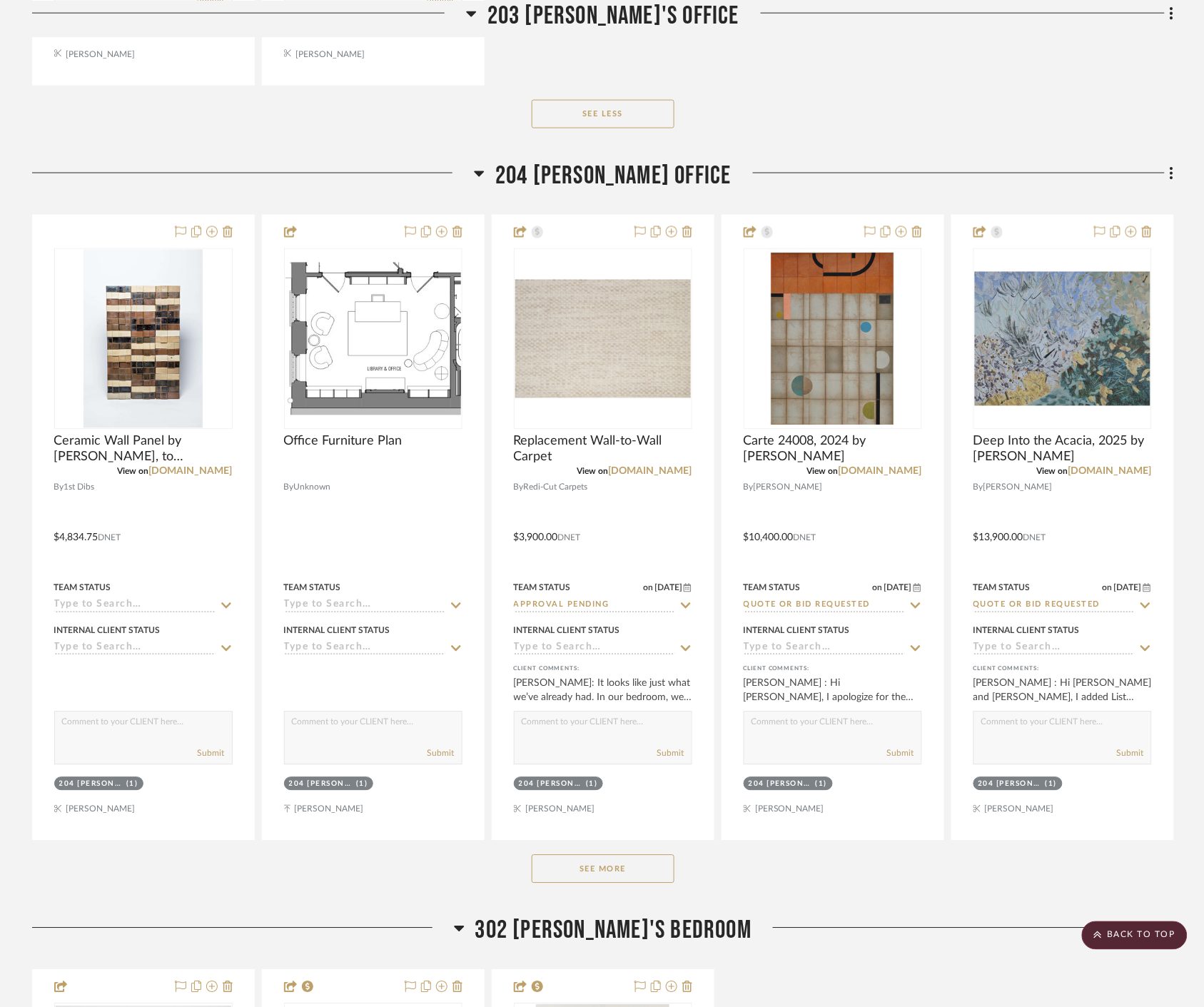
scroll to position [33226, 0]
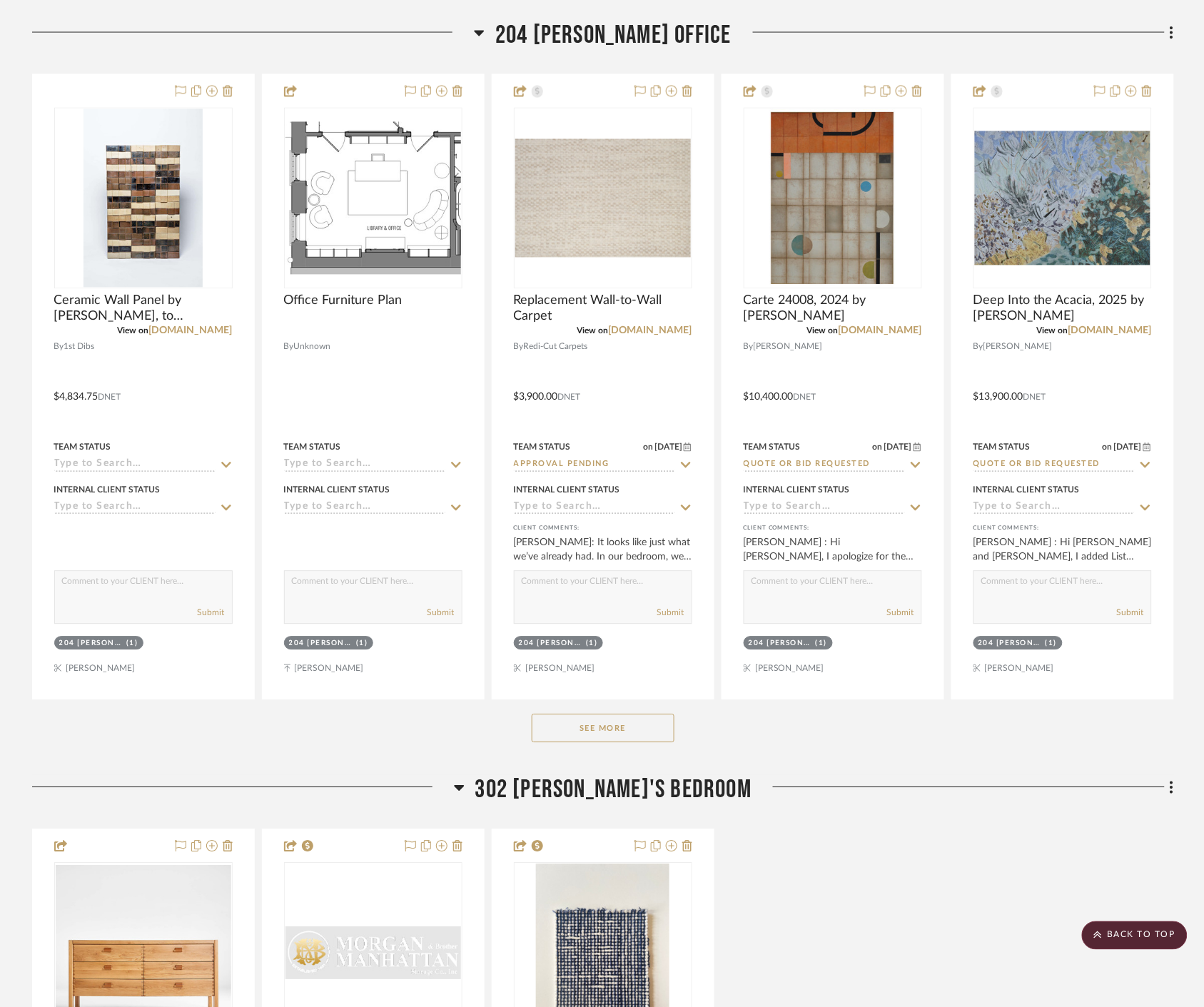
click at [650, 726] on button "See More" at bounding box center [602, 728] width 142 height 28
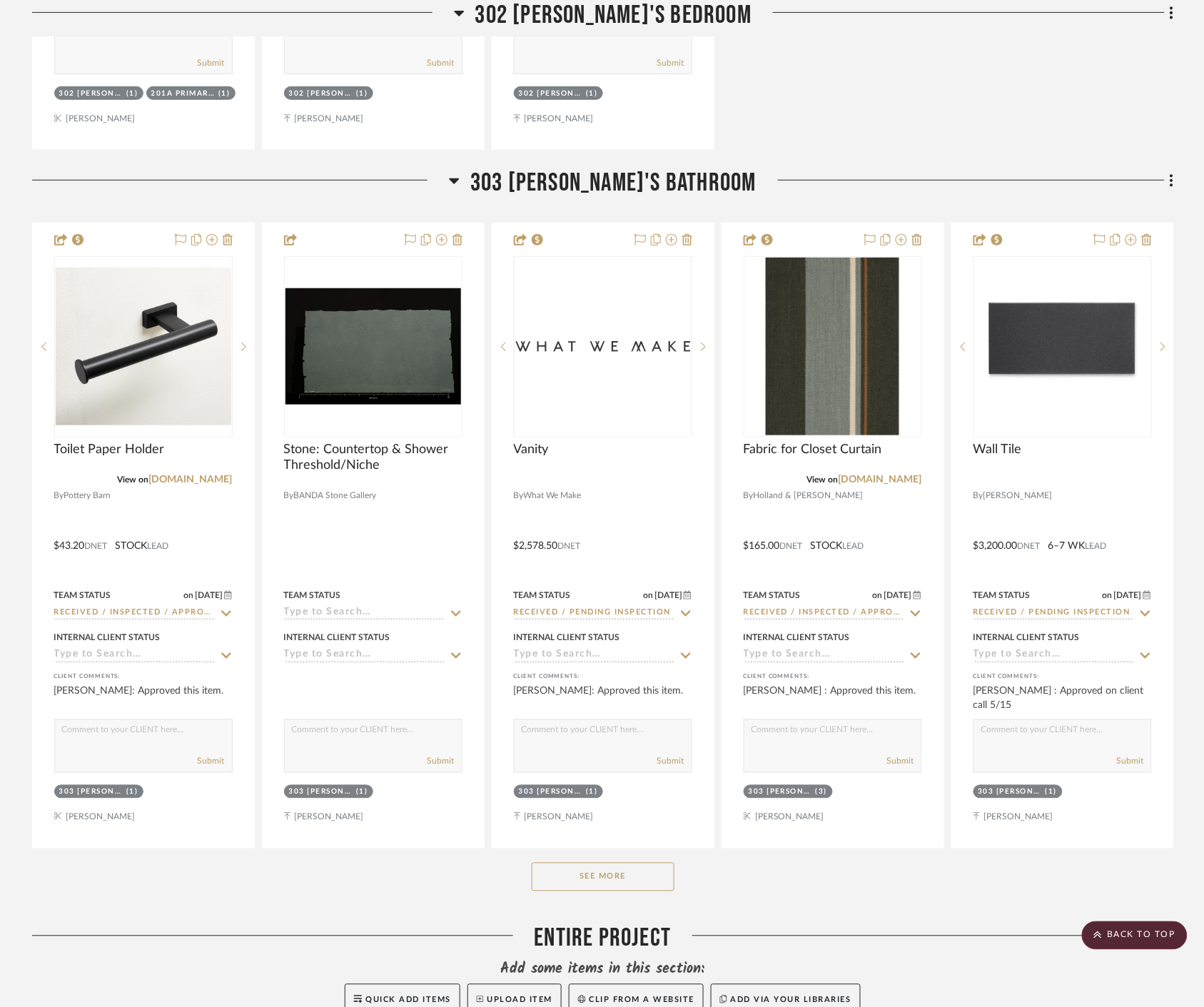
scroll to position [36001, 0]
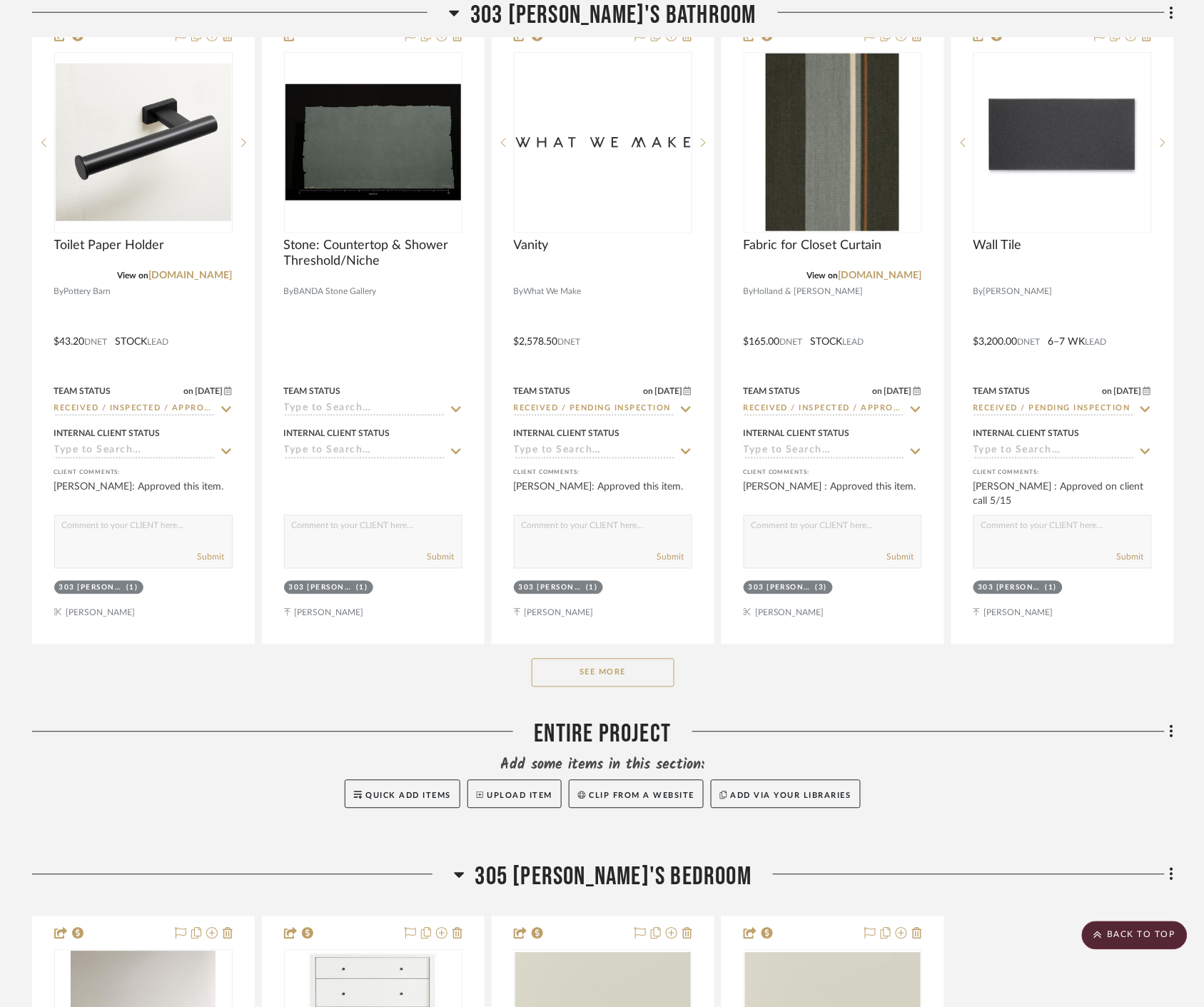
click at [637, 679] on button "See More" at bounding box center [602, 673] width 142 height 28
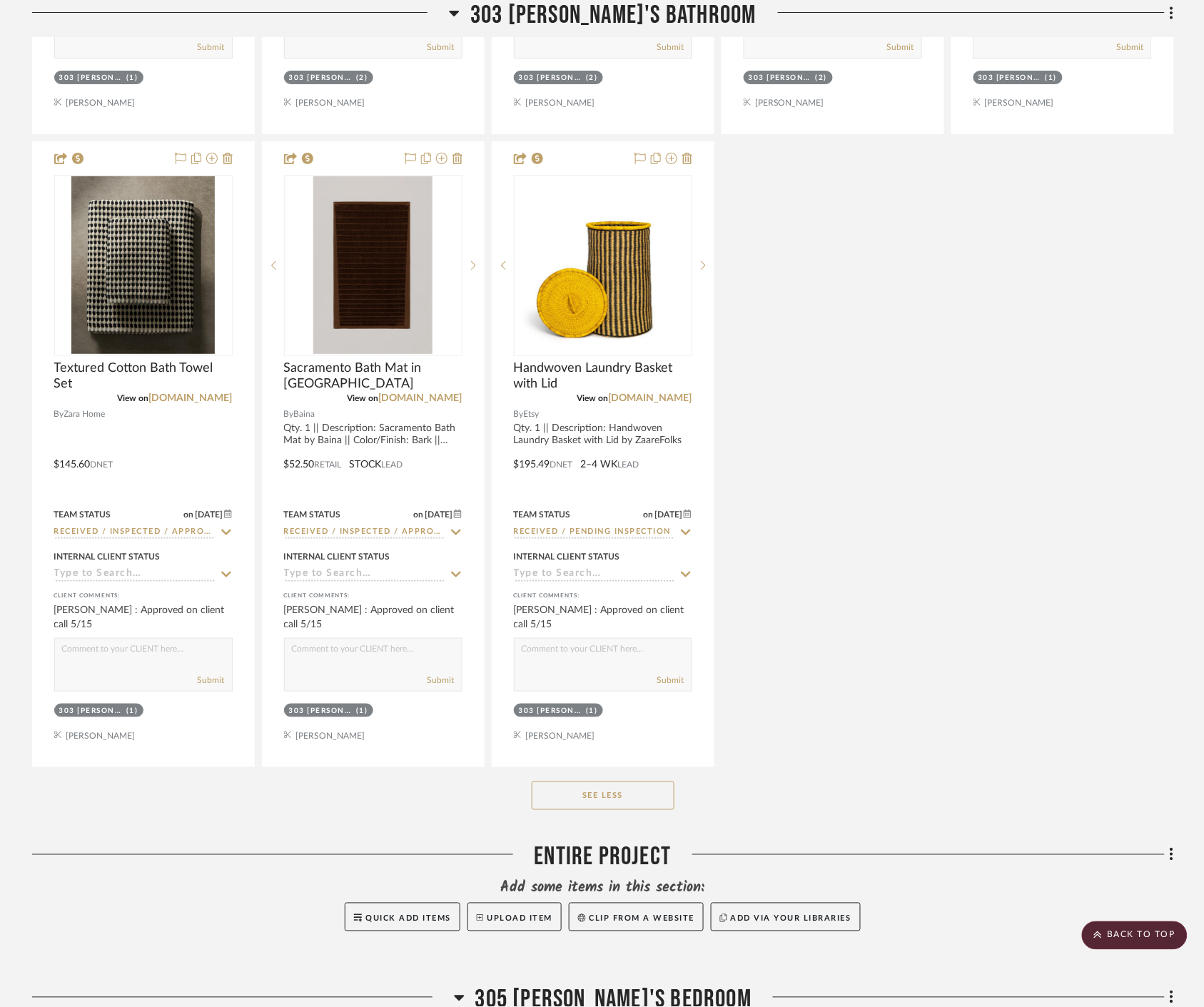
scroll to position [37859, 0]
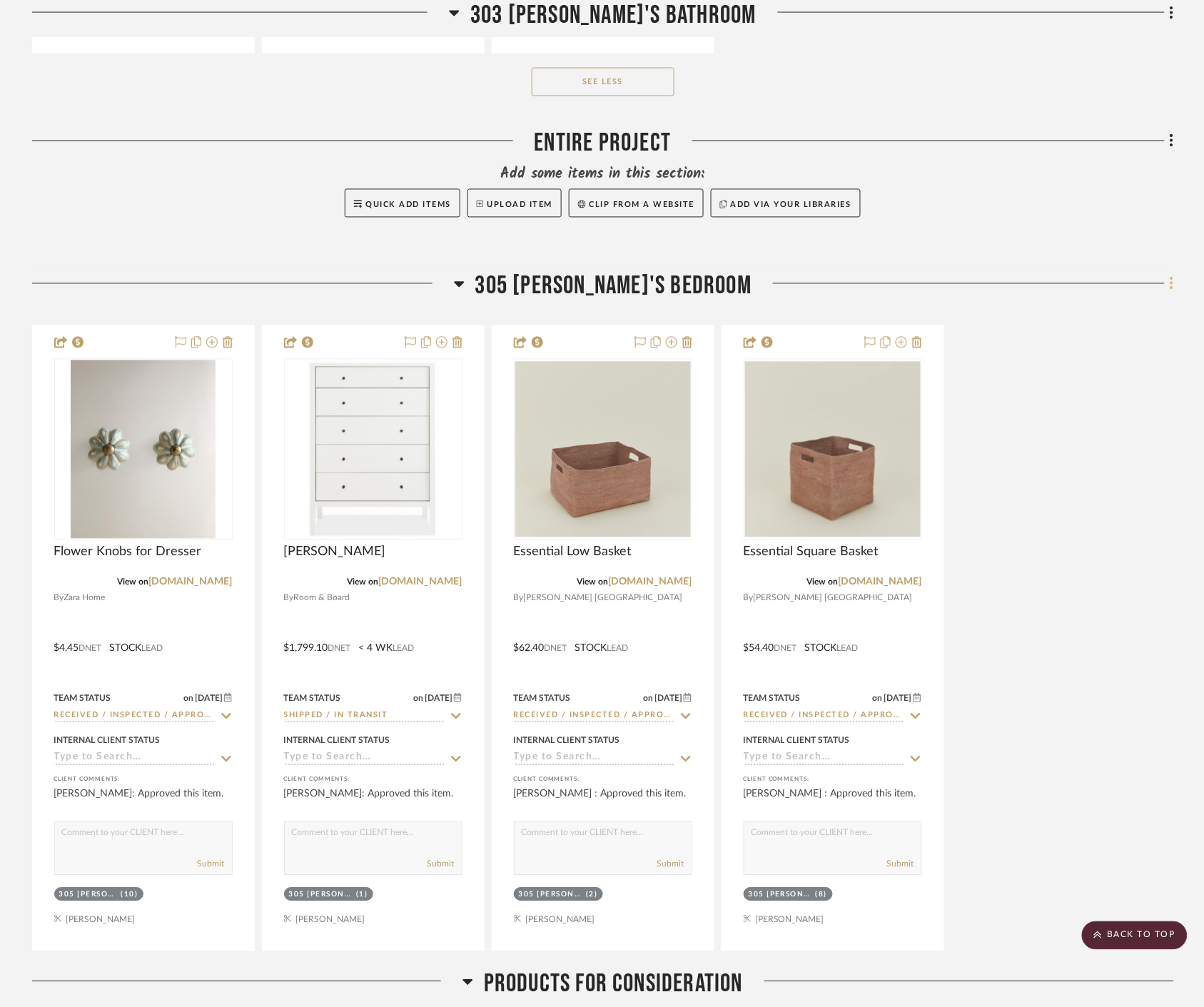
click at [1166, 293] on fa-icon at bounding box center [1169, 285] width 9 height 24
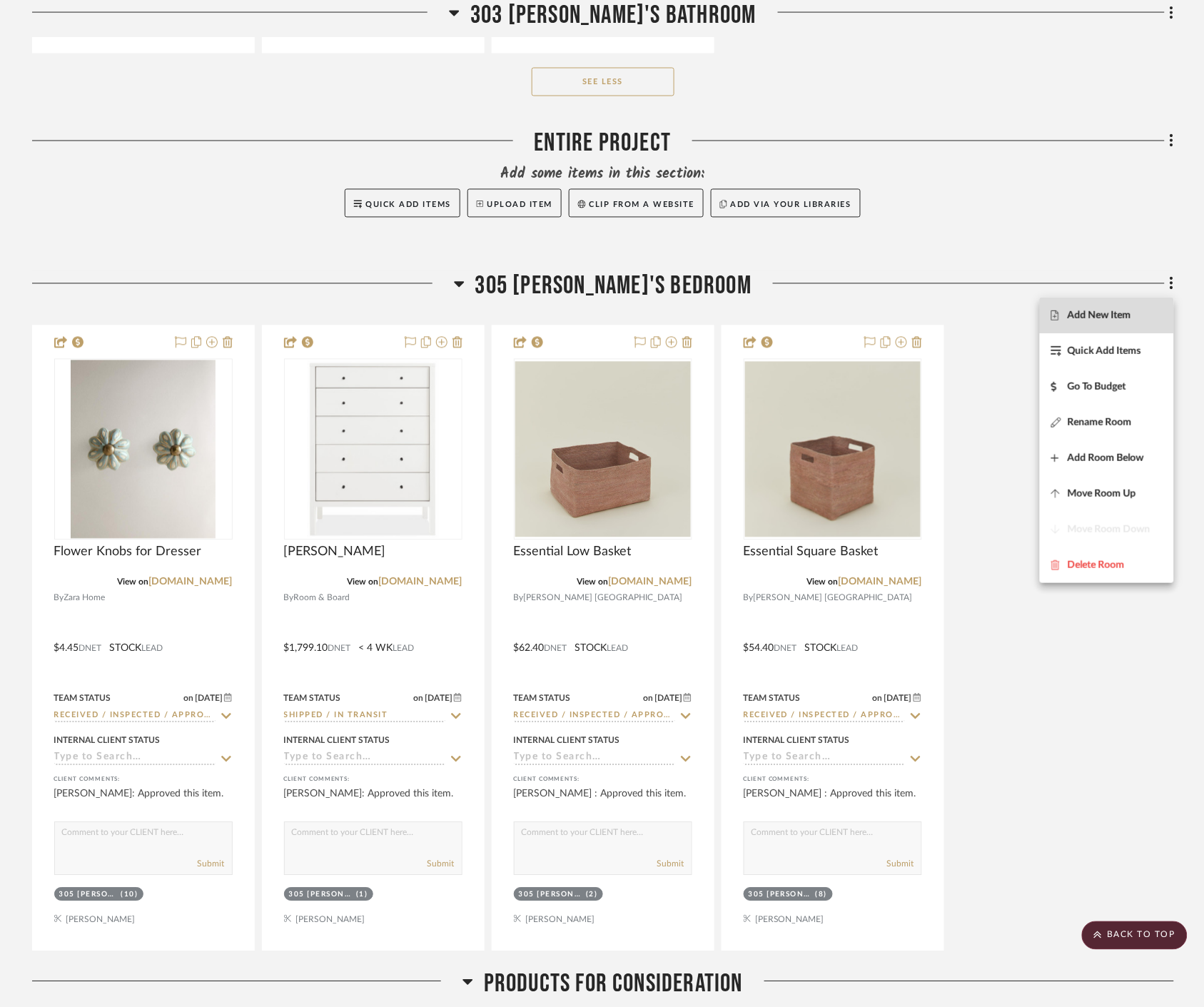
click at [1121, 316] on span "Add New Item" at bounding box center [1098, 315] width 63 height 12
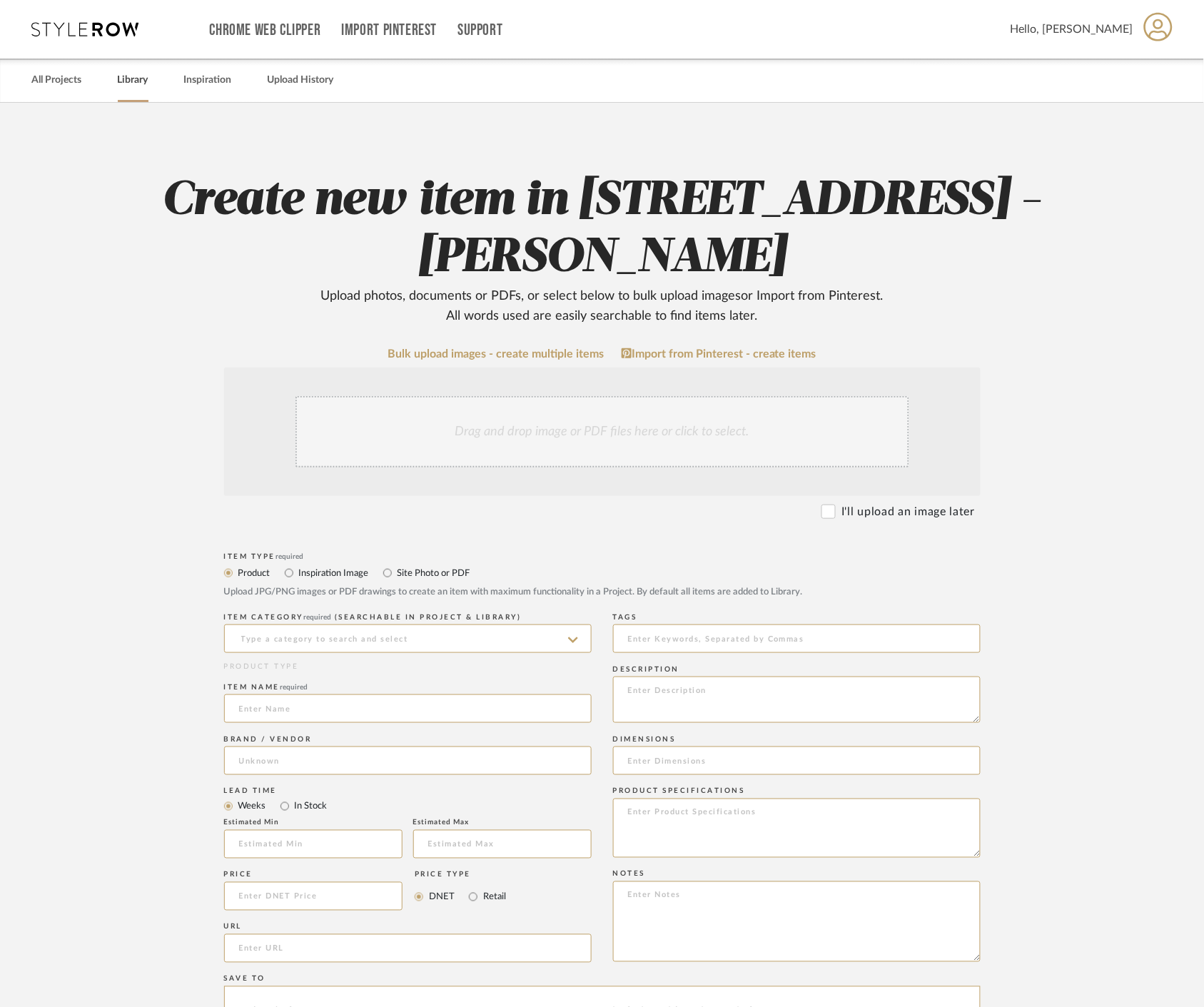
click at [141, 85] on link "Library" at bounding box center [132, 80] width 30 height 19
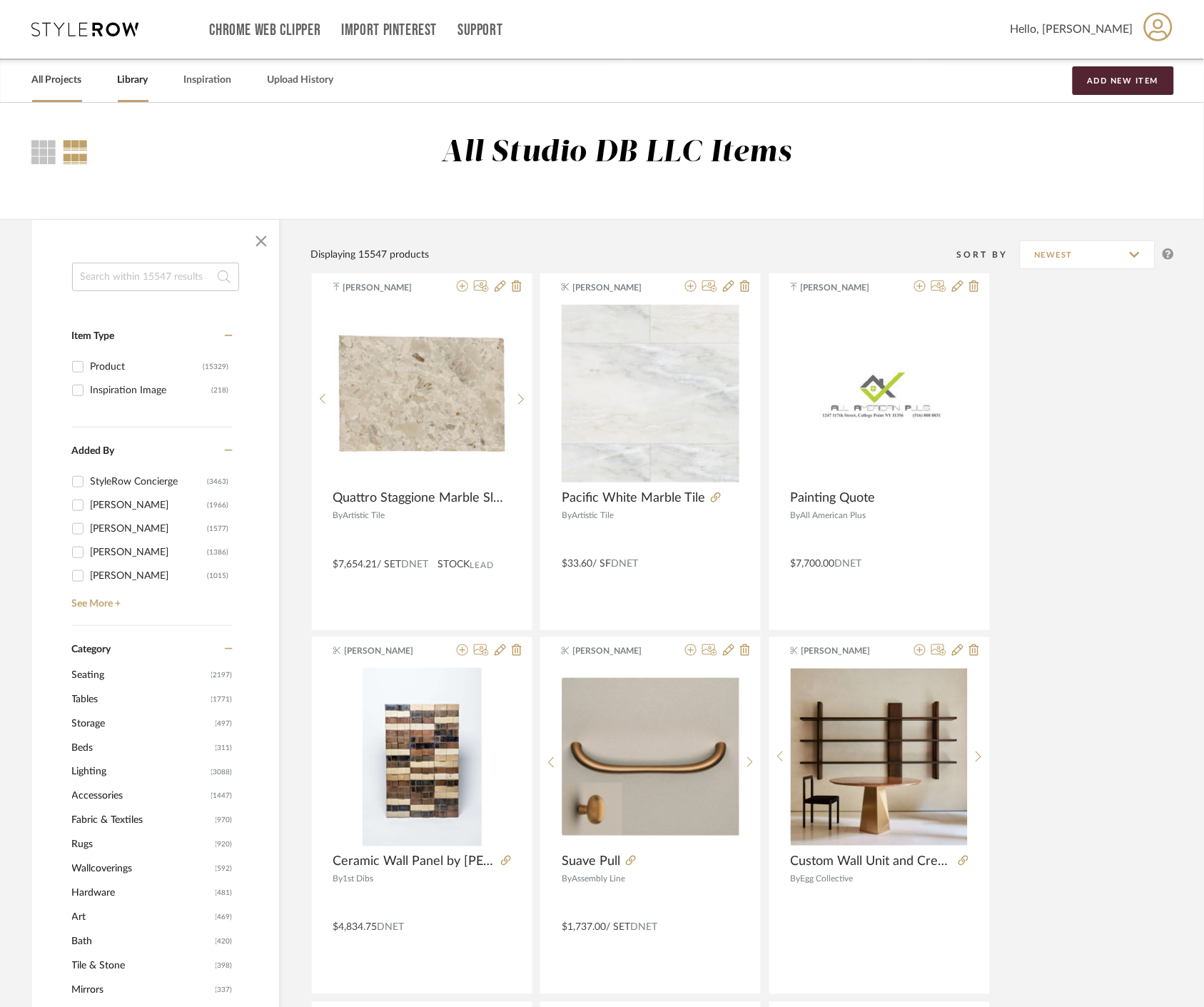
click at [48, 82] on link "All Projects" at bounding box center [57, 80] width 50 height 19
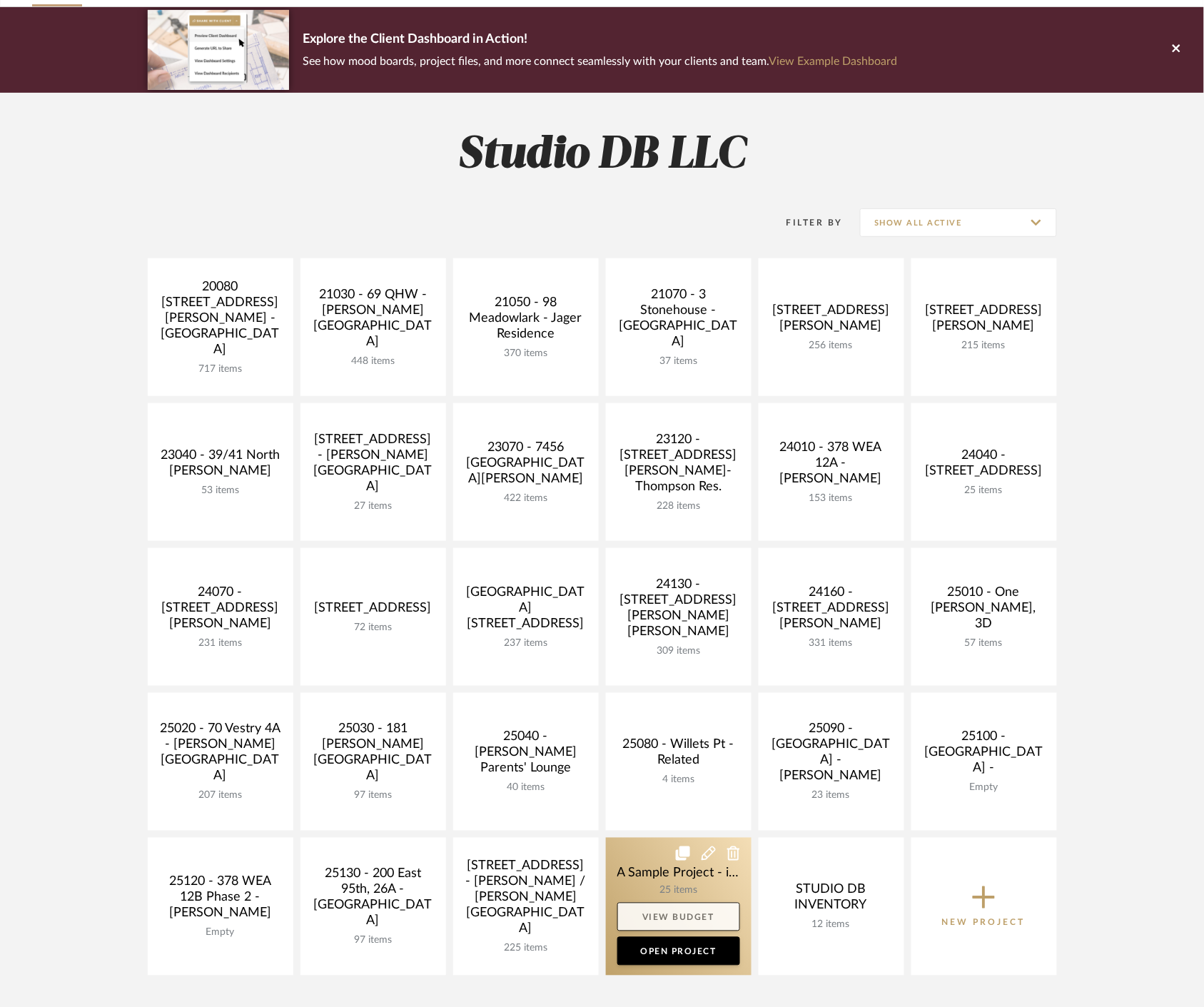
scroll to position [317, 0]
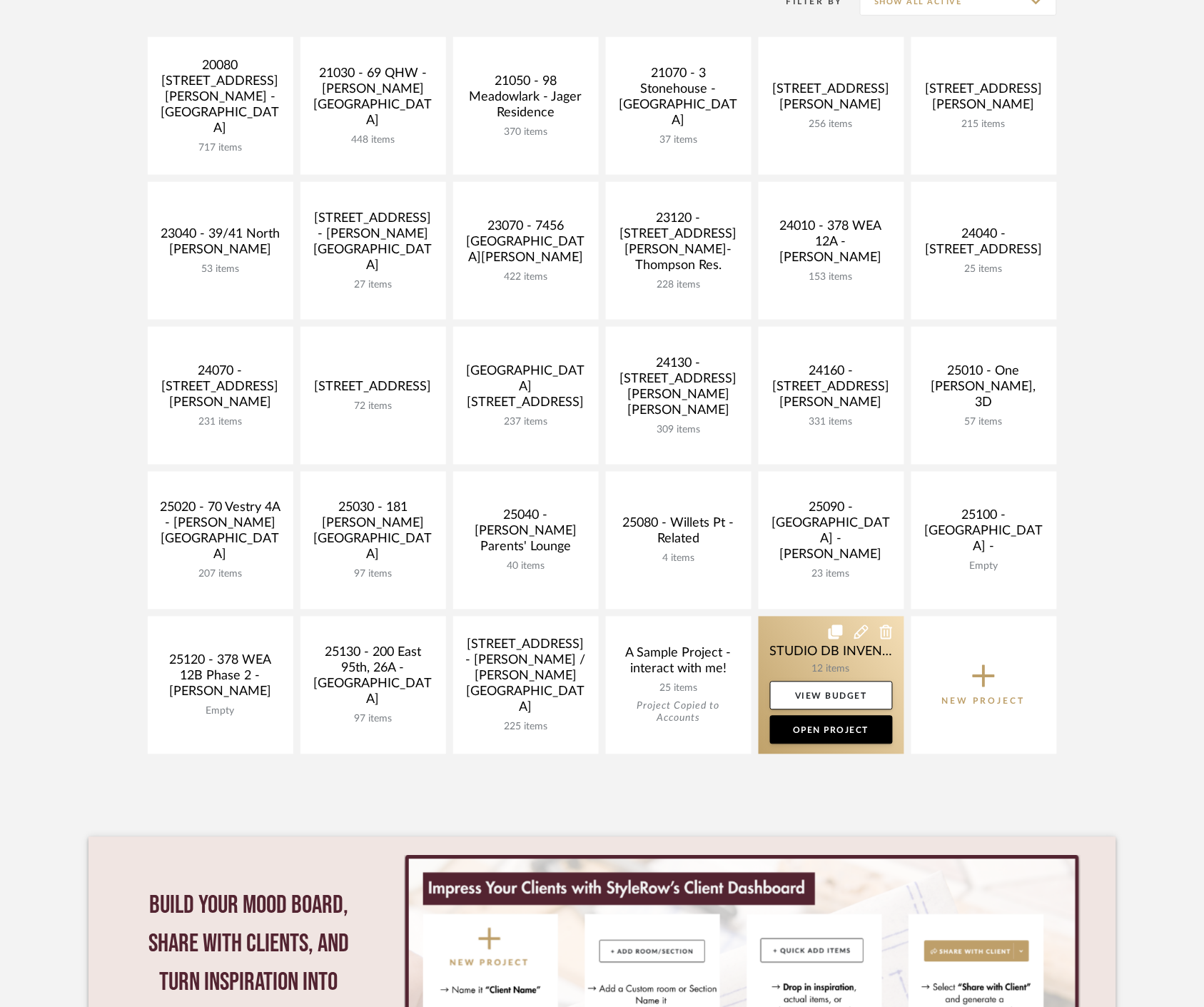
click at [797, 655] on link at bounding box center [831, 686] width 146 height 138
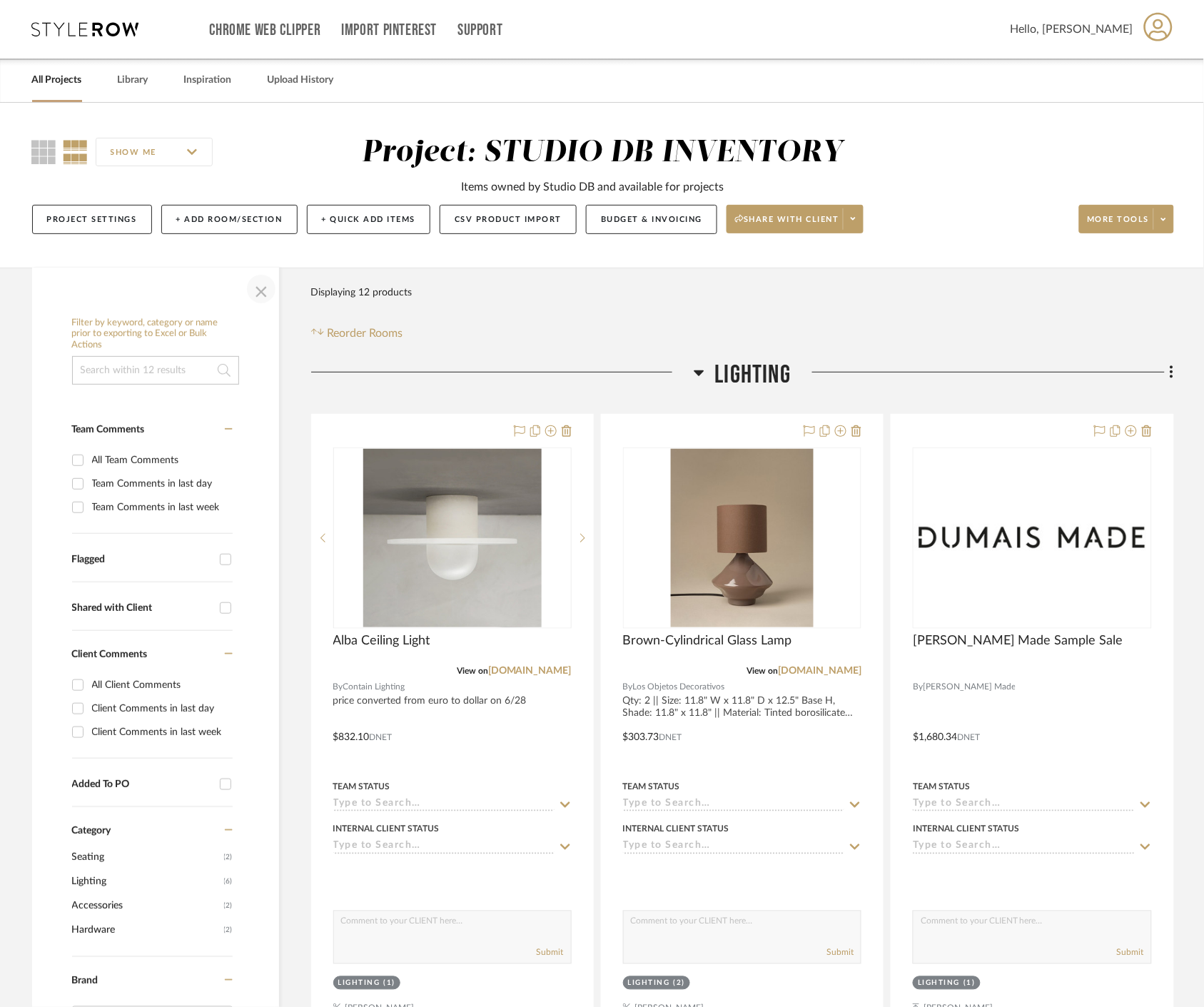
click at [251, 290] on span "button" at bounding box center [261, 288] width 34 height 34
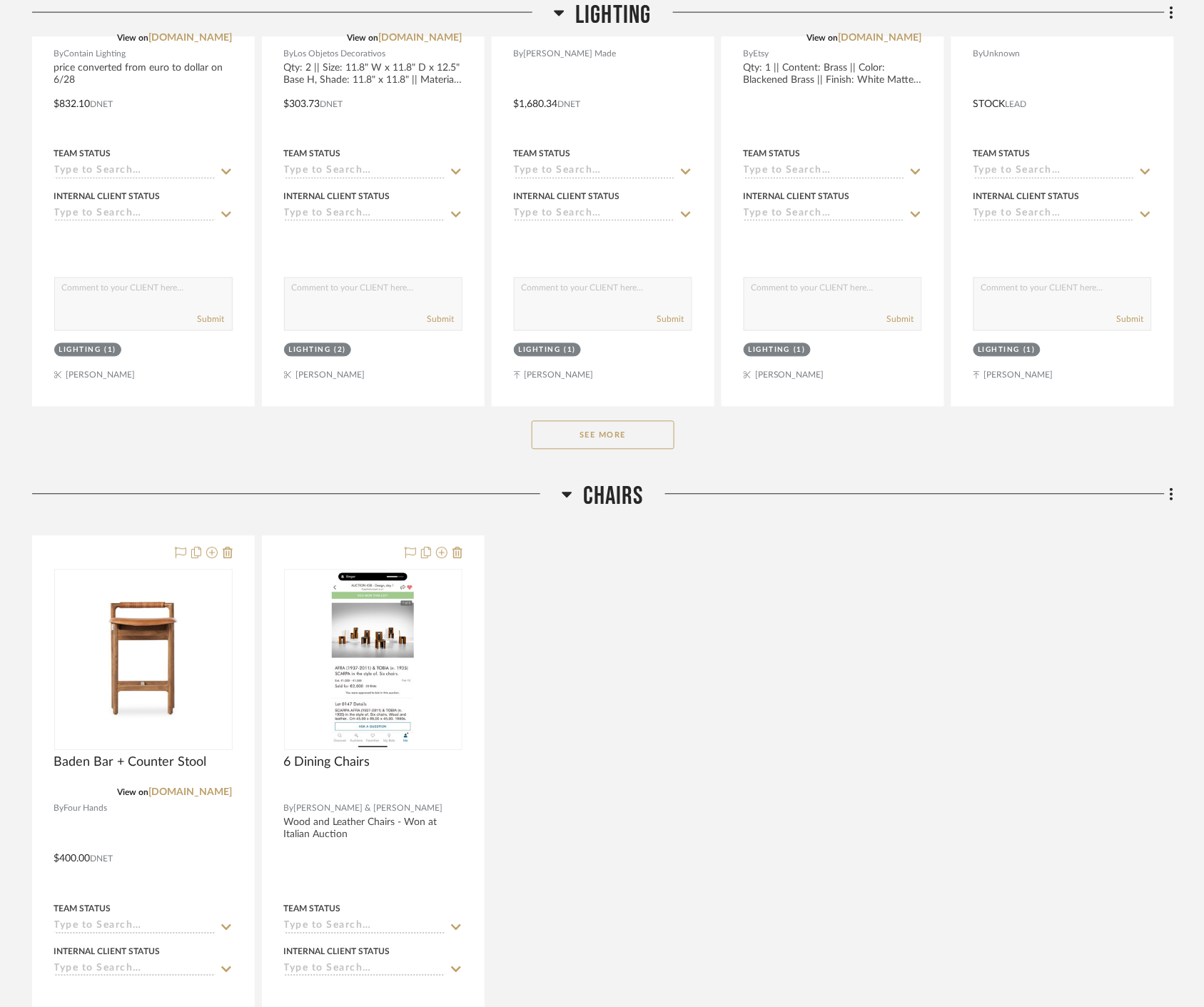
scroll to position [633, 0]
click at [637, 416] on div "See More" at bounding box center [603, 434] width 1142 height 57
click at [624, 441] on button "See More" at bounding box center [602, 434] width 142 height 28
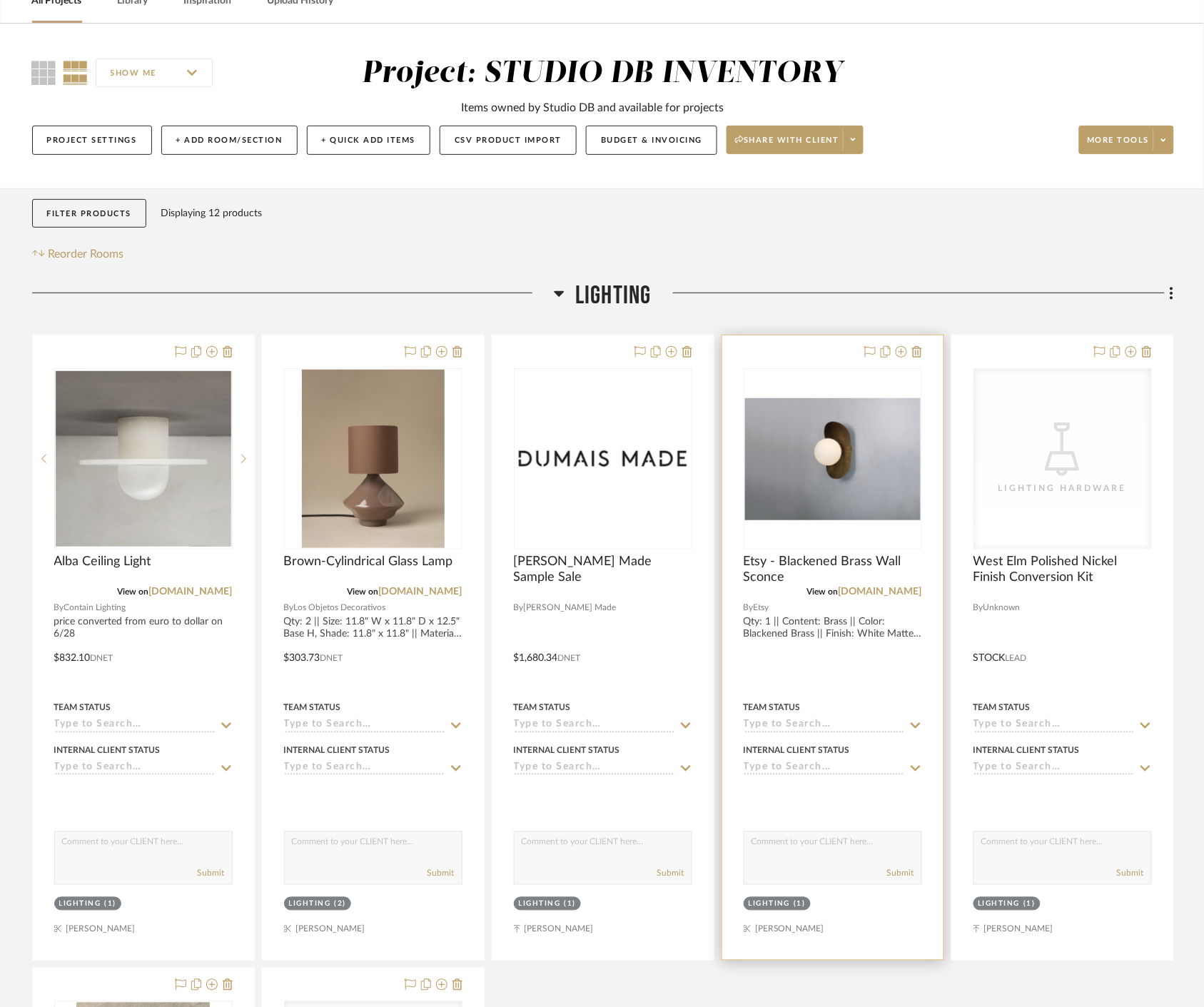
scroll to position [0, 0]
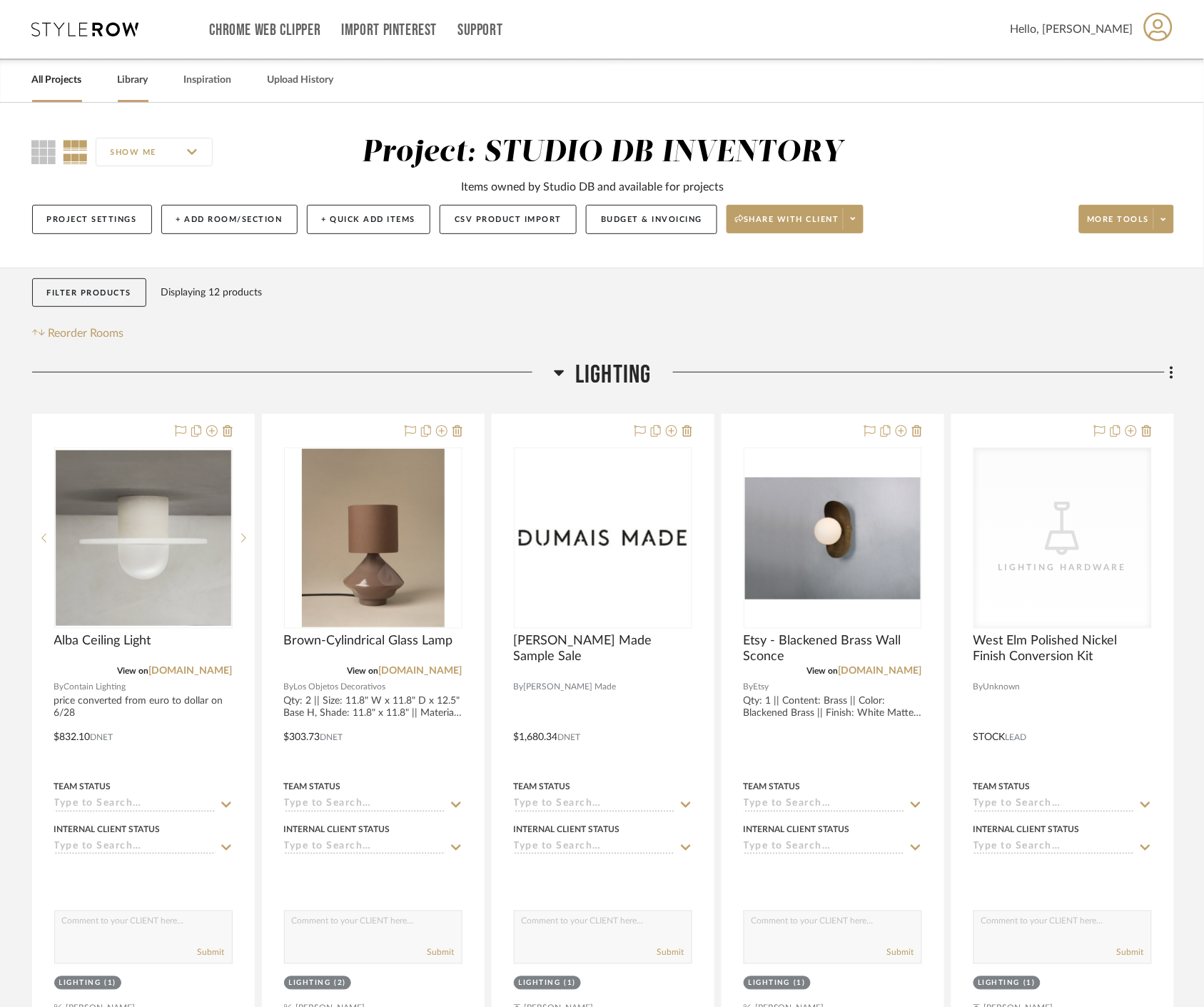
click at [131, 82] on link "Library" at bounding box center [132, 80] width 30 height 19
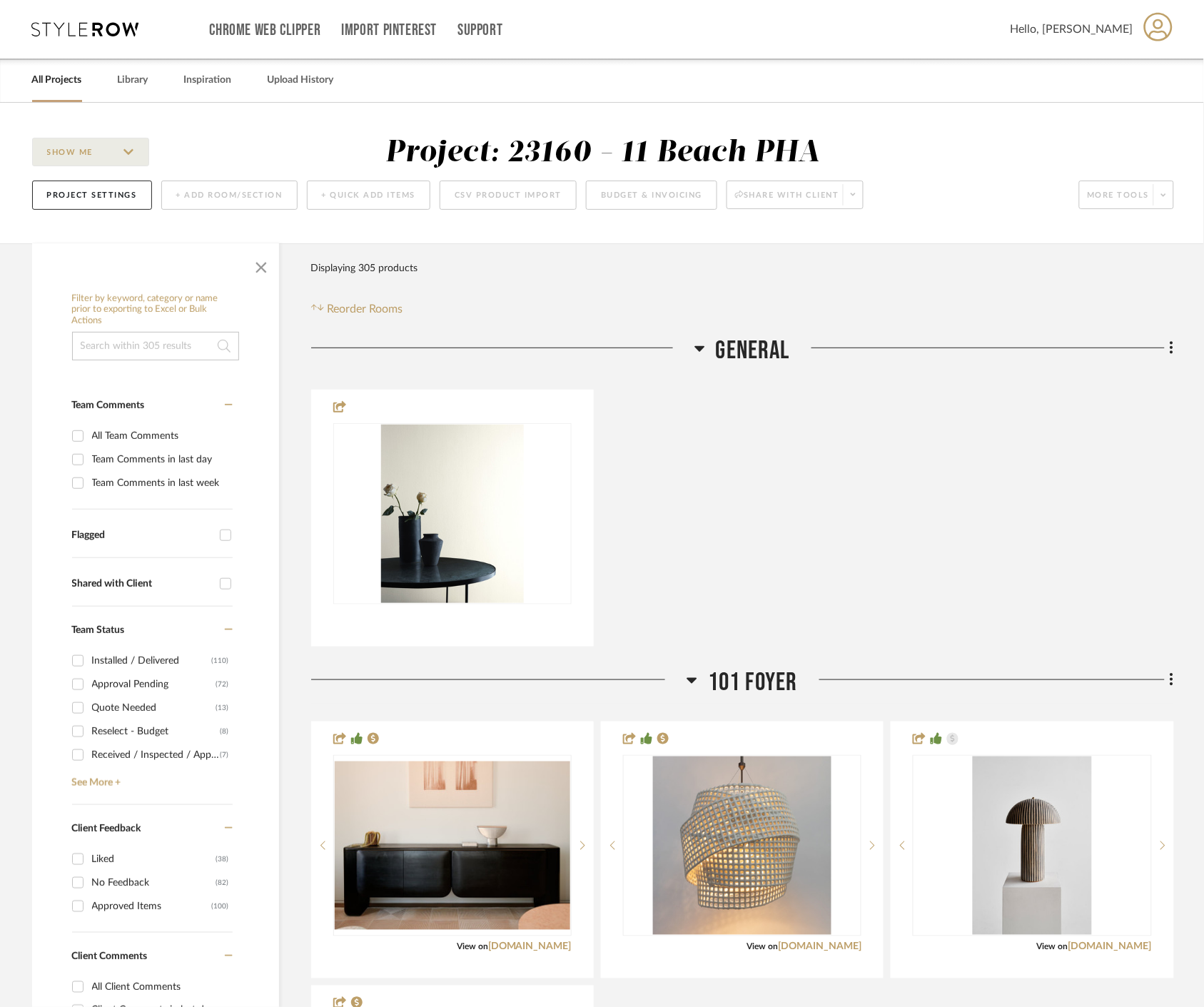
drag, startPoint x: 264, startPoint y: 262, endPoint x: 273, endPoint y: 268, distance: 10.8
click at [266, 262] on span "button" at bounding box center [261, 264] width 34 height 34
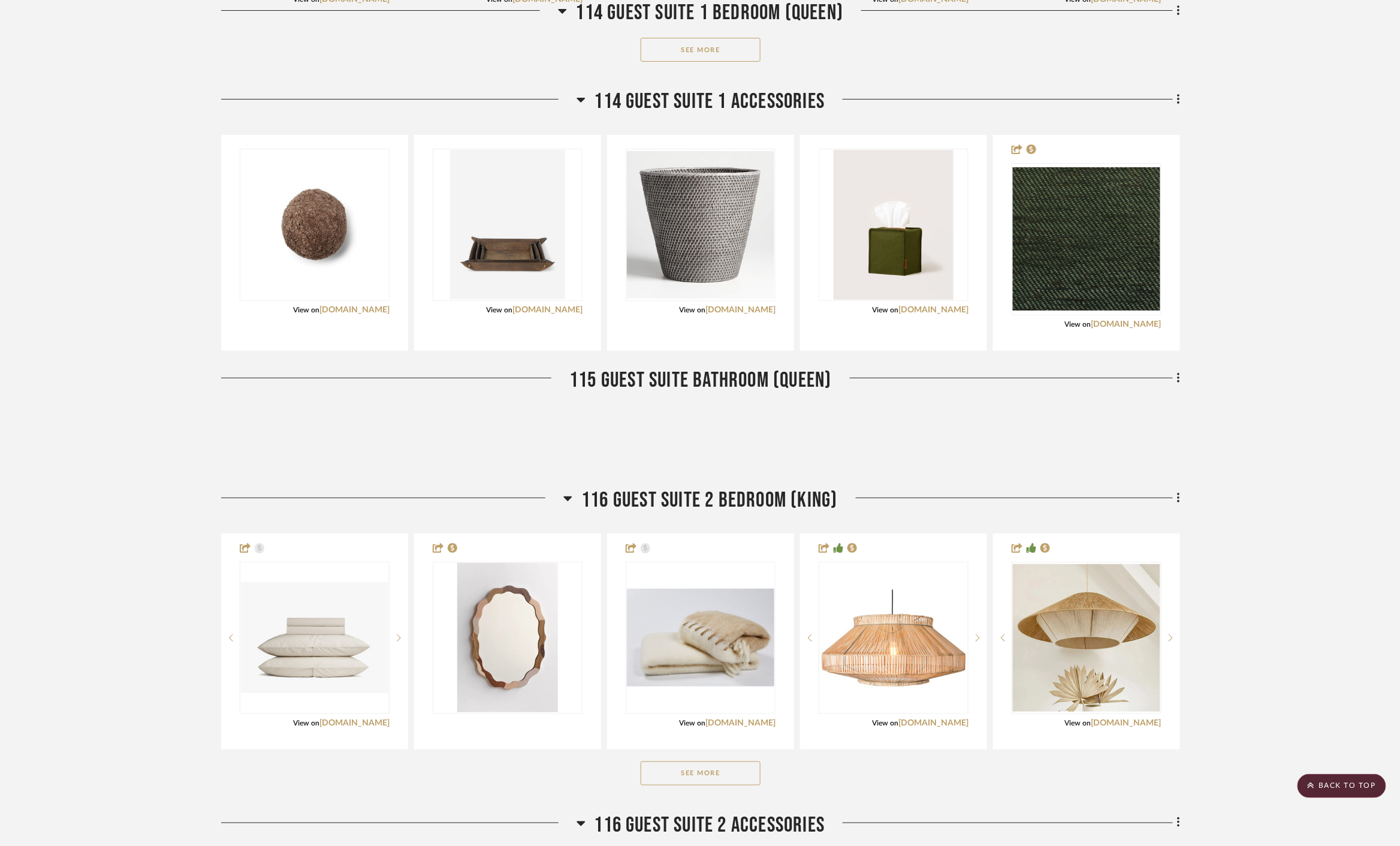
scroll to position [6662, 0]
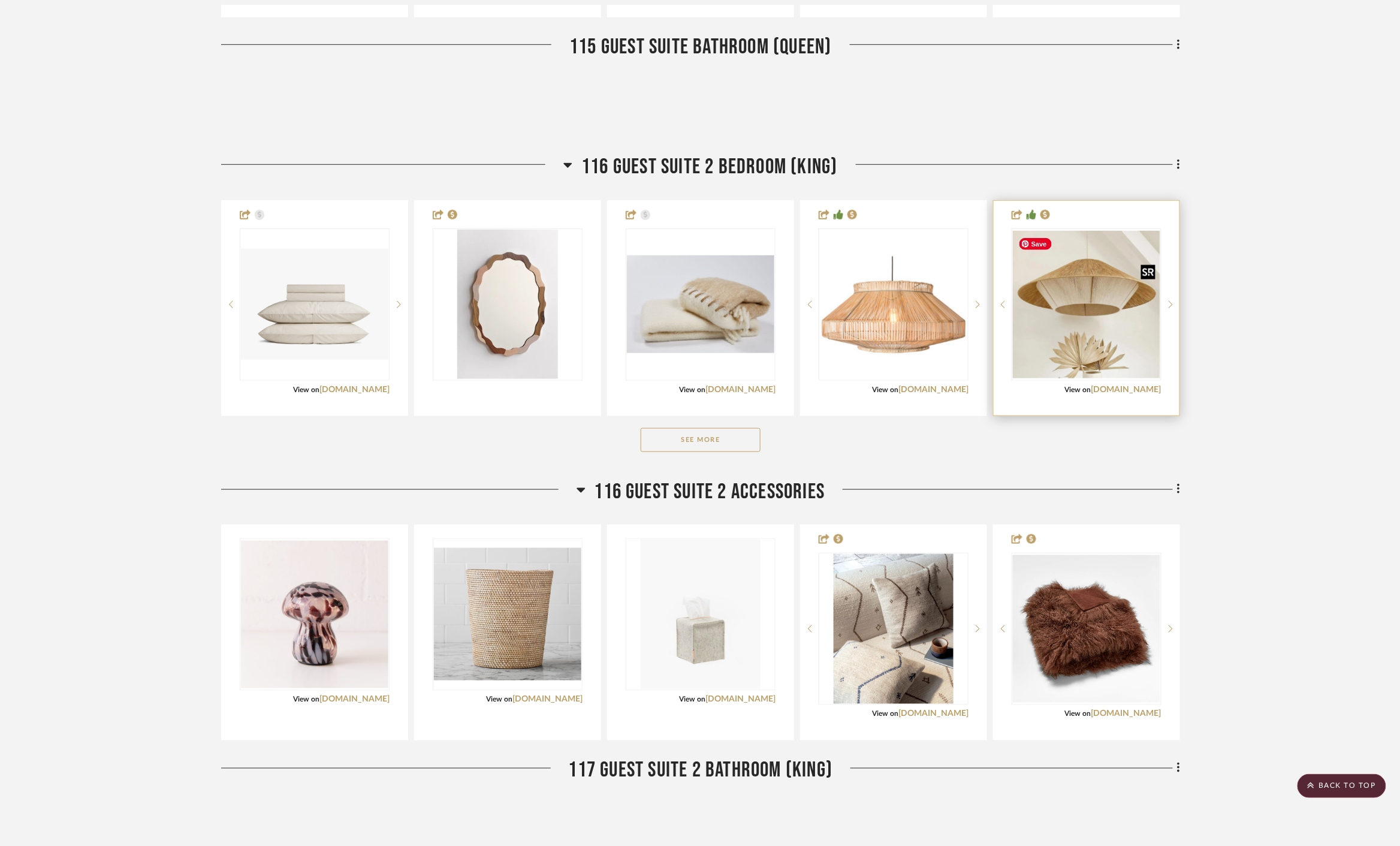
click at [0, 0] on img at bounding box center [0, 0] width 0 height 0
click at [1019, 386] on link "[DOMAIN_NAME]" at bounding box center [1126, 389] width 70 height 8
click at [1019, 327] on img "0" at bounding box center [1086, 304] width 147 height 147
drag, startPoint x: 1082, startPoint y: 295, endPoint x: 1104, endPoint y: 367, distance: 75.3
click at [1019, 295] on img "0" at bounding box center [1086, 304] width 147 height 147
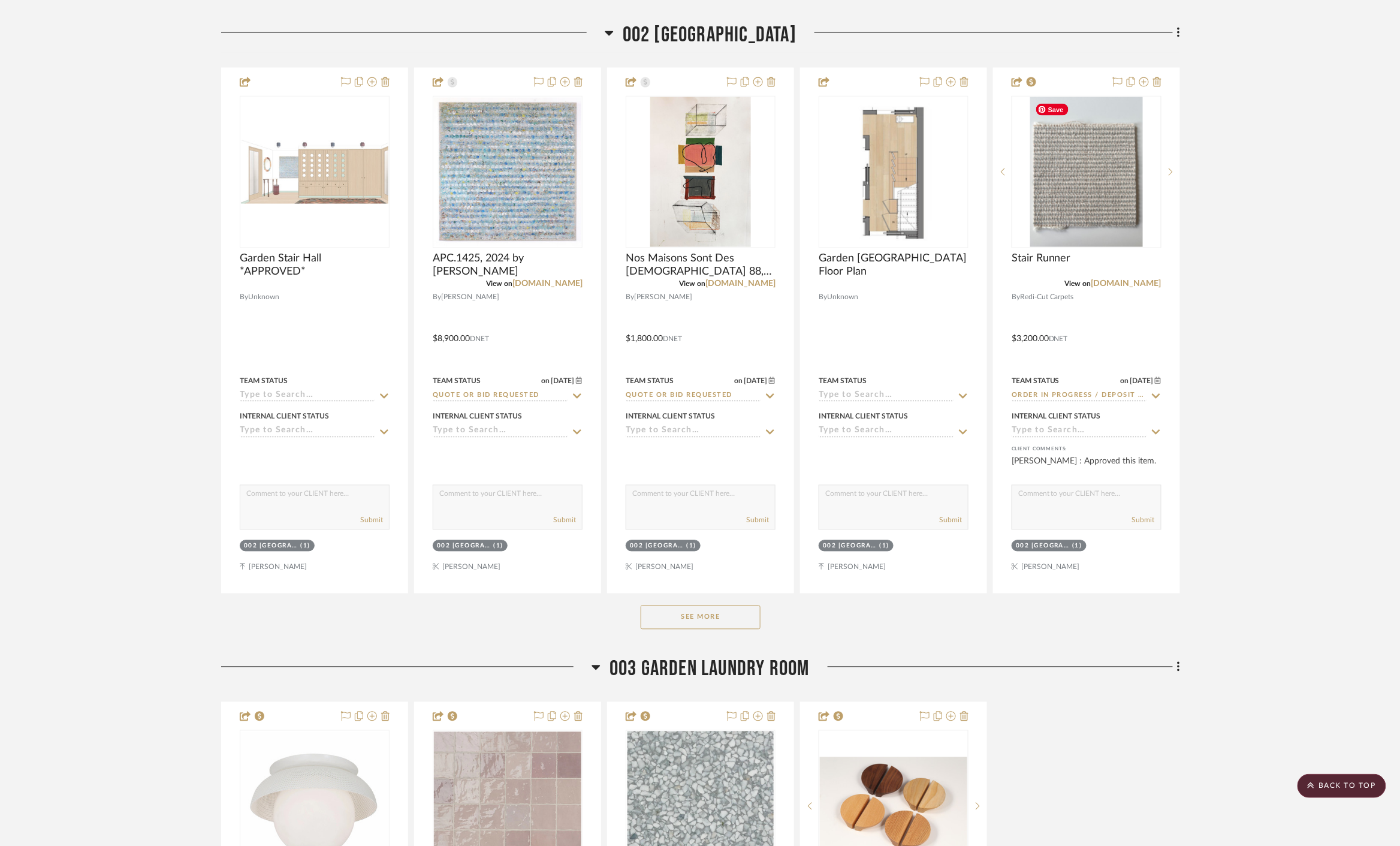
scroll to position [2864, 0]
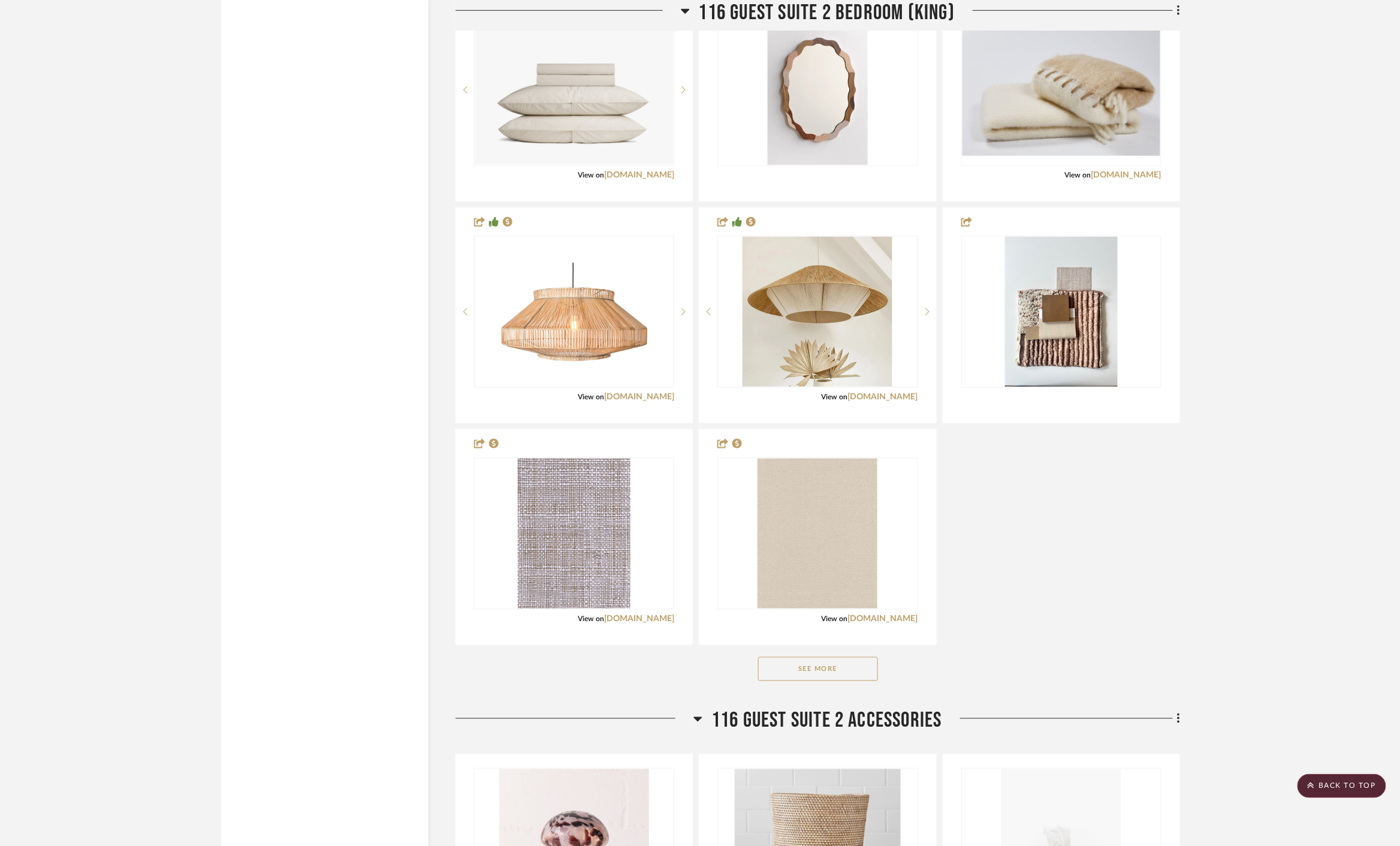
scroll to position [10899, 0]
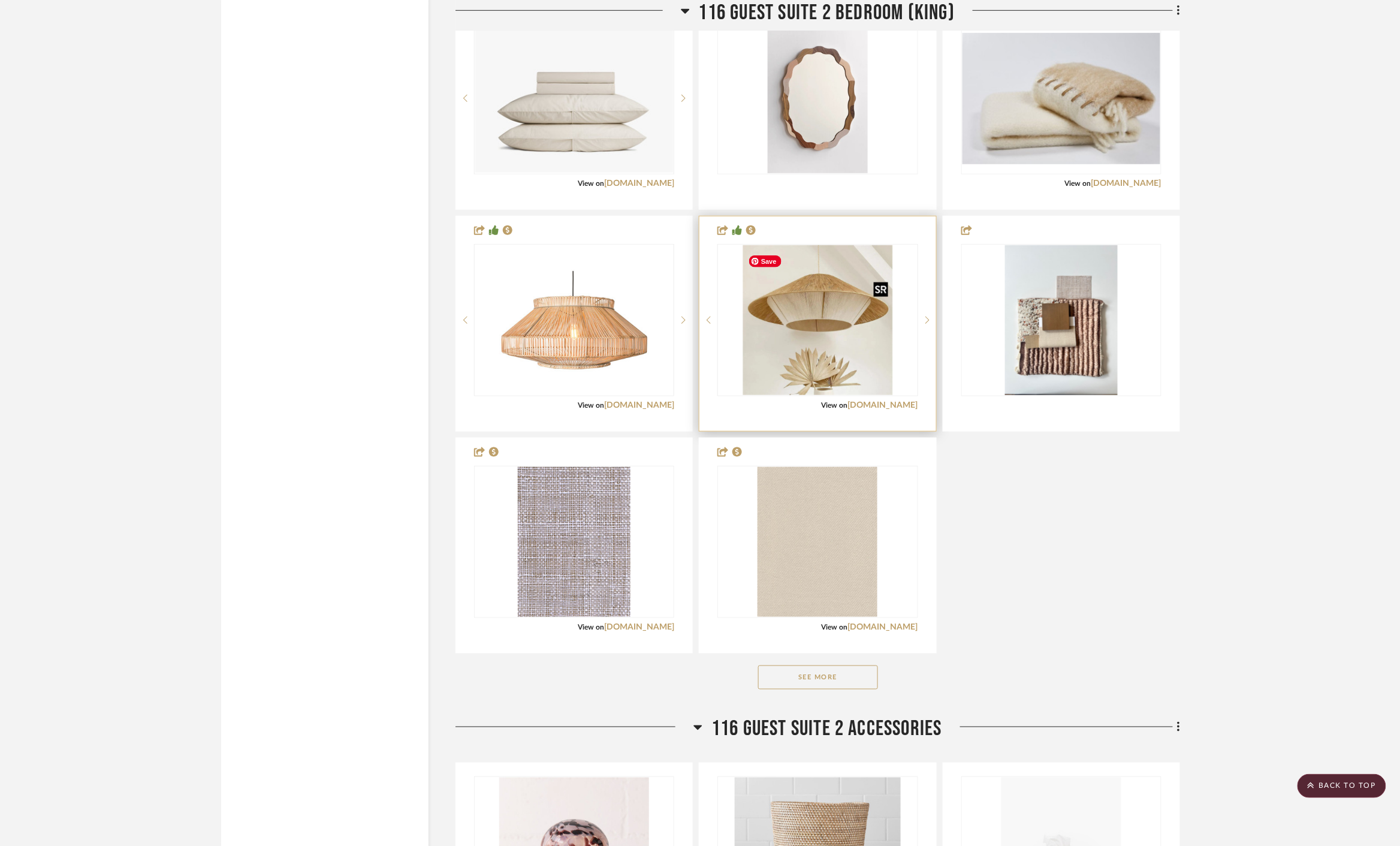
click at [859, 351] on div at bounding box center [818, 319] width 200 height 152
click at [927, 319] on div at bounding box center [927, 319] width 18 height 152
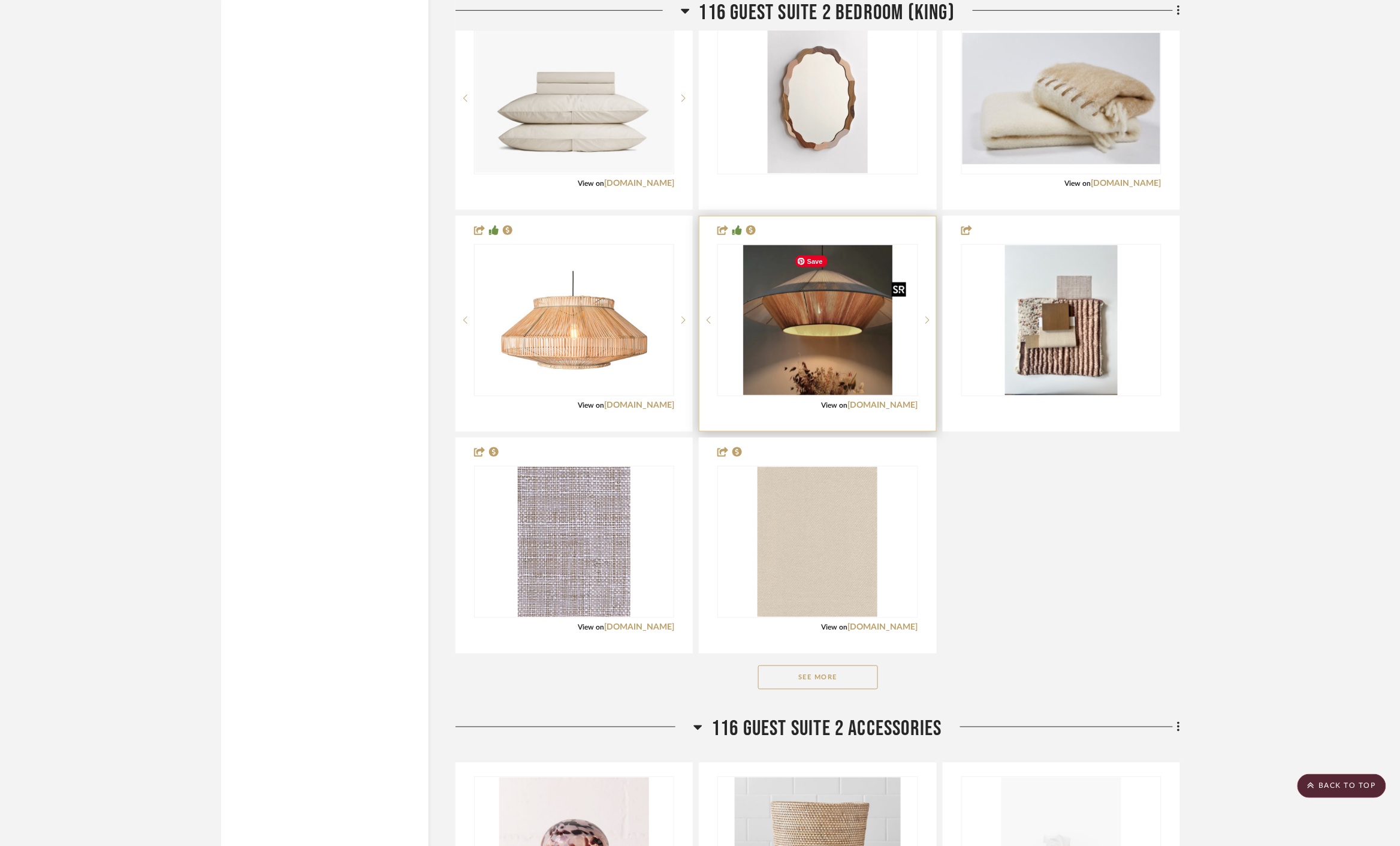
click at [868, 340] on img "1" at bounding box center [818, 320] width 150 height 150
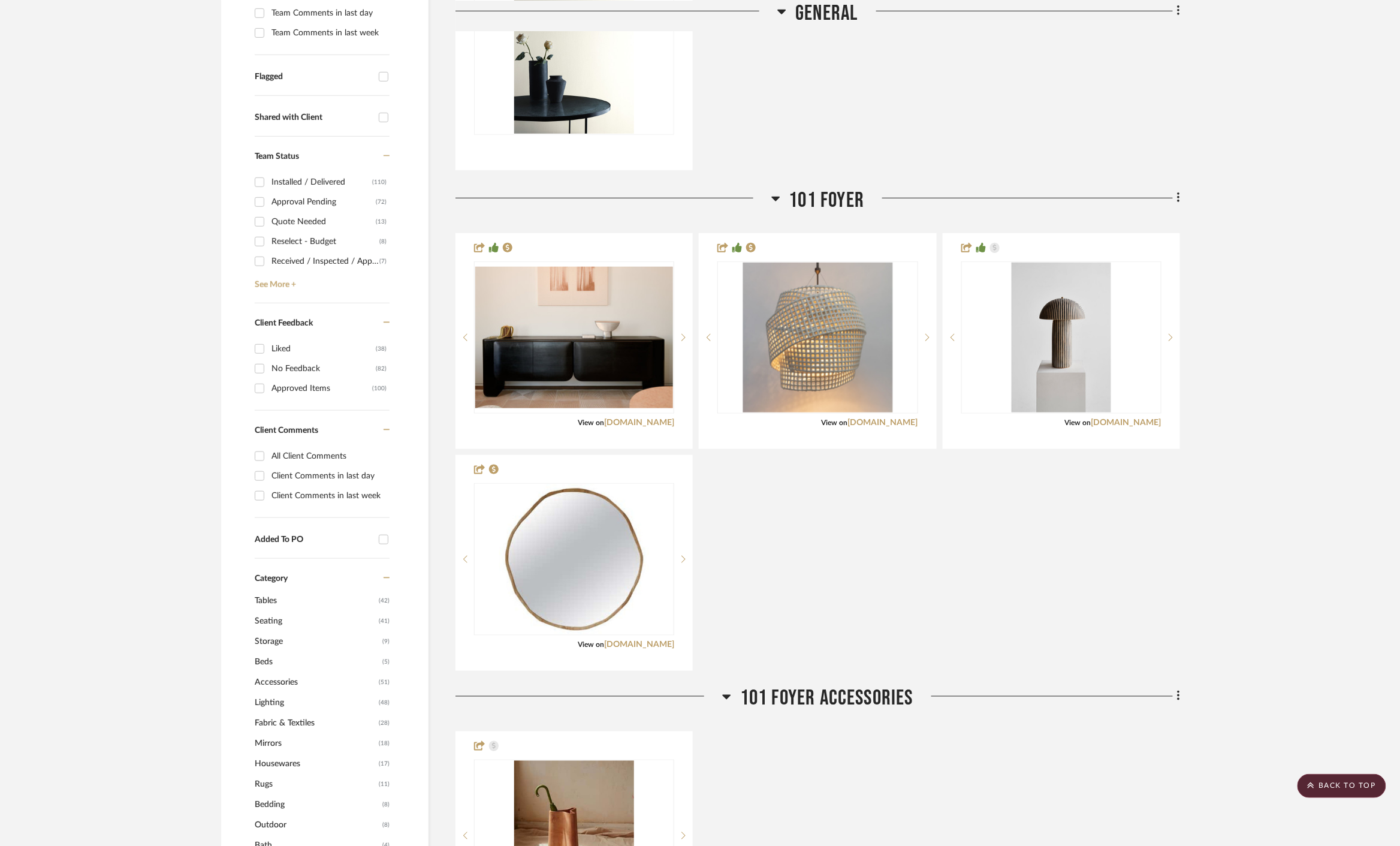
scroll to position [0, 0]
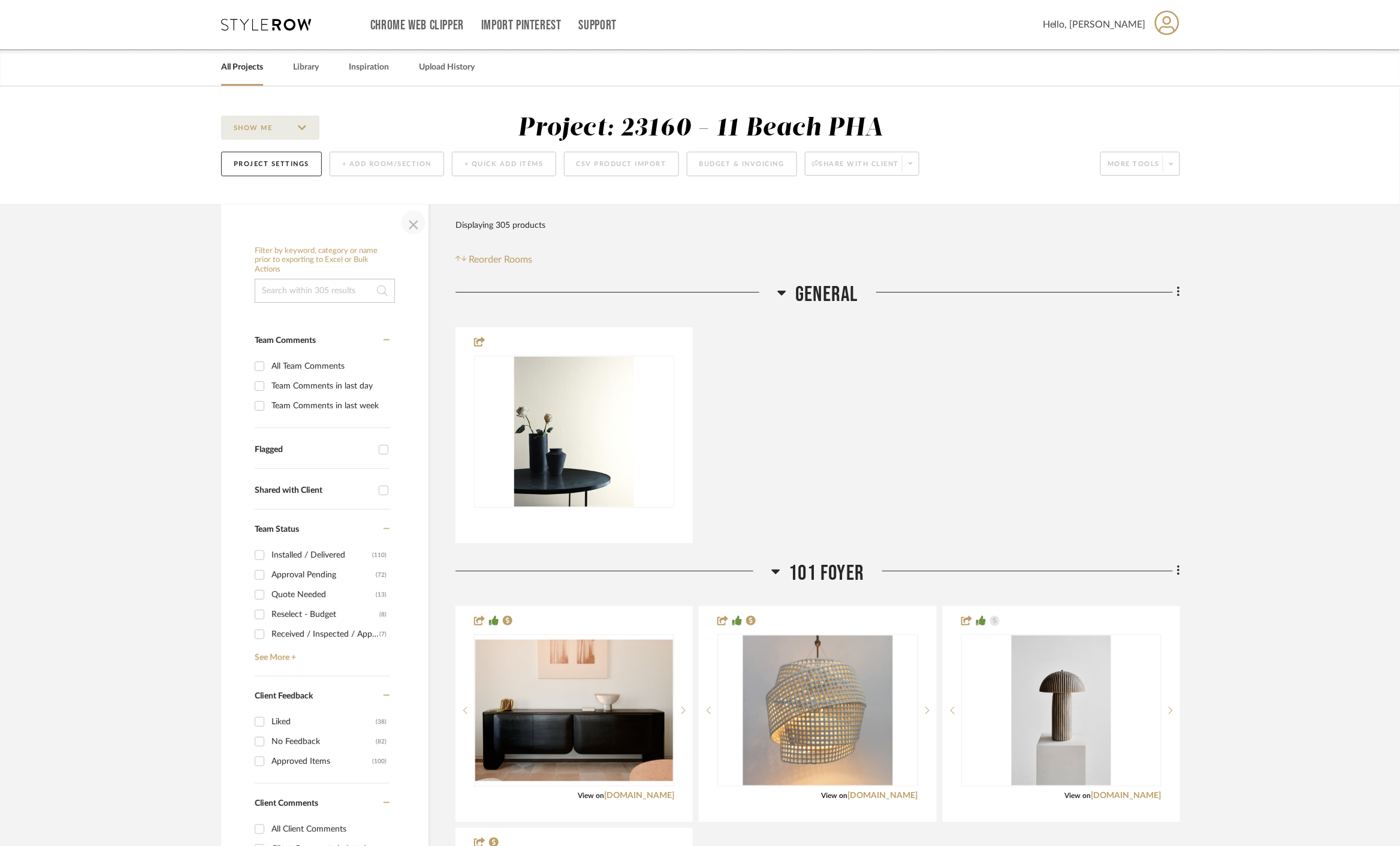
click at [408, 221] on span "button" at bounding box center [413, 222] width 29 height 29
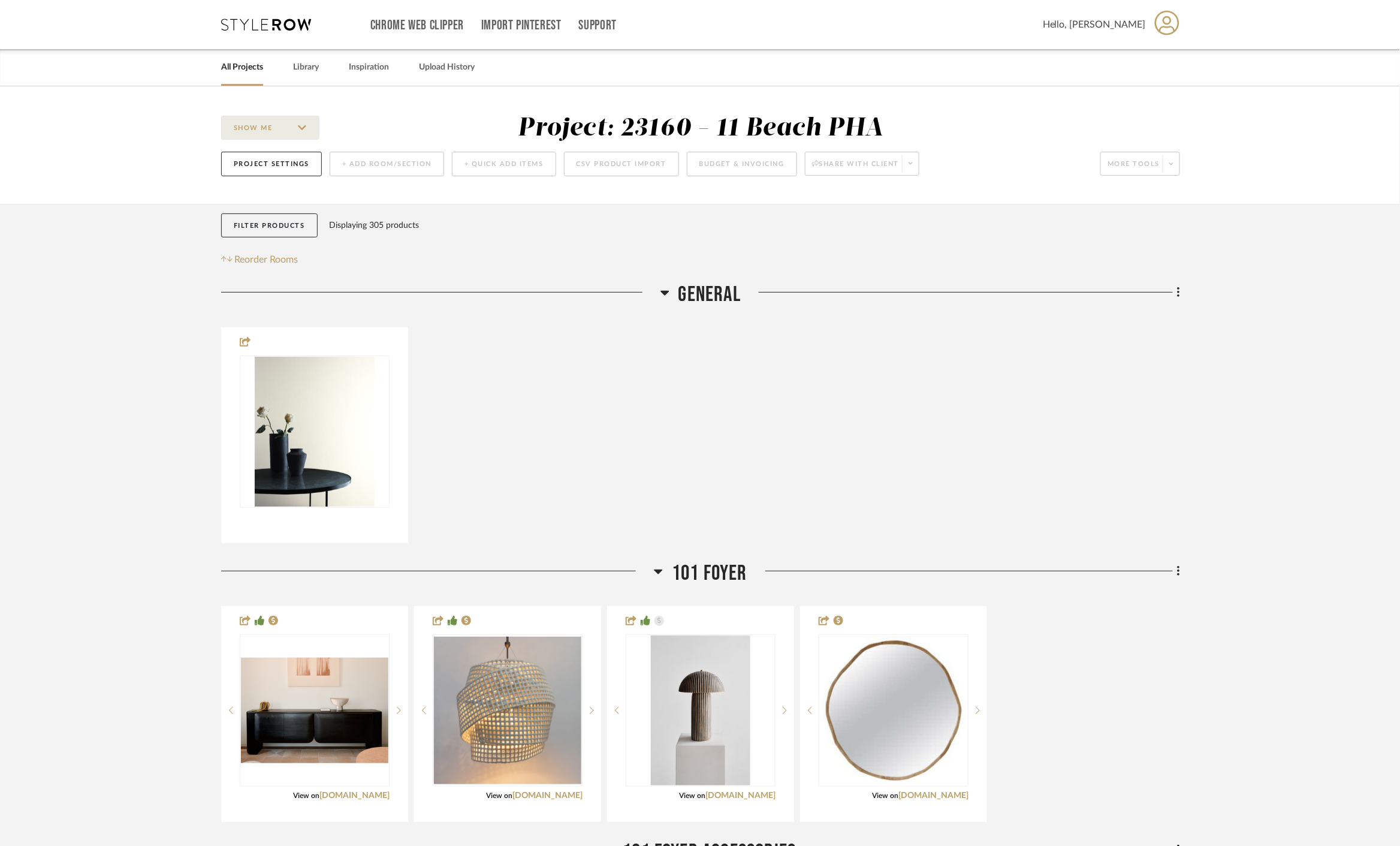
click at [249, 70] on link "All Projects" at bounding box center [242, 67] width 42 height 16
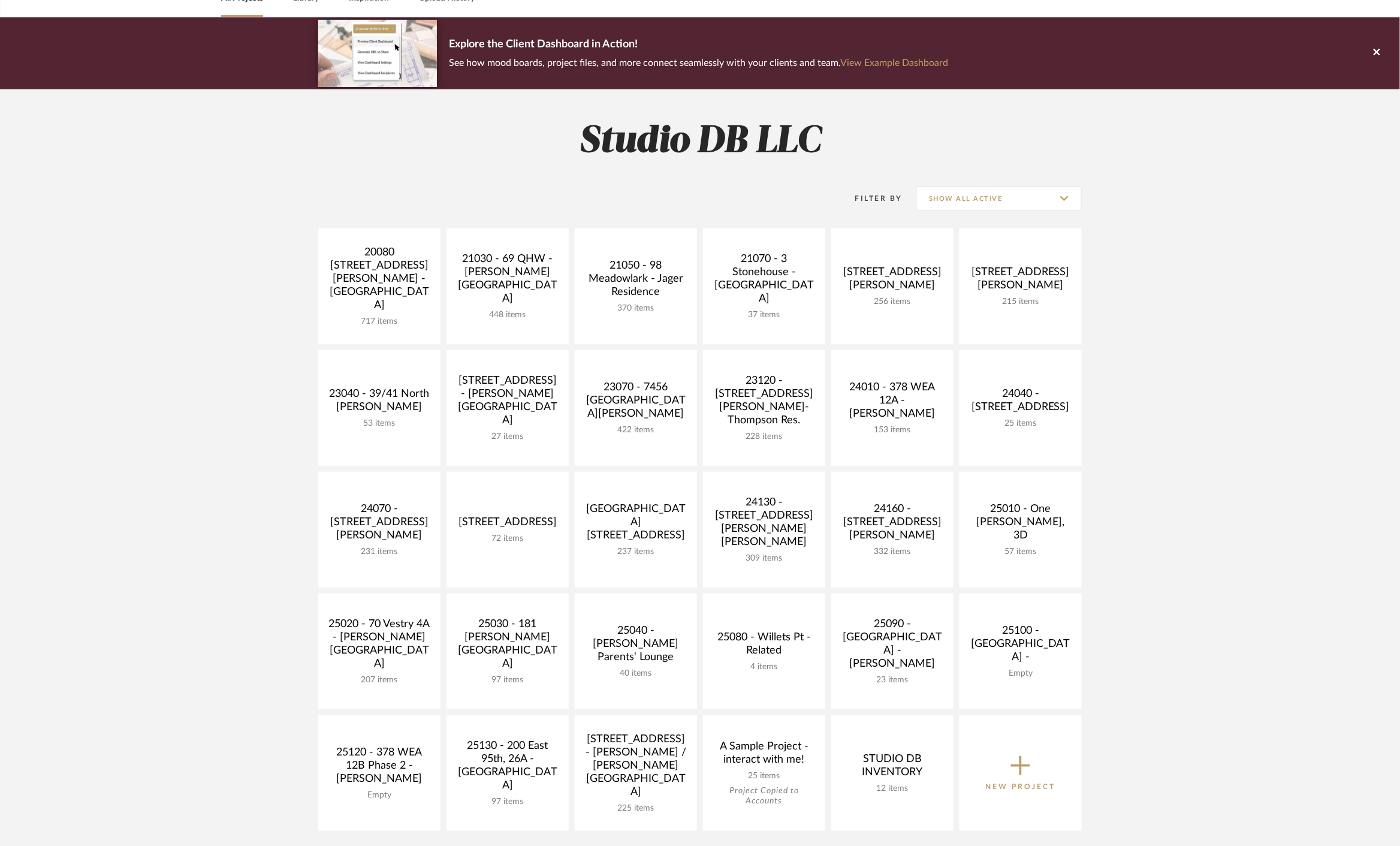
scroll to position [66, 0]
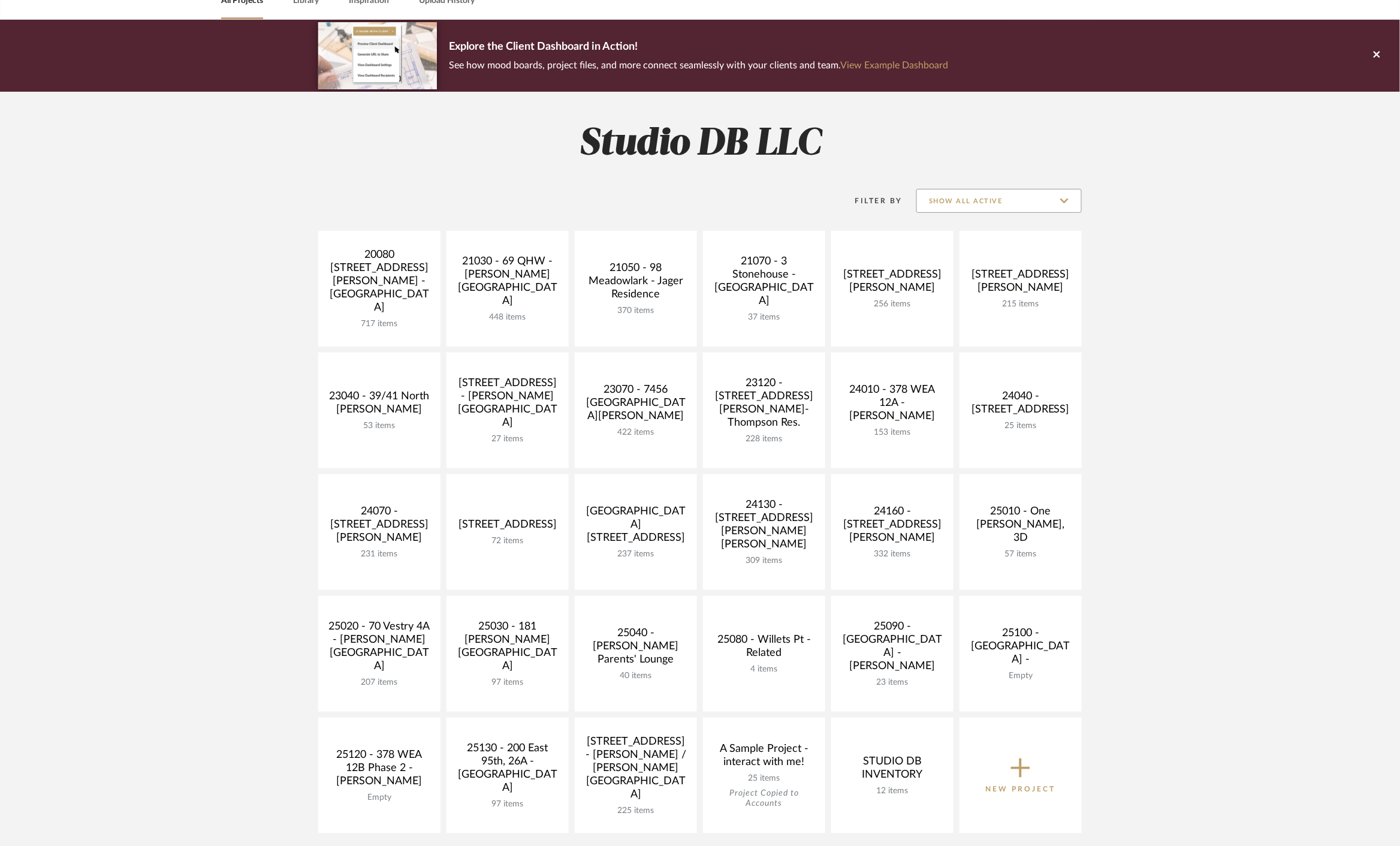
click at [1049, 193] on input "Show All Active" at bounding box center [999, 201] width 166 height 24
click at [1191, 272] on project-collections "Explore the Client Dashboard in Action! See how mood boards, project files, and…" at bounding box center [700, 593] width 1400 height 1146
click at [1056, 196] on input "Show All Active" at bounding box center [999, 201] width 166 height 24
click at [1196, 253] on project-collections "Explore the Client Dashboard in Action! See how mood boards, project files, and…" at bounding box center [700, 593] width 1400 height 1146
click at [1028, 201] on input "Show All Active" at bounding box center [999, 201] width 166 height 24
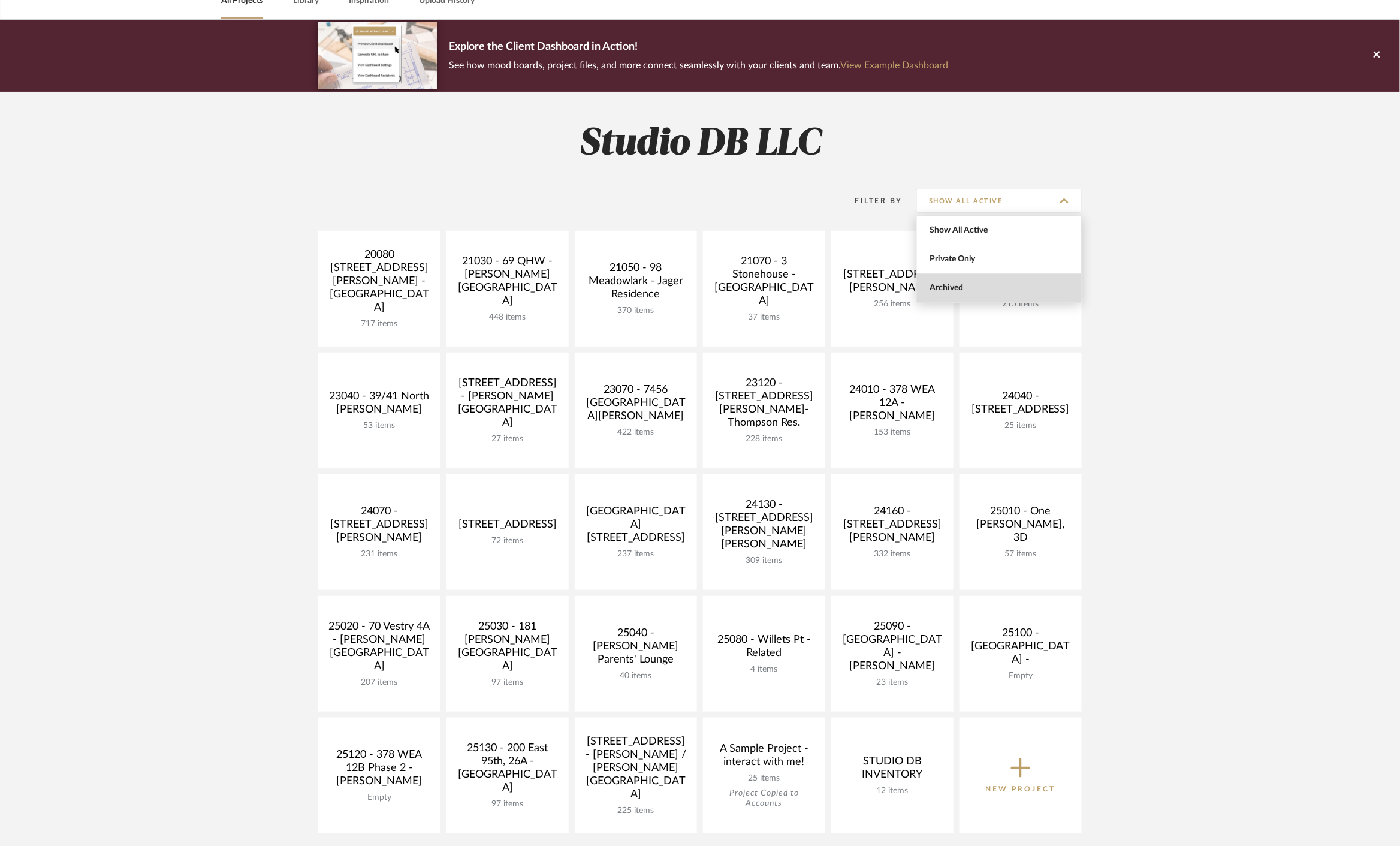
click at [978, 281] on span "Archived" at bounding box center [999, 288] width 164 height 29
type input "Archived"
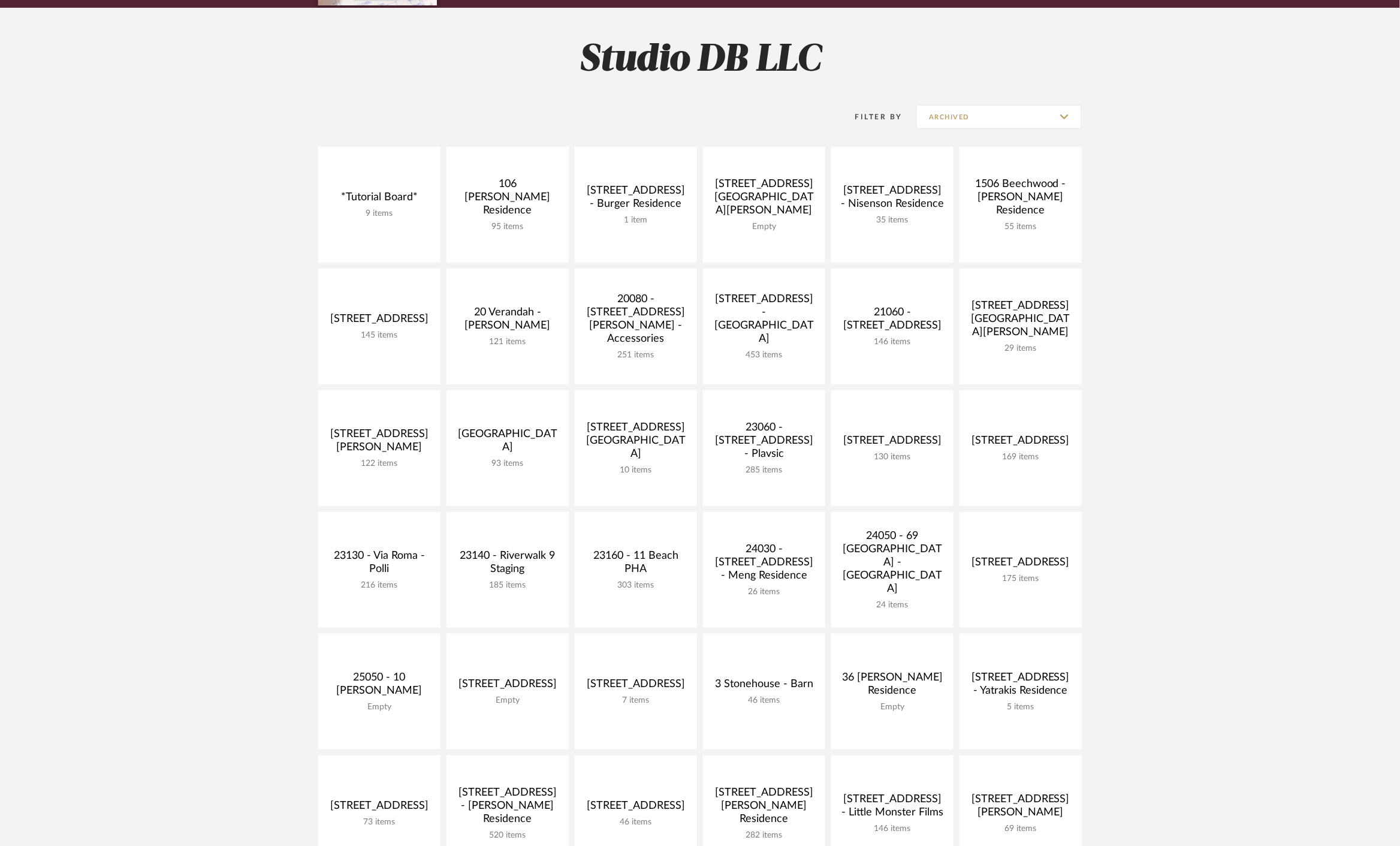
scroll to position [133, 0]
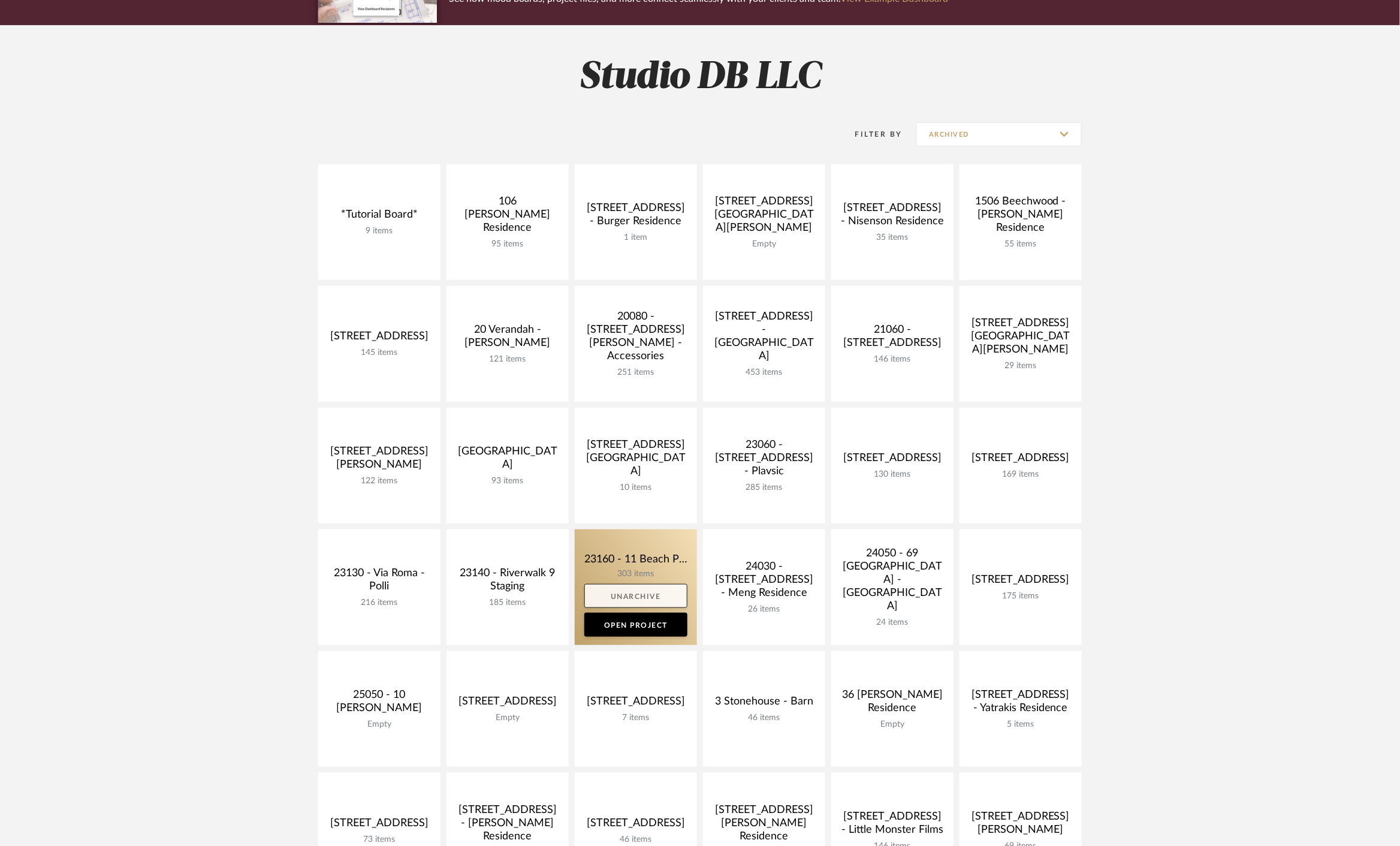
click at [649, 597] on link "Unarchive" at bounding box center [636, 595] width 103 height 24
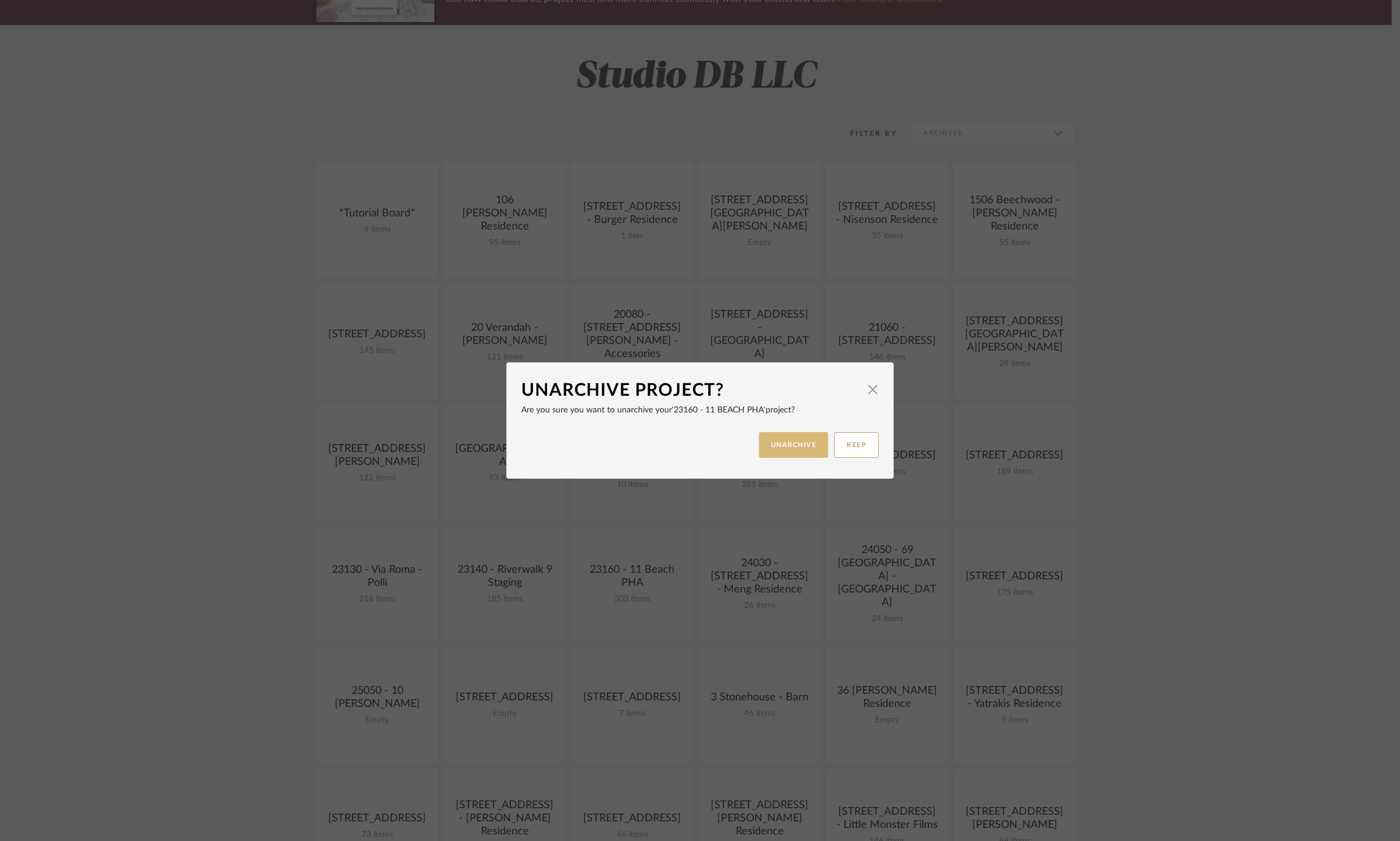
click at [762, 446] on button "UNARCHIVE" at bounding box center [794, 445] width 70 height 25
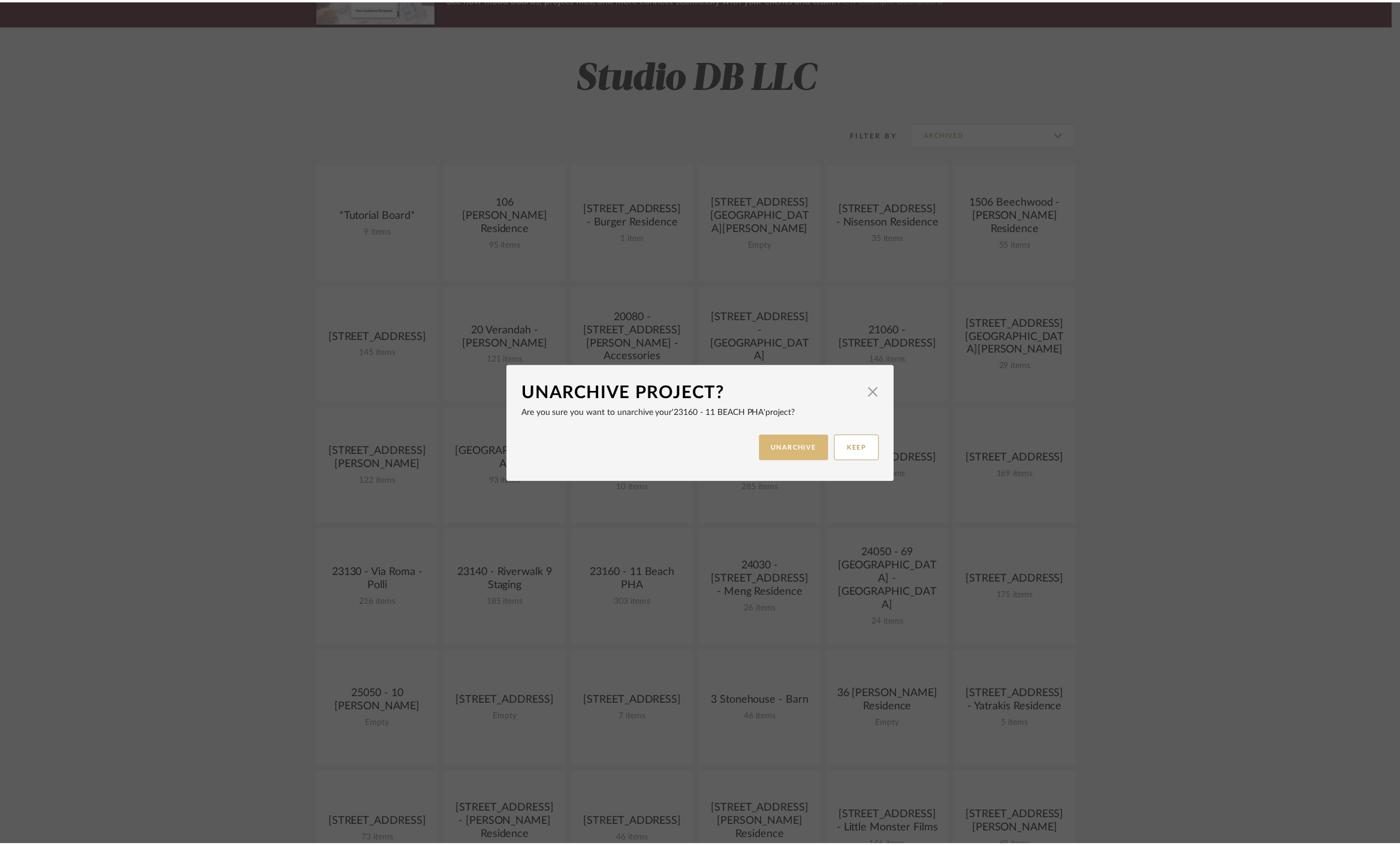
scroll to position [133, 0]
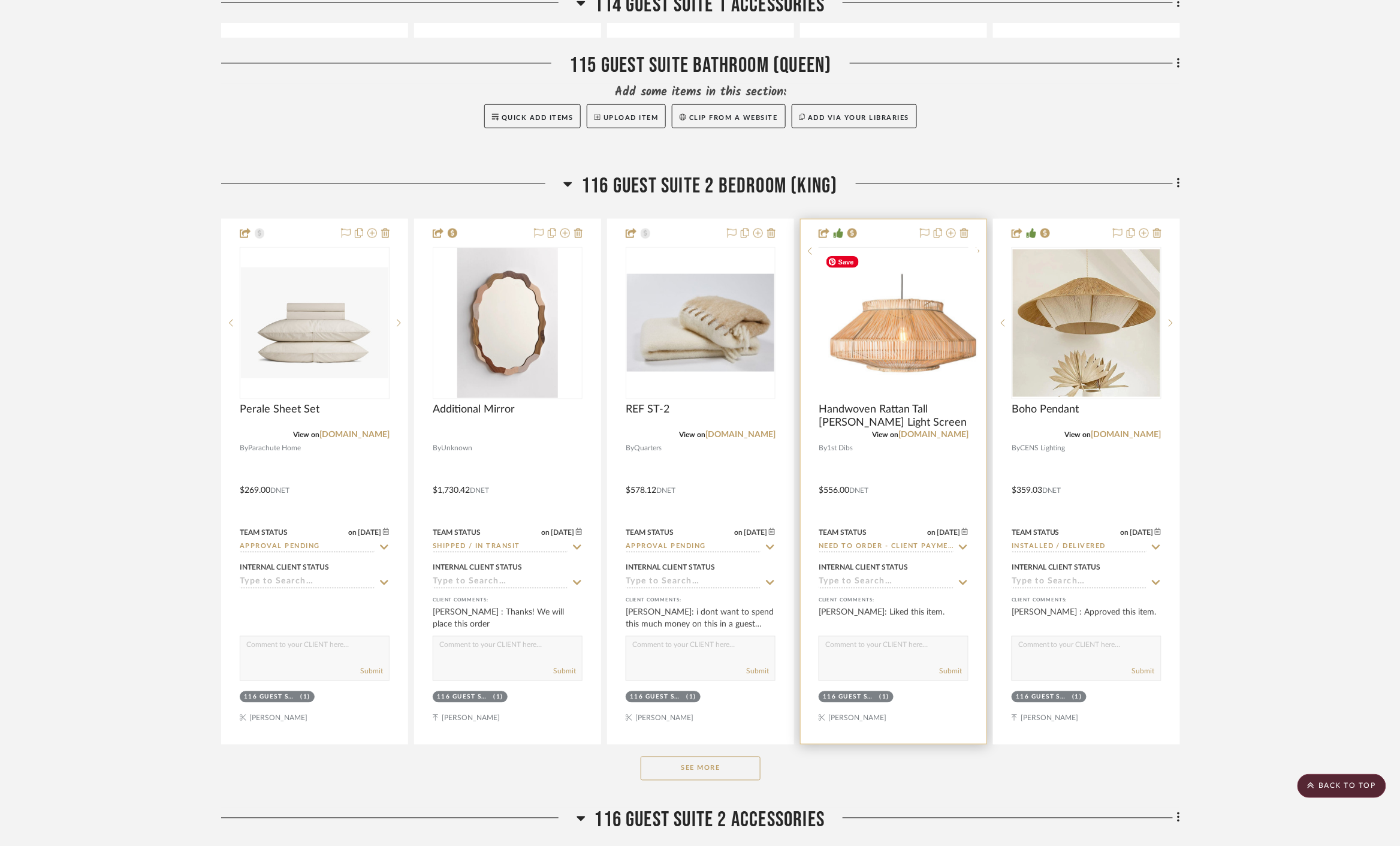
scroll to position [13258, 0]
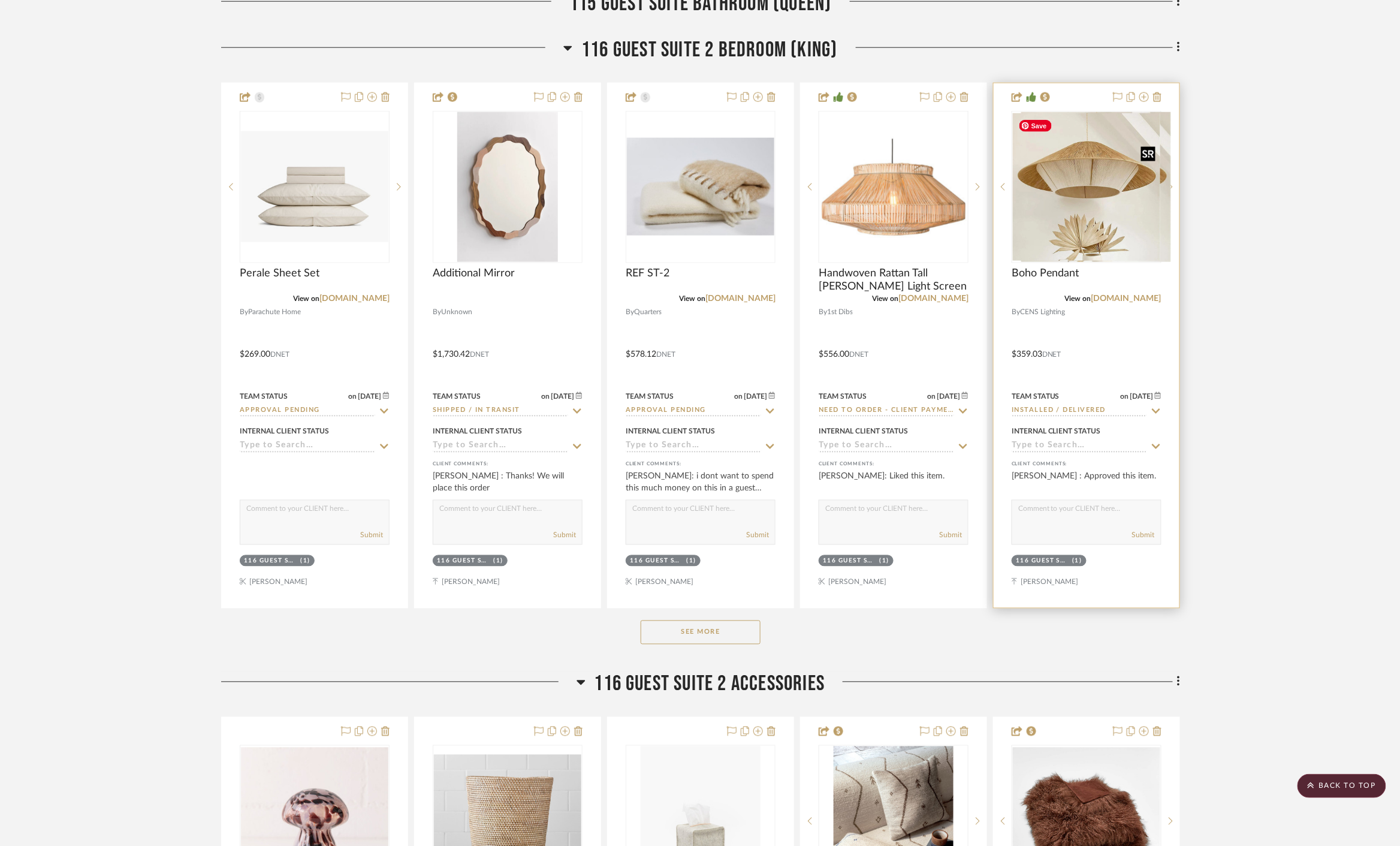
click at [1122, 190] on div at bounding box center [1086, 187] width 150 height 152
click at [1068, 203] on img "0" at bounding box center [1086, 187] width 147 height 147
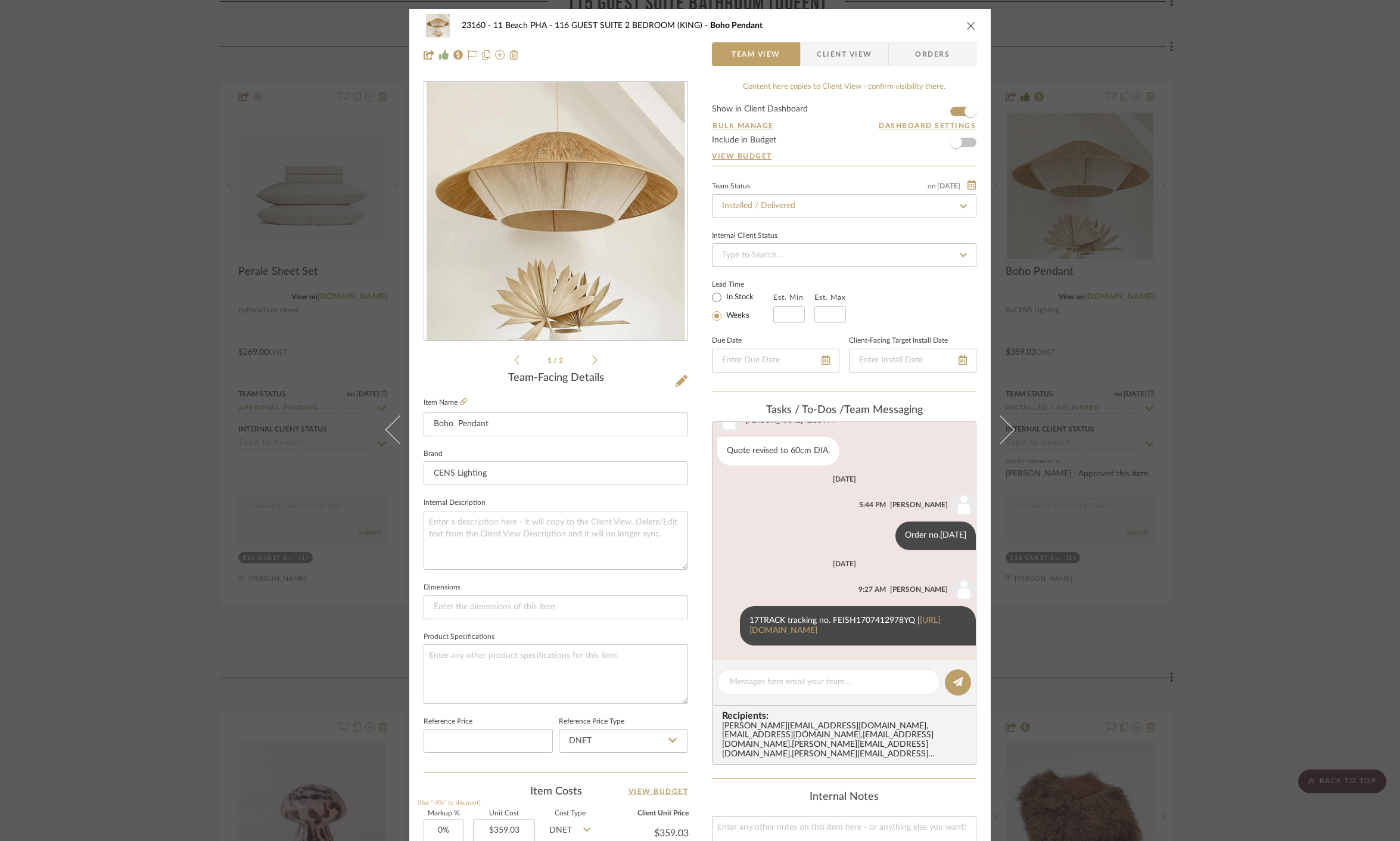
scroll to position [113, 0]
click at [850, 47] on span "Client View" at bounding box center [844, 54] width 55 height 24
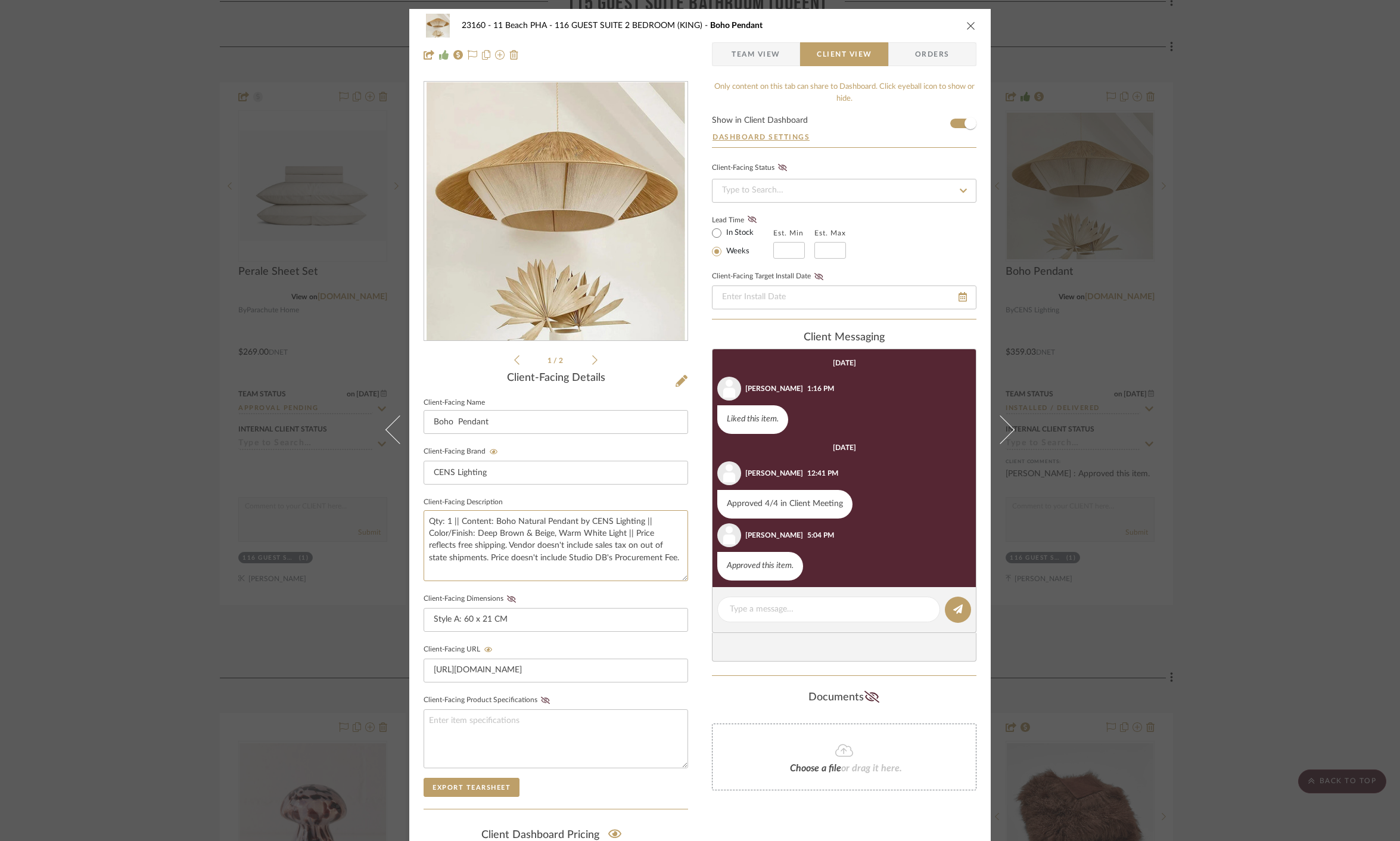
drag, startPoint x: 656, startPoint y: 557, endPoint x: 410, endPoint y: 526, distance: 247.9
click at [410, 526] on div "23160 - 11 Beach PHA 116 GUEST SUITE 2 BEDROOM (KING) Boho Pendant Team View Cl…" at bounding box center [700, 505] width 582 height 993
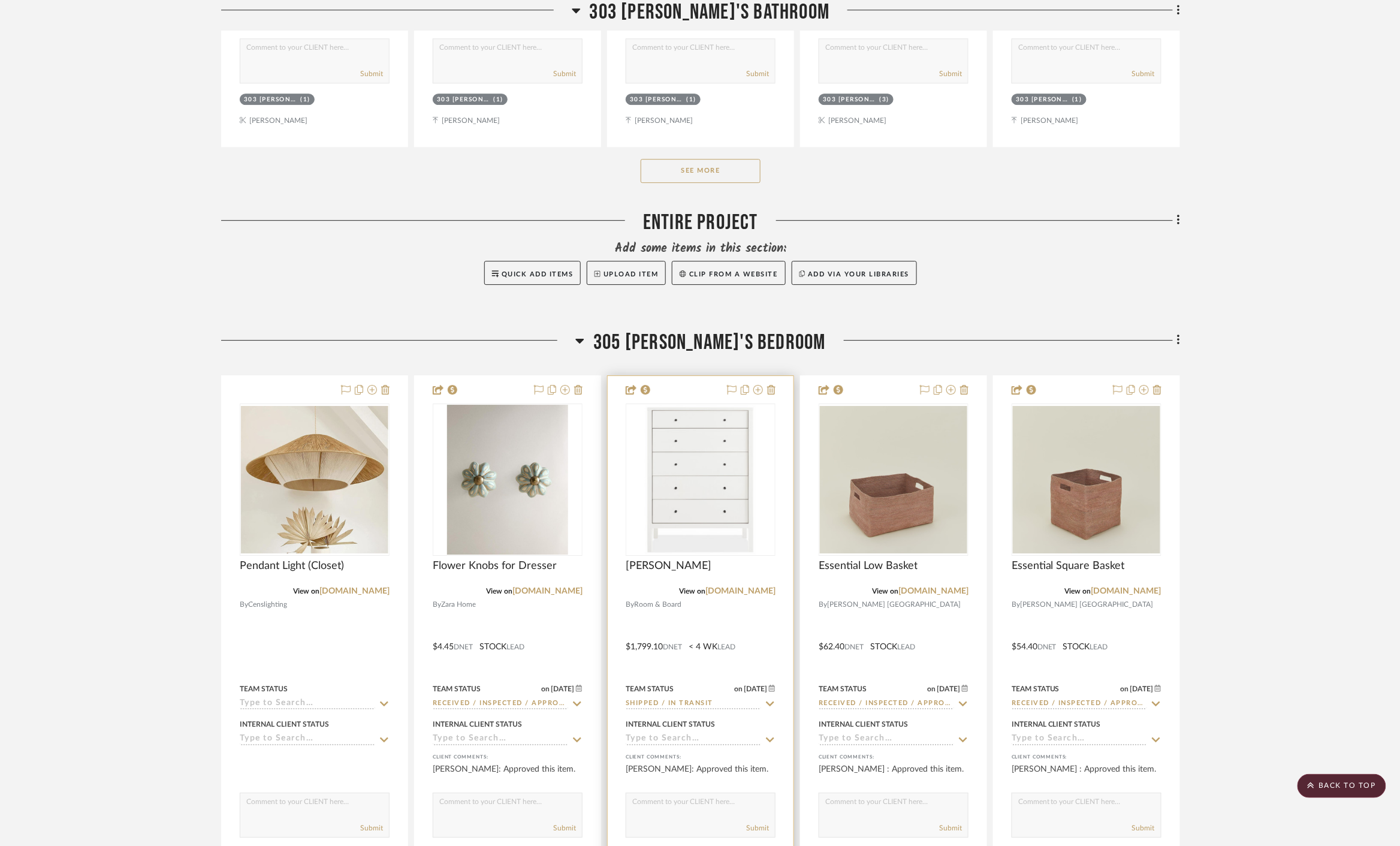
scroll to position [14249, 0]
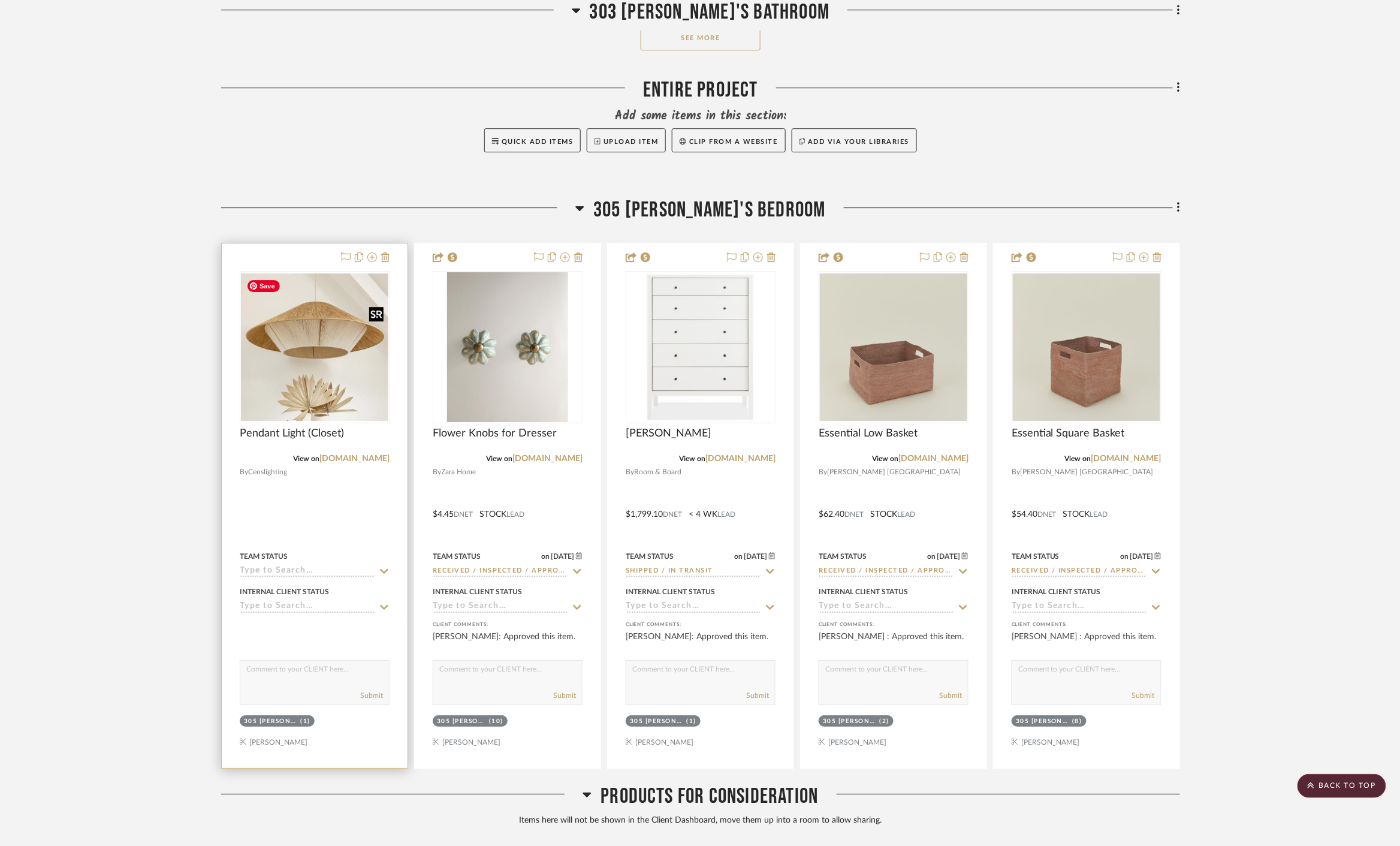
click at [321, 298] on img "0" at bounding box center [315, 347] width 147 height 147
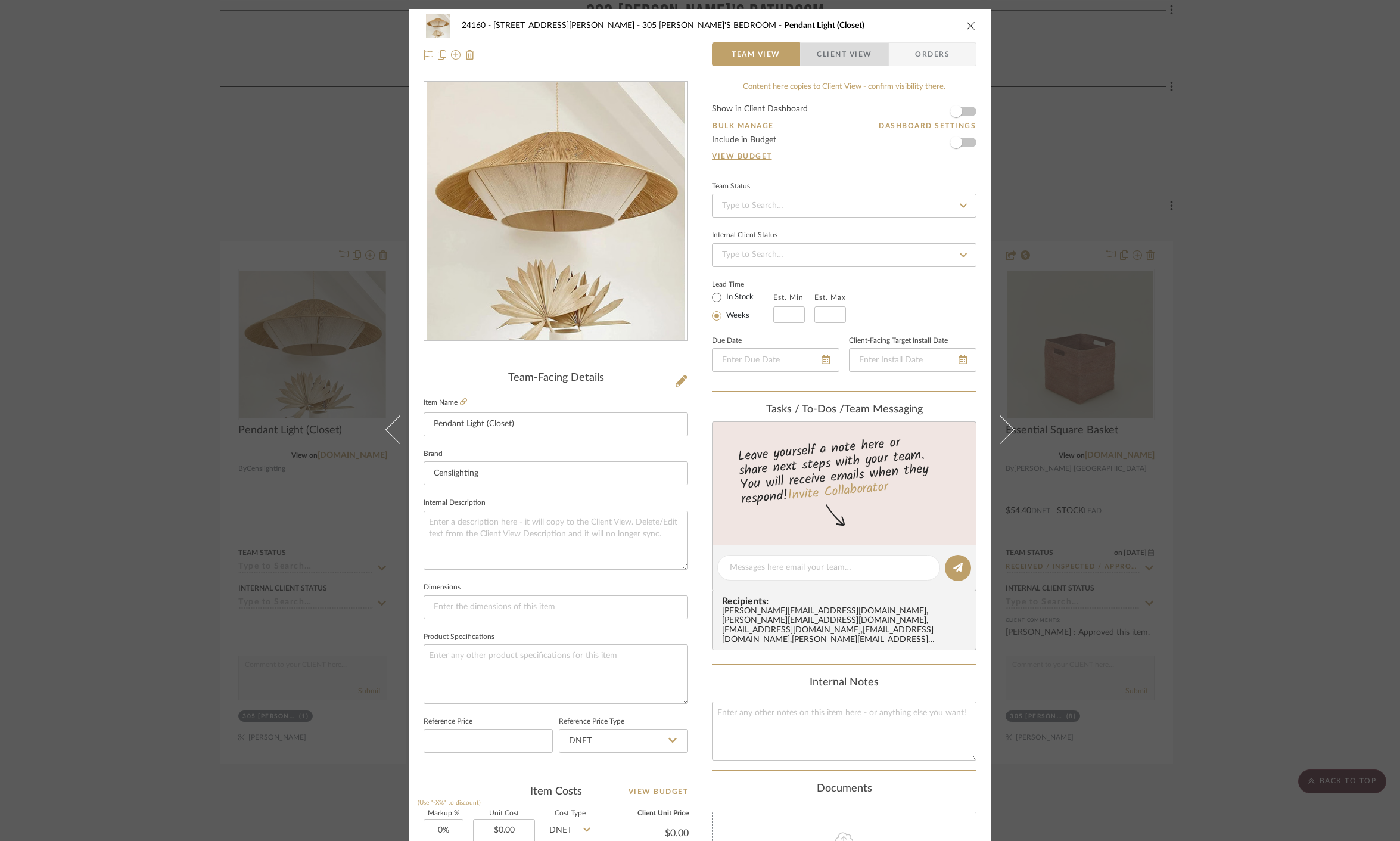
click at [818, 55] on span "Client View" at bounding box center [844, 54] width 55 height 24
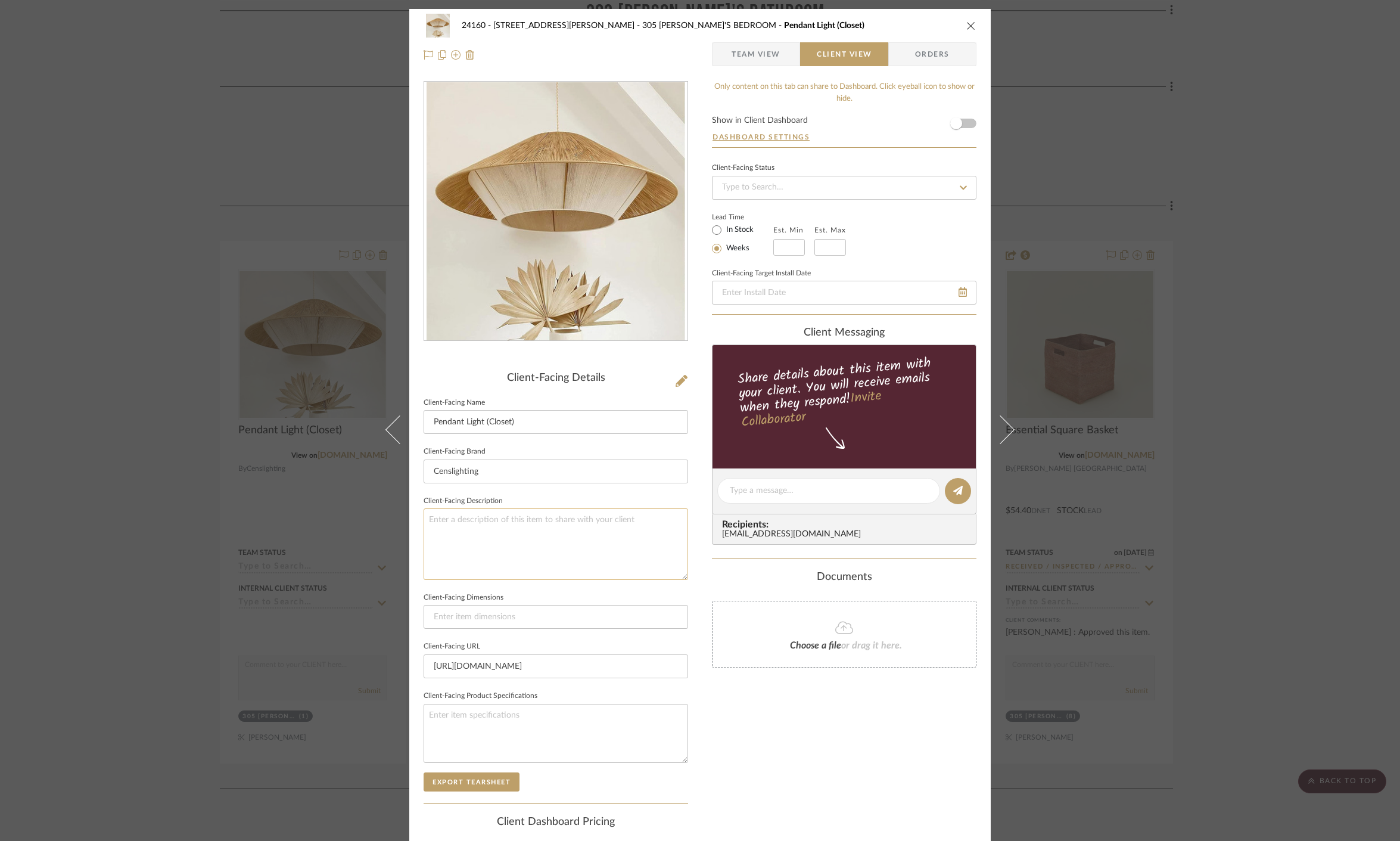
click at [502, 537] on textarea at bounding box center [556, 544] width 264 height 71
paste textarea "Qty: 1 || Content: Boho Natural Pendant by CENS Lighting || Color/Finish: Deep …"
type textarea "Qty: 1 || Content: Boho Natural Pendant by CENS Lighting || Color/Finish: Deep …"
click at [713, 741] on div "Only content on this tab can share to Dashboard. Click eyeball icon to show or …" at bounding box center [844, 508] width 264 height 853
click at [467, 557] on textarea "Qty: 1 || Content: Boho Natural Pendant by CENS Lighting || Color/Finish: Deep …" at bounding box center [556, 544] width 264 height 71
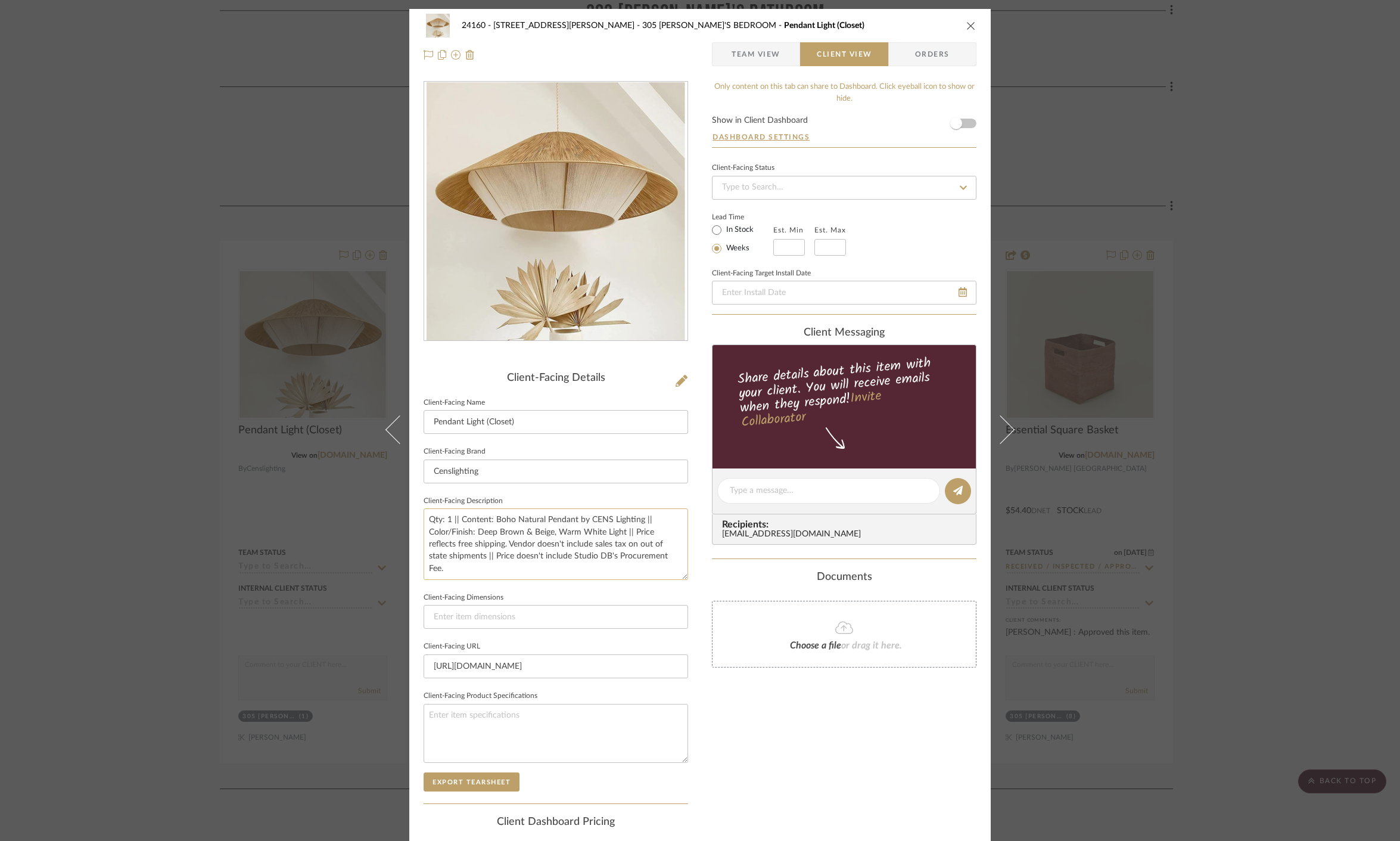
click at [660, 550] on textarea "Qty: 1 || Content: Boho Natural Pendant by CENS Lighting || Color/Finish: Deep …" at bounding box center [556, 544] width 264 height 71
type textarea "Qty: 1 || Content: Boho Natural Pendant by CENS Lighting || Color/Finish: Deep …"
drag, startPoint x: 837, startPoint y: 722, endPoint x: 846, endPoint y: 722, distance: 9.0
click at [838, 722] on div "Only content on this tab can share to Dashboard. Click eyeball icon to show or …" at bounding box center [844, 508] width 264 height 853
click at [84, 161] on div "24160 - 214 E 18th Street - Satow Elliot 305 SOPHIE'S BEDROOM Pendant Light (Cl…" at bounding box center [700, 420] width 1400 height 841
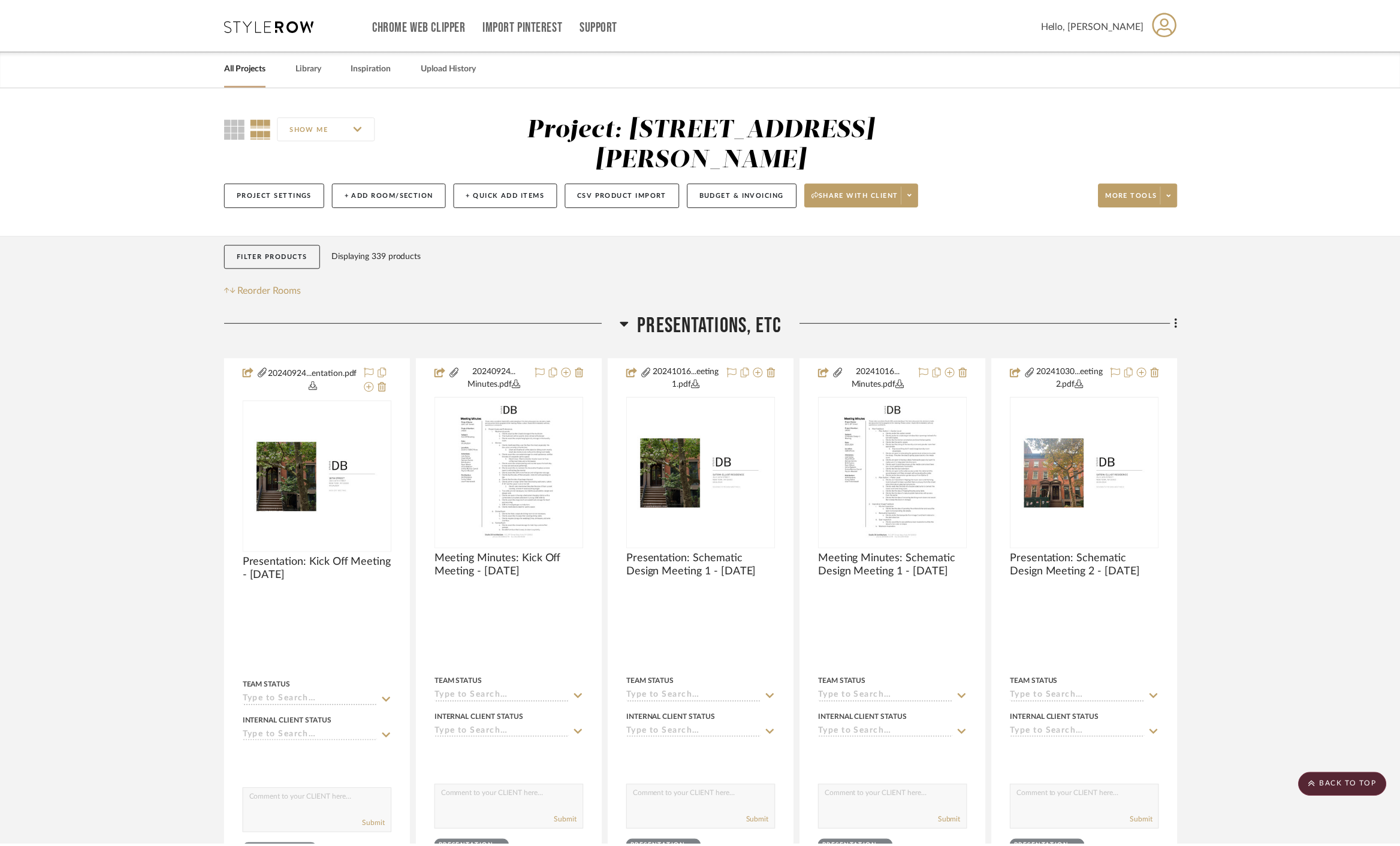
scroll to position [14249, 0]
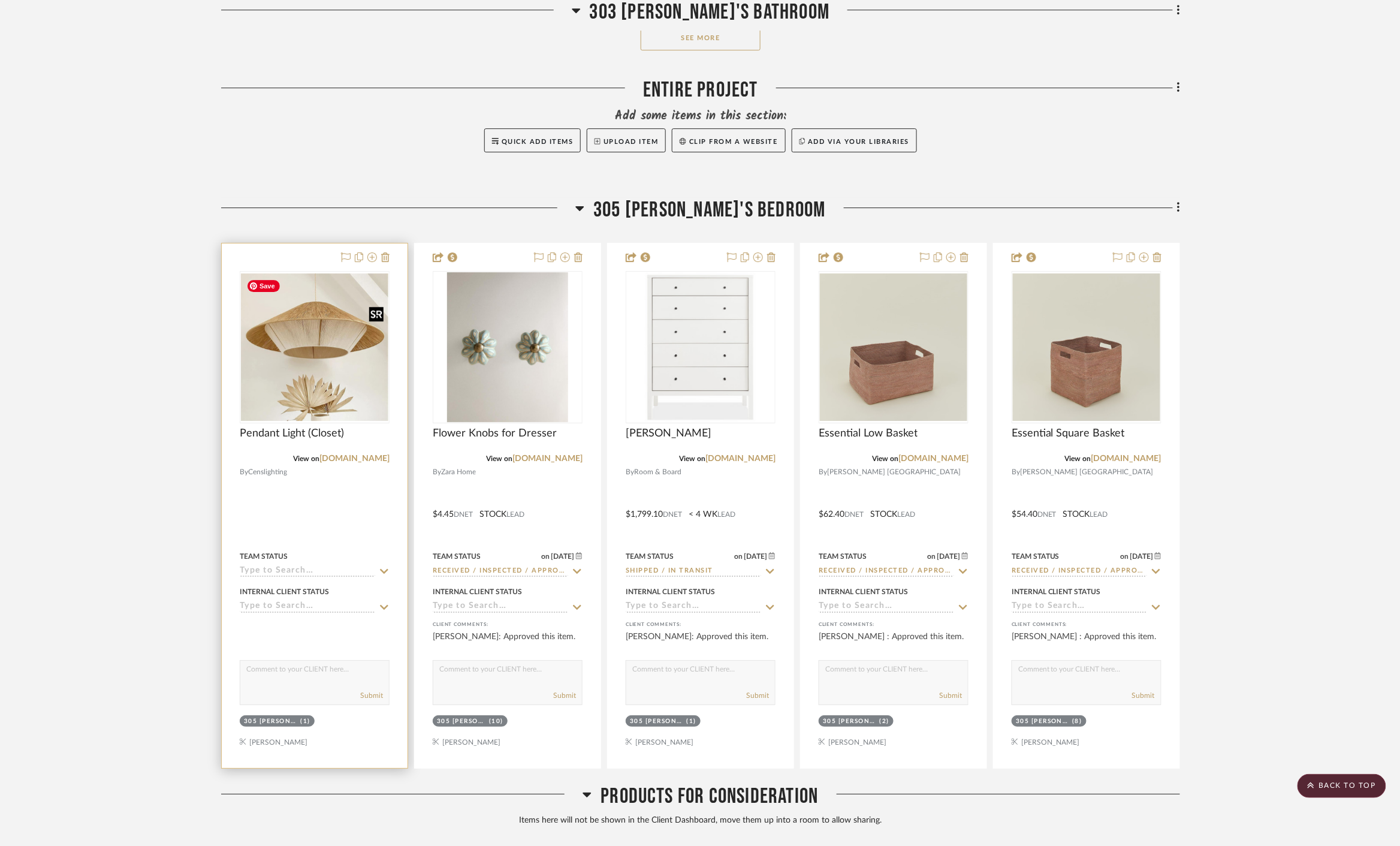
click at [314, 356] on img "0" at bounding box center [315, 347] width 147 height 147
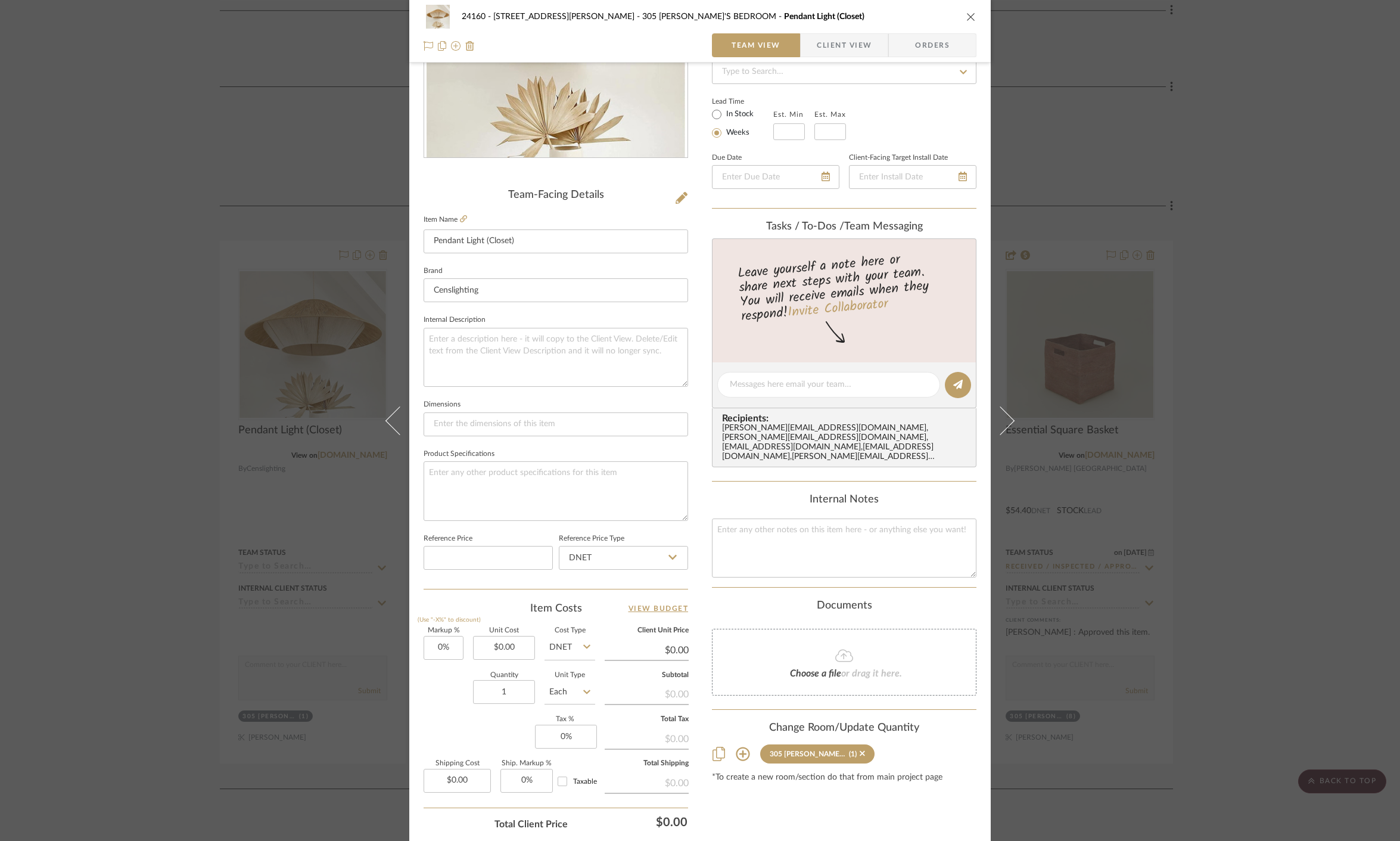
scroll to position [268, 0]
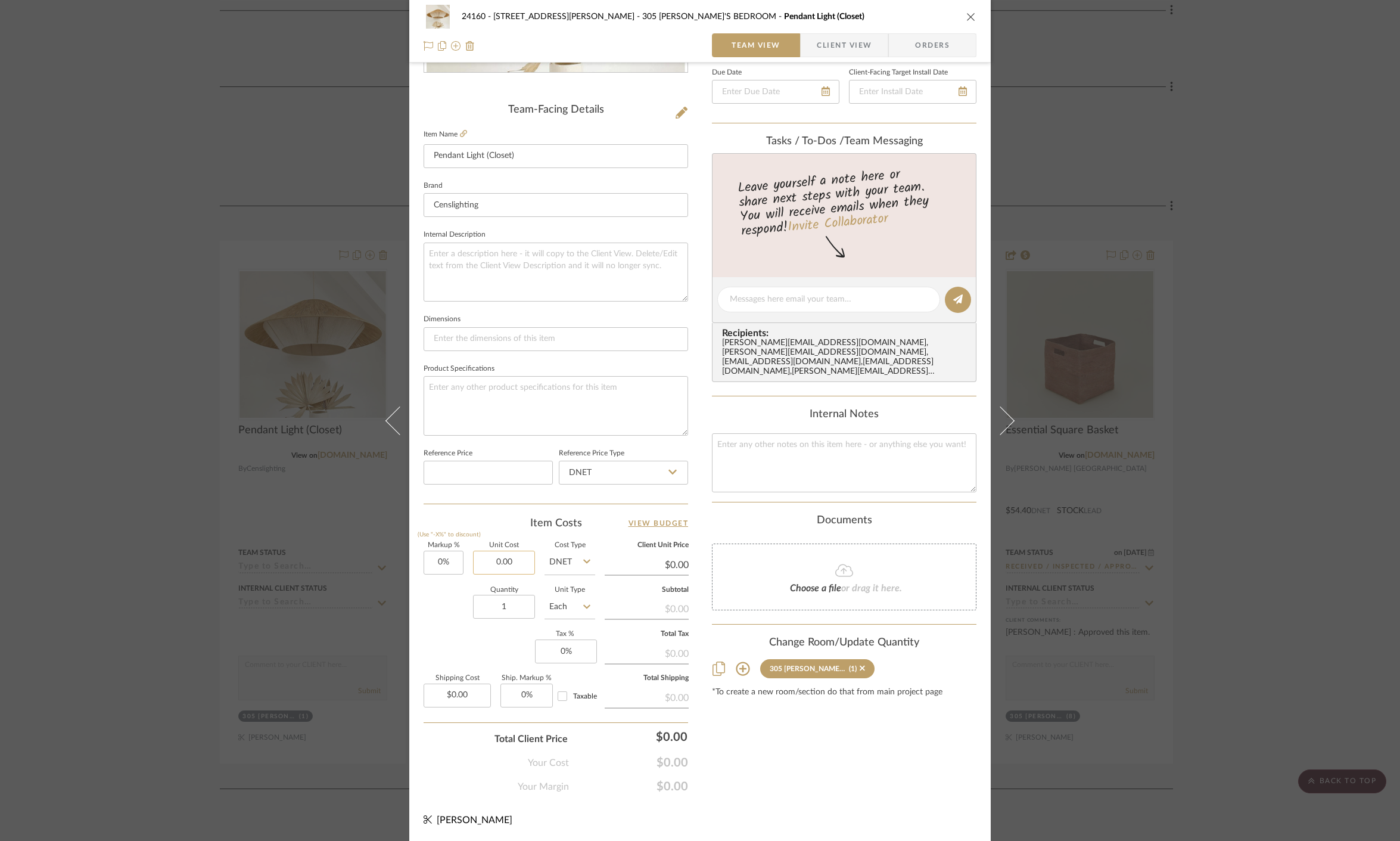
click at [486, 569] on input "0.00" at bounding box center [503, 562] width 62 height 24
type input "$351.99"
click at [848, 787] on div "Content here copies to Client View - confirm visibility there. Show in Client D…" at bounding box center [844, 304] width 264 height 981
type input "$351.99"
click at [805, 50] on span "button" at bounding box center [808, 45] width 16 height 24
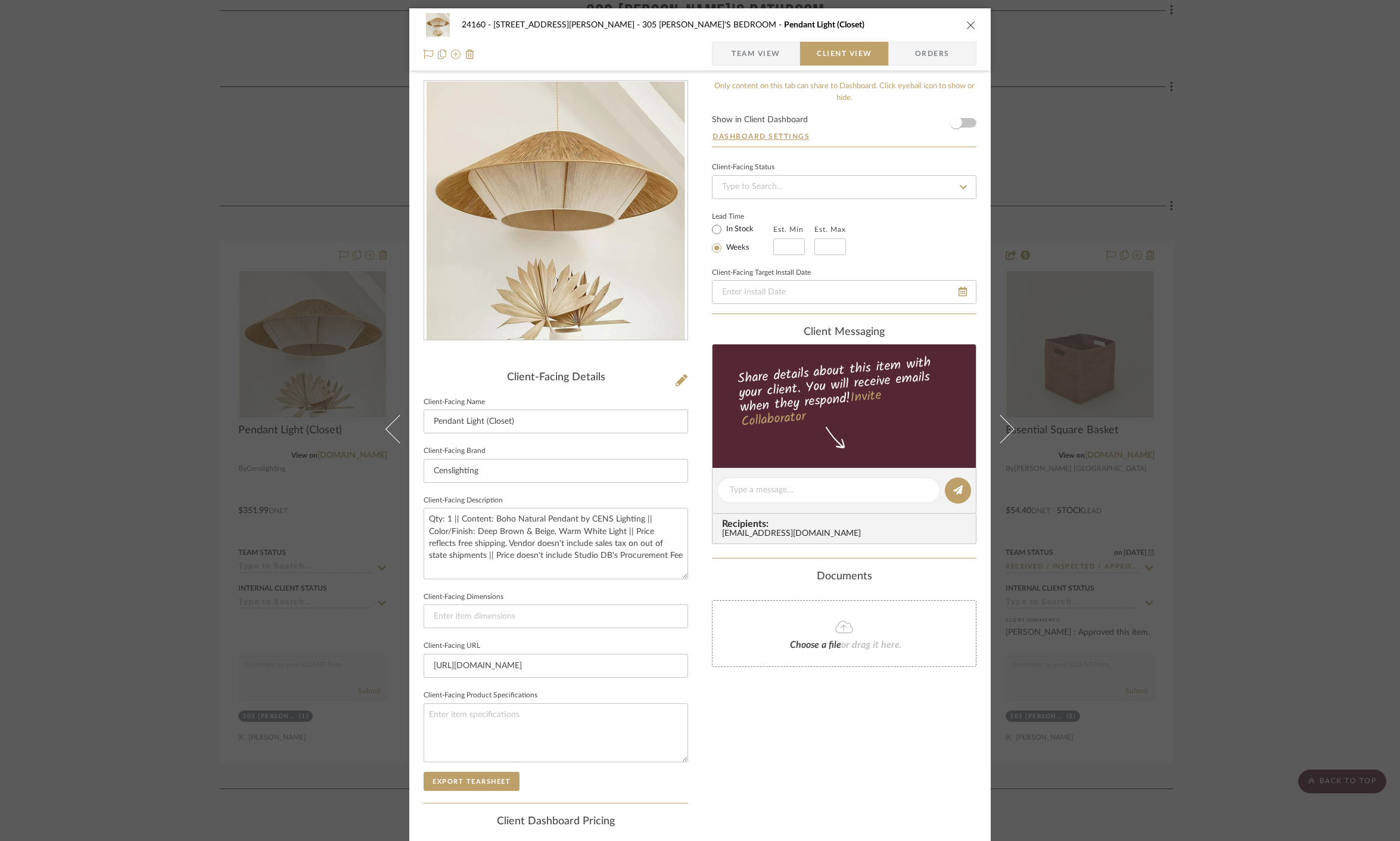
scroll to position [0, 0]
click at [766, 701] on div "Only content on this tab can share to Dashboard. Click eyeball icon to show or …" at bounding box center [844, 508] width 264 height 853
click at [1305, 353] on div "24160 - 214 E 18th Street - Satow Elliot 305 SOPHIE'S BEDROOM Pendant Light (Cl…" at bounding box center [700, 420] width 1400 height 841
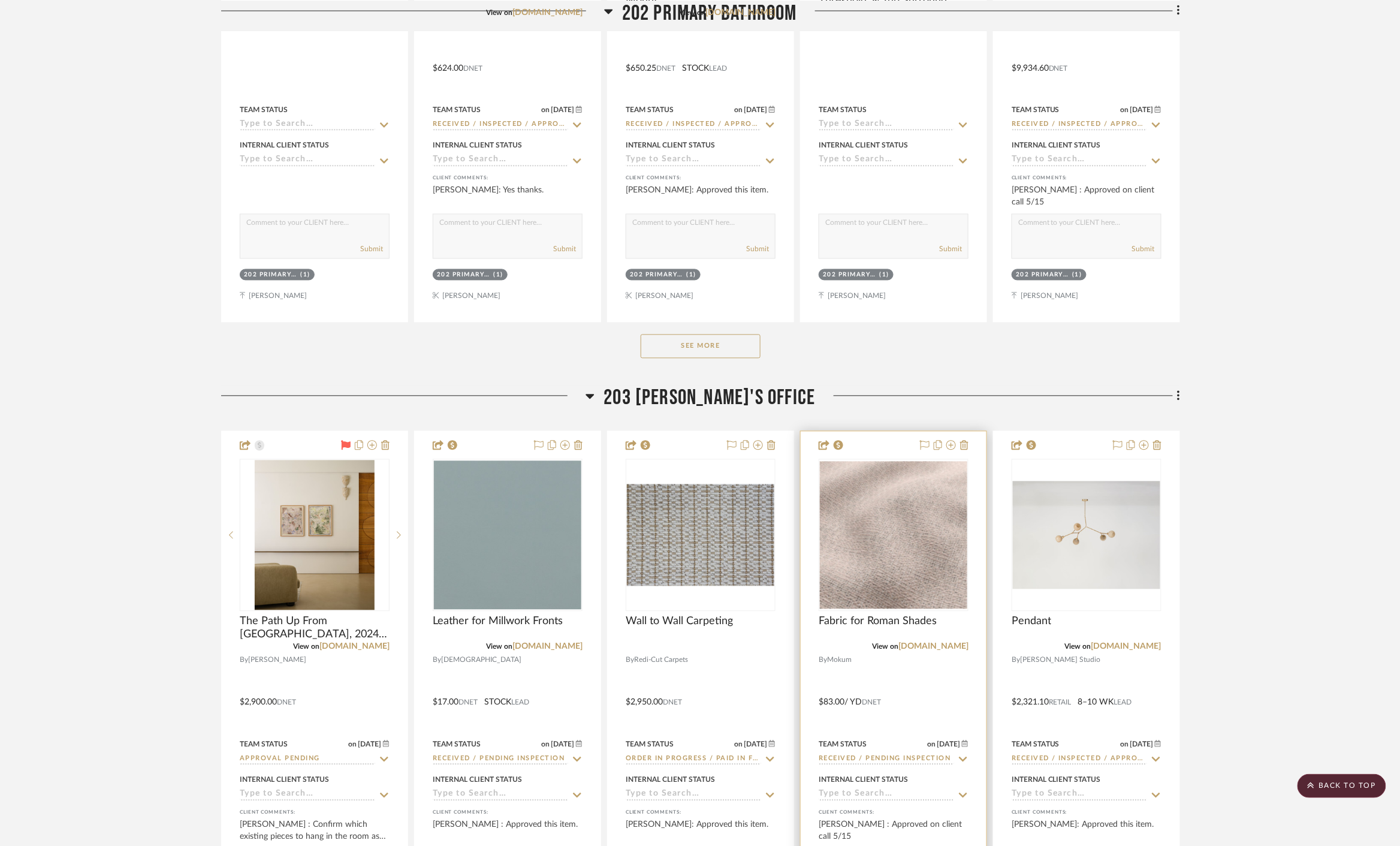
scroll to position [11785, 0]
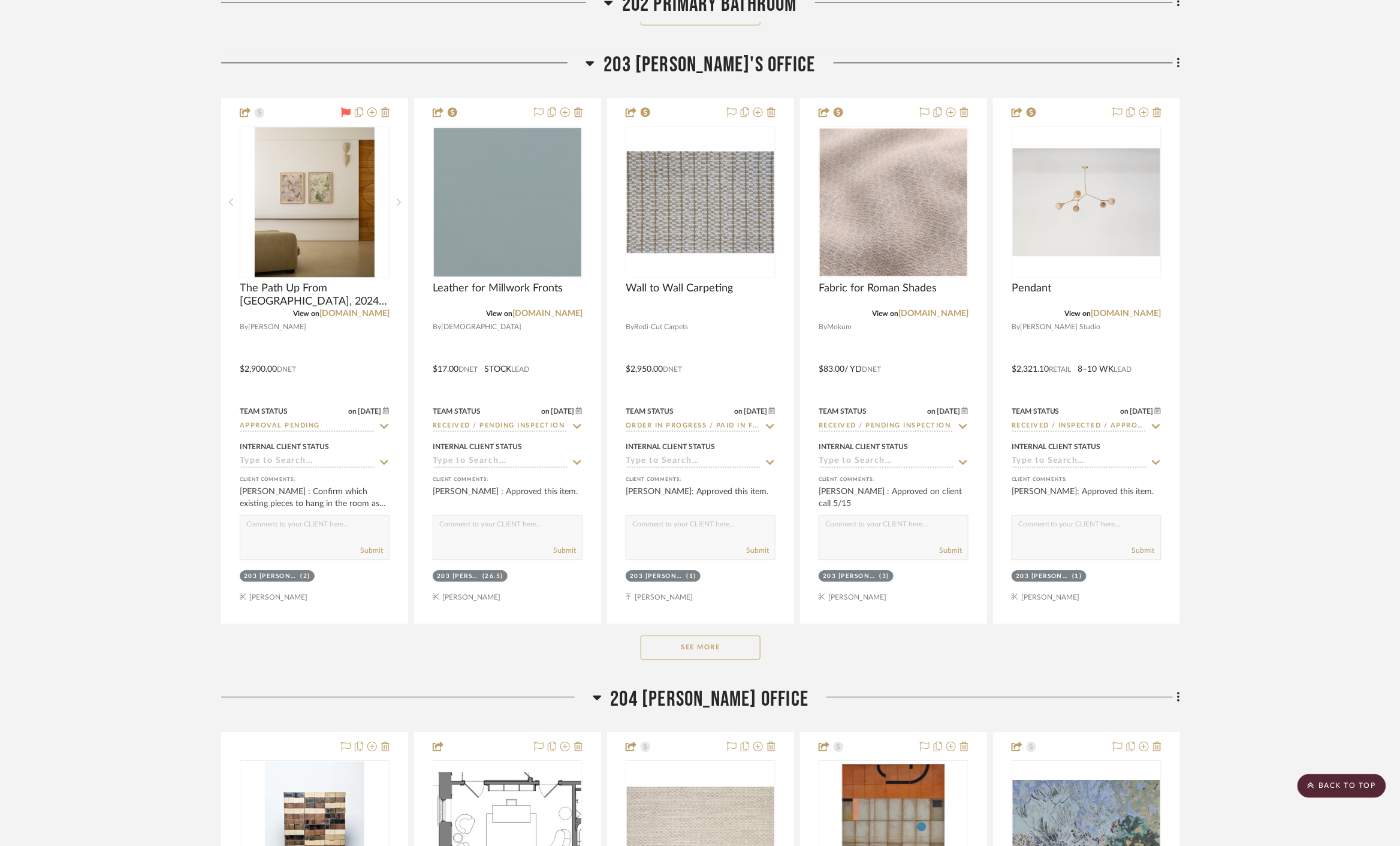
click at [734, 649] on button "See More" at bounding box center [700, 647] width 119 height 24
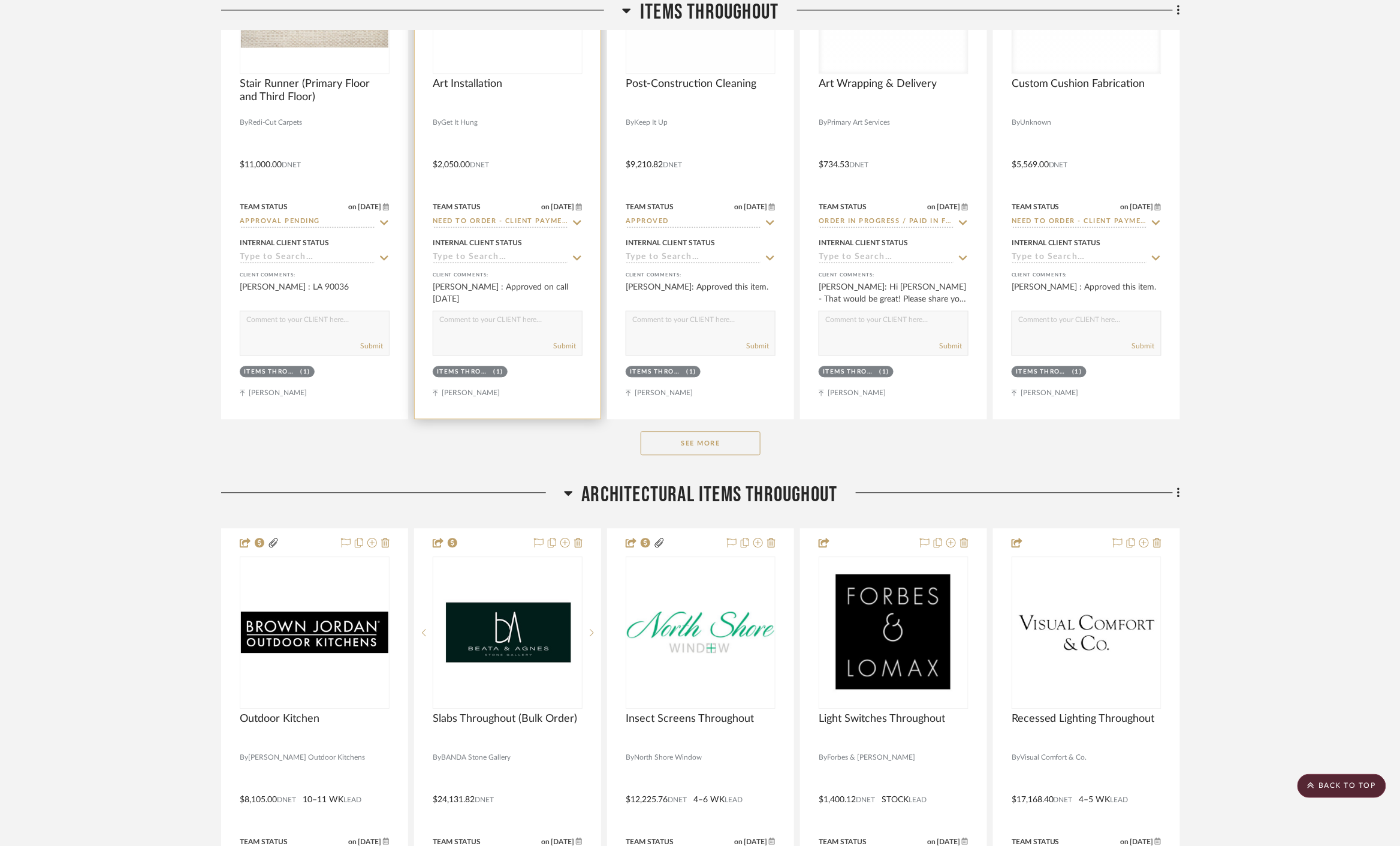
scroll to position [1111, 0]
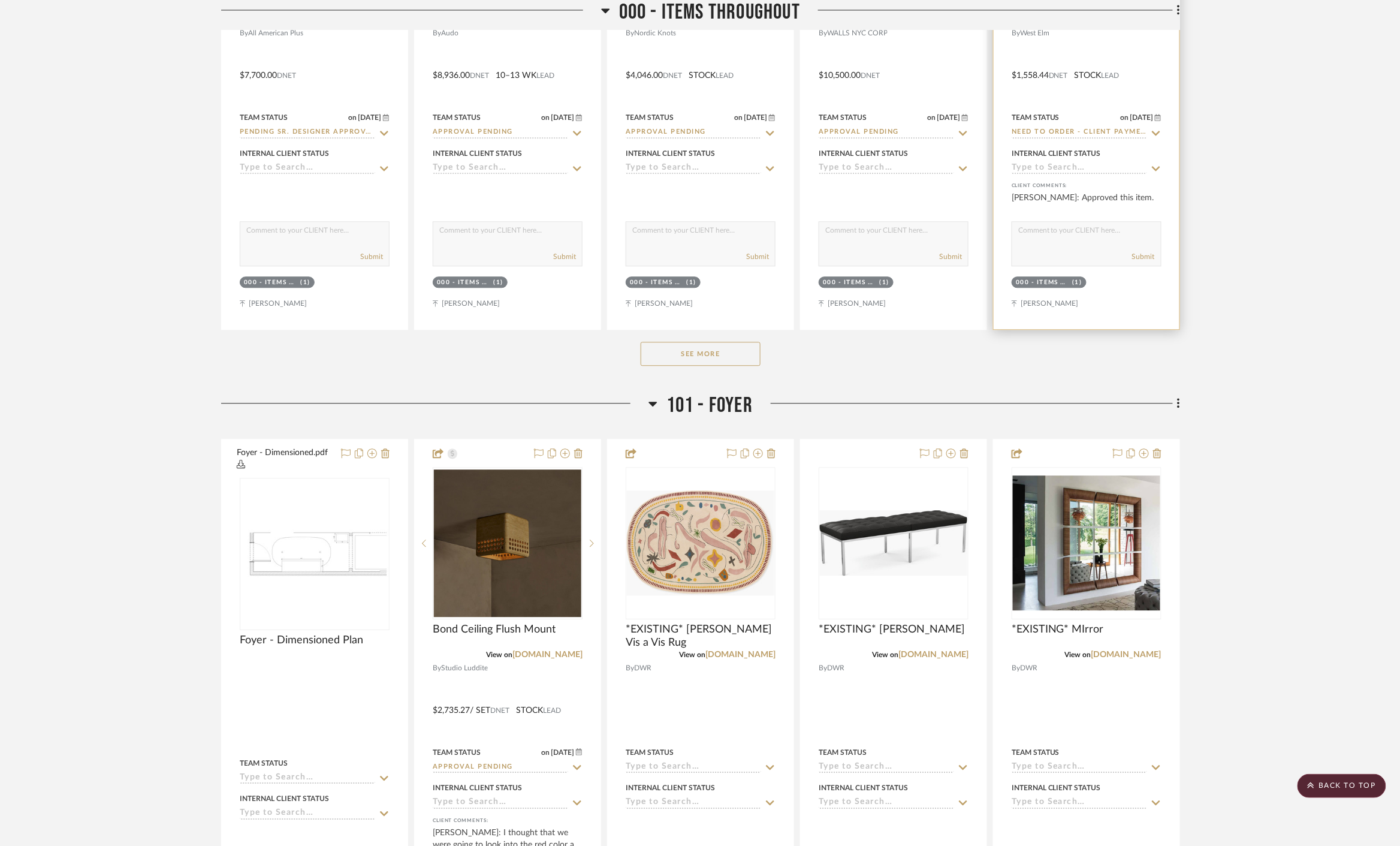
scroll to position [866, 0]
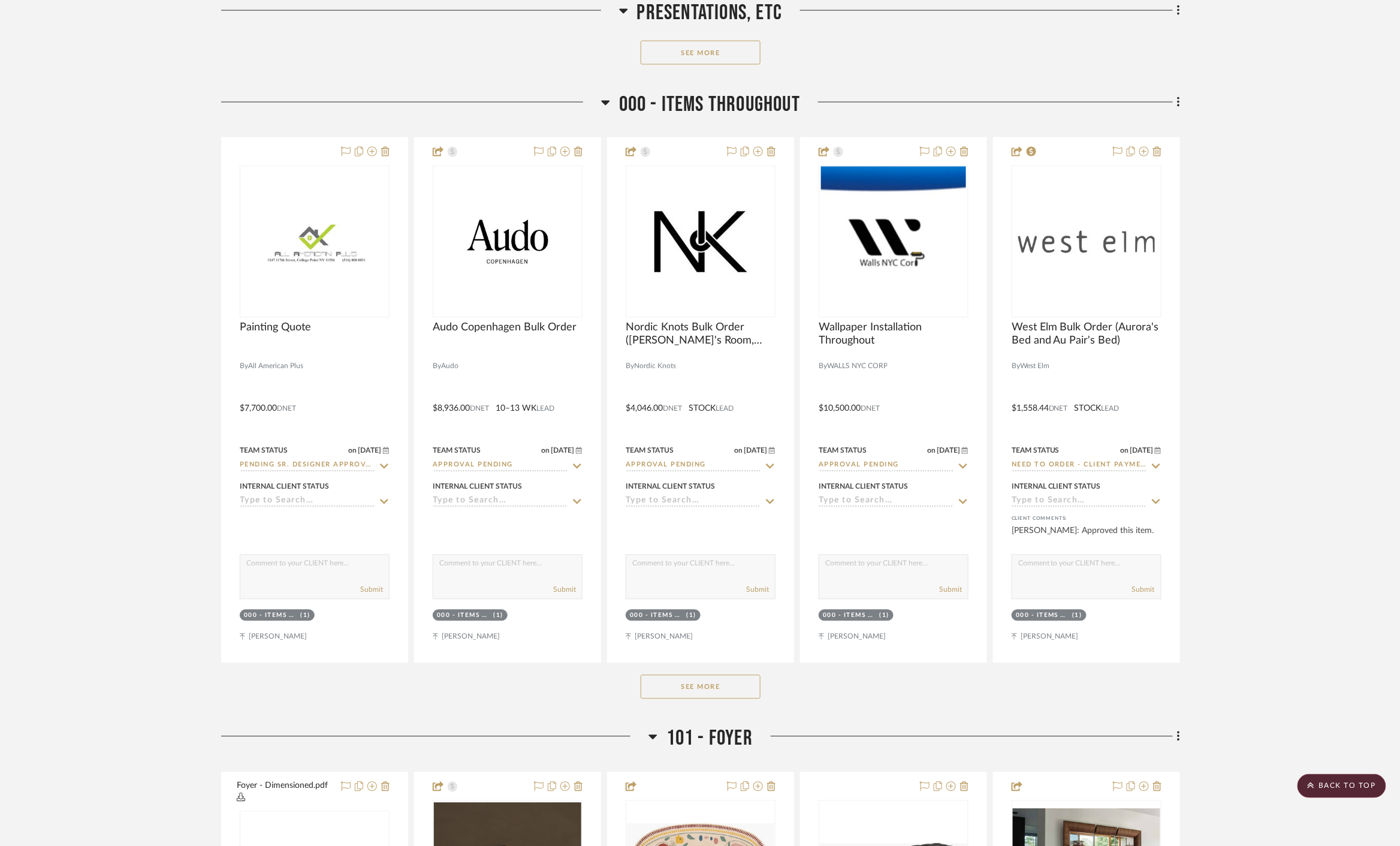
click at [708, 686] on button "See More" at bounding box center [700, 686] width 119 height 24
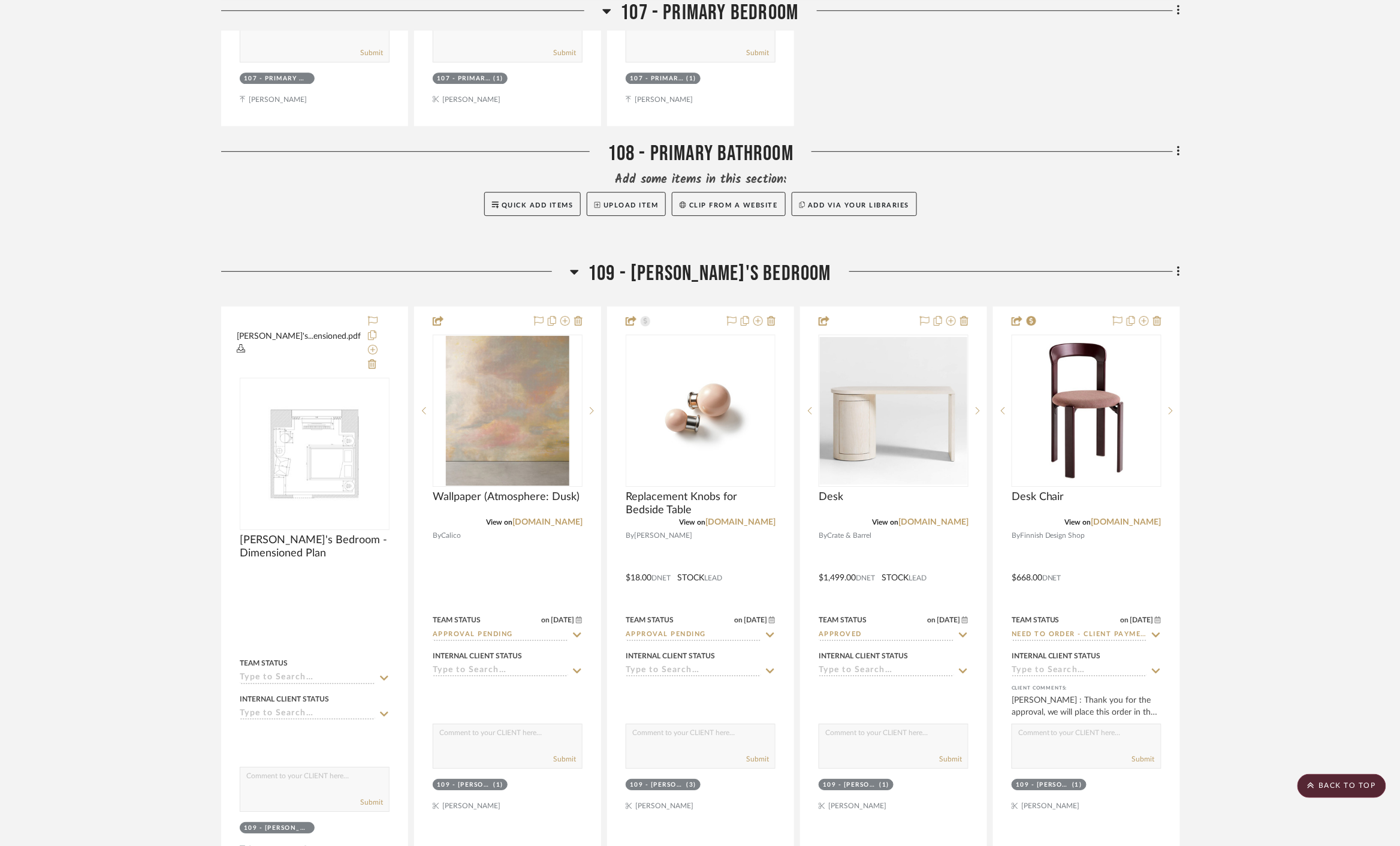
scroll to position [5996, 0]
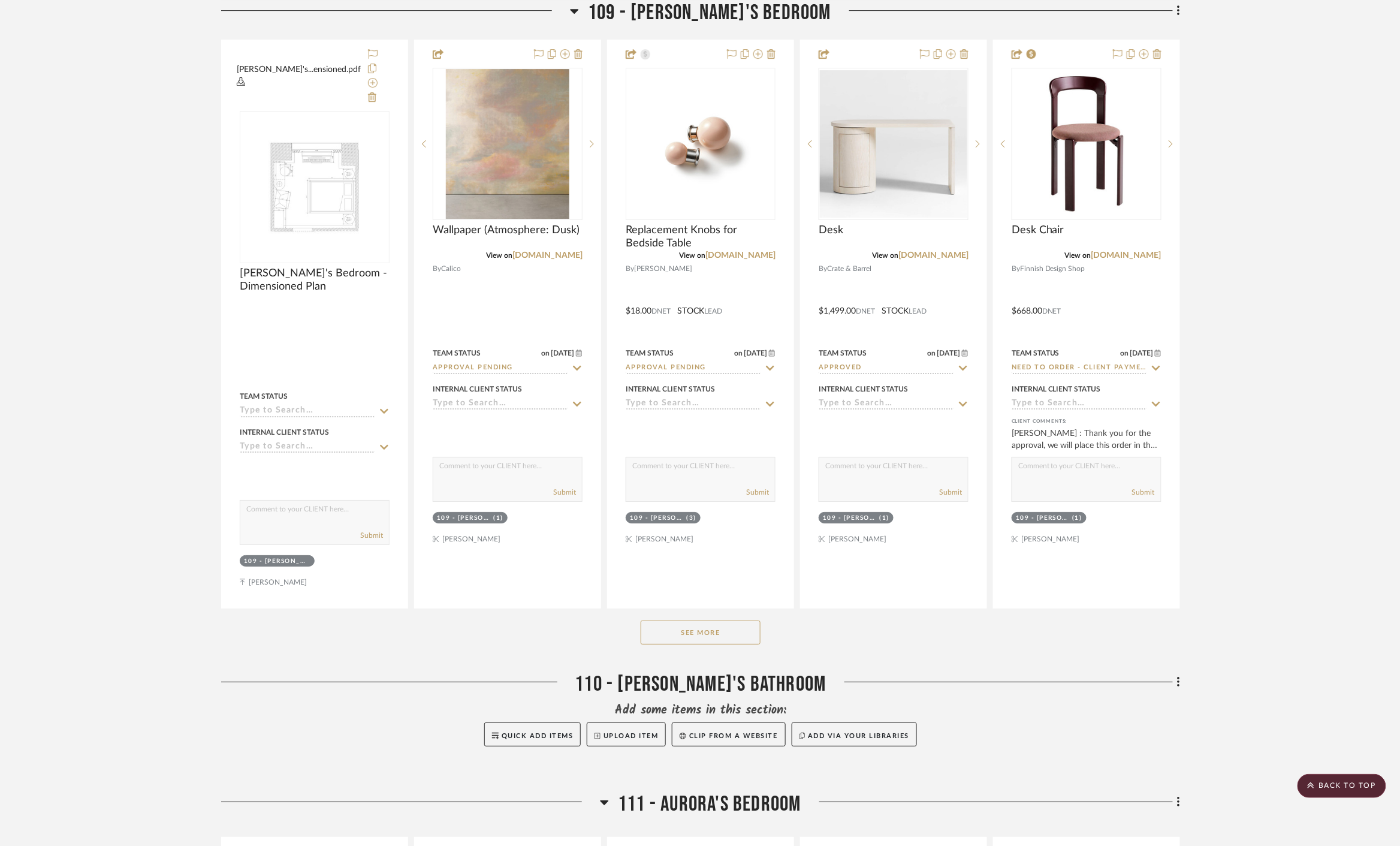
click at [722, 621] on button "See More" at bounding box center [700, 632] width 119 height 24
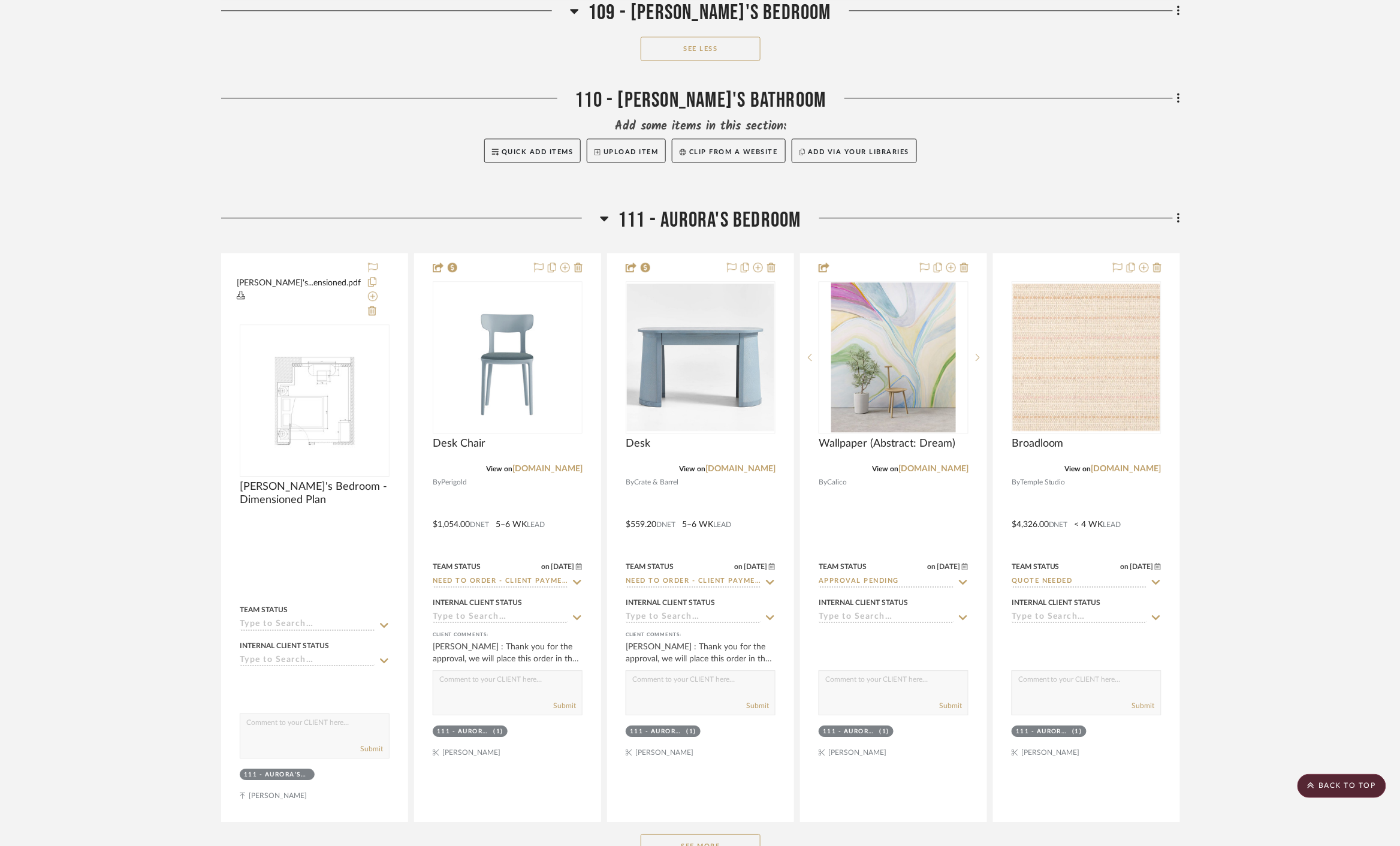
scroll to position [7661, 0]
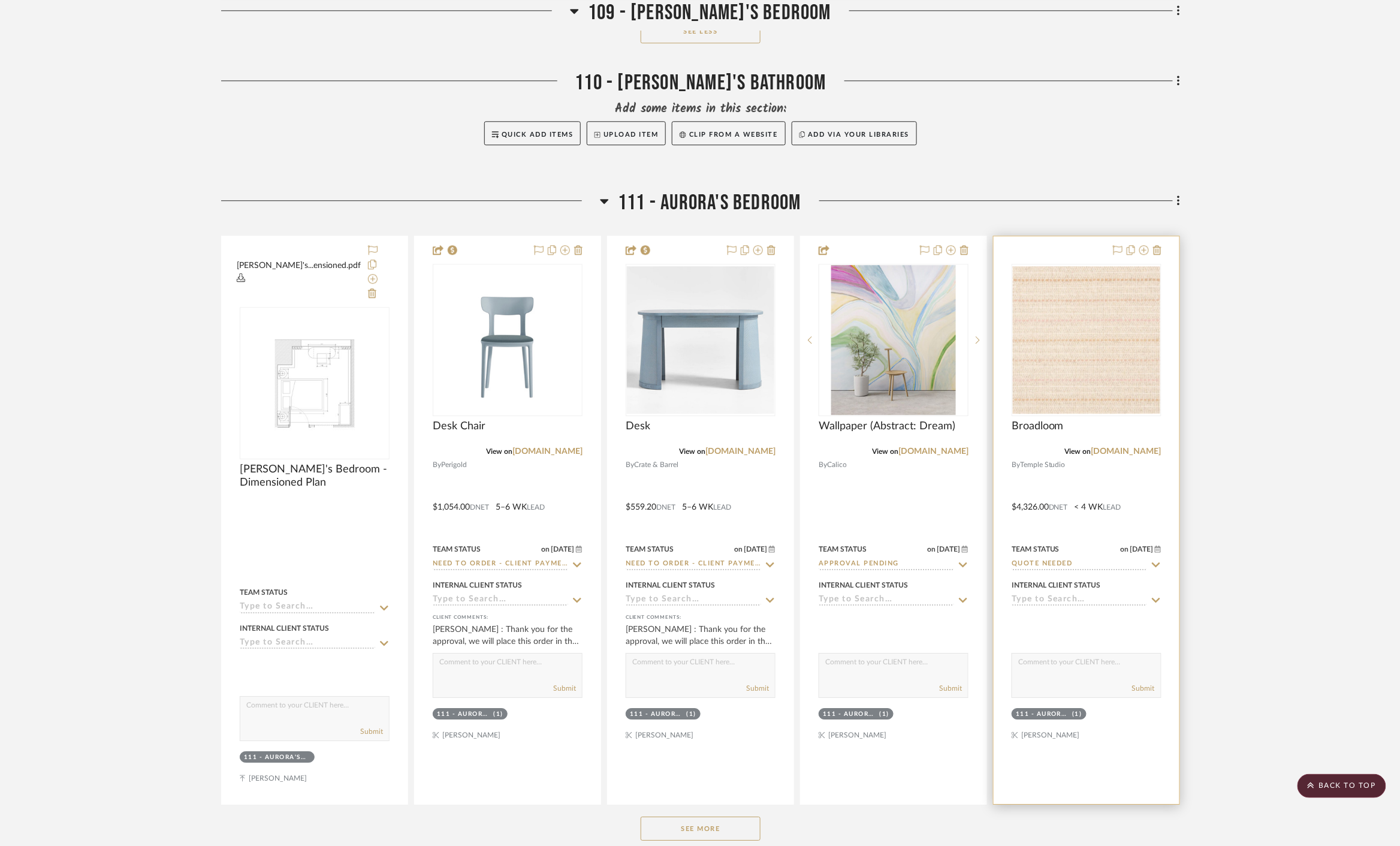
click at [1157, 560] on icon at bounding box center [1156, 565] width 11 height 9
type input "quote"
click at [1132, 573] on span "Quote or Bid Requested" at bounding box center [1079, 577] width 109 height 8
type input "[DATE]"
type input "Quote or Bid Requested"
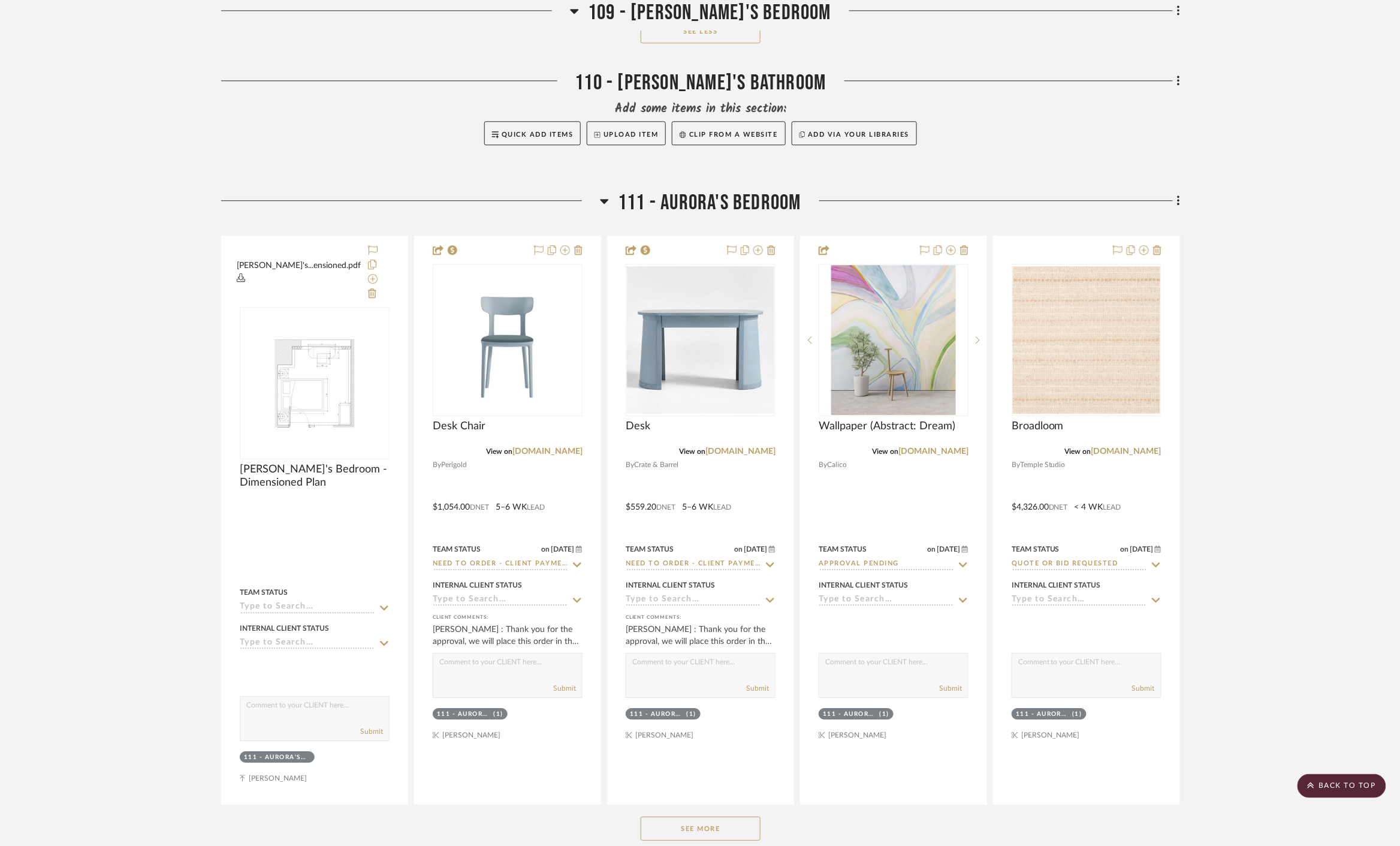
scroll to position [7794, 0]
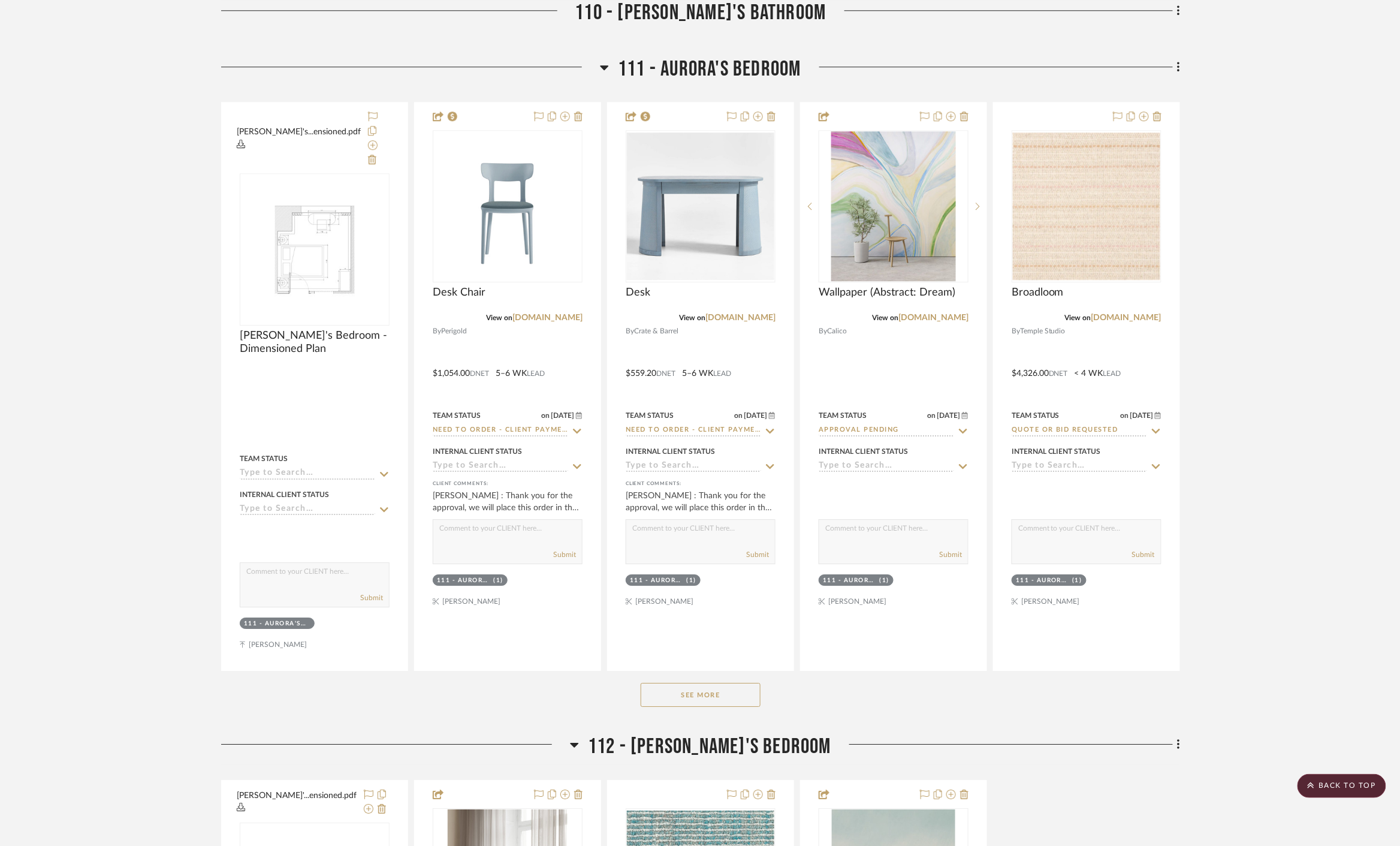
click at [732, 671] on div "See More" at bounding box center [701, 695] width 959 height 48
click at [747, 683] on button "See More" at bounding box center [700, 695] width 119 height 24
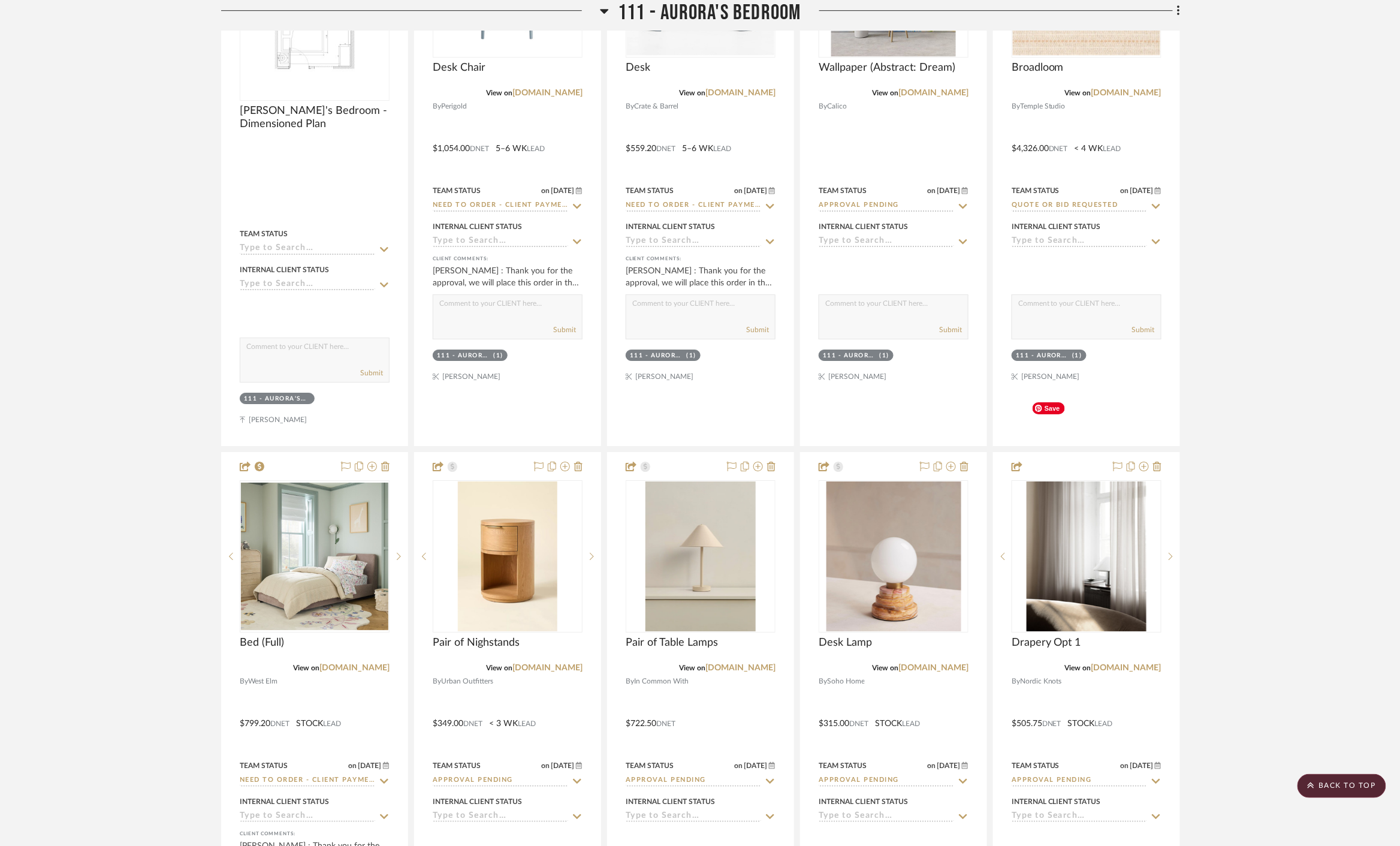
scroll to position [8061, 0]
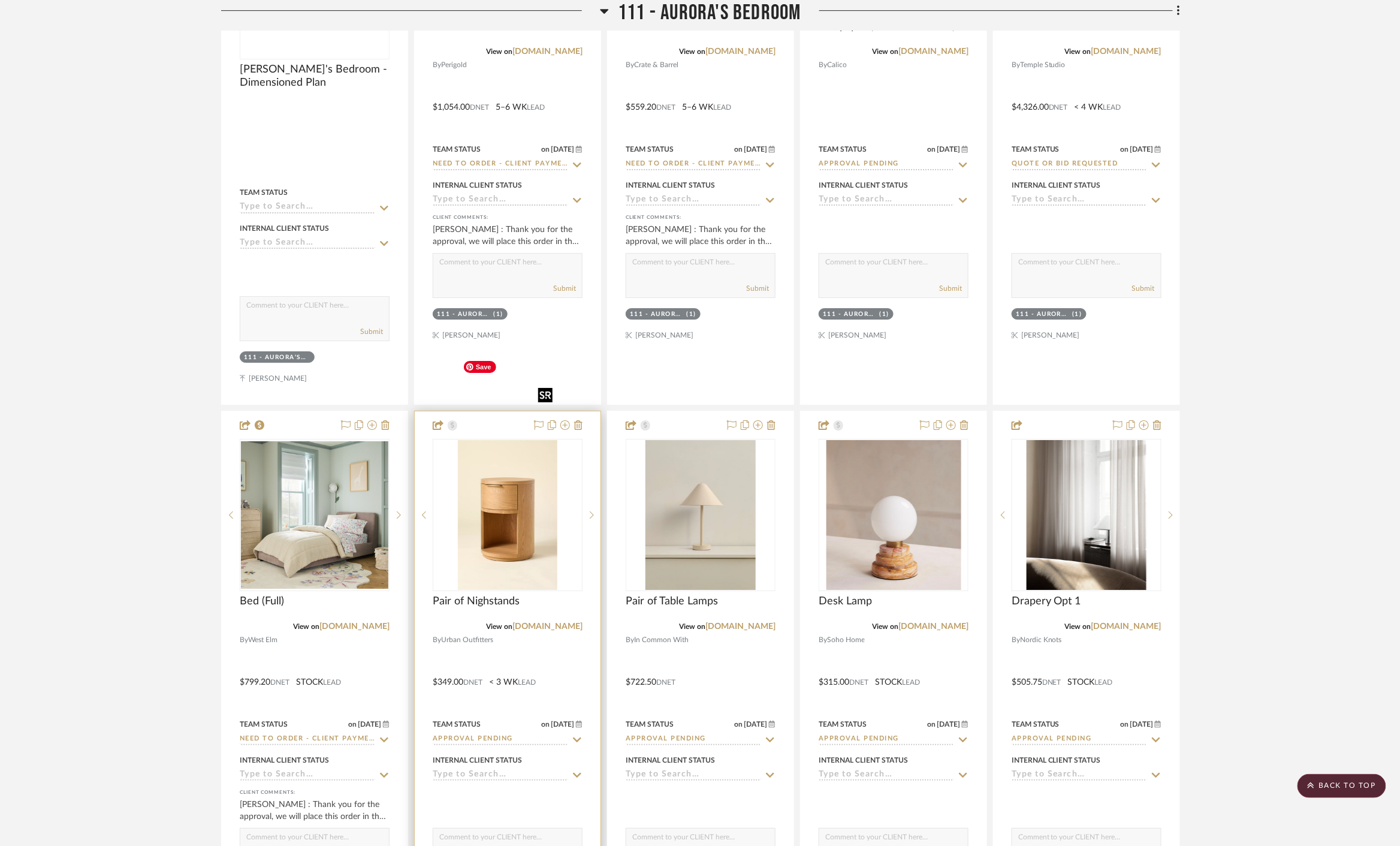
click at [0, 0] on img at bounding box center [0, 0] width 0 height 0
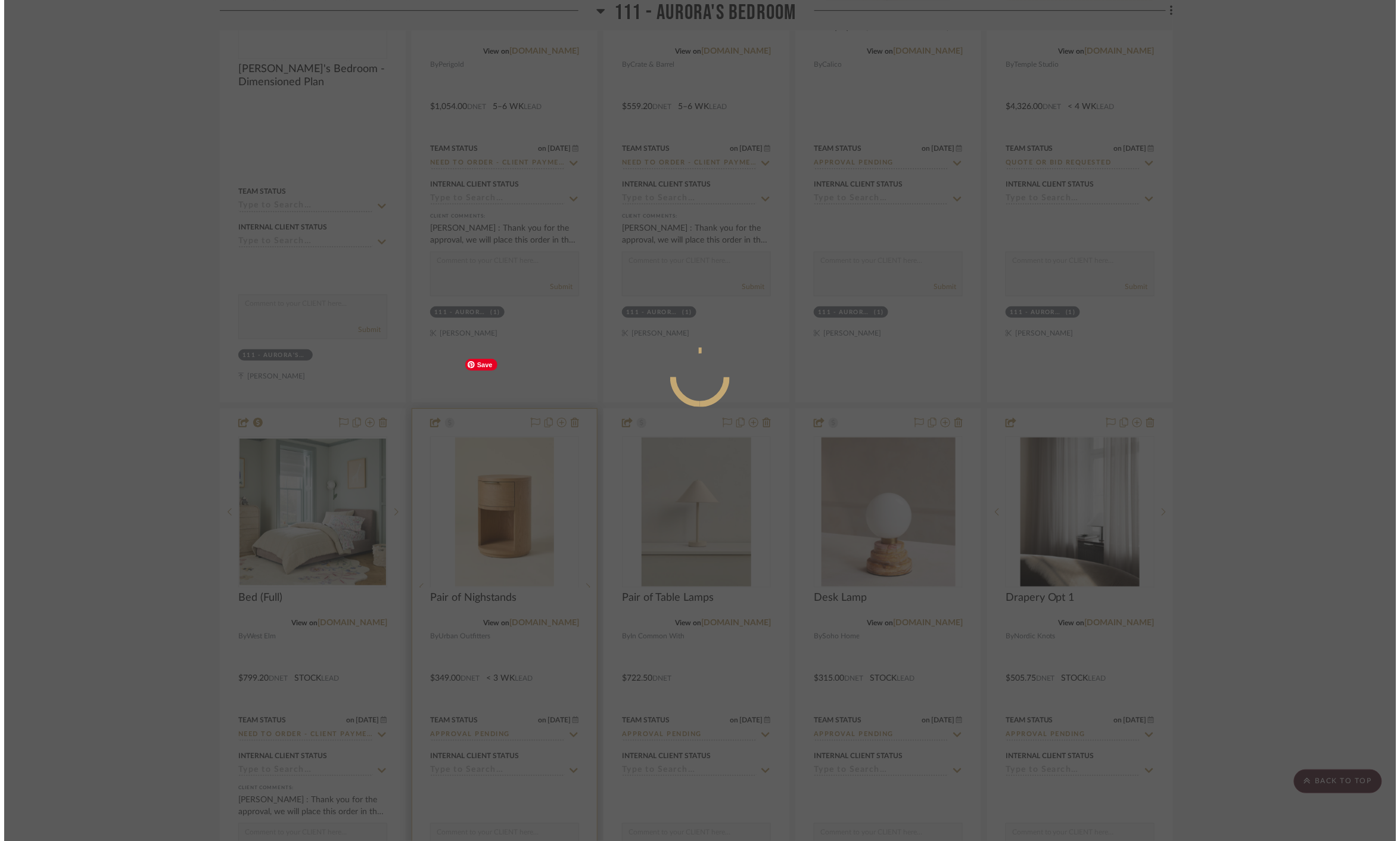
scroll to position [0, 0]
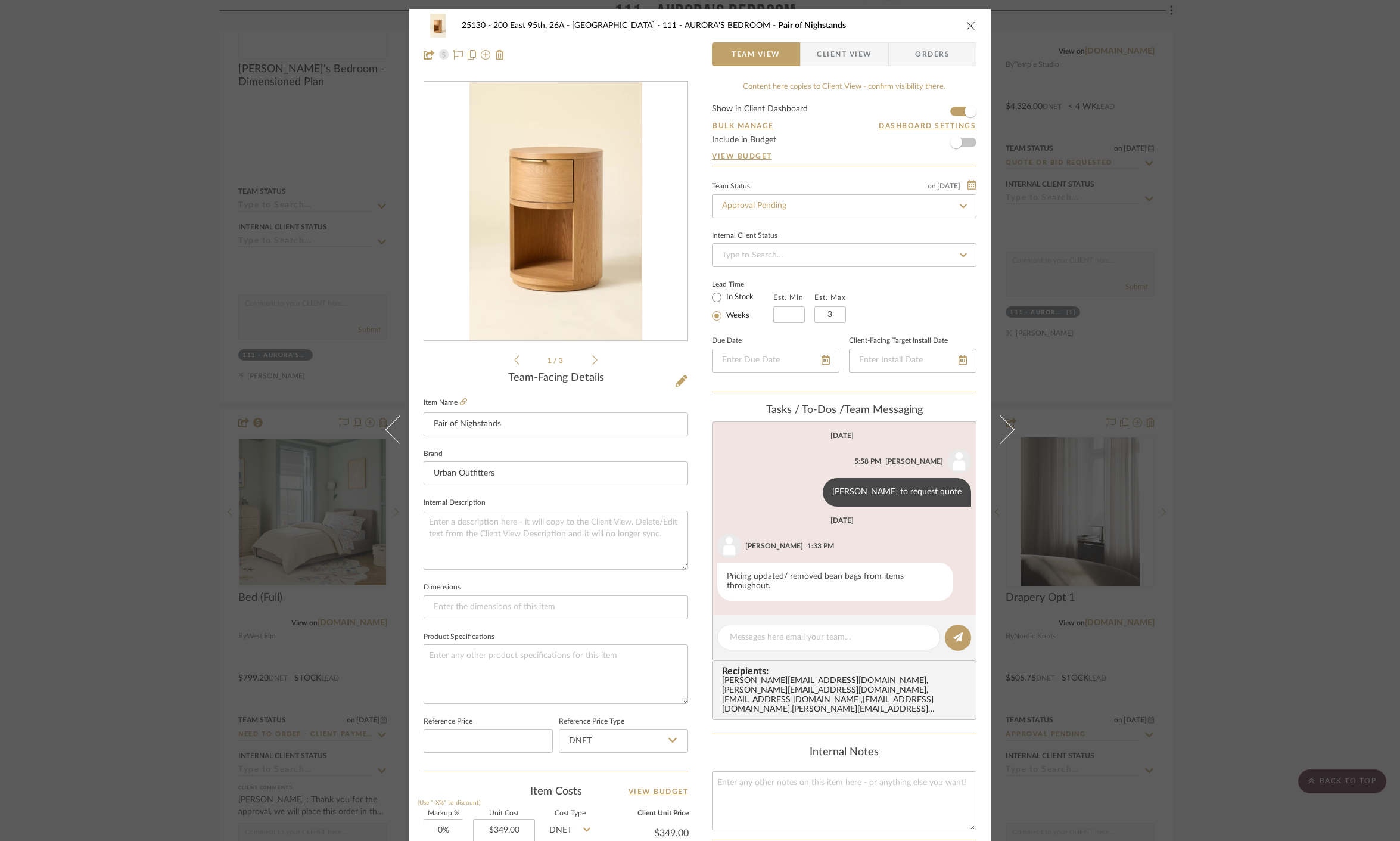
click at [1295, 367] on div "25130 - 200 East 95th, 26A - Kosheleva 111 - AURORA'S BEDROOM Pair of Nighstand…" at bounding box center [700, 420] width 1400 height 841
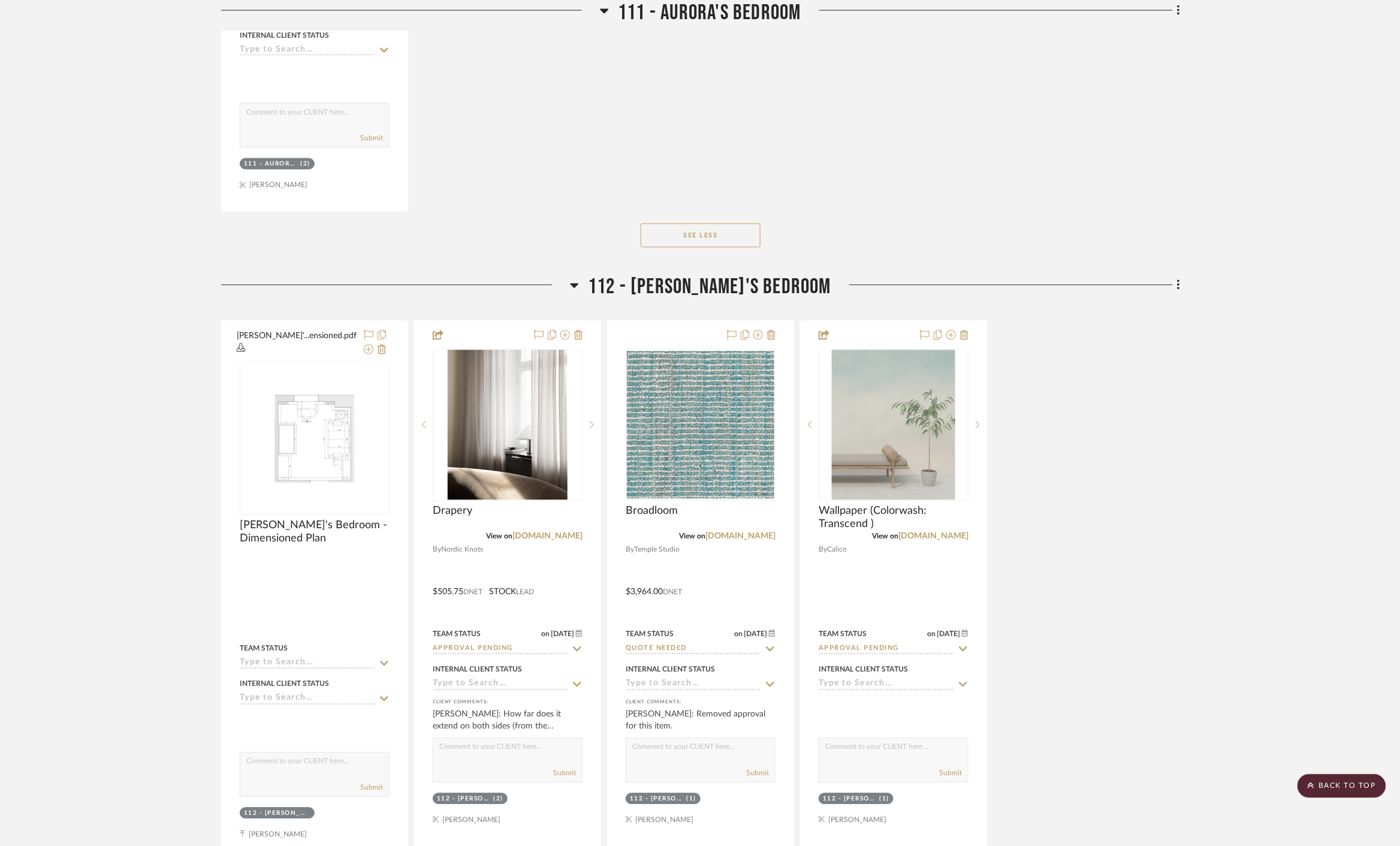
scroll to position [9459, 0]
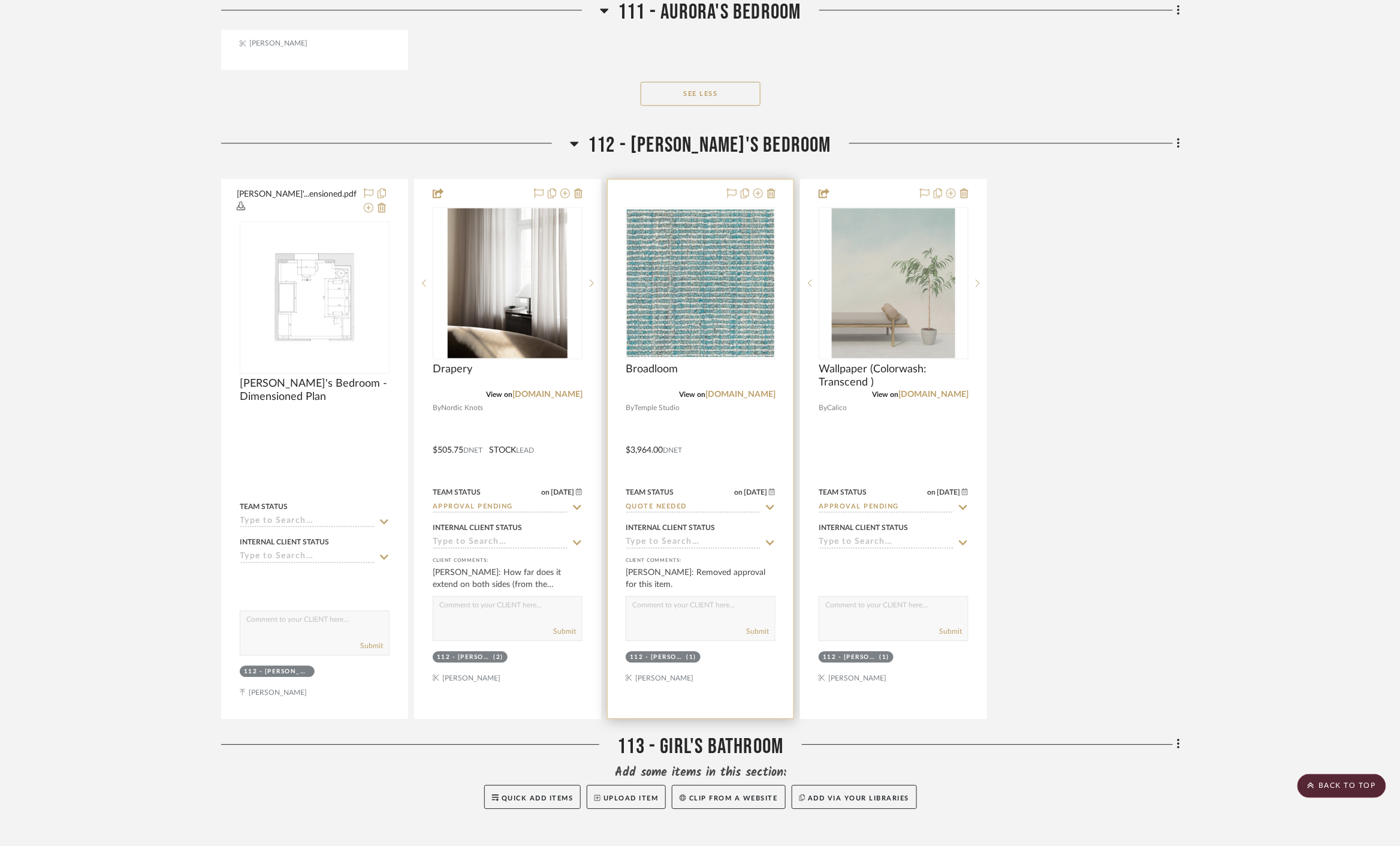
click at [769, 503] on icon at bounding box center [770, 507] width 11 height 9
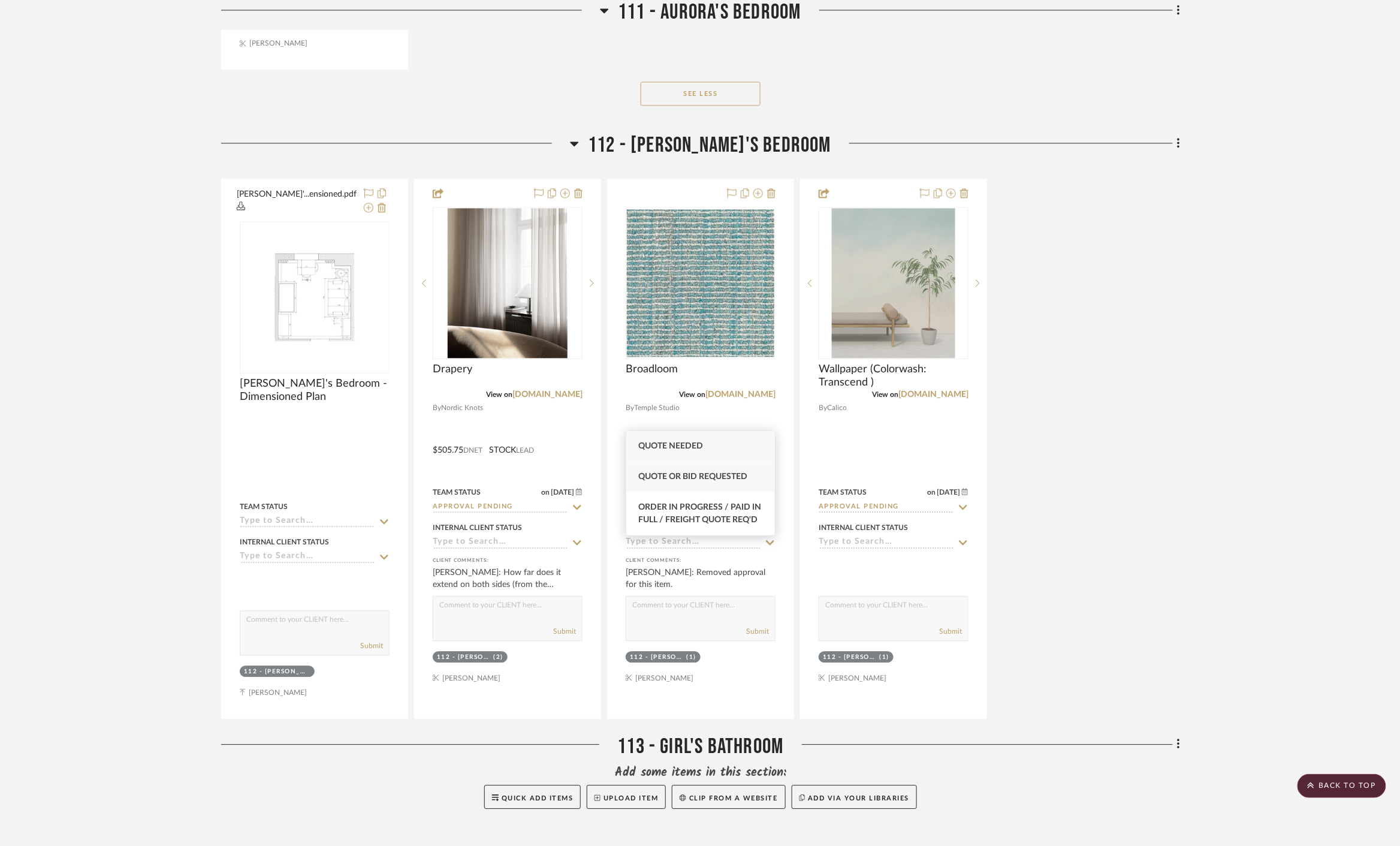
type input "quote"
click at [720, 469] on div "Quote or Bid Requested" at bounding box center [700, 477] width 149 height 31
type input "8/15/2025"
type input "Quote or Bid Requested"
click at [1169, 403] on div "Eleanor'...ensioned.pdf Eleanor's Bedroom - Dimensioned Plan By Unknown Team St…" at bounding box center [701, 449] width 959 height 541
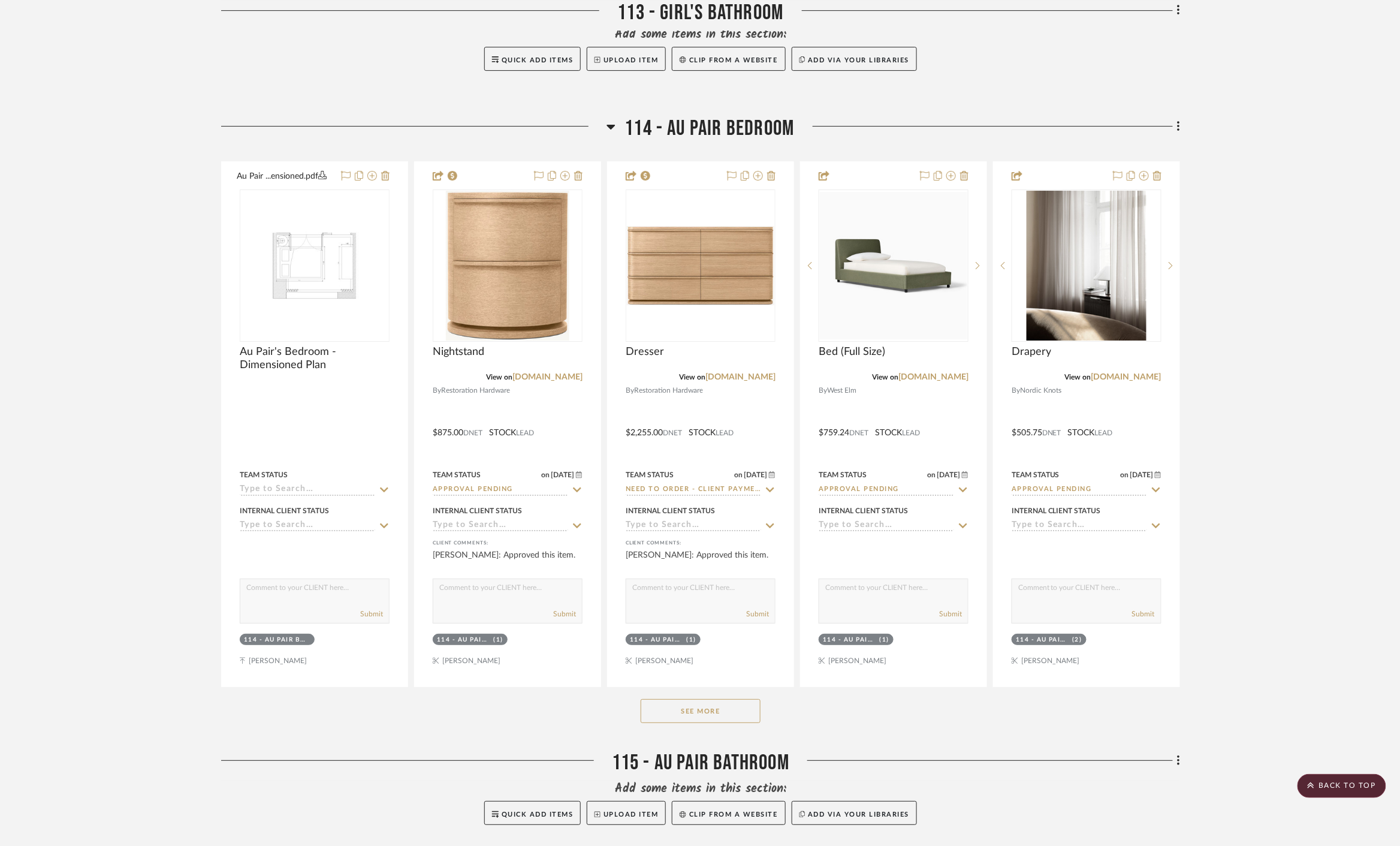
scroll to position [10326, 0]
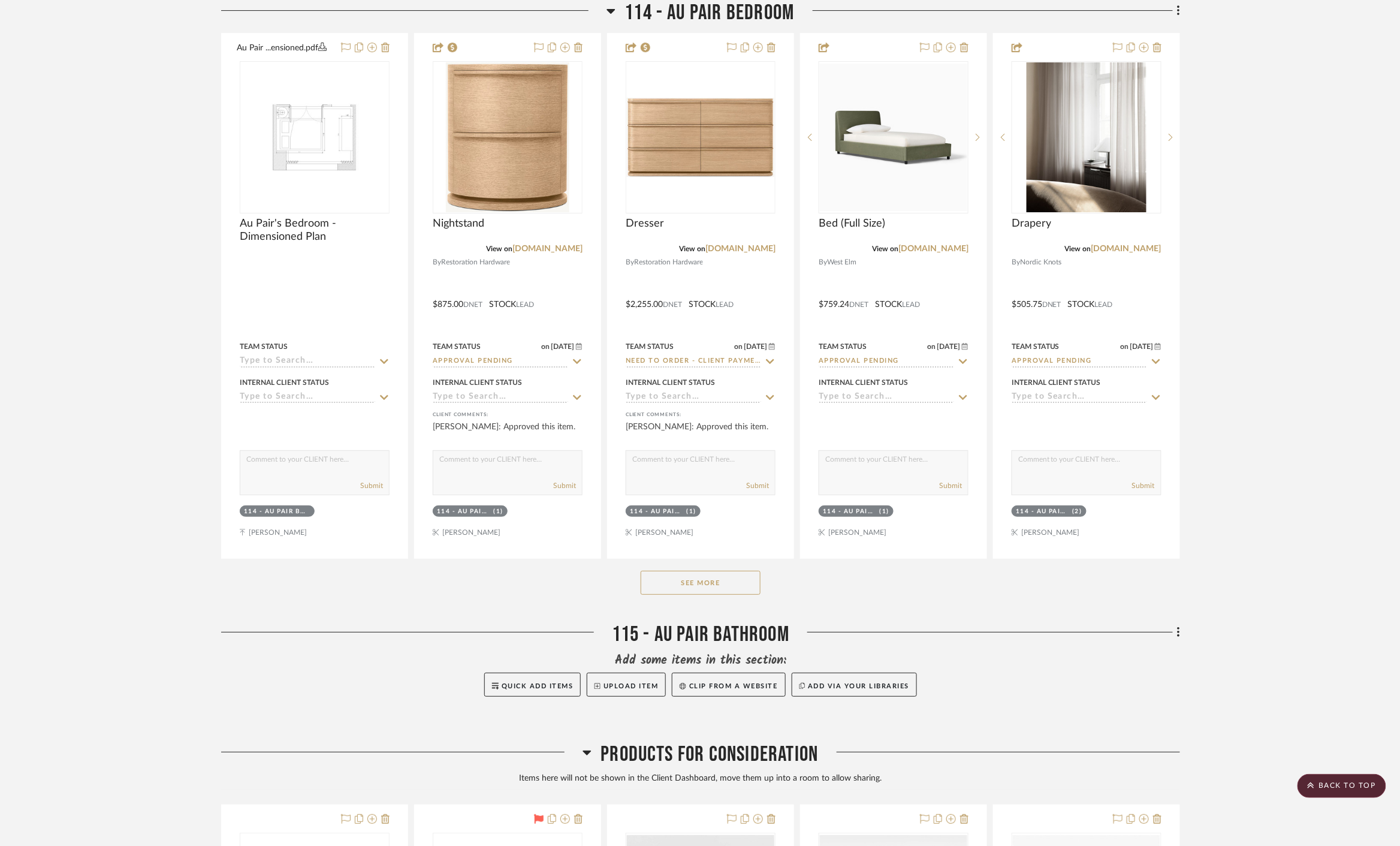
click at [745, 571] on button "See More" at bounding box center [700, 582] width 119 height 24
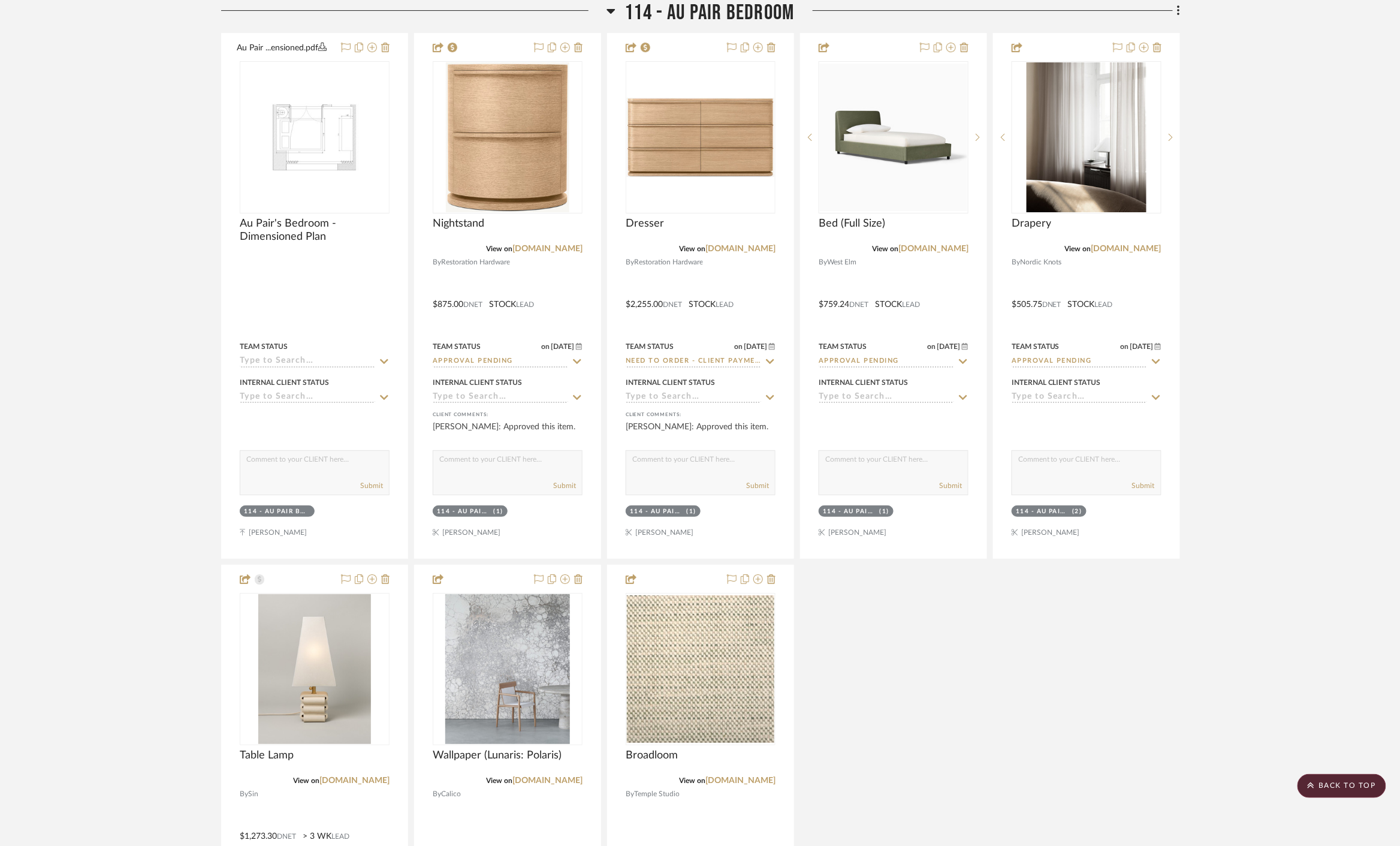
click at [866, 668] on div "Au Pair ...ensioned.pdf Au Pair's Bedroom - Dimensioned Plan By Unknown Team St…" at bounding box center [701, 561] width 959 height 1057
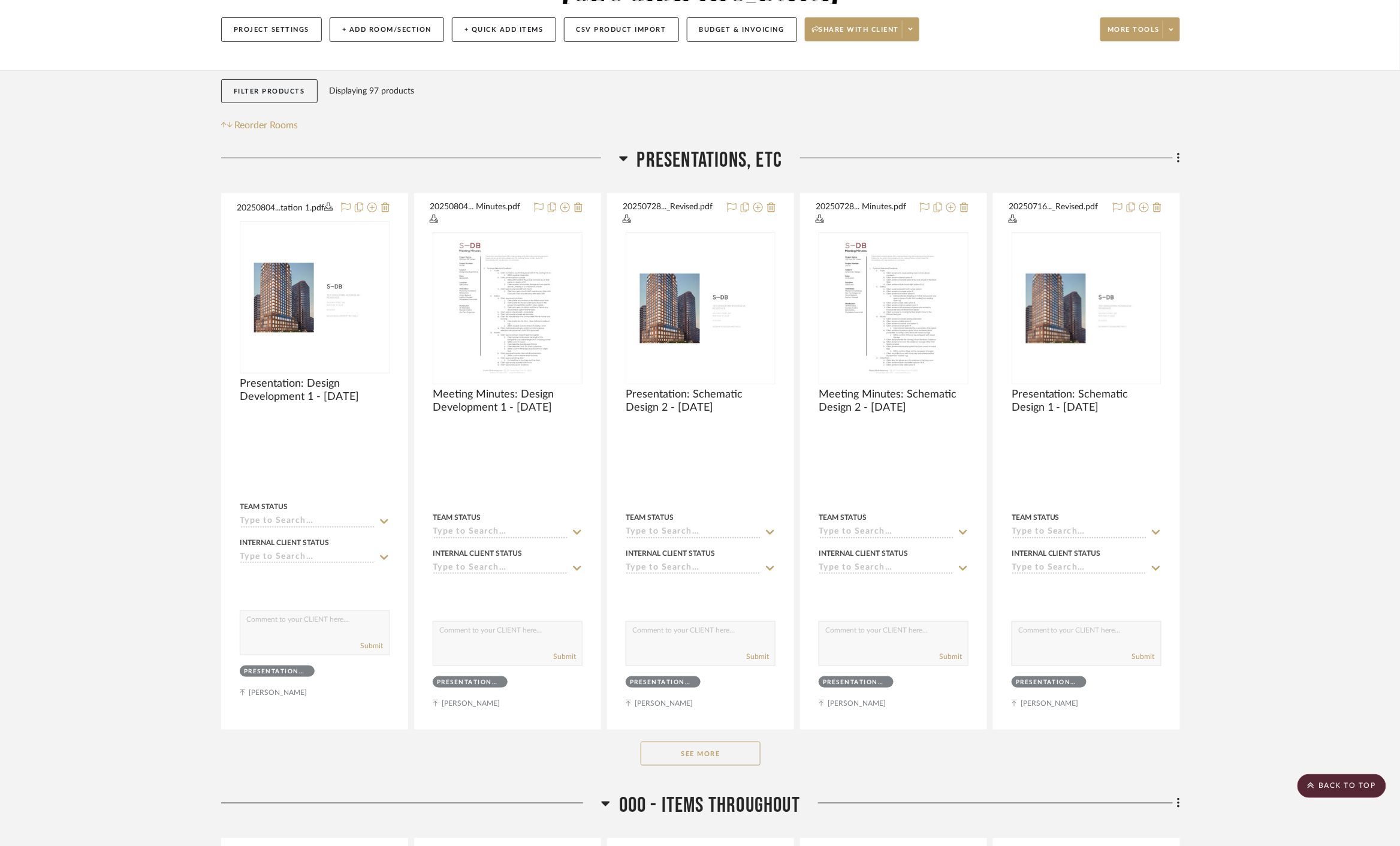
scroll to position [0, 0]
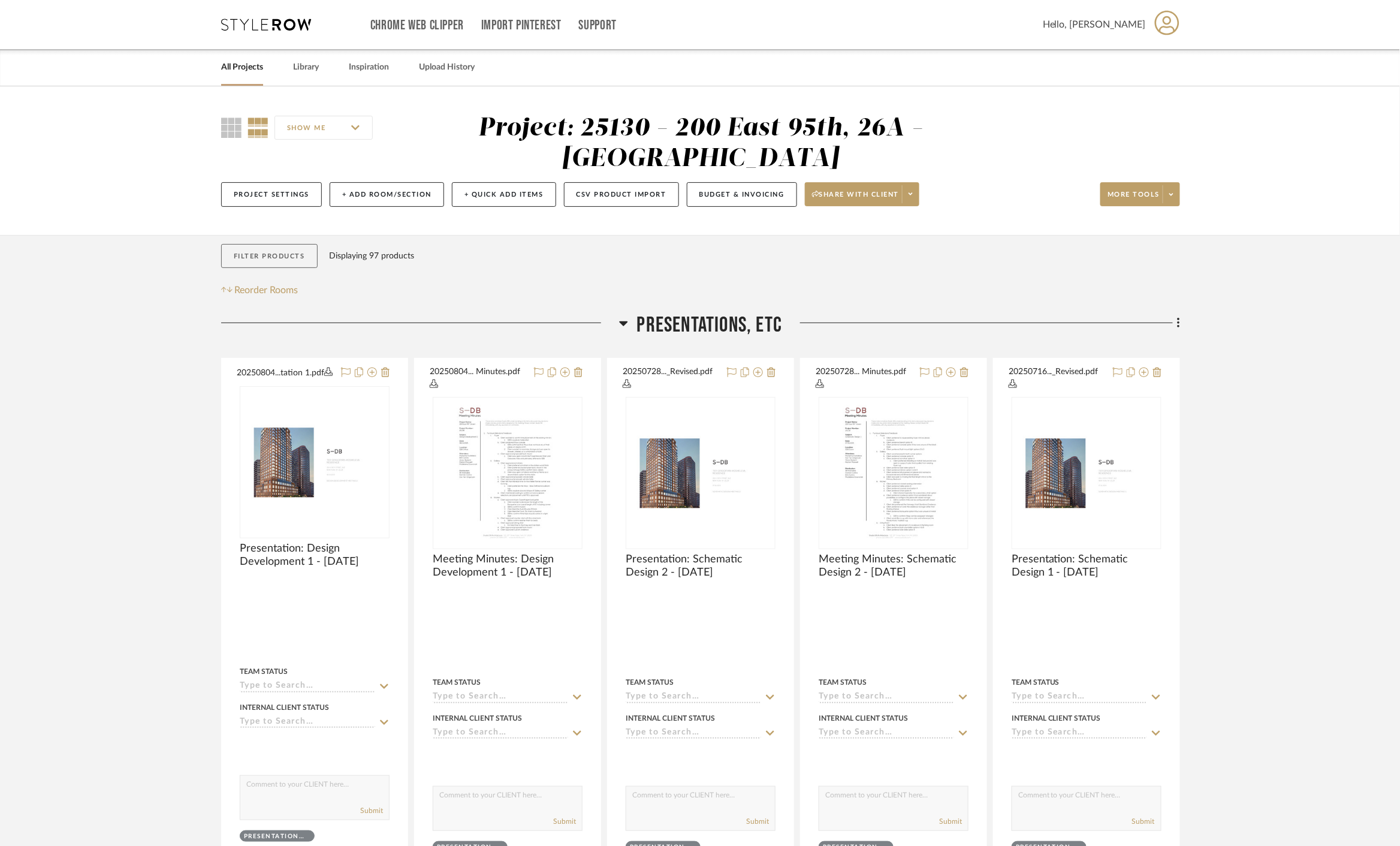
click at [288, 258] on button "Filter Products" at bounding box center [269, 256] width 96 height 25
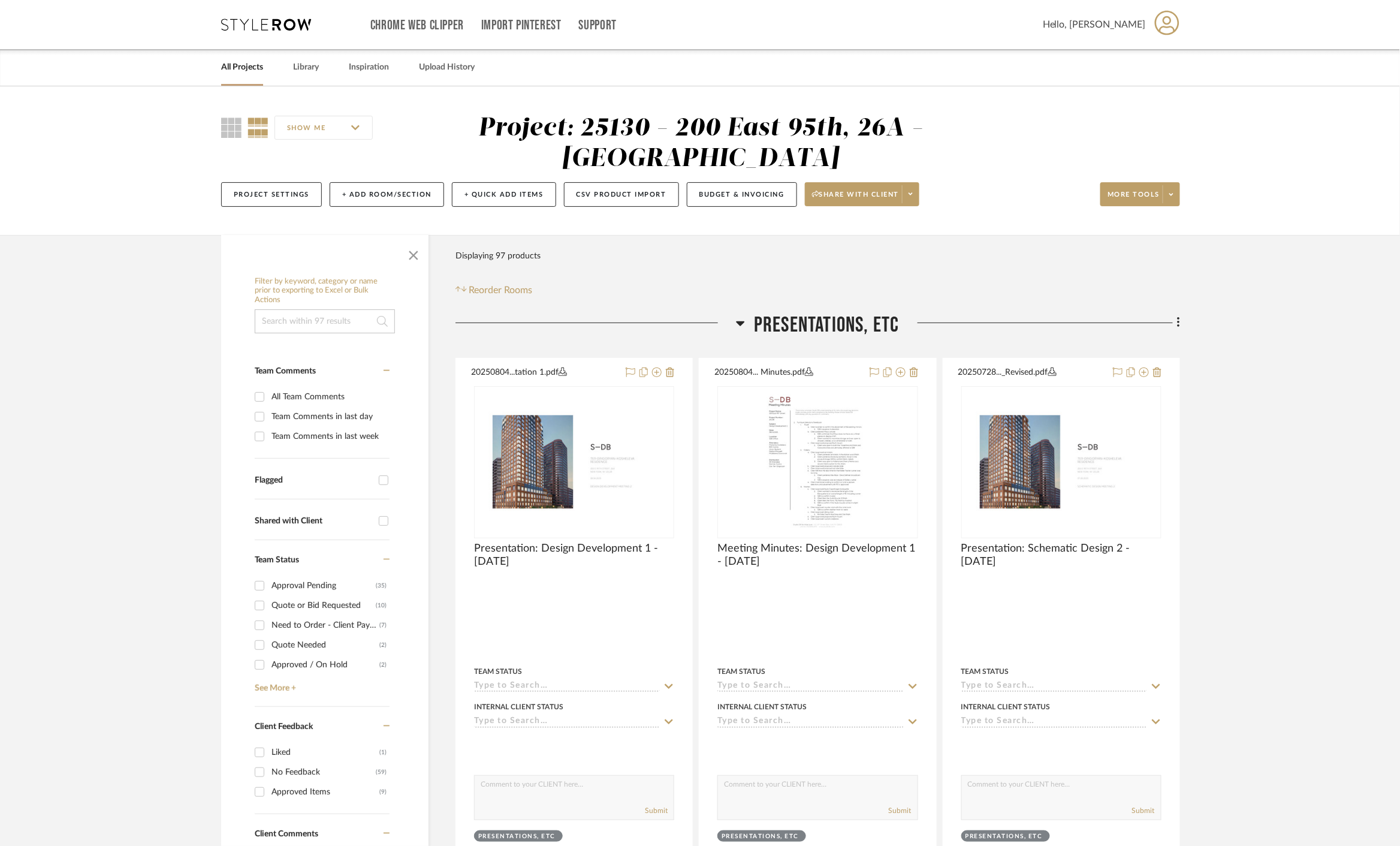
click at [256, 627] on input "Need to Order - Client Payment Received (7)" at bounding box center [259, 625] width 19 height 19
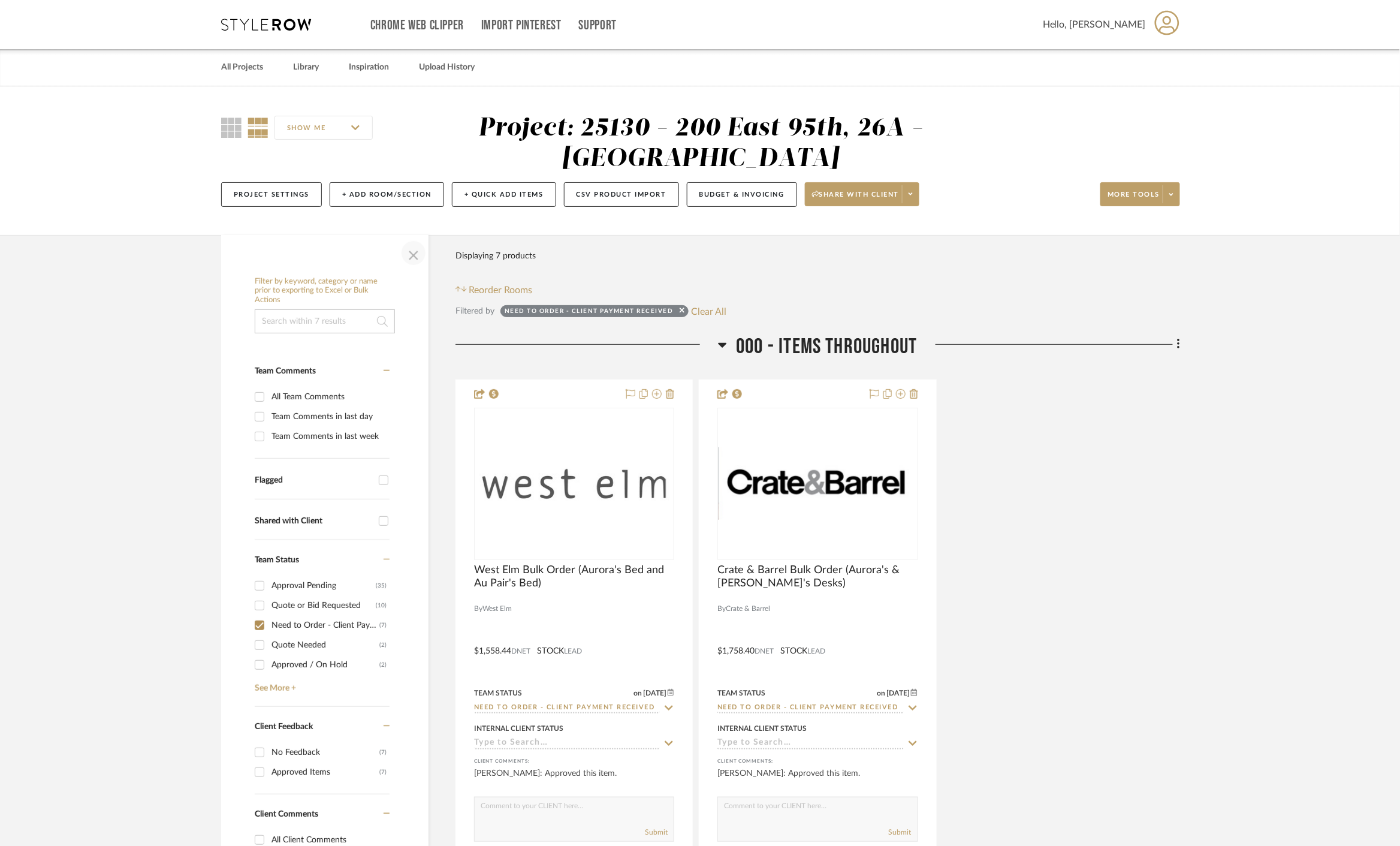
click at [416, 258] on span "button" at bounding box center [413, 252] width 29 height 29
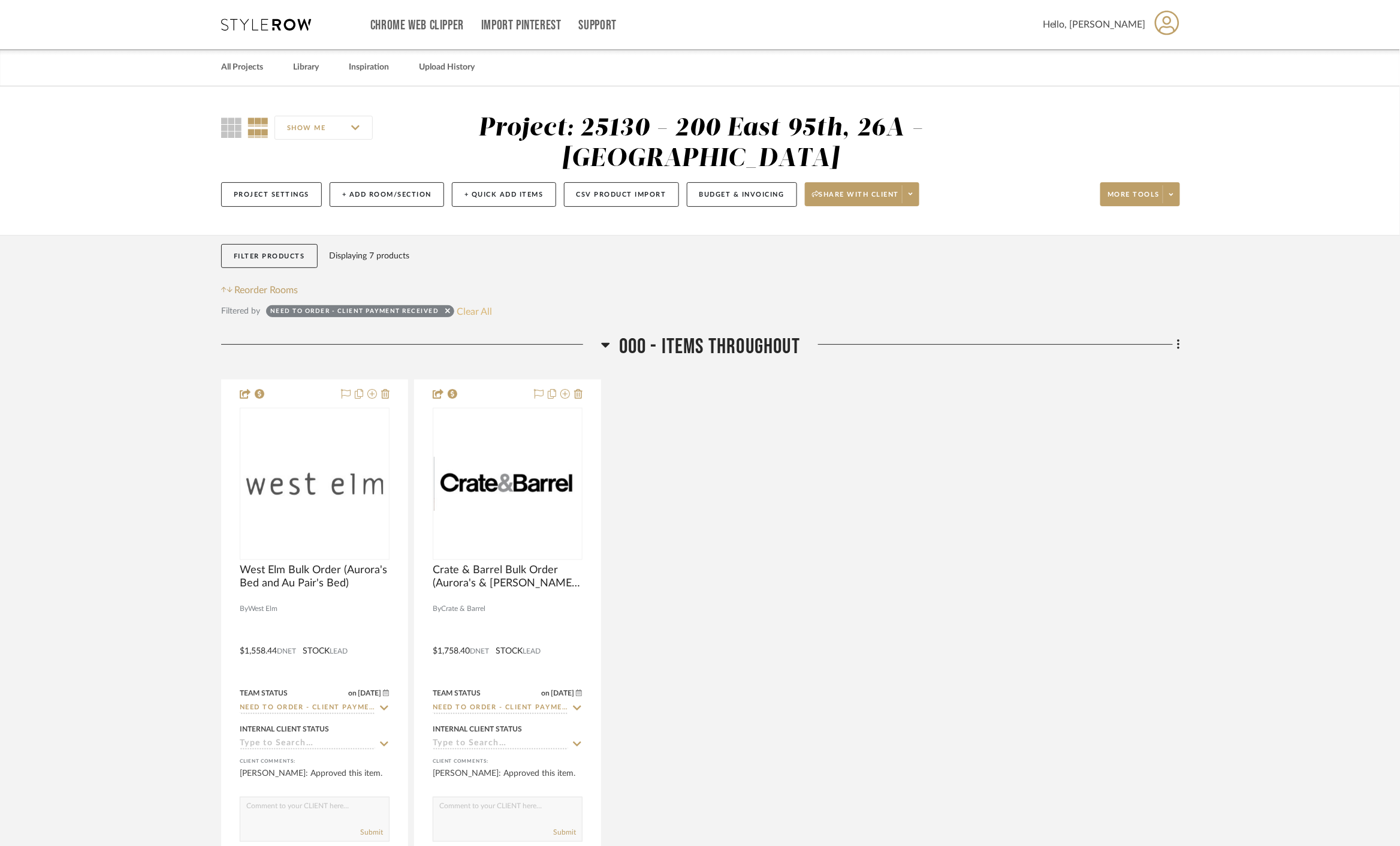
click at [465, 306] on button "Clear All" at bounding box center [475, 311] width 35 height 15
checkbox input "false"
